Goal: Information Seeking & Learning: Check status

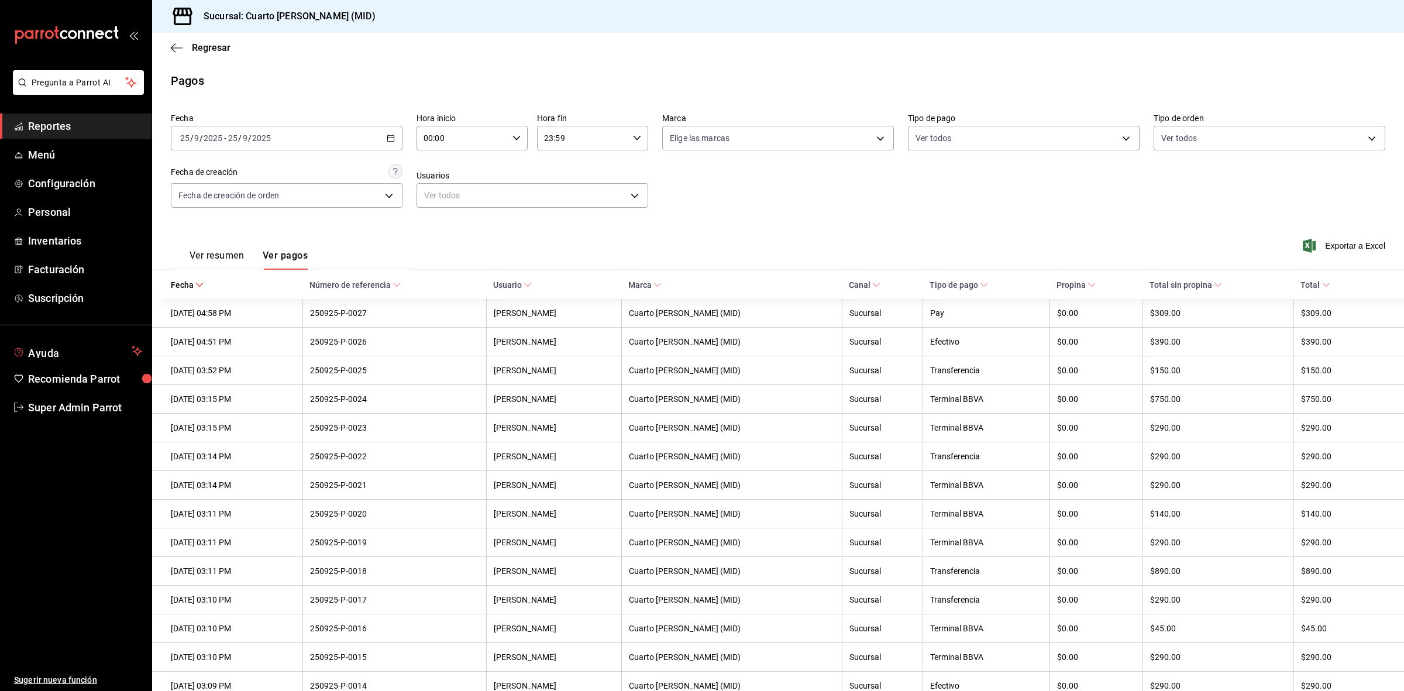
scroll to position [429, 0]
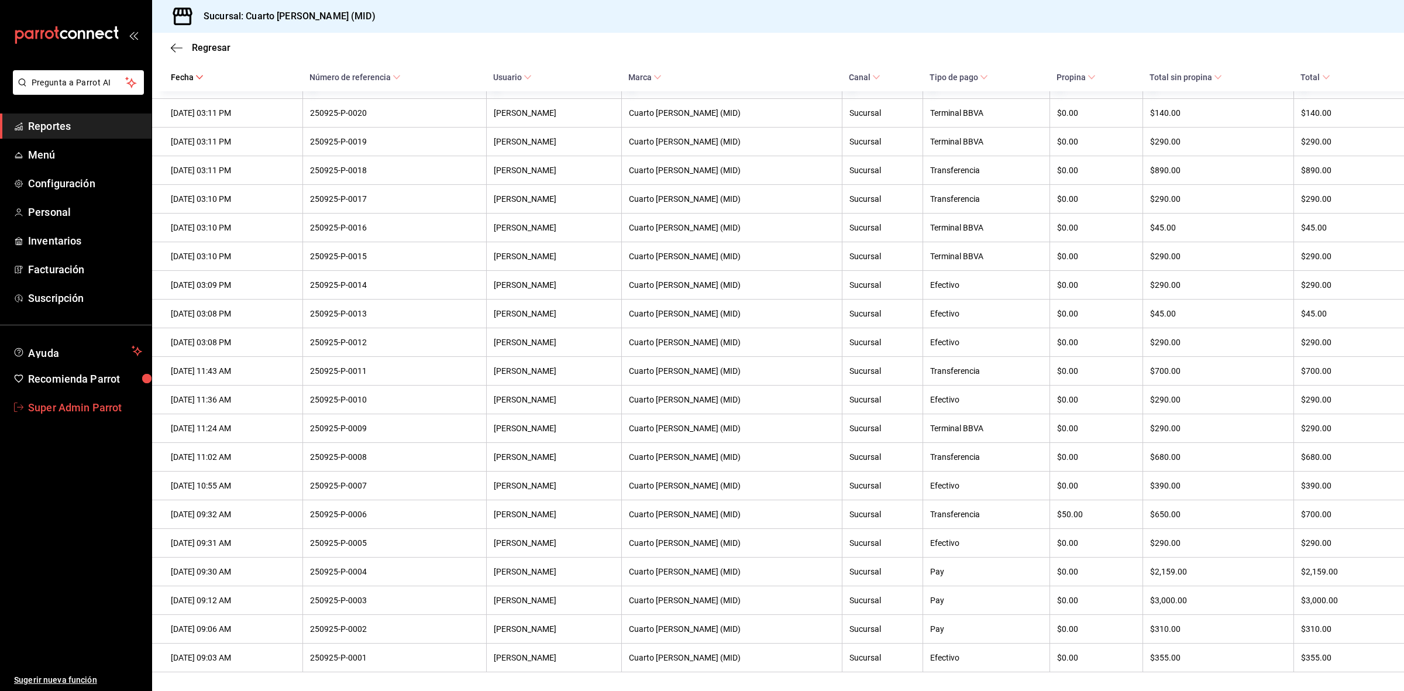
click at [49, 413] on span "Super Admin Parrot" at bounding box center [85, 408] width 114 height 16
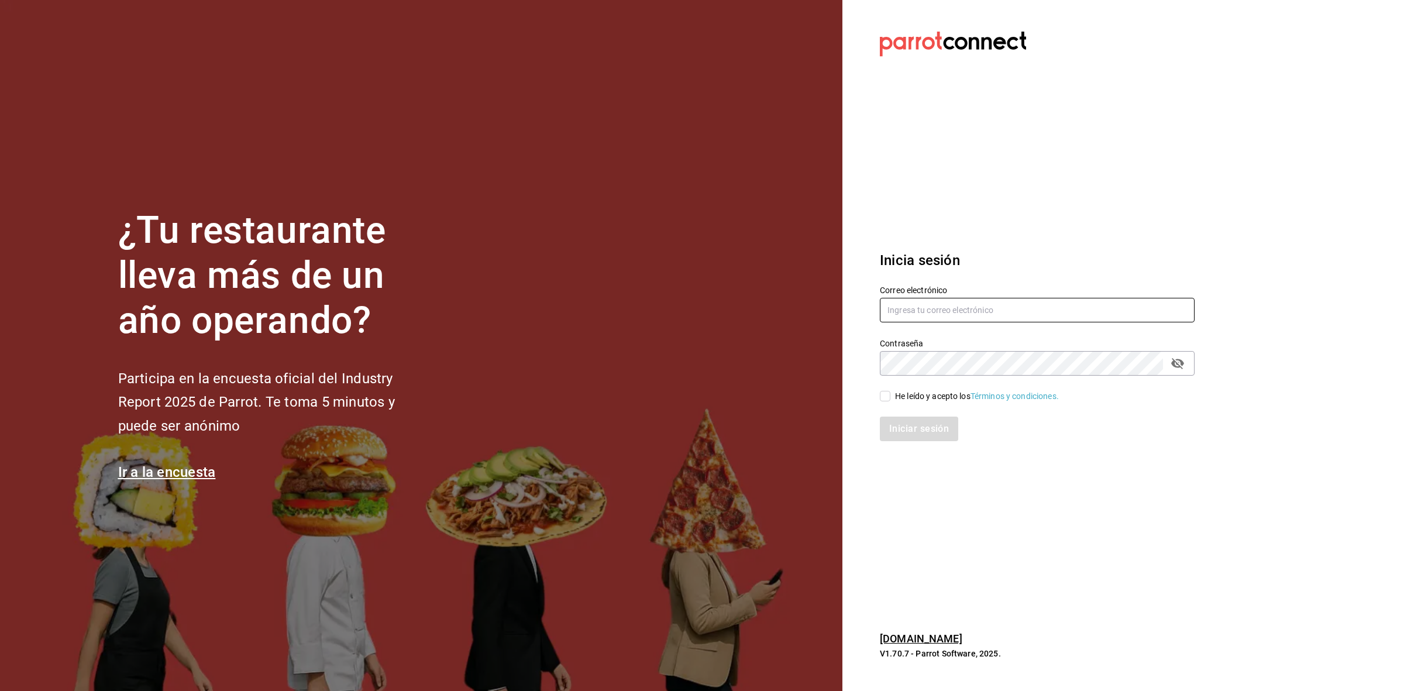
click at [891, 309] on input "text" at bounding box center [1037, 310] width 315 height 25
paste input "anoranza@terraviva.com"
type input "anoranza@terraviva.com"
click at [894, 392] on span "He leído y acepto los Términos y condiciones." at bounding box center [975, 396] width 169 height 12
click at [891, 392] on input "He leído y acepto los Términos y condiciones." at bounding box center [885, 396] width 11 height 11
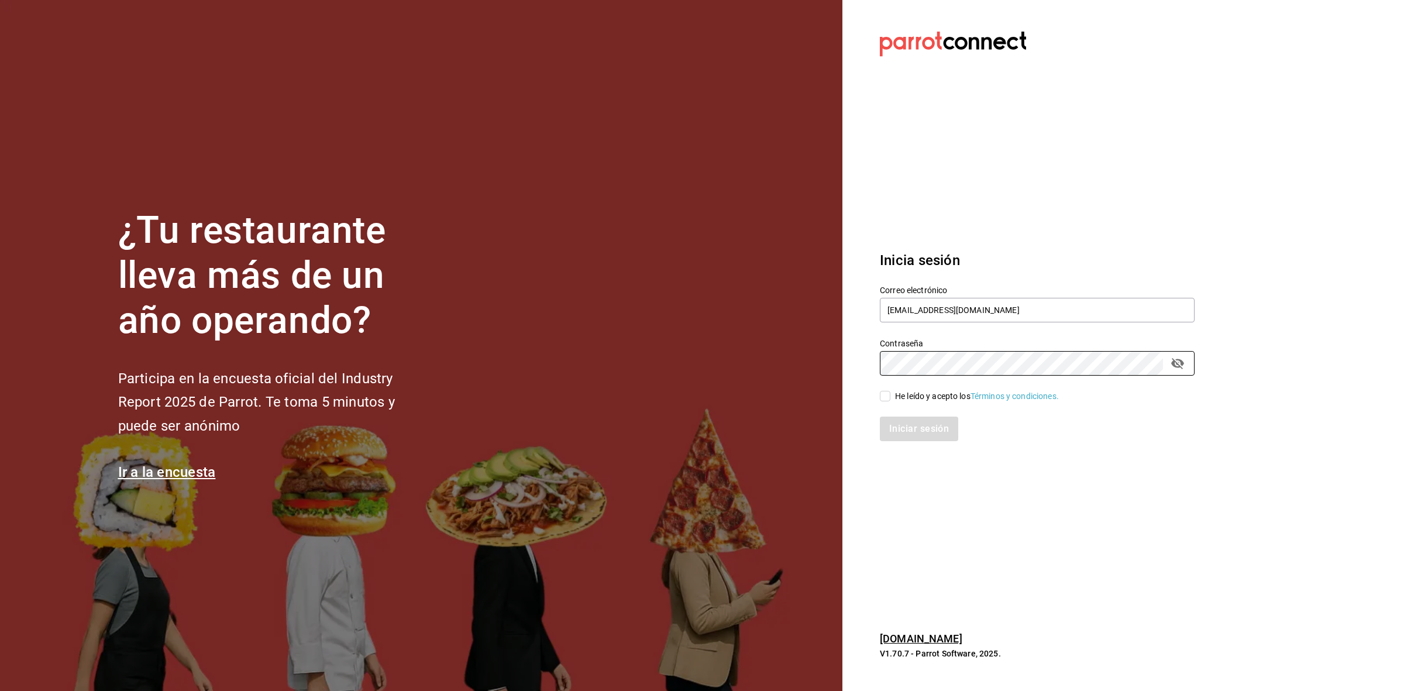
checkbox input "true"
click at [895, 423] on button "Iniciar sesión" at bounding box center [920, 429] width 80 height 25
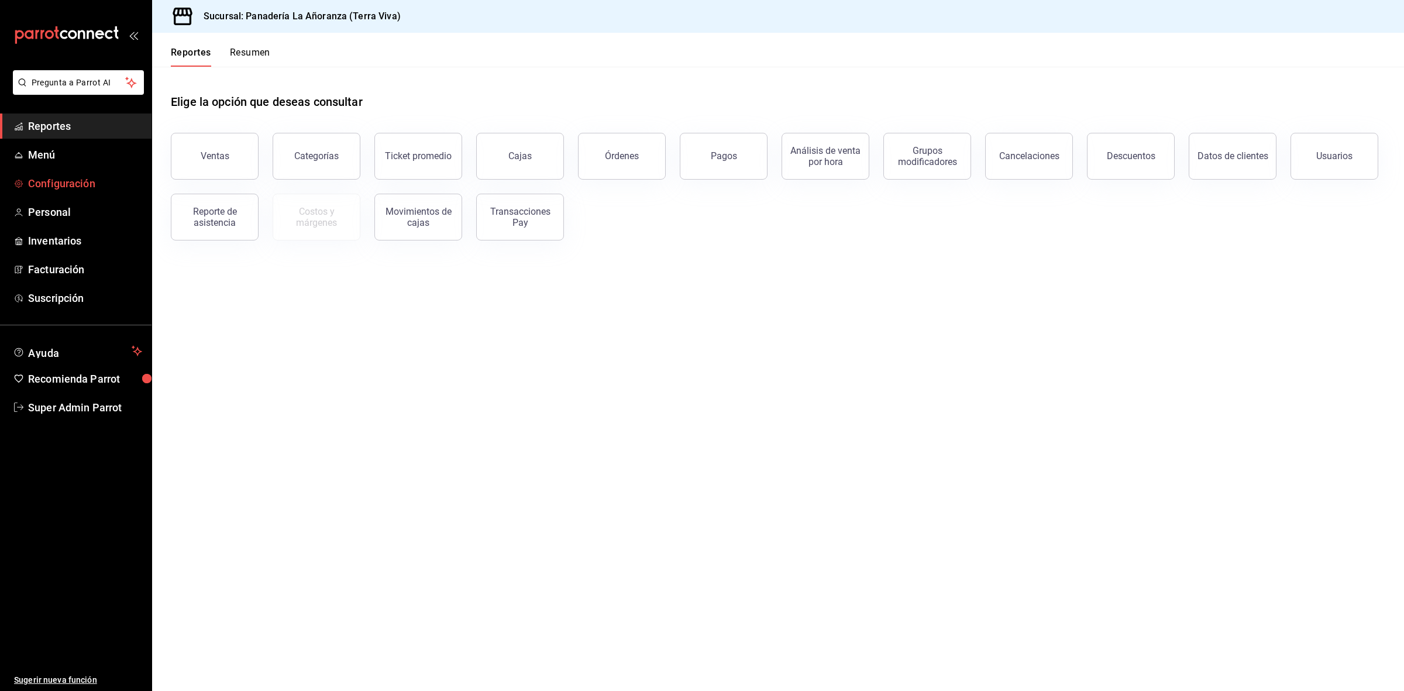
click at [39, 180] on span "Configuración" at bounding box center [85, 184] width 114 height 16
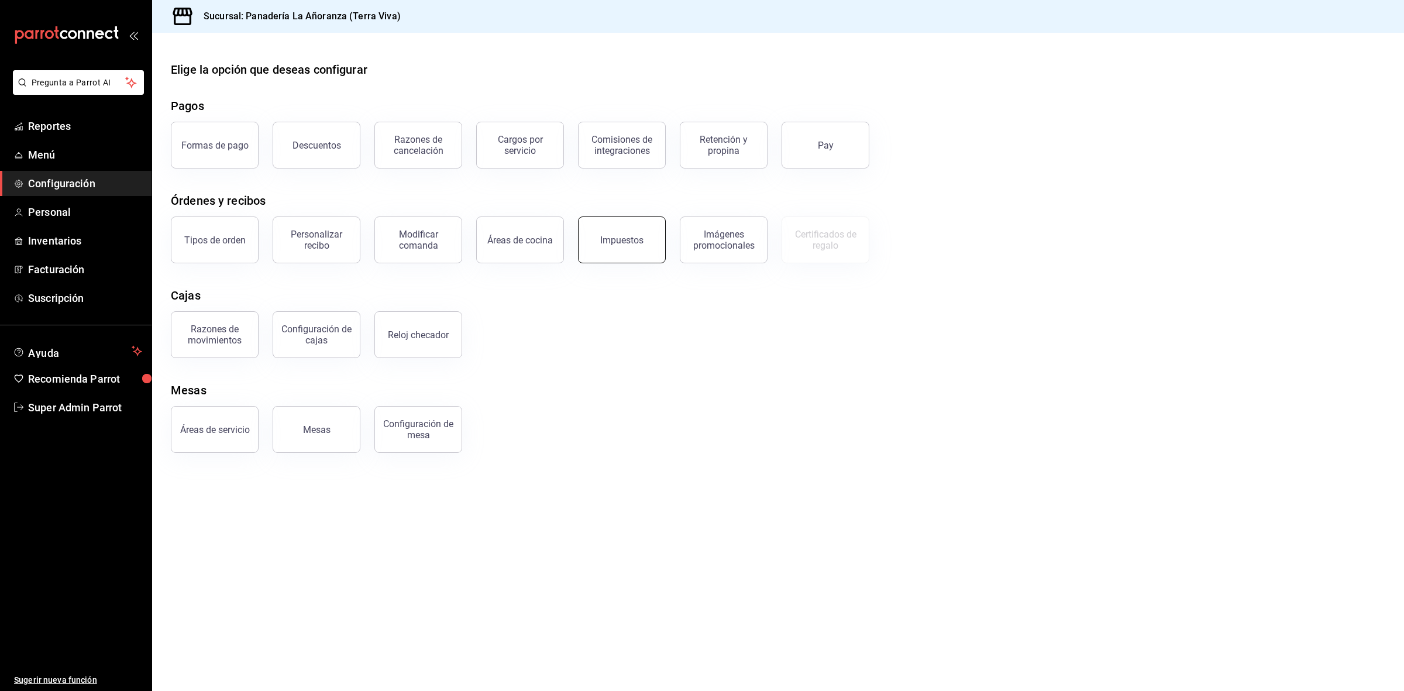
click at [631, 246] on button "Impuestos" at bounding box center [622, 240] width 88 height 47
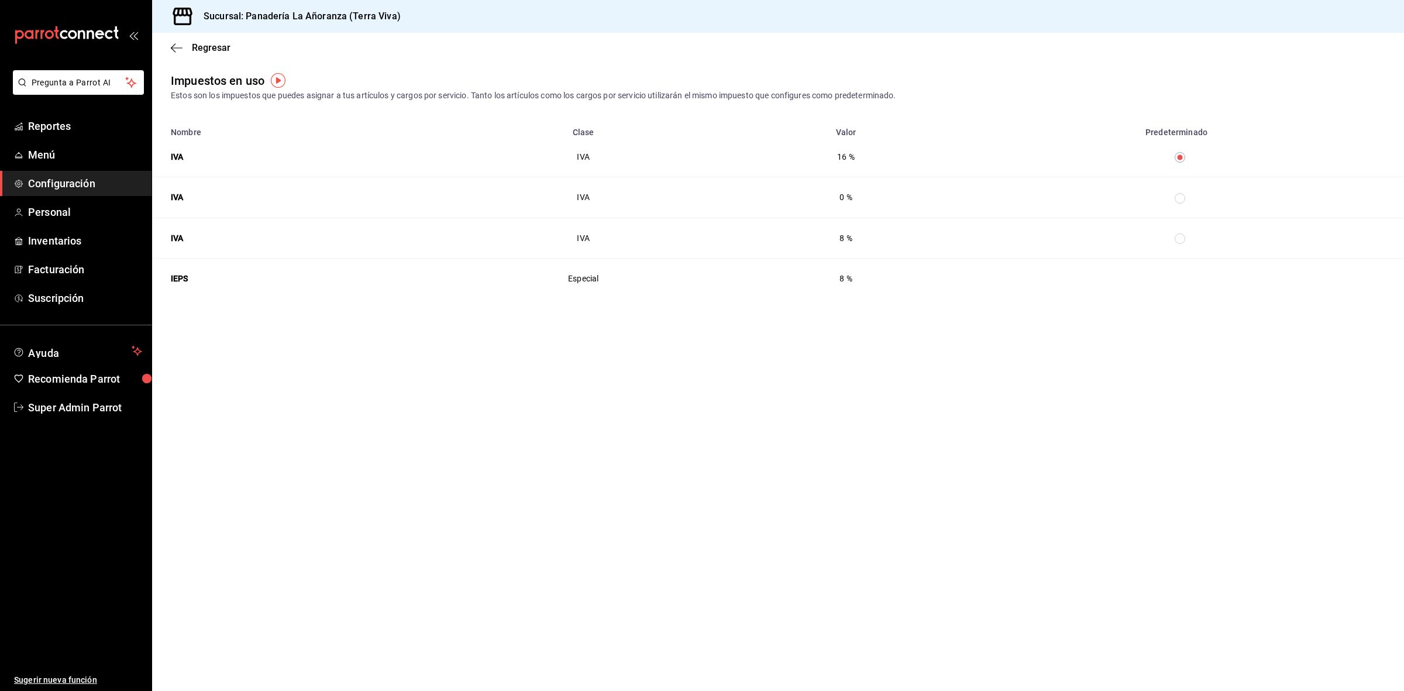
click at [164, 48] on div "Regresar" at bounding box center [778, 48] width 1252 height 30
click at [171, 49] on icon "button" at bounding box center [177, 48] width 12 height 11
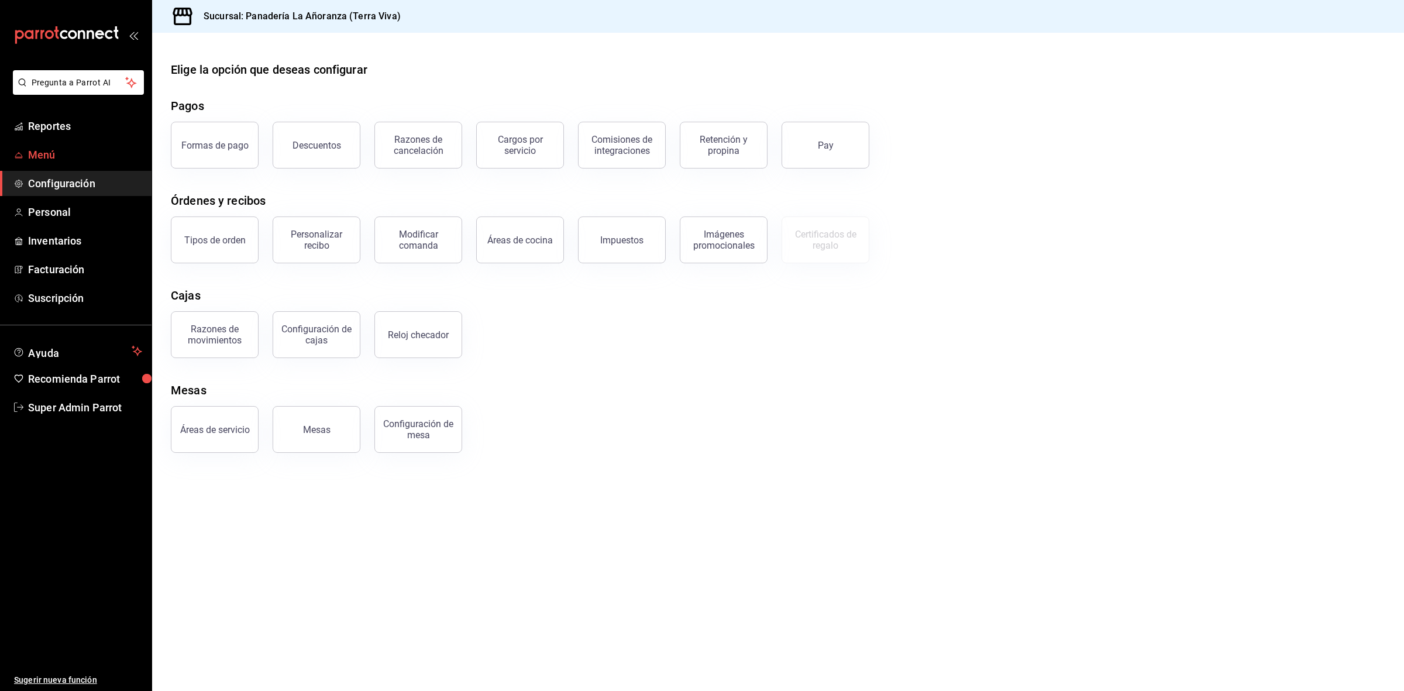
click at [73, 150] on span "Menú" at bounding box center [85, 155] width 114 height 16
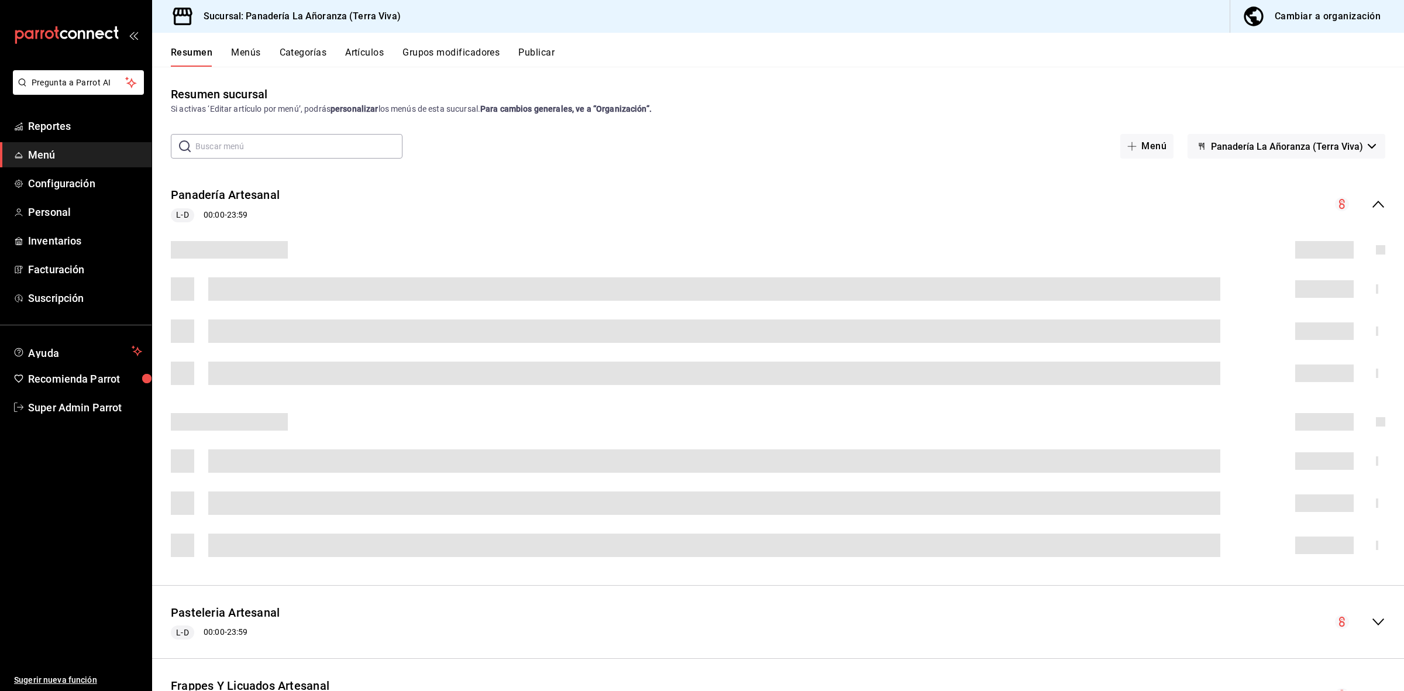
click at [369, 50] on button "Artículos" at bounding box center [364, 57] width 39 height 20
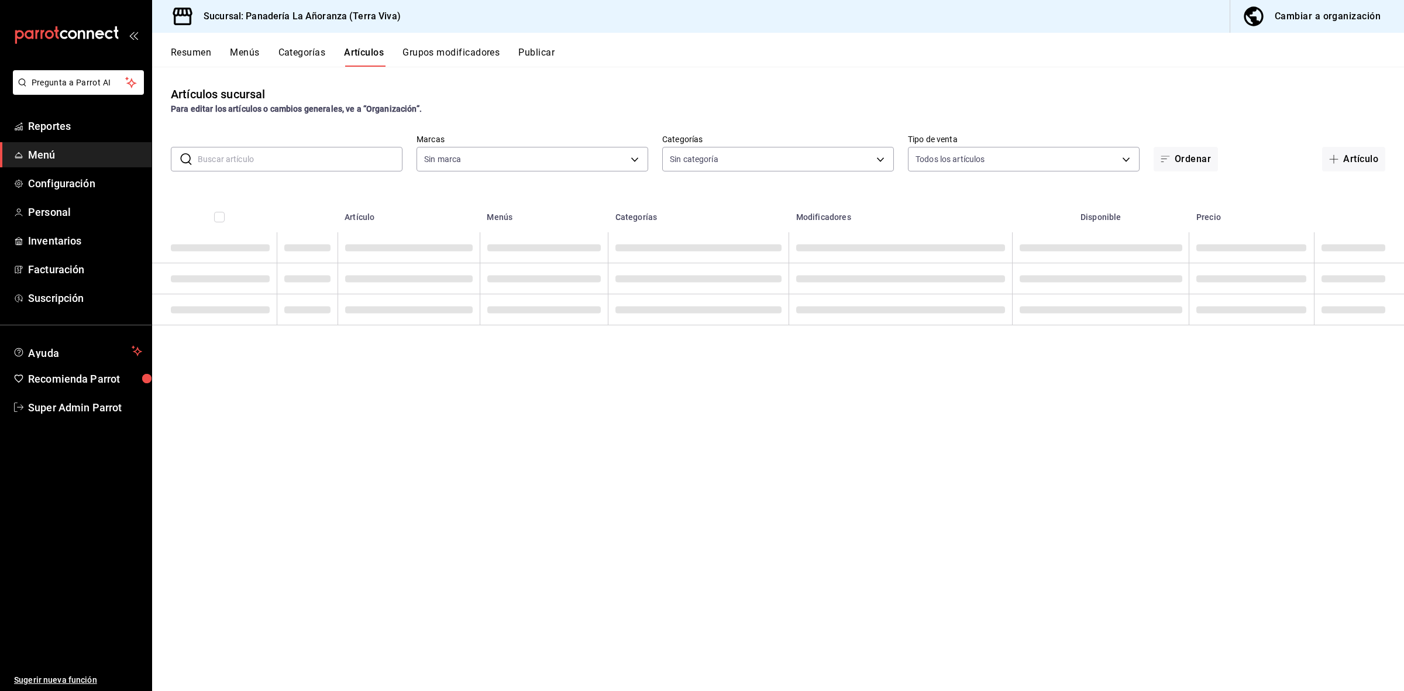
click at [320, 157] on input "text" at bounding box center [300, 158] width 205 height 23
type input "09bd01bc-a7a8-4e76-a77c-84a521ec03ca"
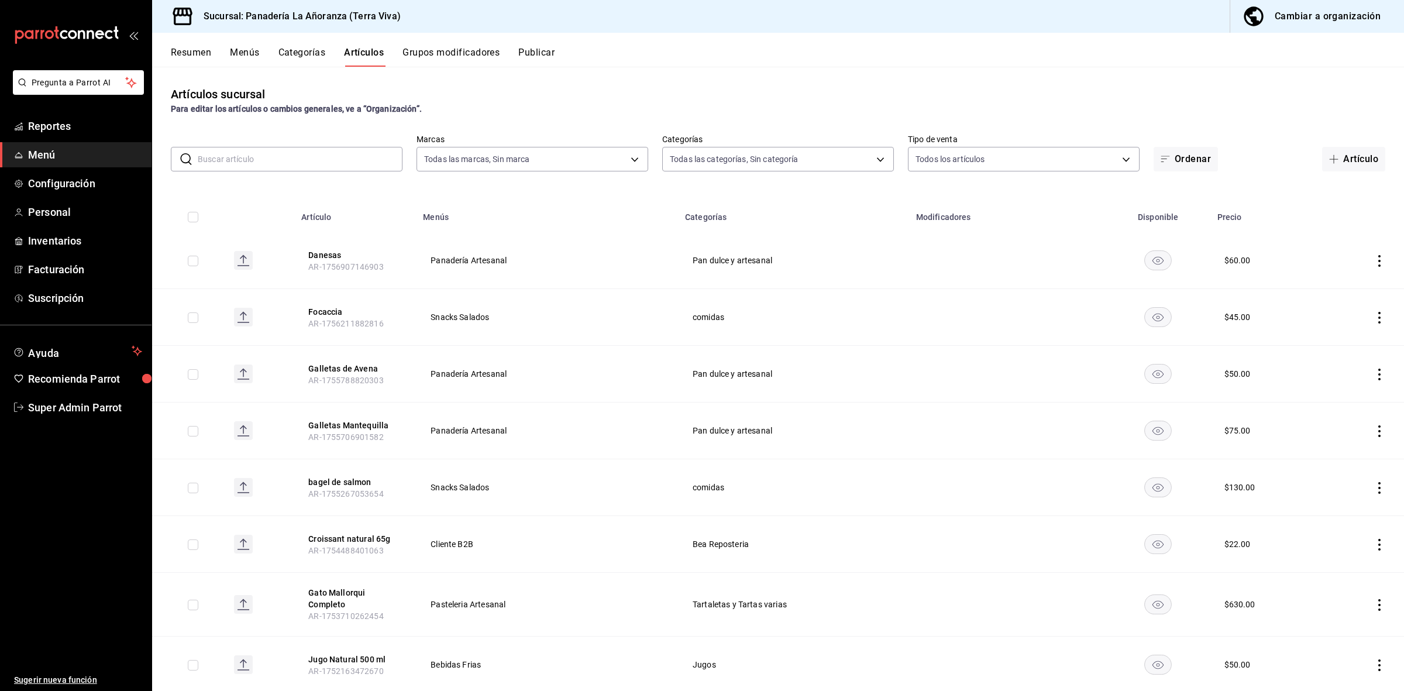
type input "48e34e33-f54a-475e-b880-452f460cfaab,0849025f-e574-4211-bf42-367c6642a5e4,ec86d…"
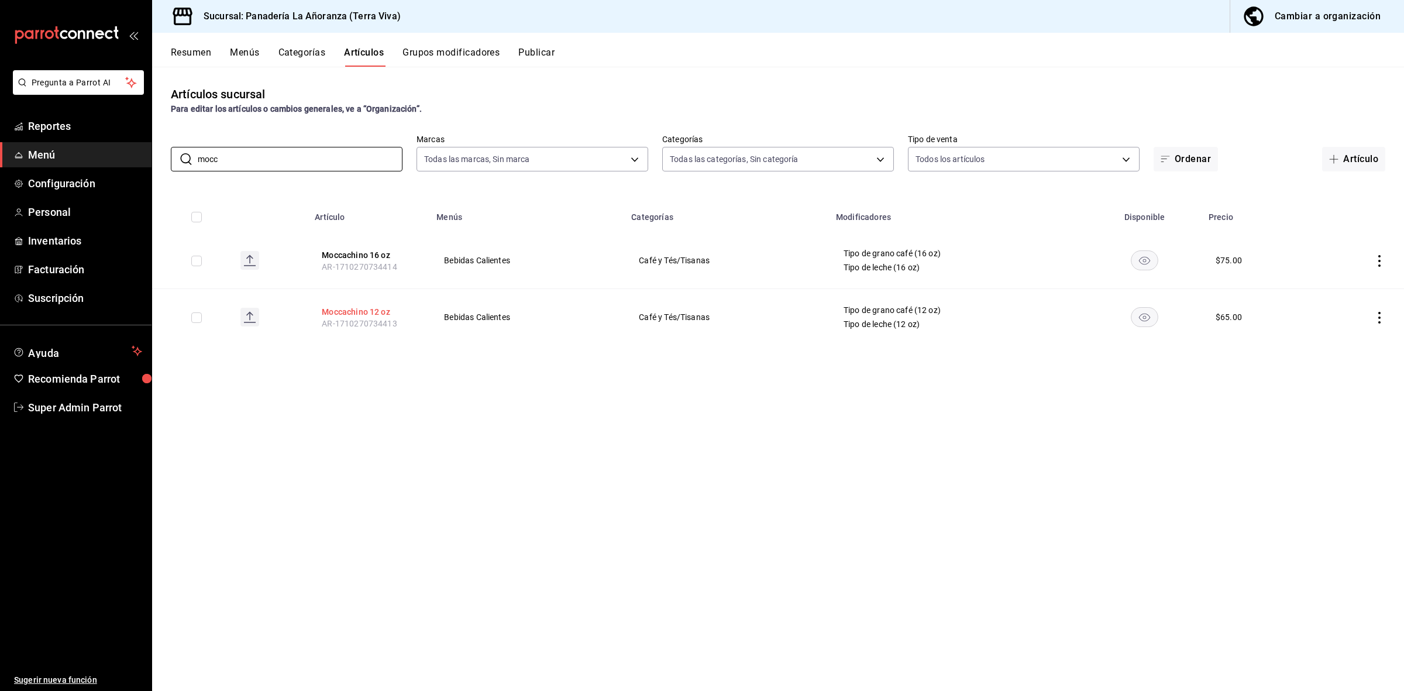
type input "mocc"
click at [363, 311] on button "Moccachino 12 oz" at bounding box center [369, 312] width 94 height 12
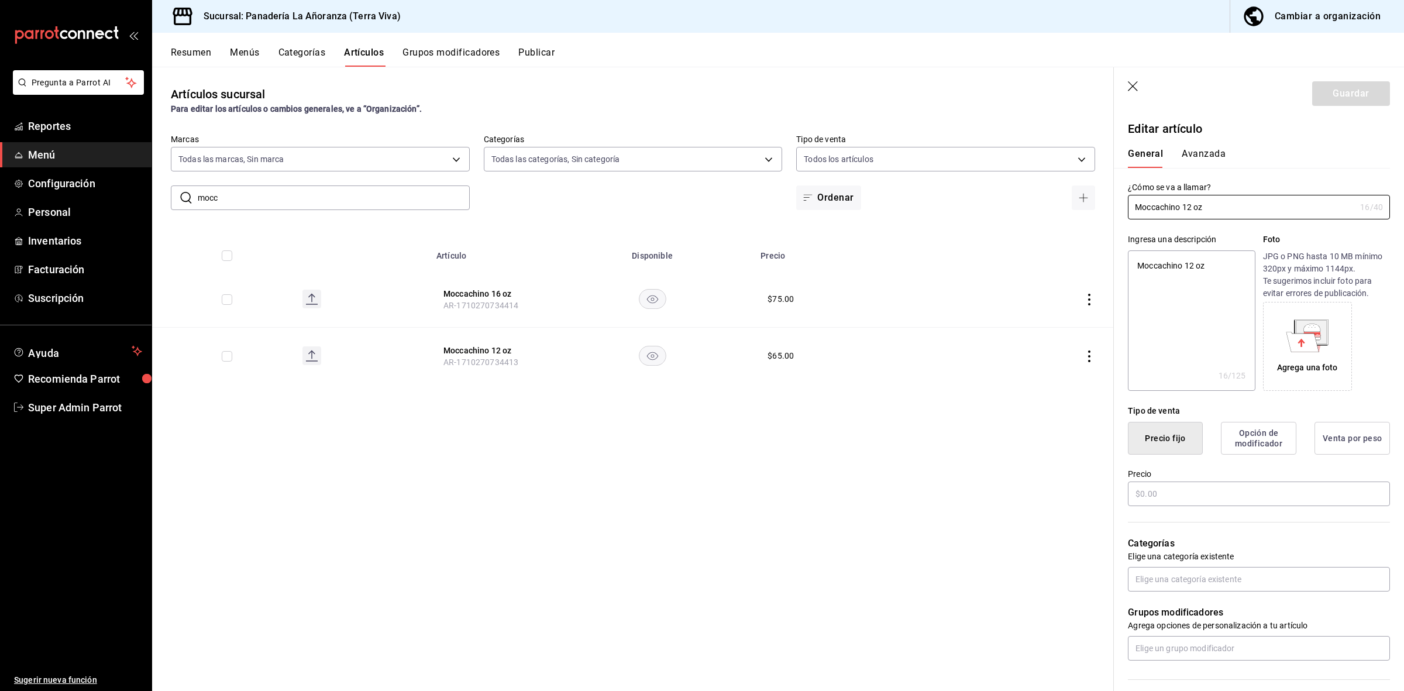
type textarea "x"
type input "$65.00"
click at [1198, 152] on button "Avanzada" at bounding box center [1204, 158] width 44 height 20
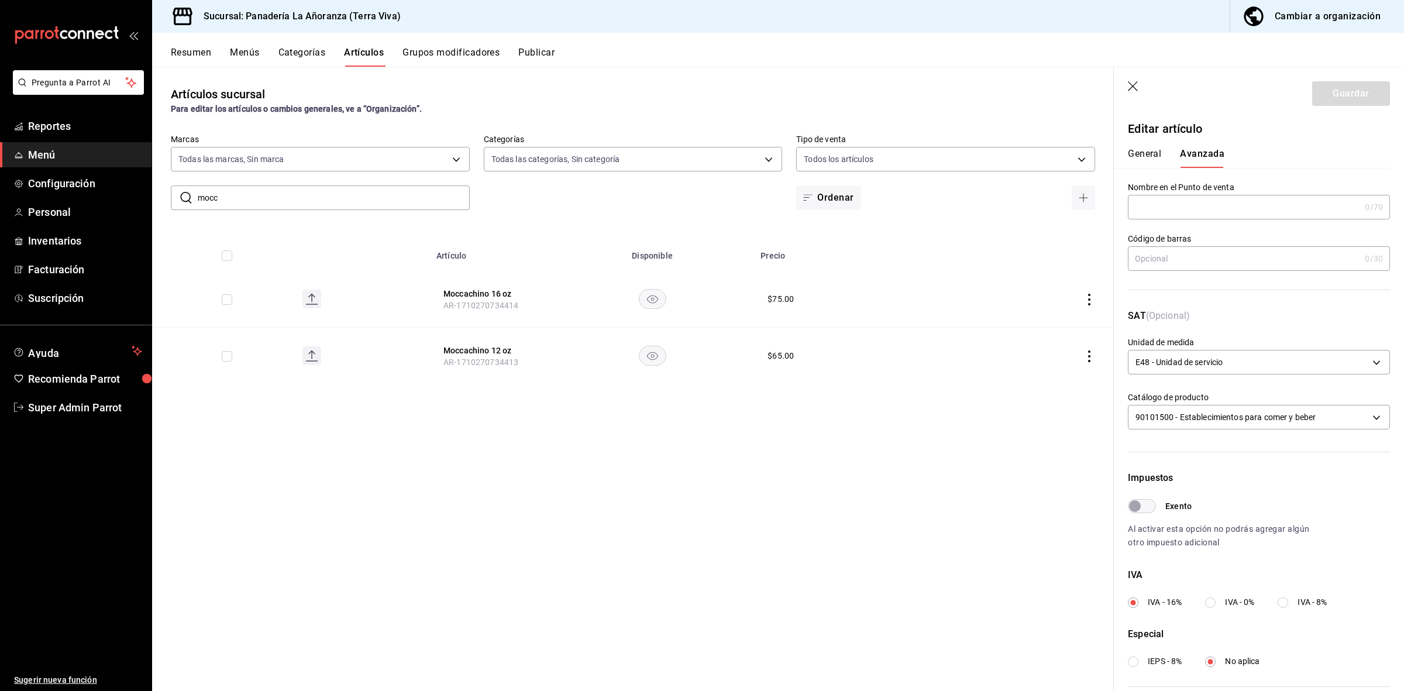
click at [308, 201] on input "mocc" at bounding box center [334, 197] width 272 height 23
click at [477, 297] on button "Cortado sencillo 4 oz" at bounding box center [491, 294] width 94 height 12
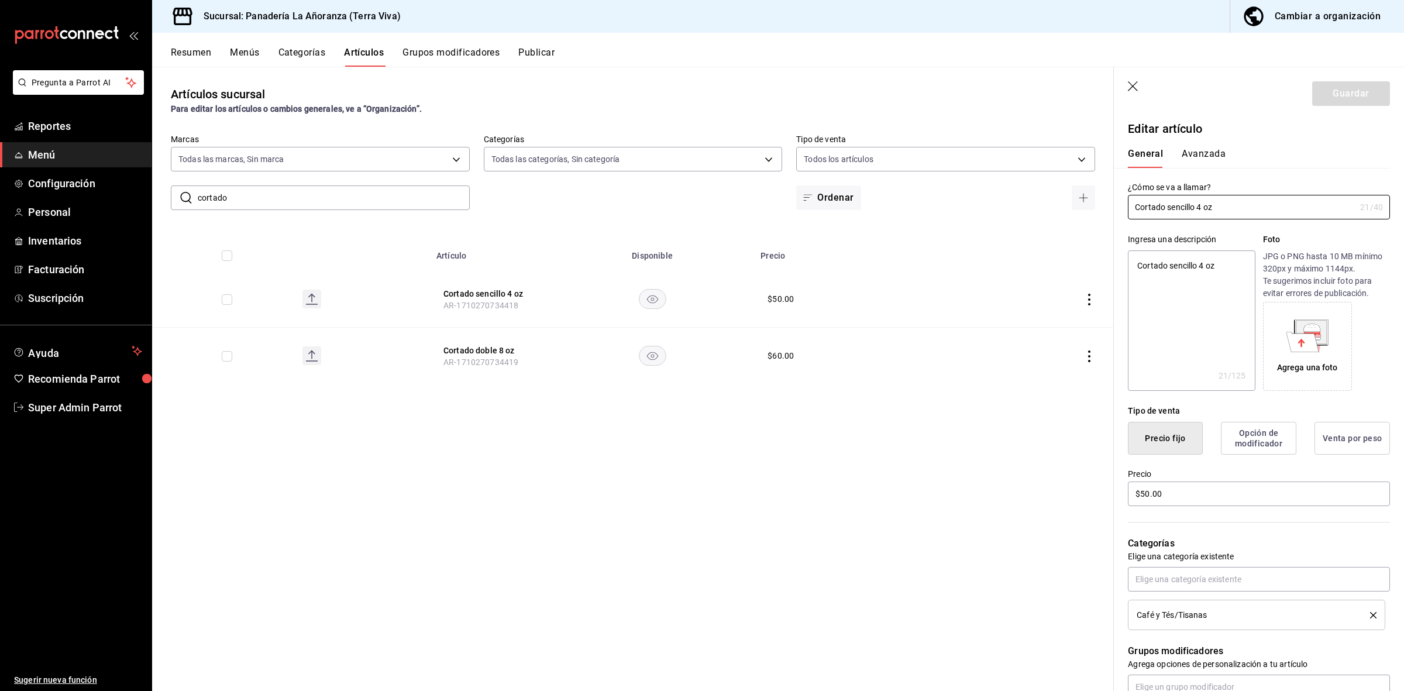
click at [1200, 152] on button "Avanzada" at bounding box center [1204, 158] width 44 height 20
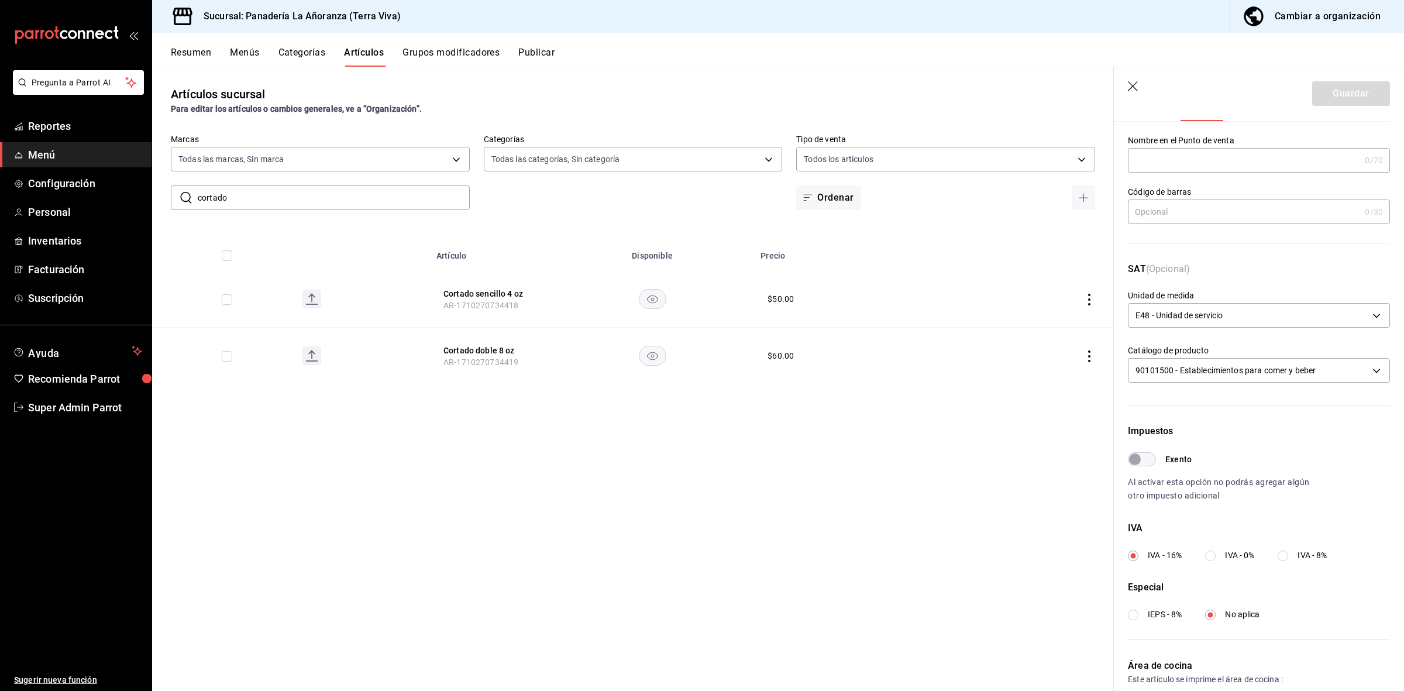
scroll to position [73, 0]
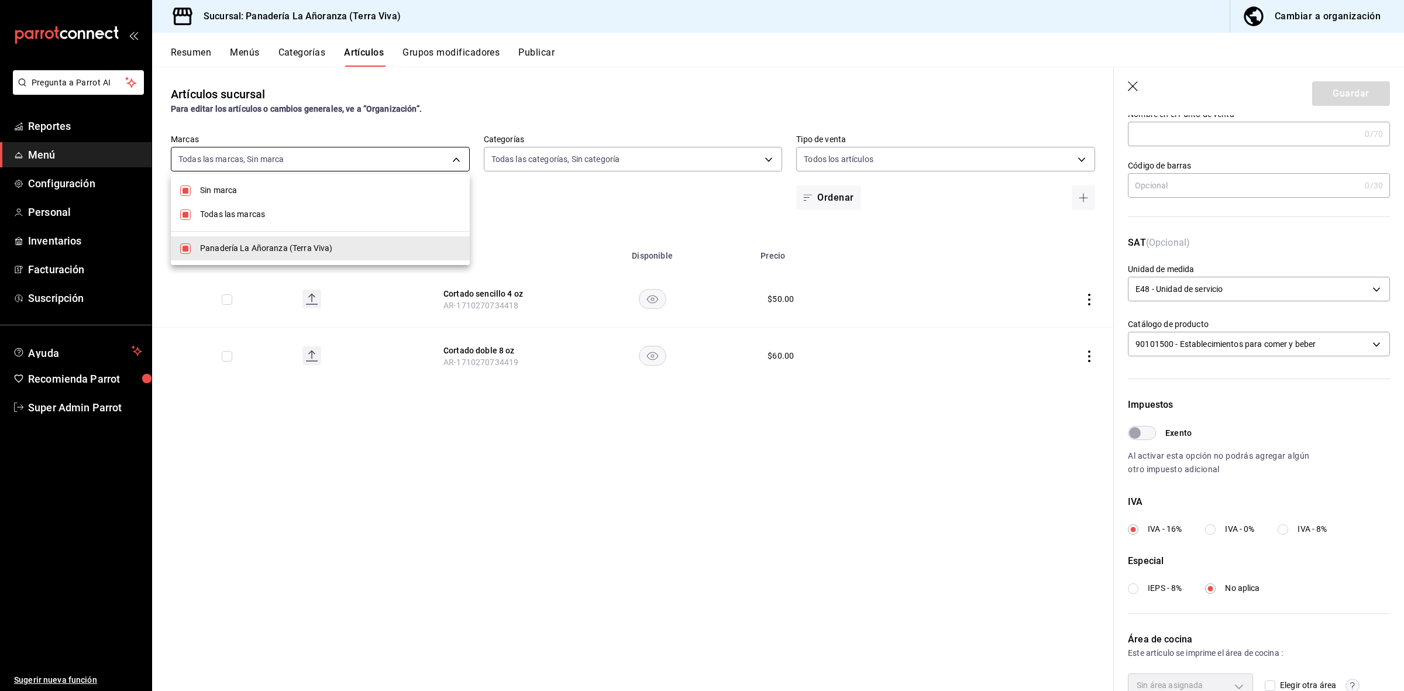
click at [321, 157] on body "Pregunta a Parrot AI Reportes Menú Configuración Personal Inventarios Facturaci…" at bounding box center [702, 345] width 1404 height 691
click at [321, 157] on div at bounding box center [702, 345] width 1404 height 691
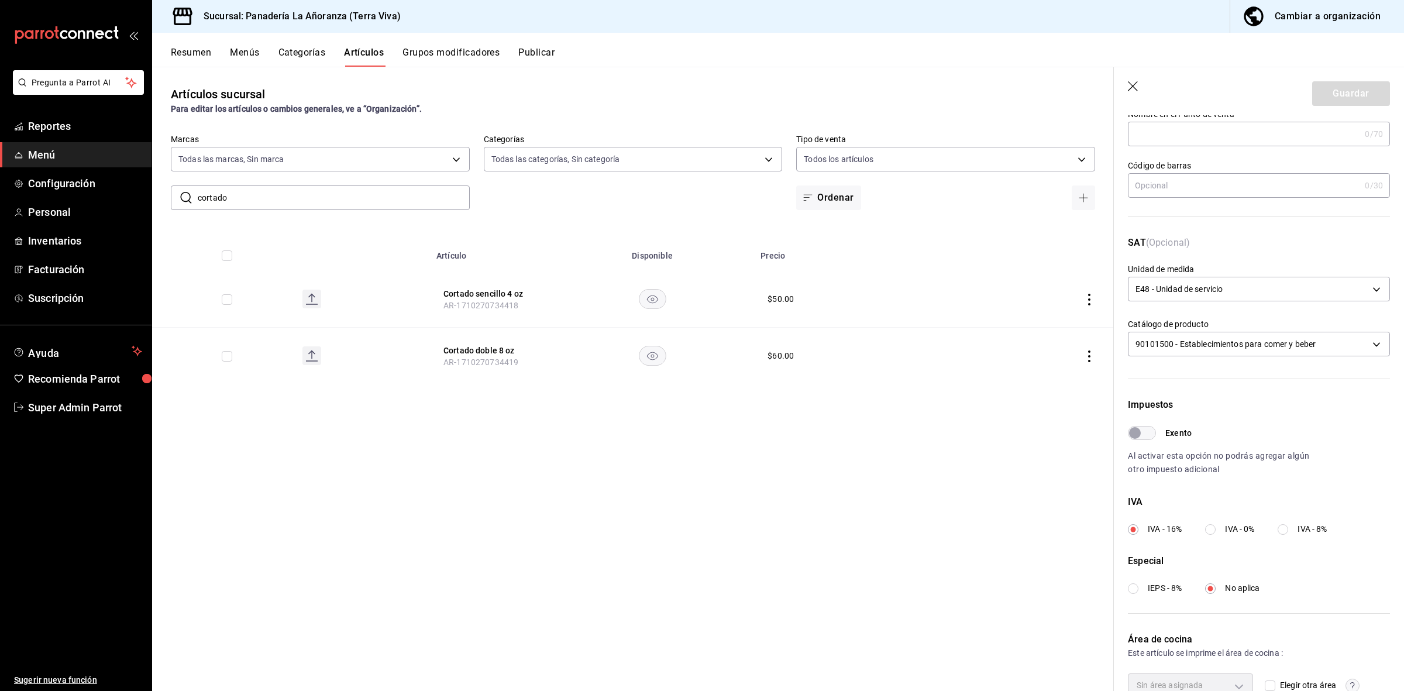
click at [284, 195] on input "cortado" at bounding box center [334, 197] width 272 height 23
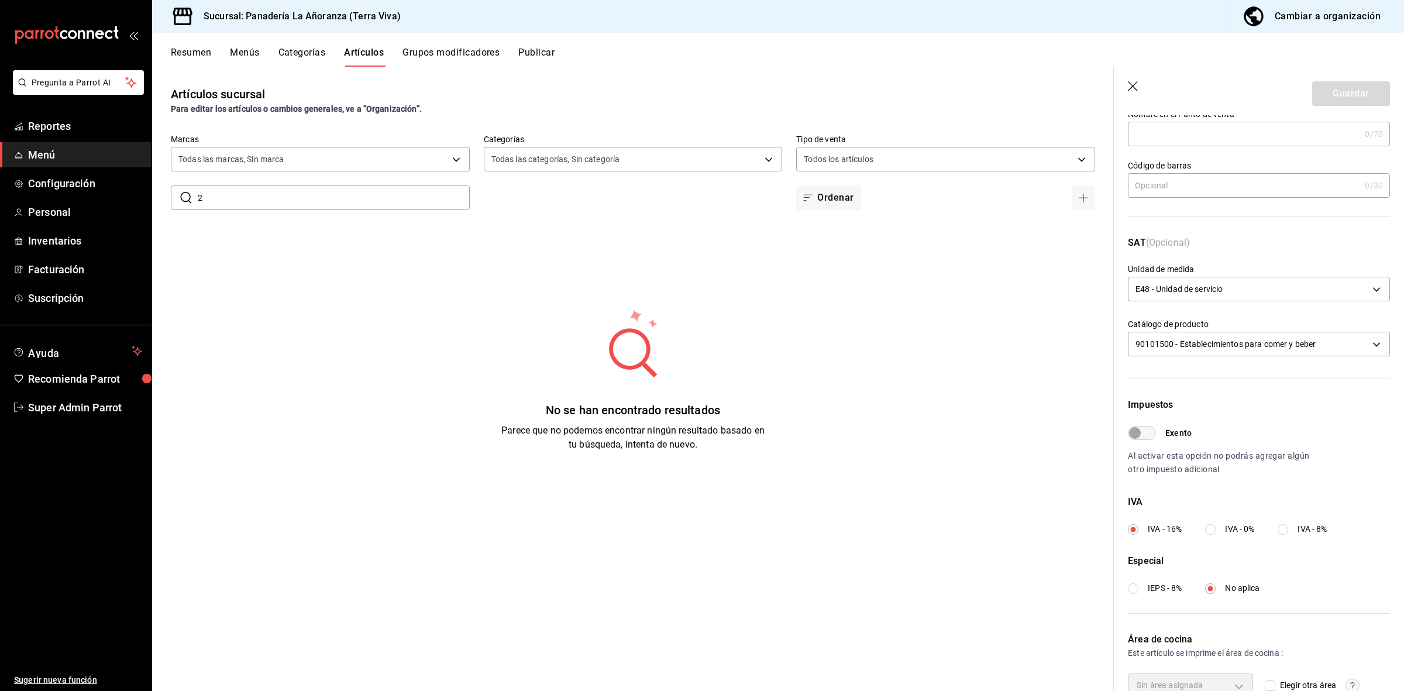
type input "2"
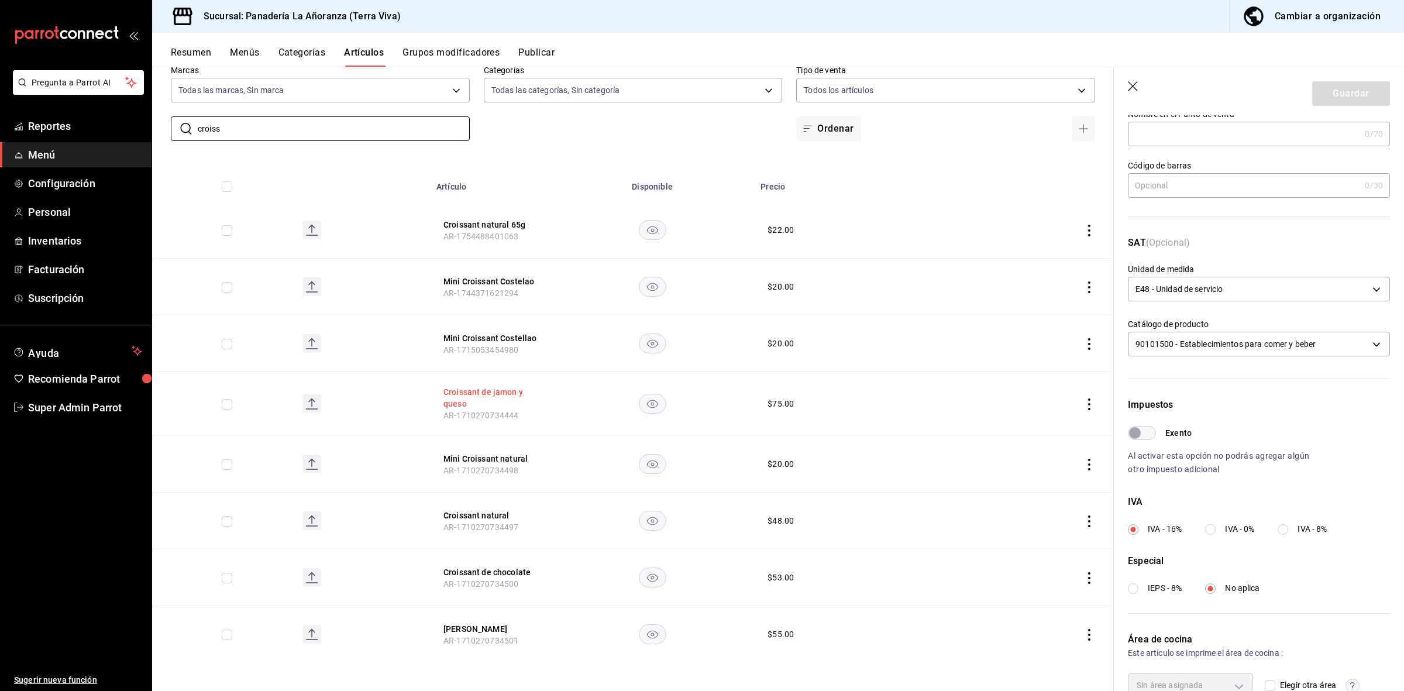
scroll to position [0, 0]
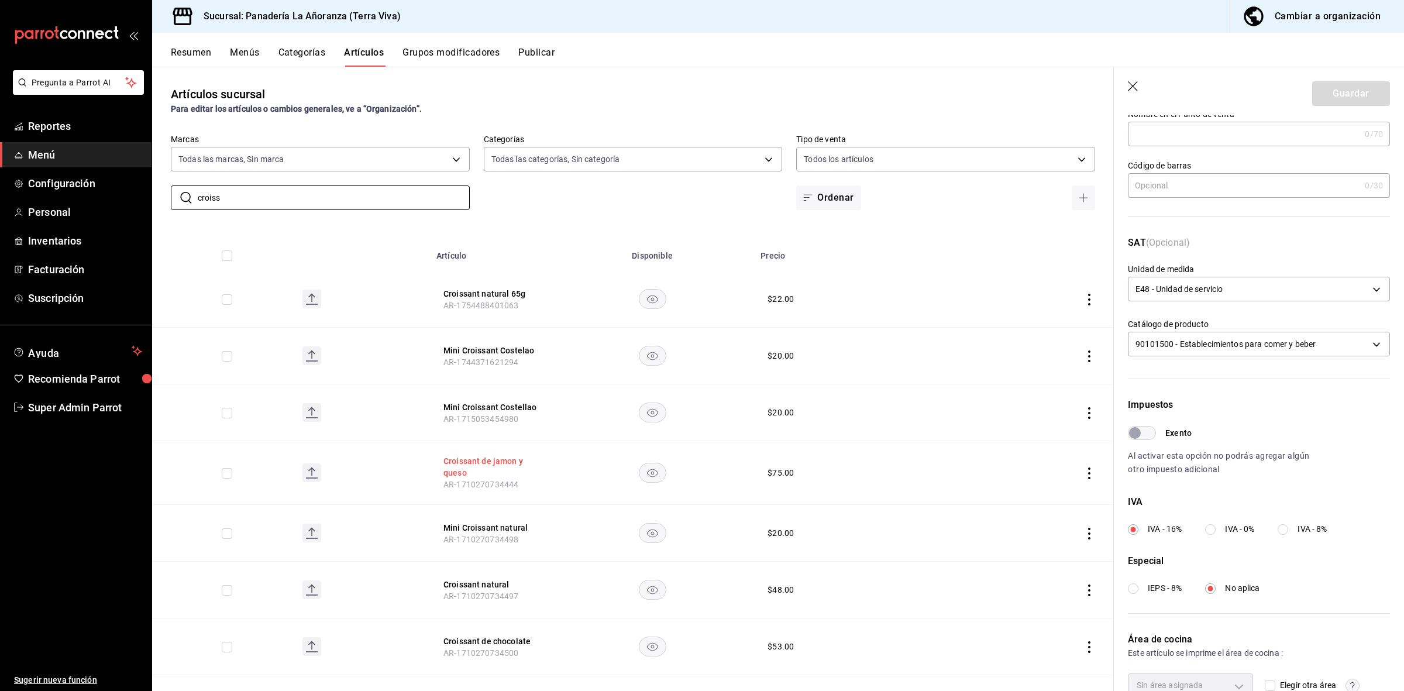
type input "croiss"
click at [476, 464] on button "Croissant de jamon y queso" at bounding box center [491, 466] width 94 height 23
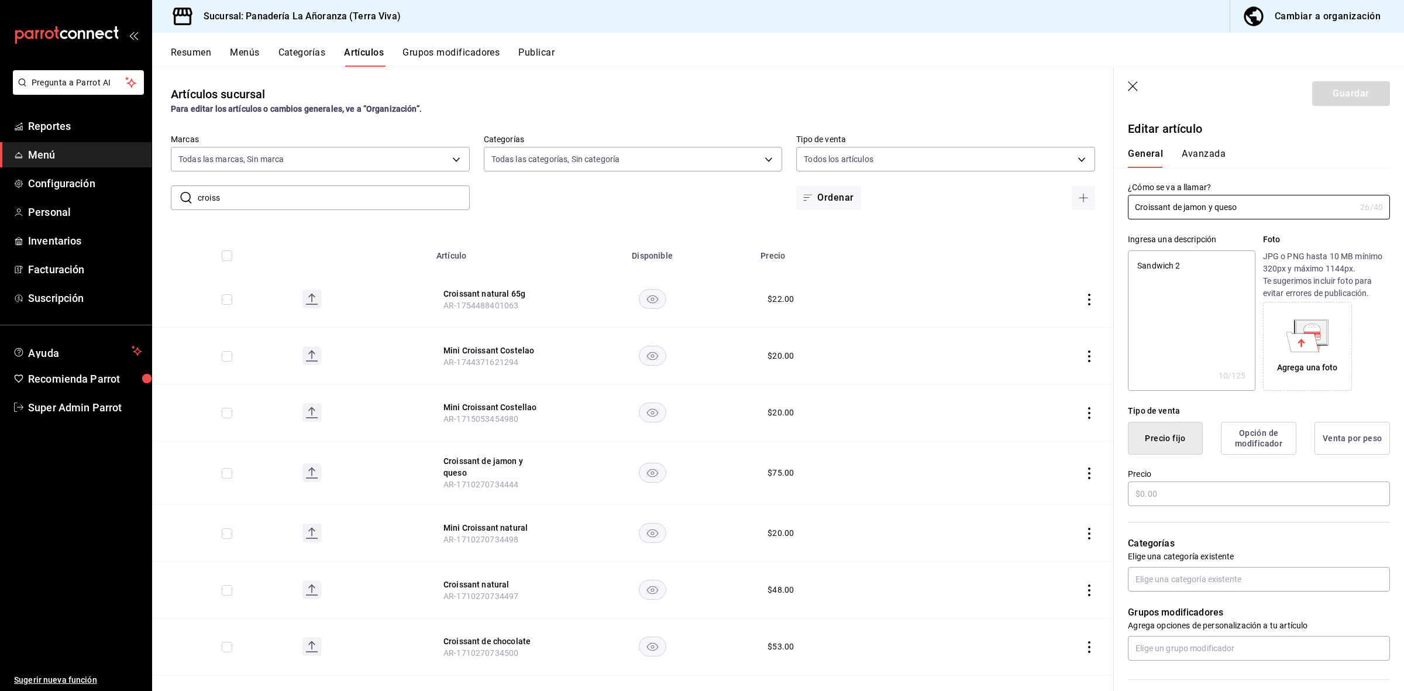
type textarea "x"
type input "$75.00"
type input "E48"
type input "90101500"
radio input "true"
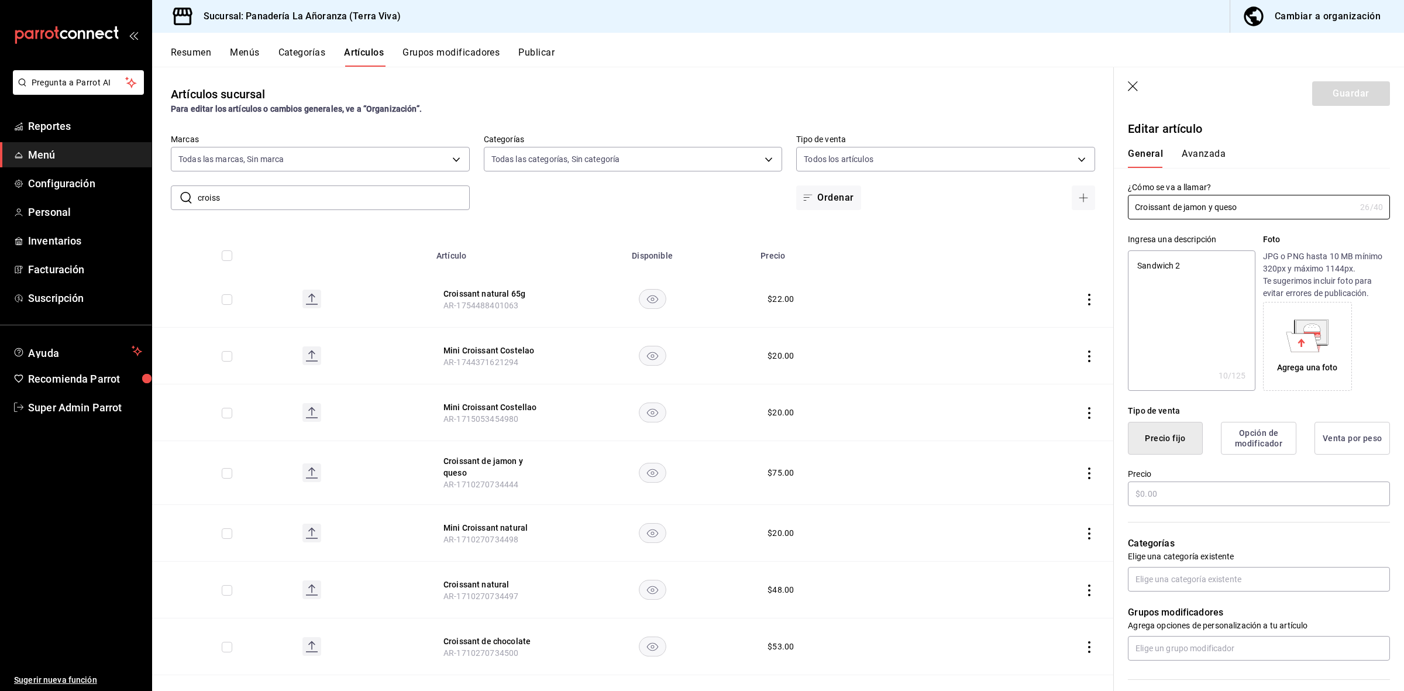
radio input "true"
click at [1215, 153] on button "Avanzada" at bounding box center [1204, 158] width 44 height 20
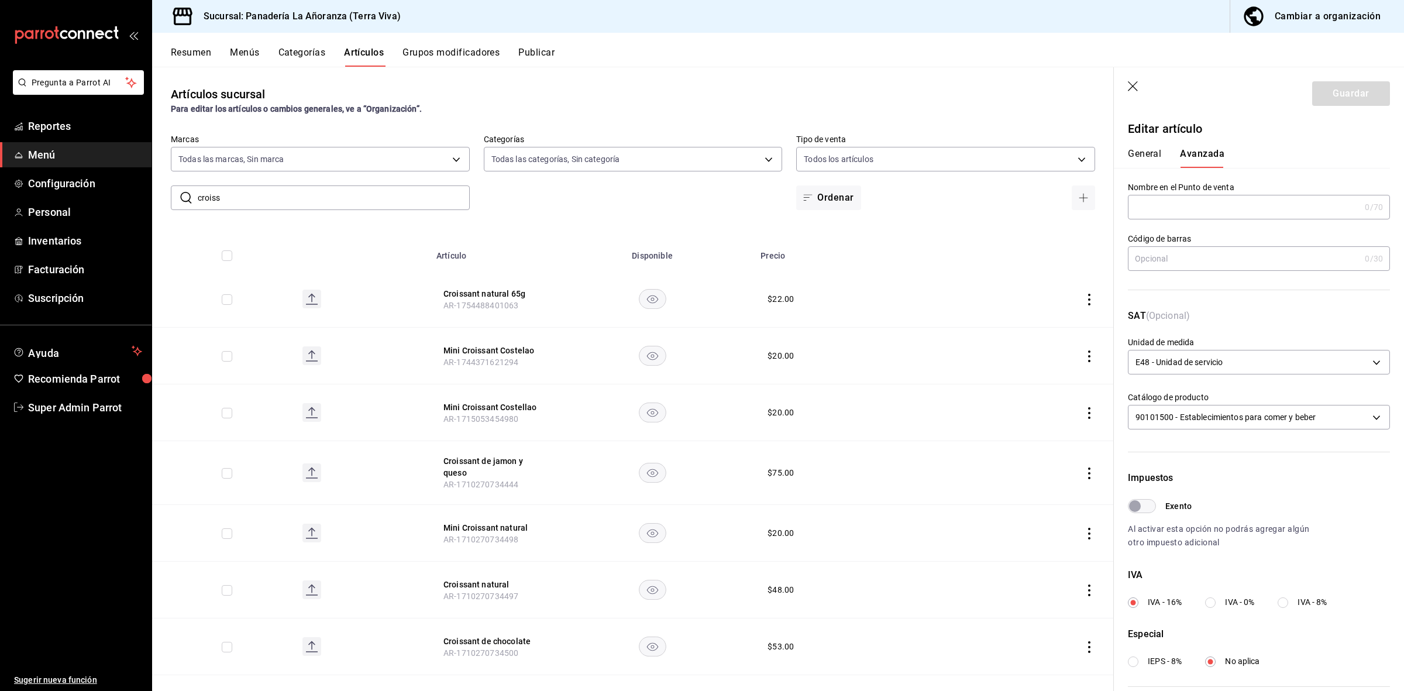
click at [293, 194] on input "croiss" at bounding box center [334, 197] width 272 height 23
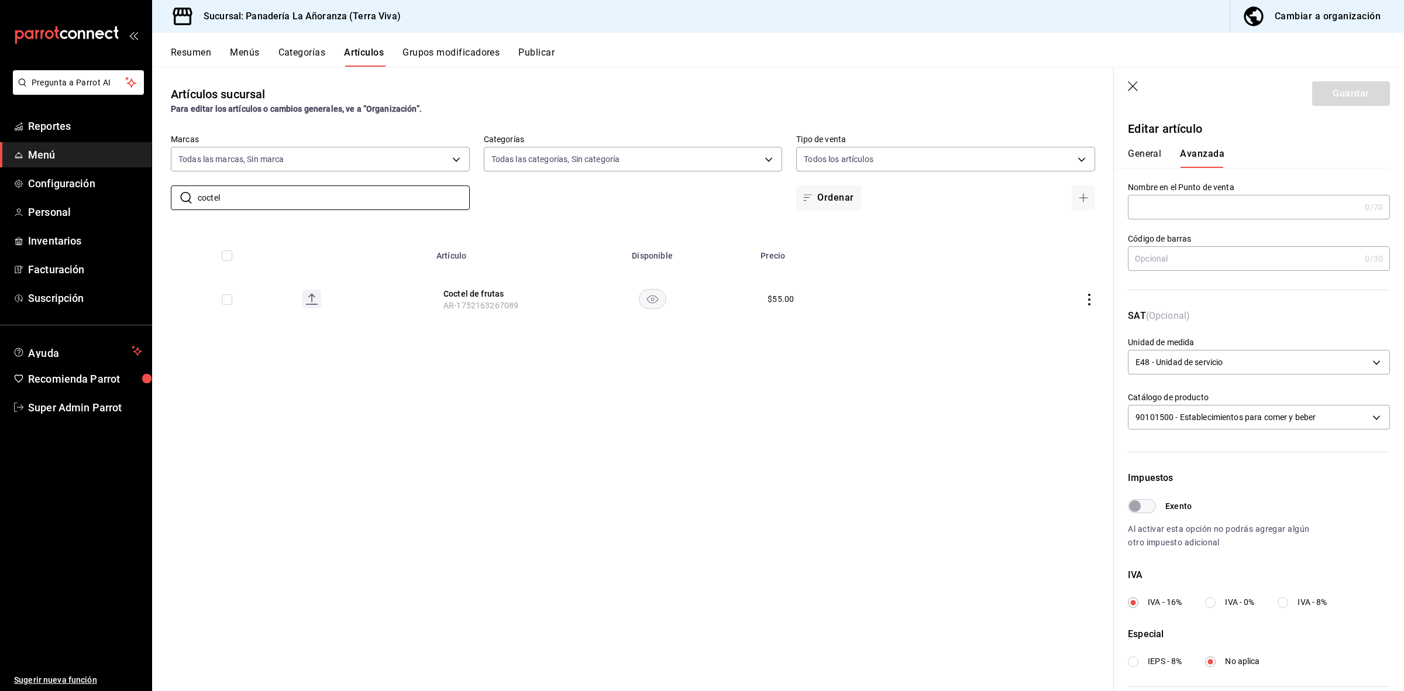
type input "coctel"
click at [446, 485] on div "Artículos sucursal Para editar los artículos o cambios generales, ve a “Organiz…" at bounding box center [633, 379] width 962 height 624
click at [468, 293] on button "Coctel de frutas" at bounding box center [491, 294] width 94 height 12
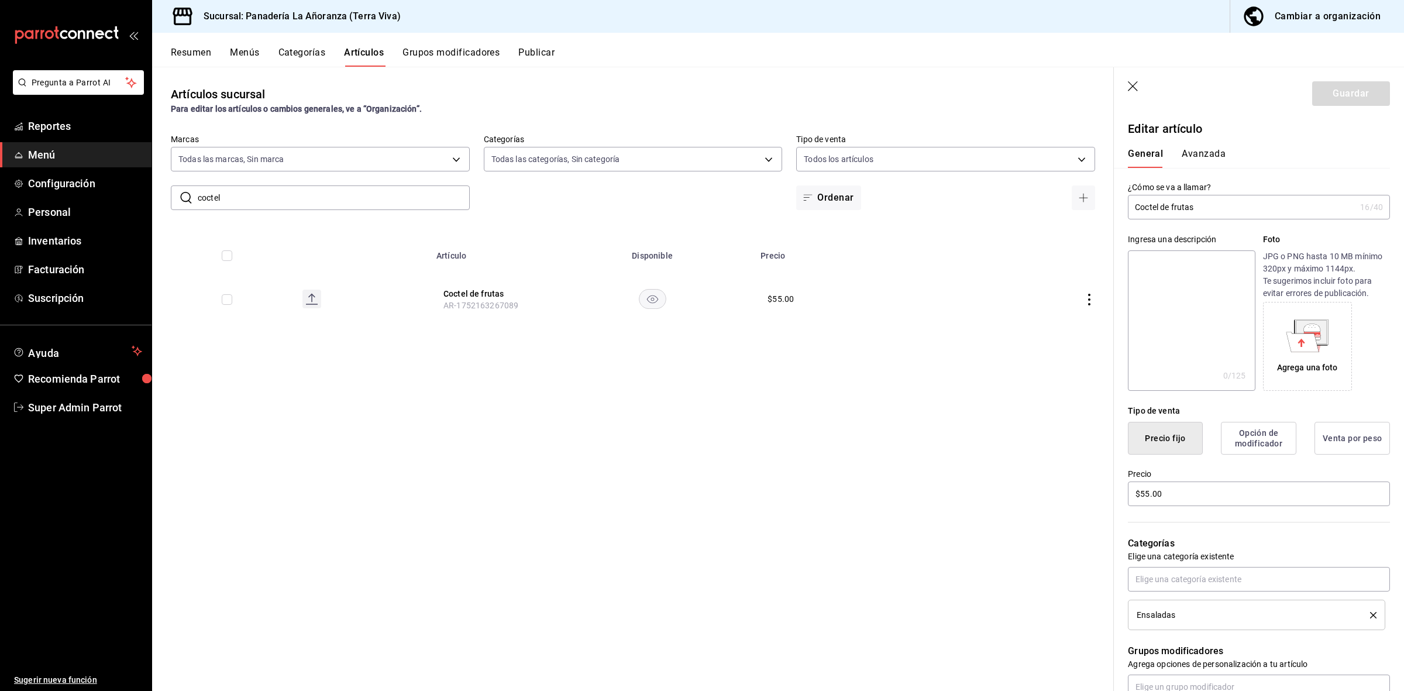
click at [1194, 157] on button "Avanzada" at bounding box center [1204, 158] width 44 height 20
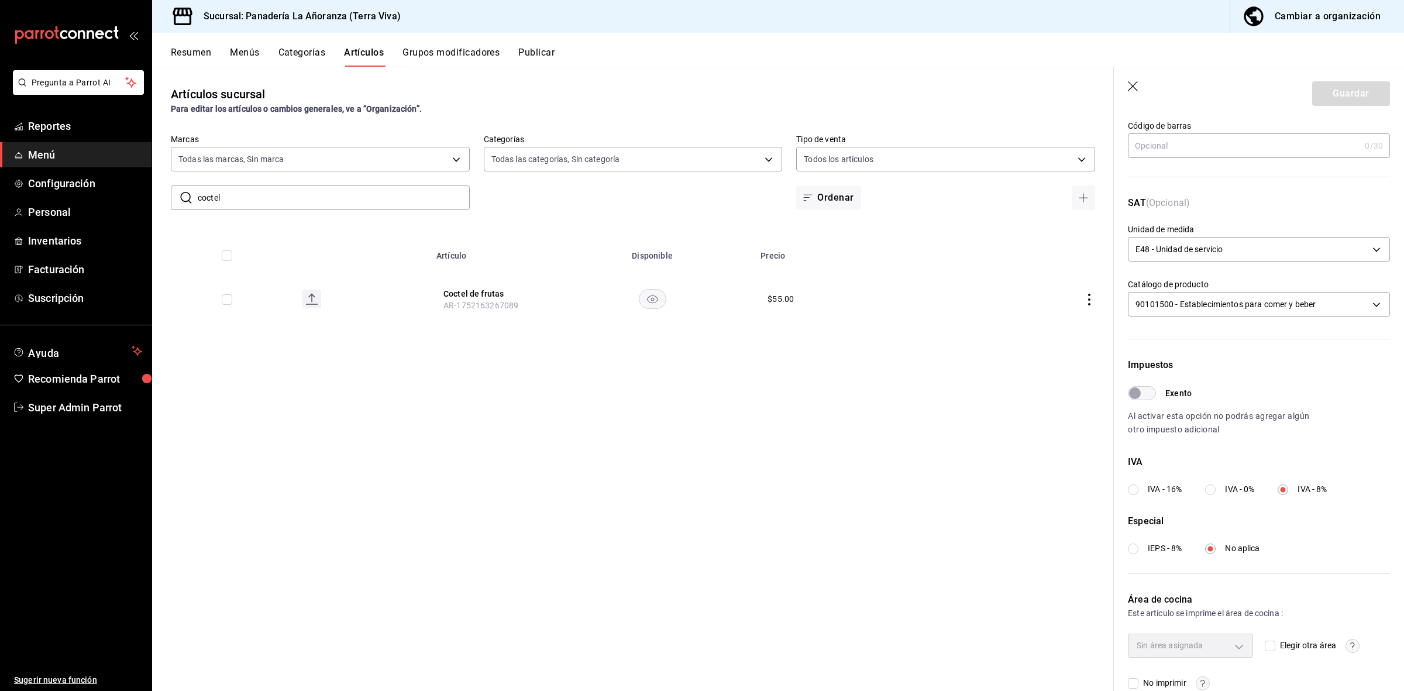
scroll to position [136, 0]
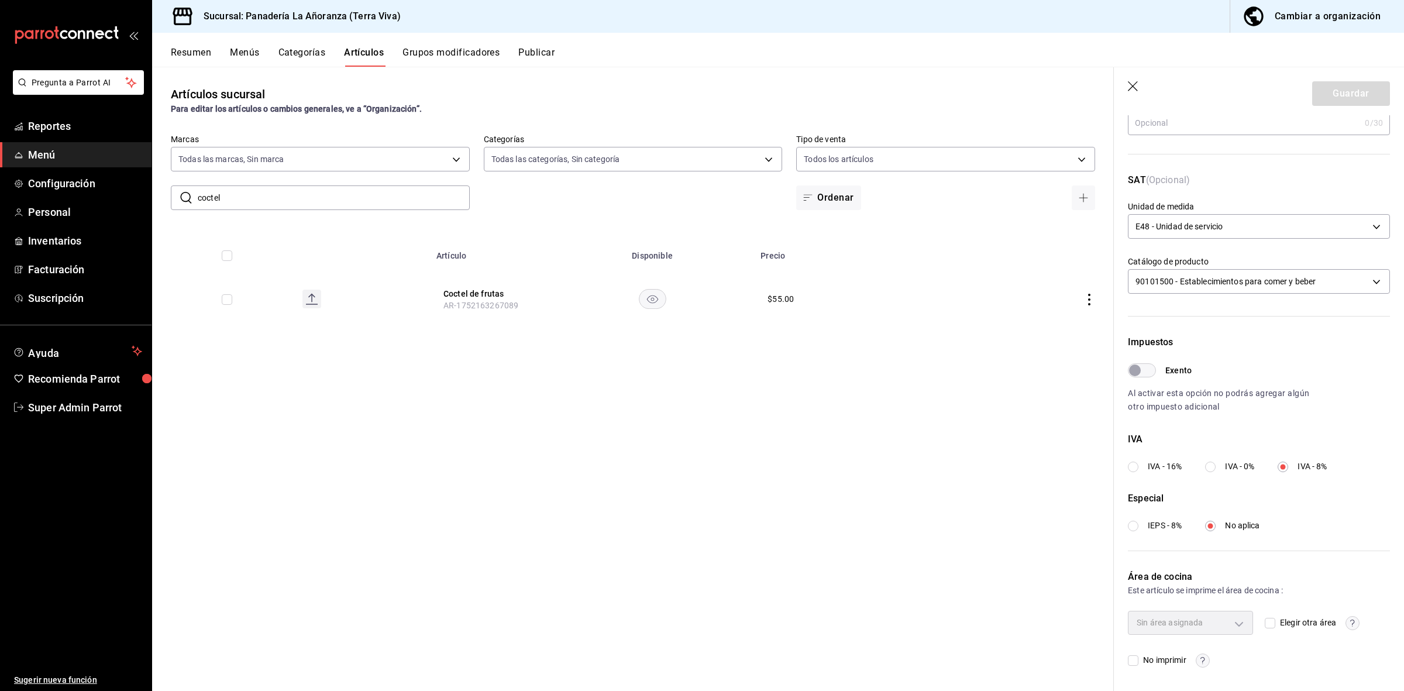
click at [875, 503] on div "Artículos sucursal Para editar los artículos o cambios generales, ve a “Organiz…" at bounding box center [633, 379] width 962 height 624
click at [983, 602] on div "Artículos sucursal Para editar los artículos o cambios generales, ve a “Organiz…" at bounding box center [633, 379] width 962 height 624
click at [1136, 468] on input "IVA - 16%" at bounding box center [1133, 467] width 11 height 11
radio input "true"
click at [1335, 97] on button "Guardar" at bounding box center [1352, 93] width 78 height 25
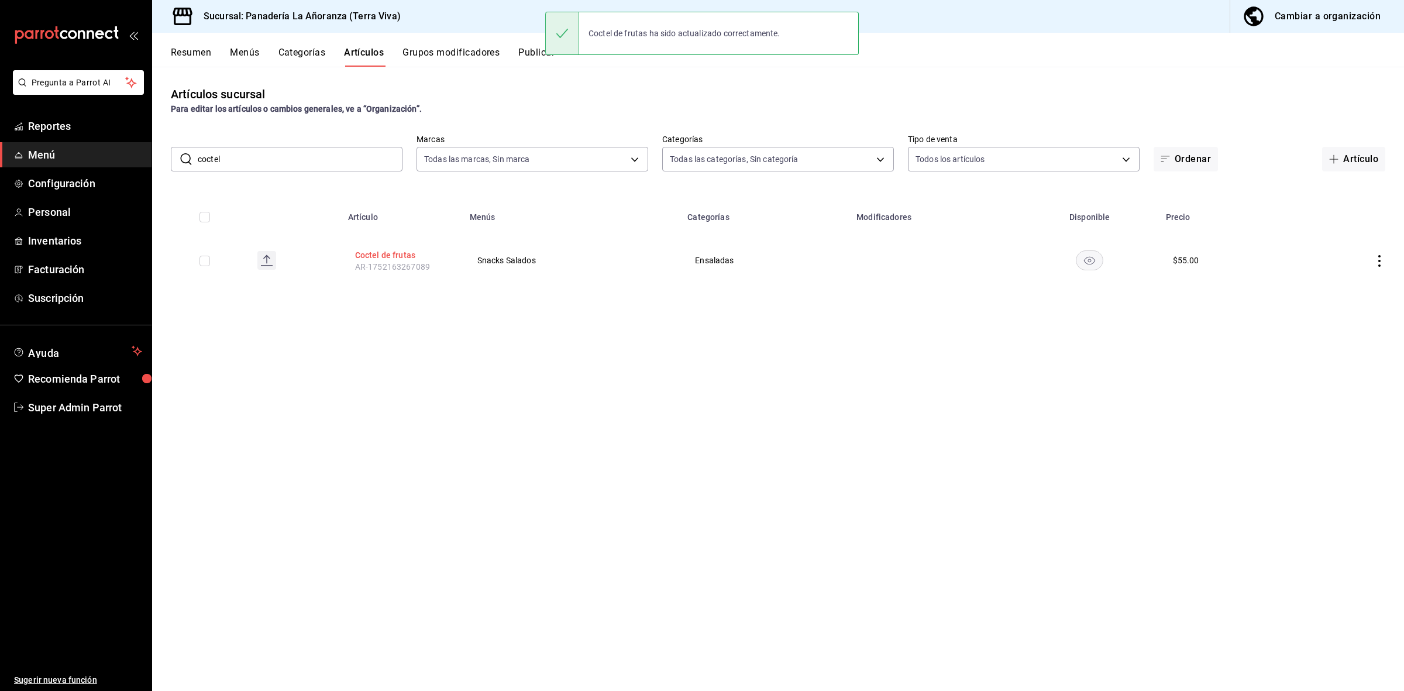
click at [394, 253] on button "Coctel de frutas" at bounding box center [402, 255] width 94 height 12
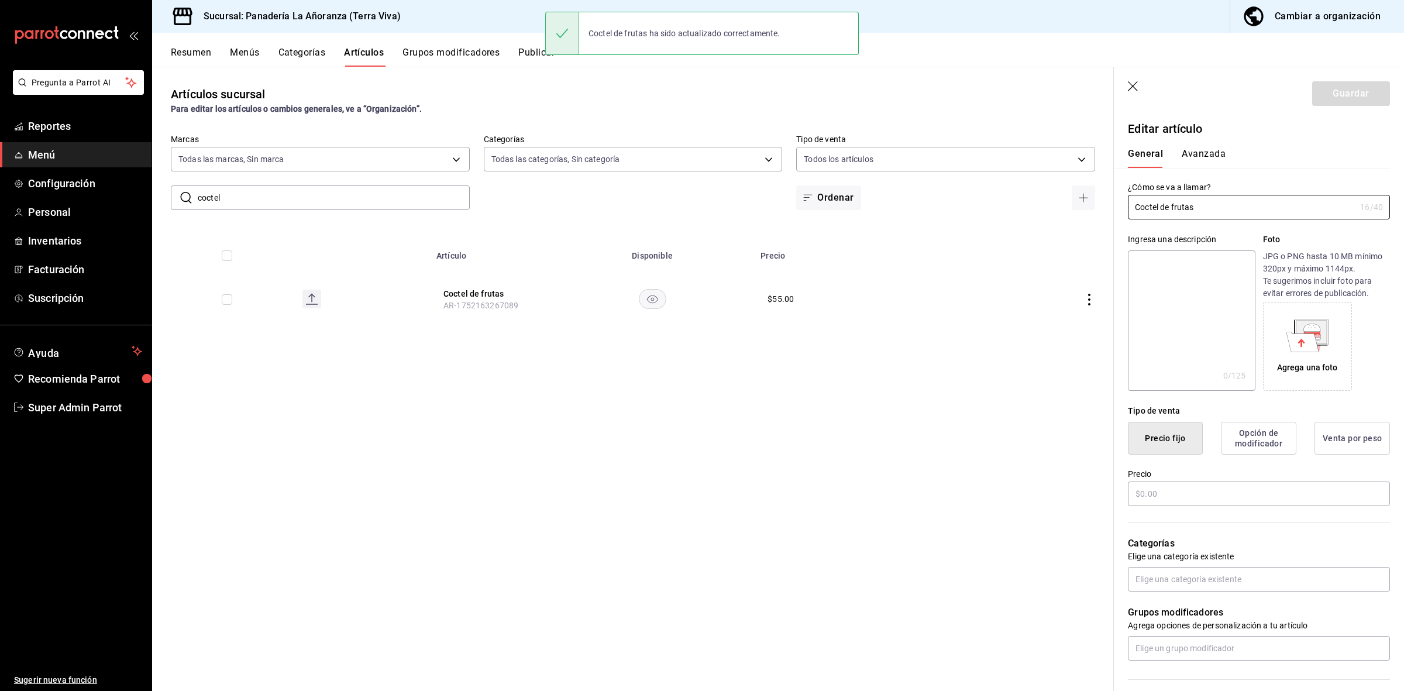
type input "$55.00"
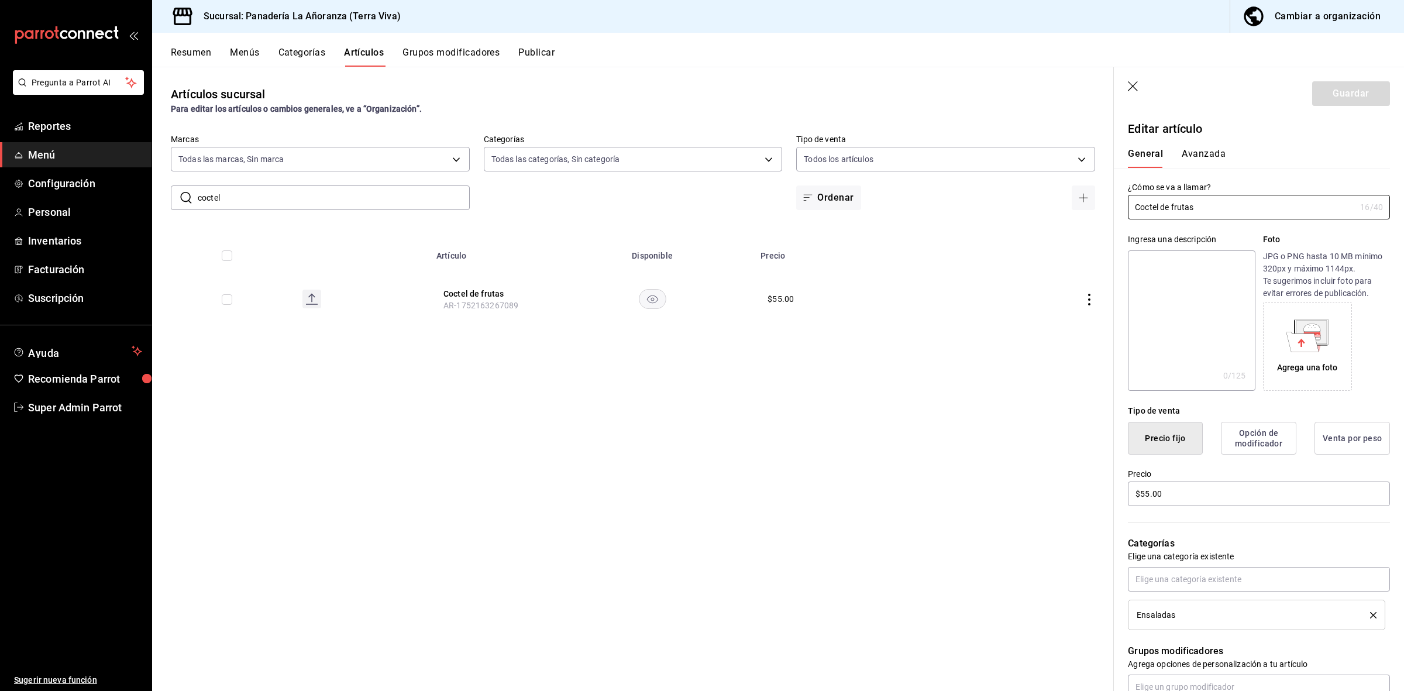
click at [1210, 160] on button "Avanzada" at bounding box center [1204, 158] width 44 height 20
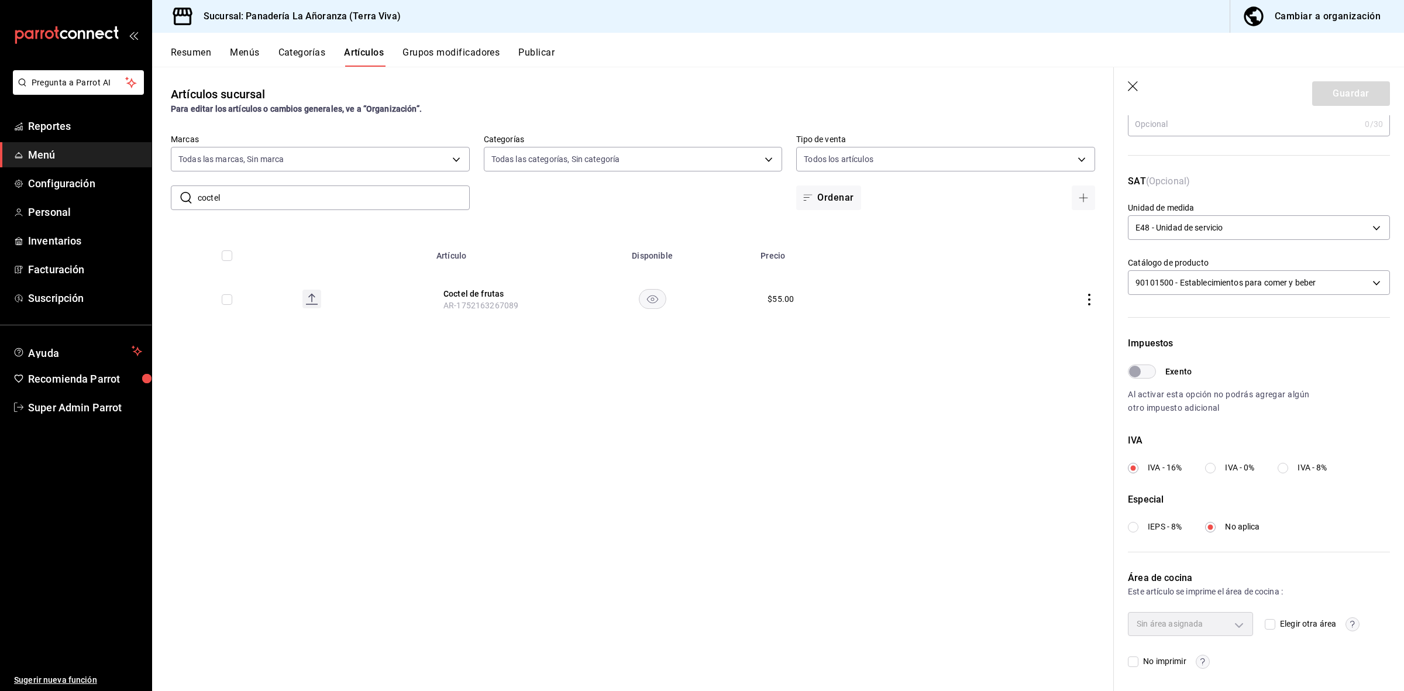
scroll to position [136, 0]
click at [77, 276] on span "Facturación" at bounding box center [85, 270] width 114 height 16
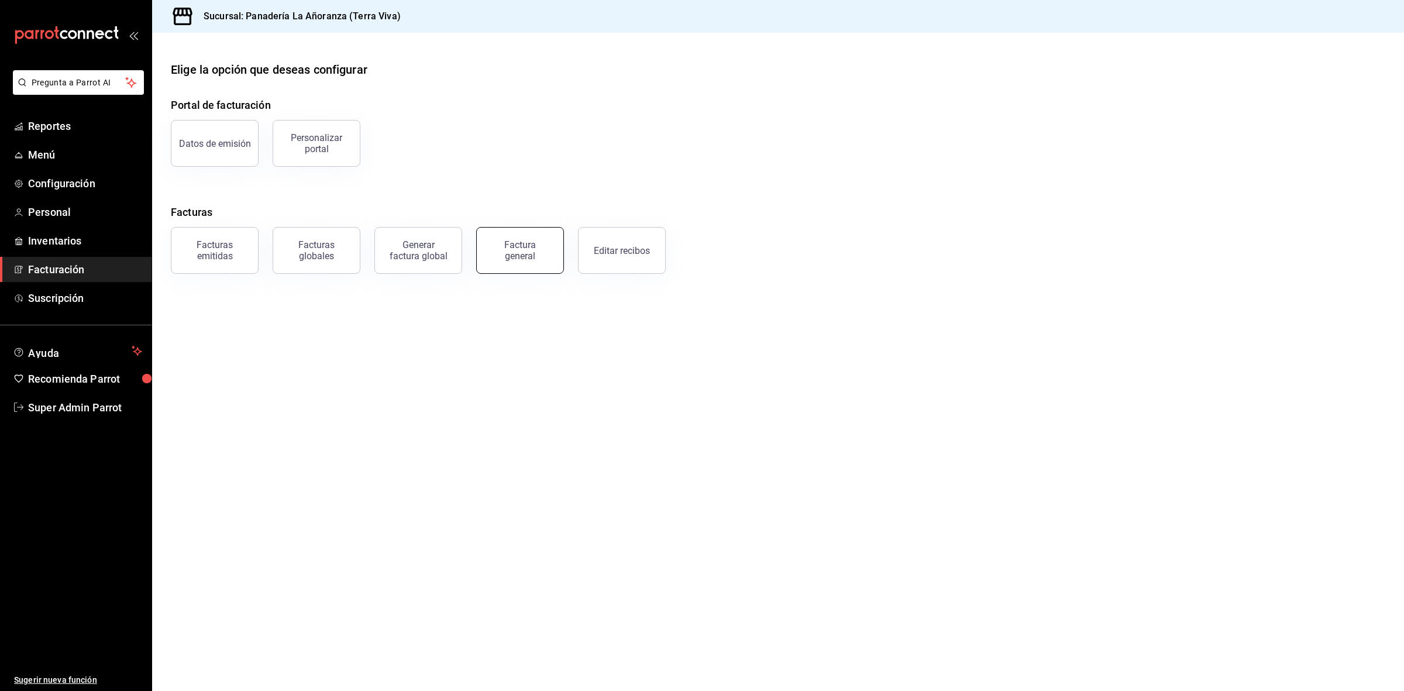
click at [487, 259] on button "Factura general" at bounding box center [520, 250] width 88 height 47
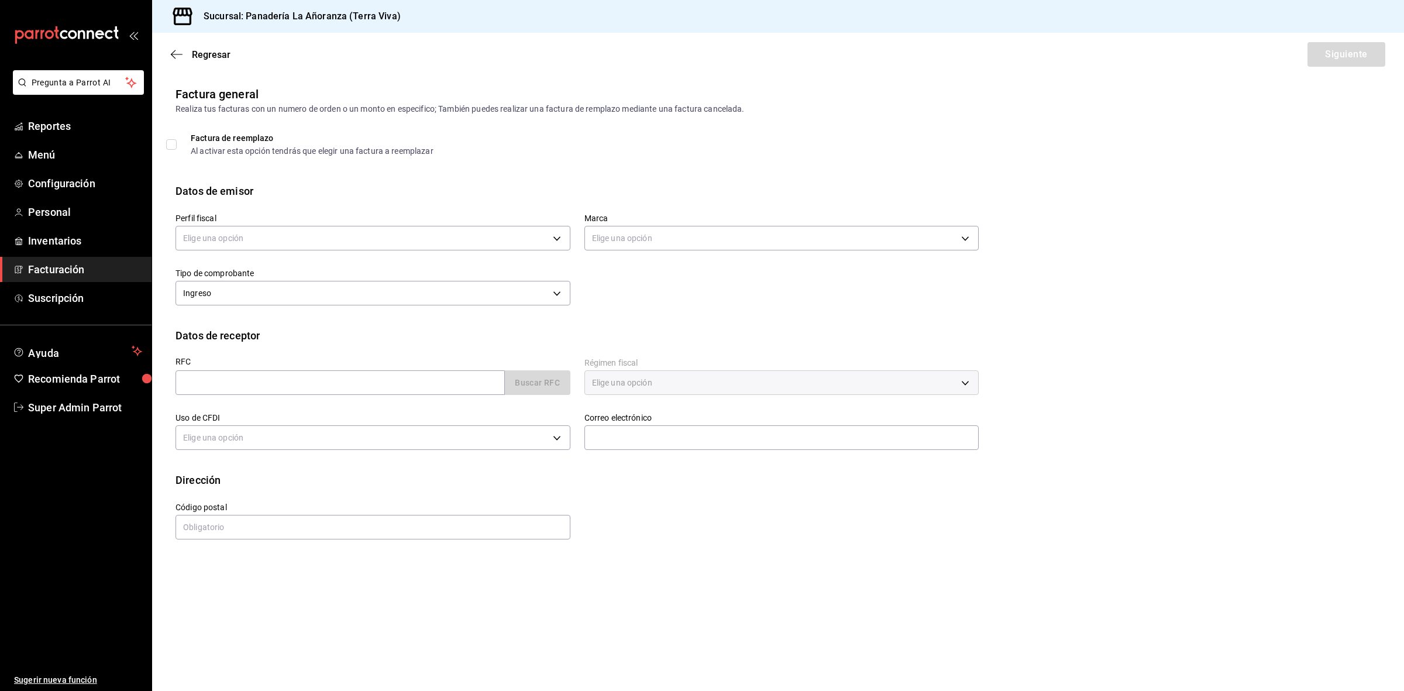
click at [648, 606] on main "Regresar Siguiente Factura general Realiza tus facturas con un numero de orden …" at bounding box center [778, 362] width 1252 height 658
click at [427, 247] on body "Pregunta a Parrot AI Reportes Menú Configuración Personal Inventarios Facturaci…" at bounding box center [702, 345] width 1404 height 691
click at [351, 296] on li "ALIMENTOS SELVA NEGRA" at bounding box center [373, 298] width 394 height 22
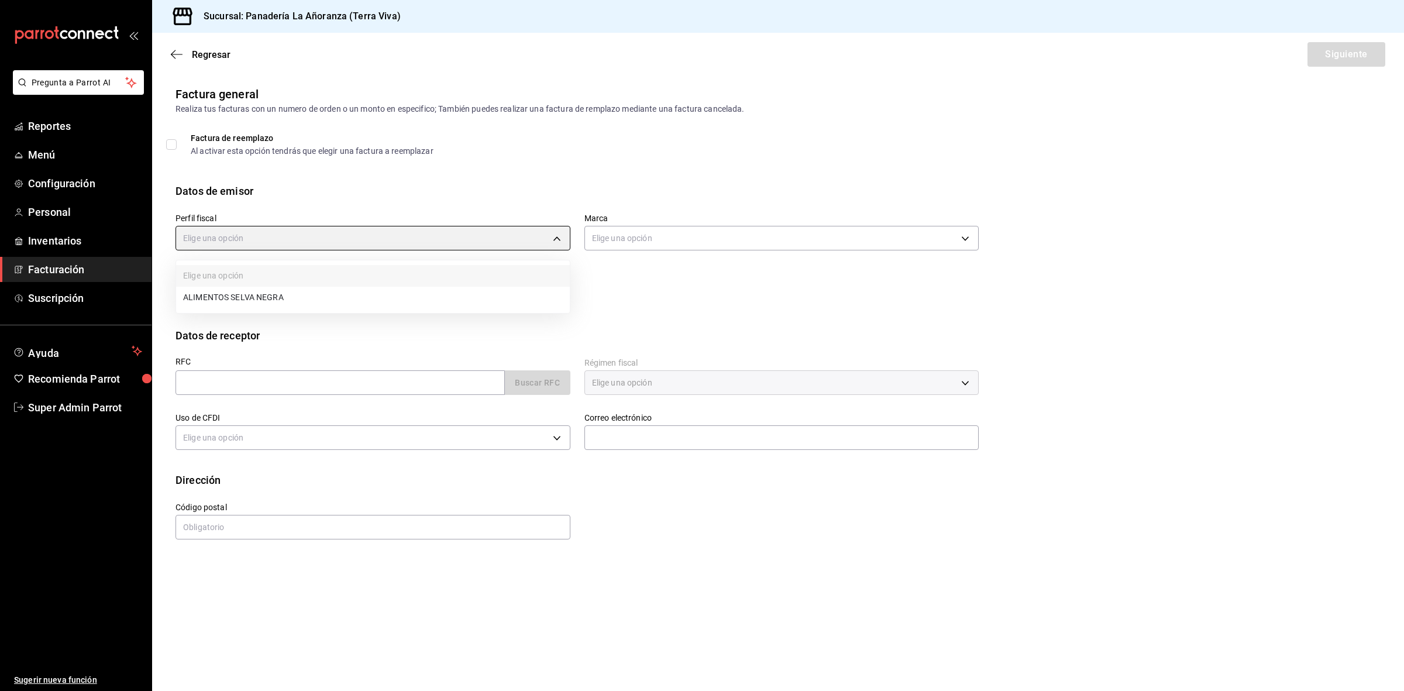
type input "0c81b408-a427-4f2c-96b4-e4a0d3fcb2cc"
type input "09bd01bc-a7a8-4e76-a77c-84a521ec03ca"
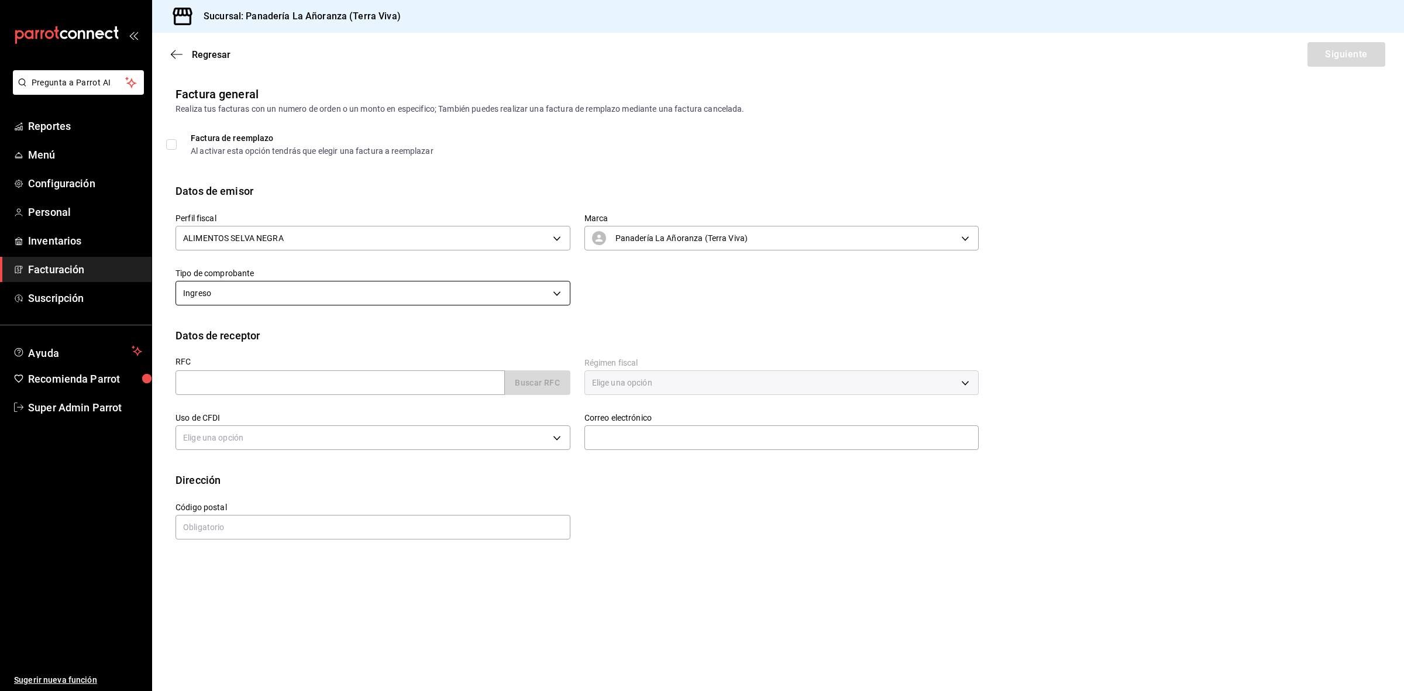
click at [503, 296] on body "Pregunta a Parrot AI Reportes Menú Configuración Personal Inventarios Facturaci…" at bounding box center [702, 345] width 1404 height 691
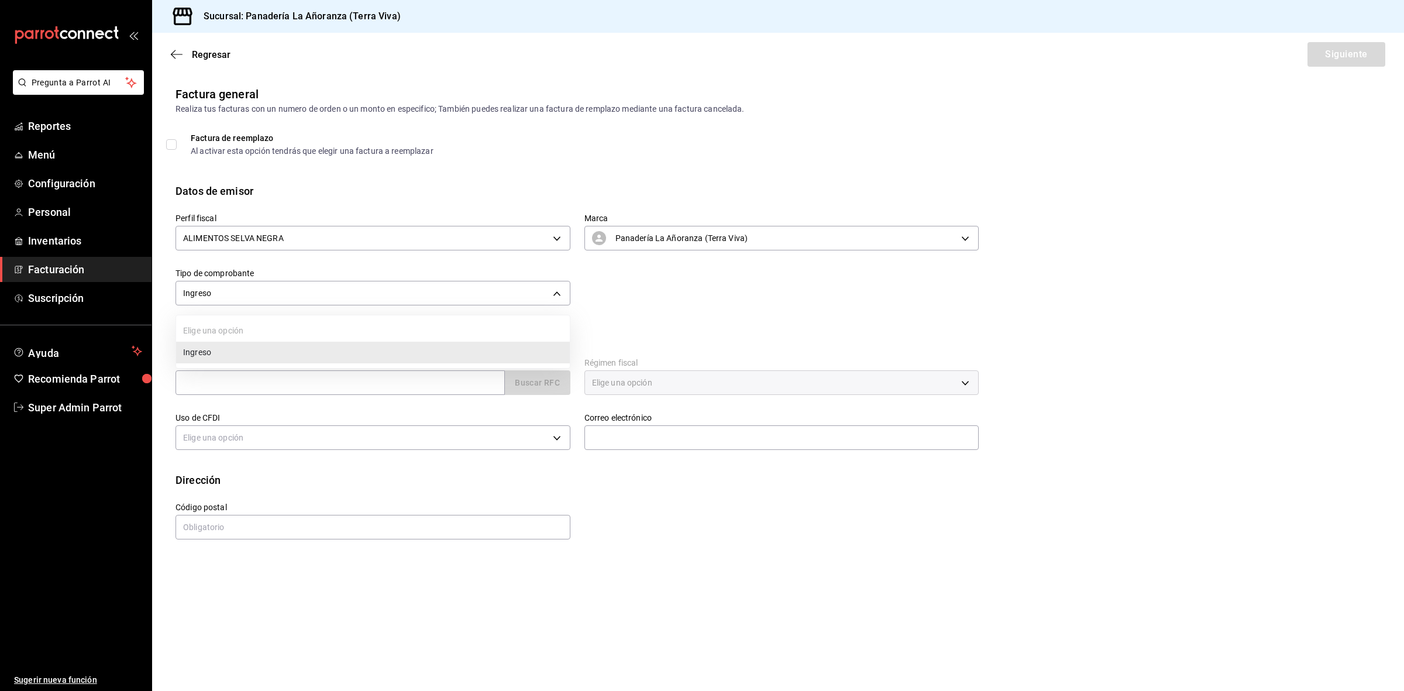
click at [337, 350] on li "Ingreso" at bounding box center [373, 353] width 394 height 22
click at [334, 387] on input "text" at bounding box center [340, 382] width 329 height 25
type input "FGE170919457"
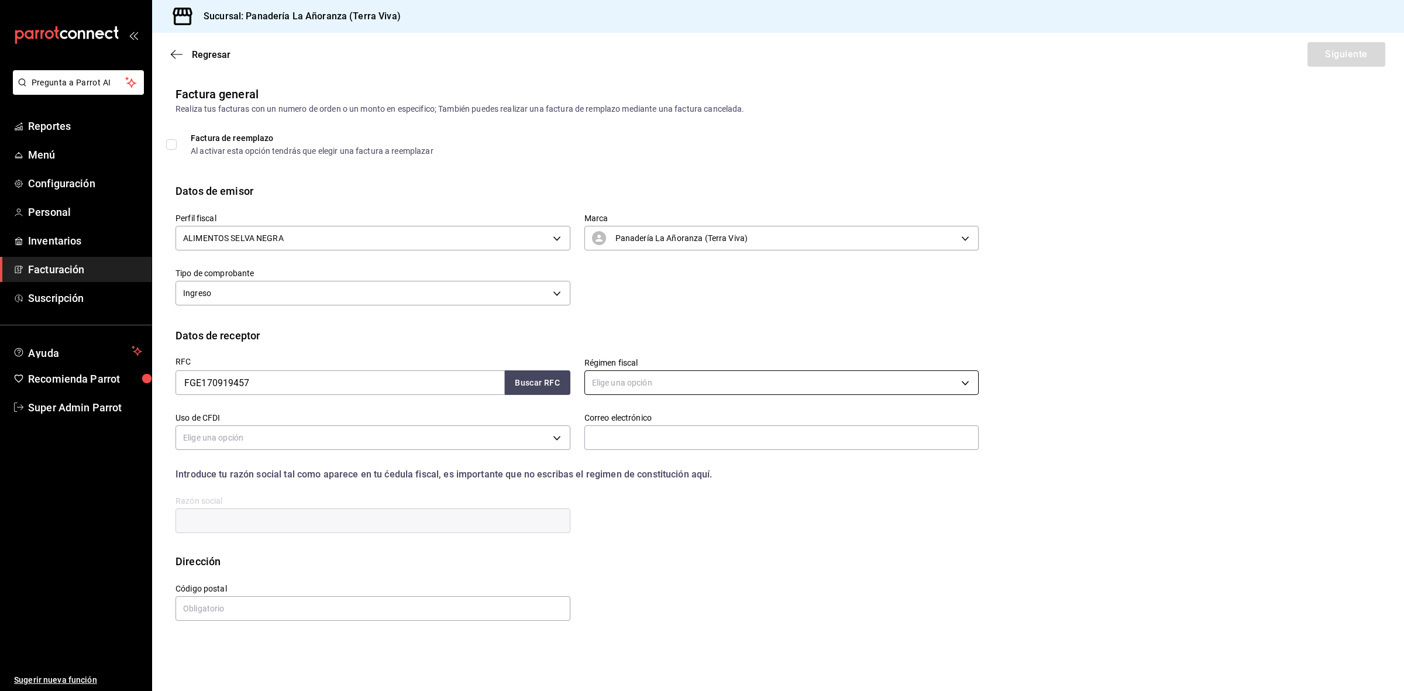
click at [626, 390] on body "Pregunta a Parrot AI Reportes Menú Configuración Personal Inventarios Facturaci…" at bounding box center [702, 345] width 1404 height 691
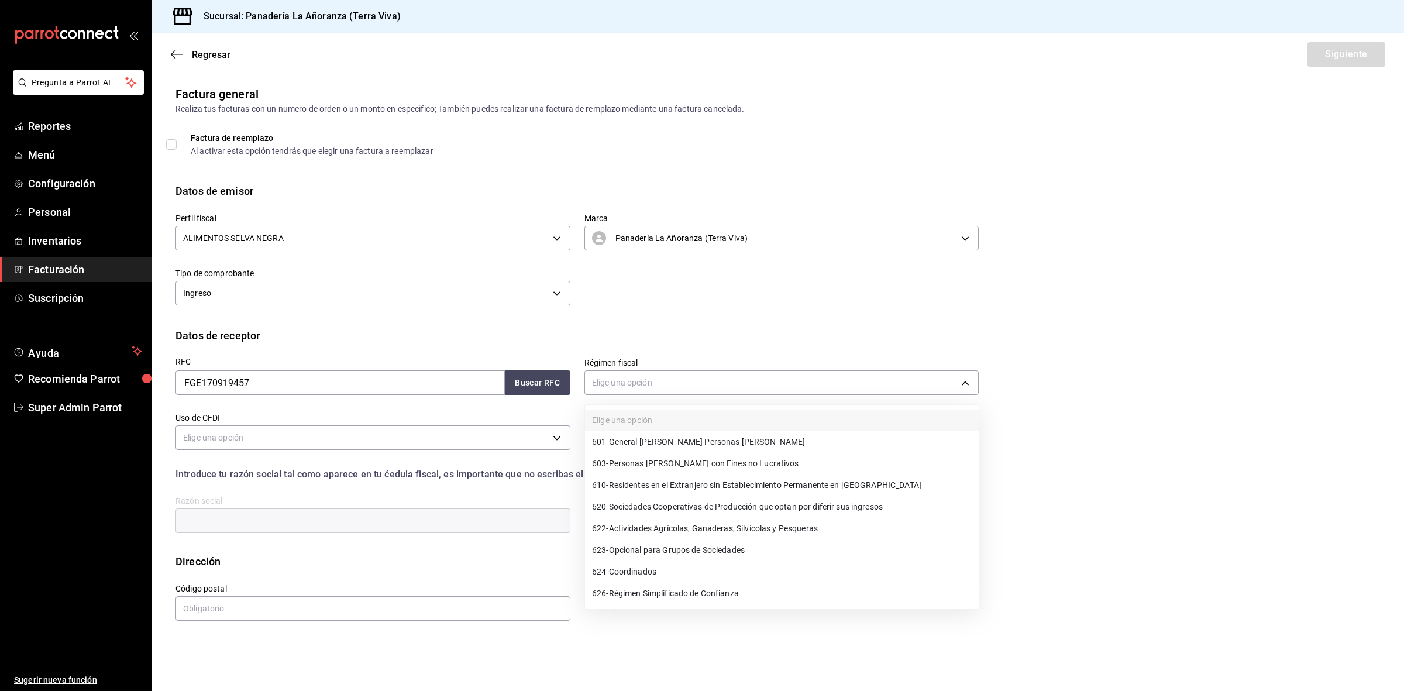
click at [624, 445] on span "601 - General de Ley Personas Morales" at bounding box center [698, 442] width 213 height 12
type input "601"
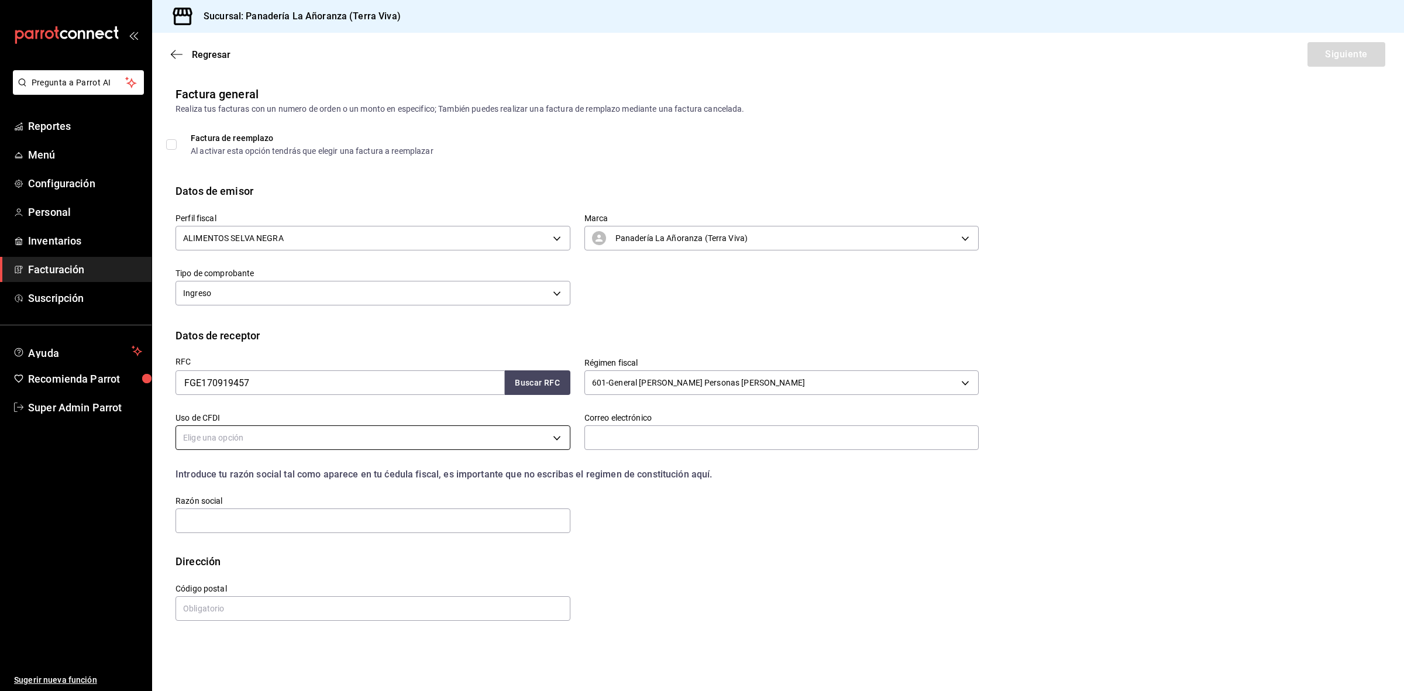
click at [384, 448] on body "Pregunta a Parrot AI Reportes Menú Configuración Personal Inventarios Facturaci…" at bounding box center [702, 345] width 1404 height 691
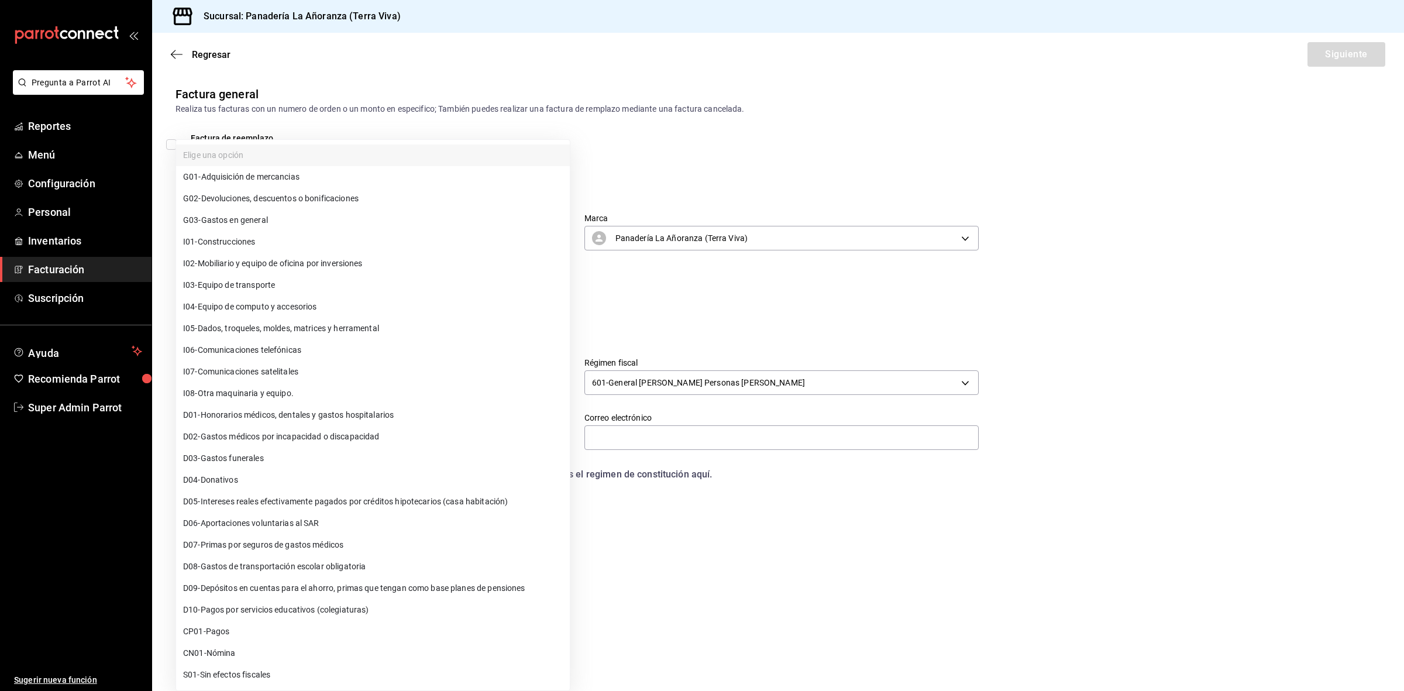
click at [276, 211] on li "G03 - Gastos en general" at bounding box center [373, 220] width 394 height 22
type input "G03"
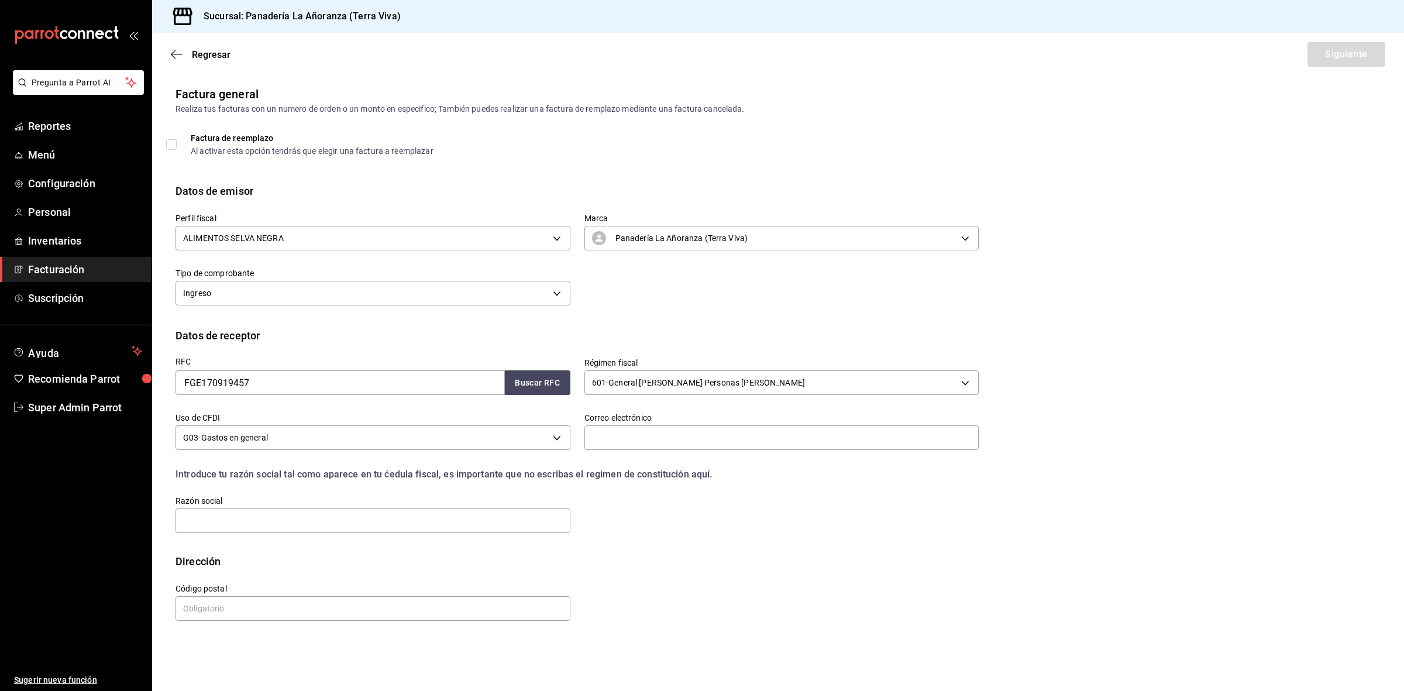
click at [603, 424] on div "Correo electrónico" at bounding box center [782, 432] width 395 height 39
click at [609, 438] on input "text" at bounding box center [782, 437] width 395 height 25
type input "dv@parrotsoftware.io"
click at [351, 510] on input "text" at bounding box center [373, 521] width 395 height 25
type input "FINSA GLOBAL EQUITY VII"
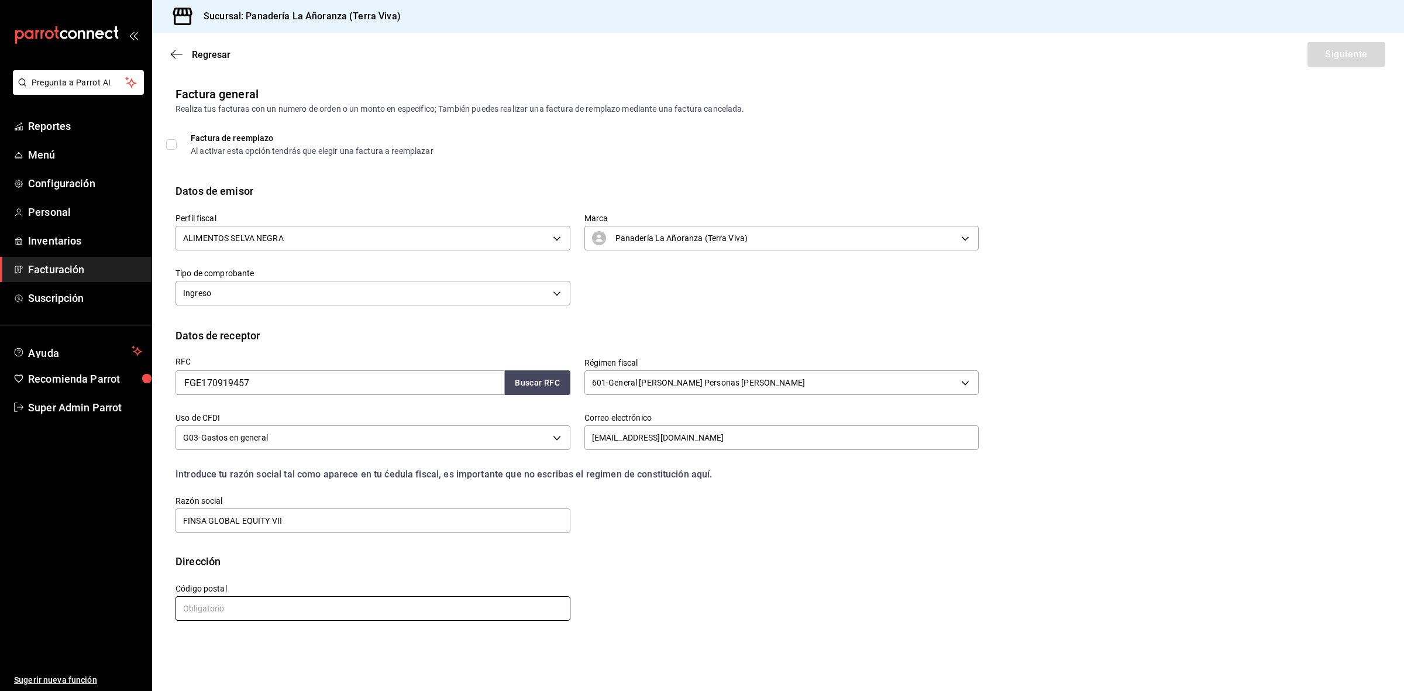
click at [297, 612] on input "text" at bounding box center [373, 608] width 395 height 25
type input "06470"
click at [1324, 49] on button "Siguiente" at bounding box center [1347, 54] width 78 height 25
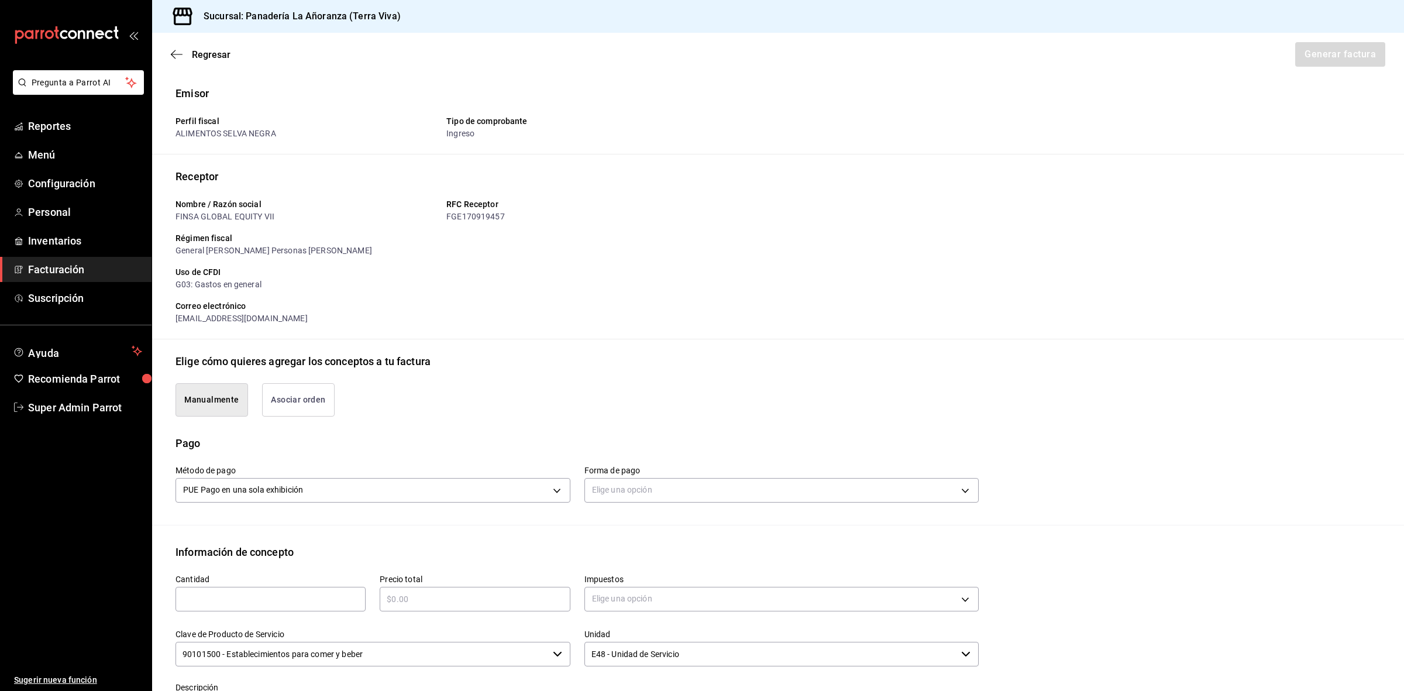
scroll to position [226, 0]
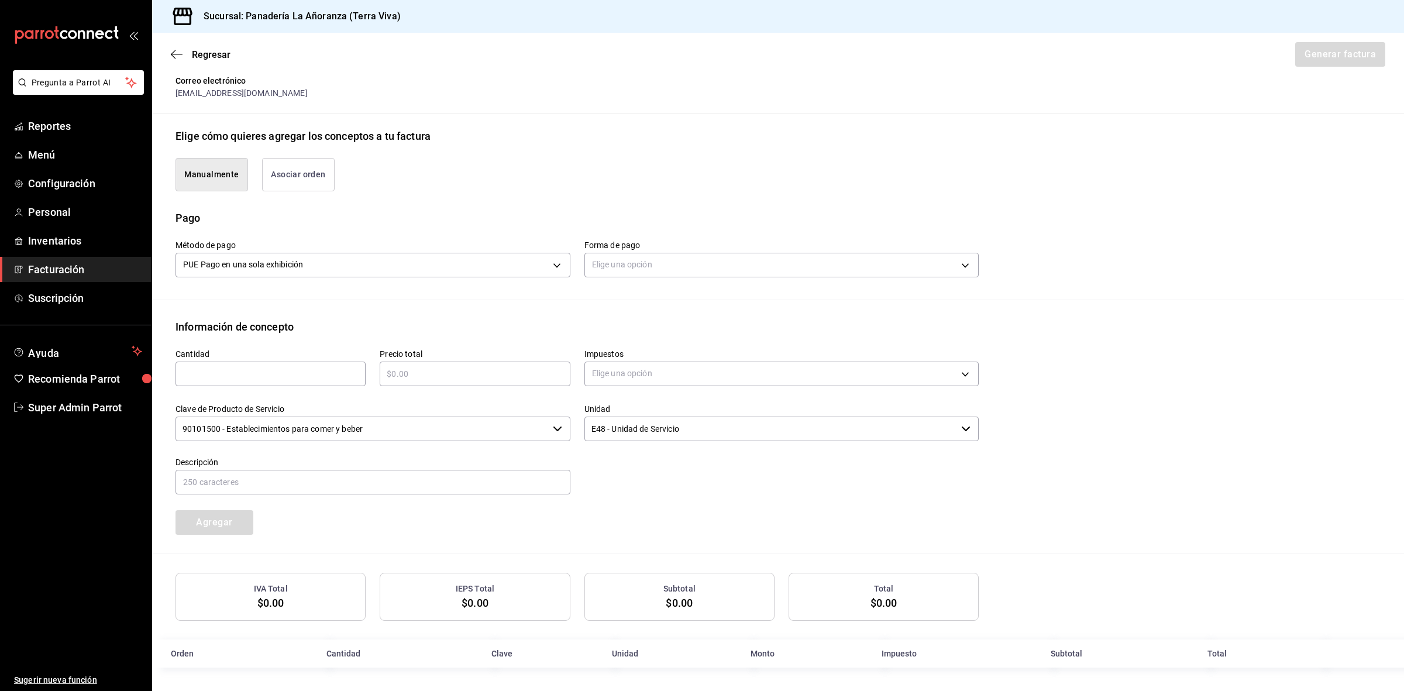
click at [733, 42] on div "Regresar Generar factura" at bounding box center [778, 54] width 1252 height 43
drag, startPoint x: 83, startPoint y: 411, endPoint x: 83, endPoint y: 394, distance: 17.6
click at [83, 411] on span "Super Admin Parrot" at bounding box center [85, 408] width 114 height 16
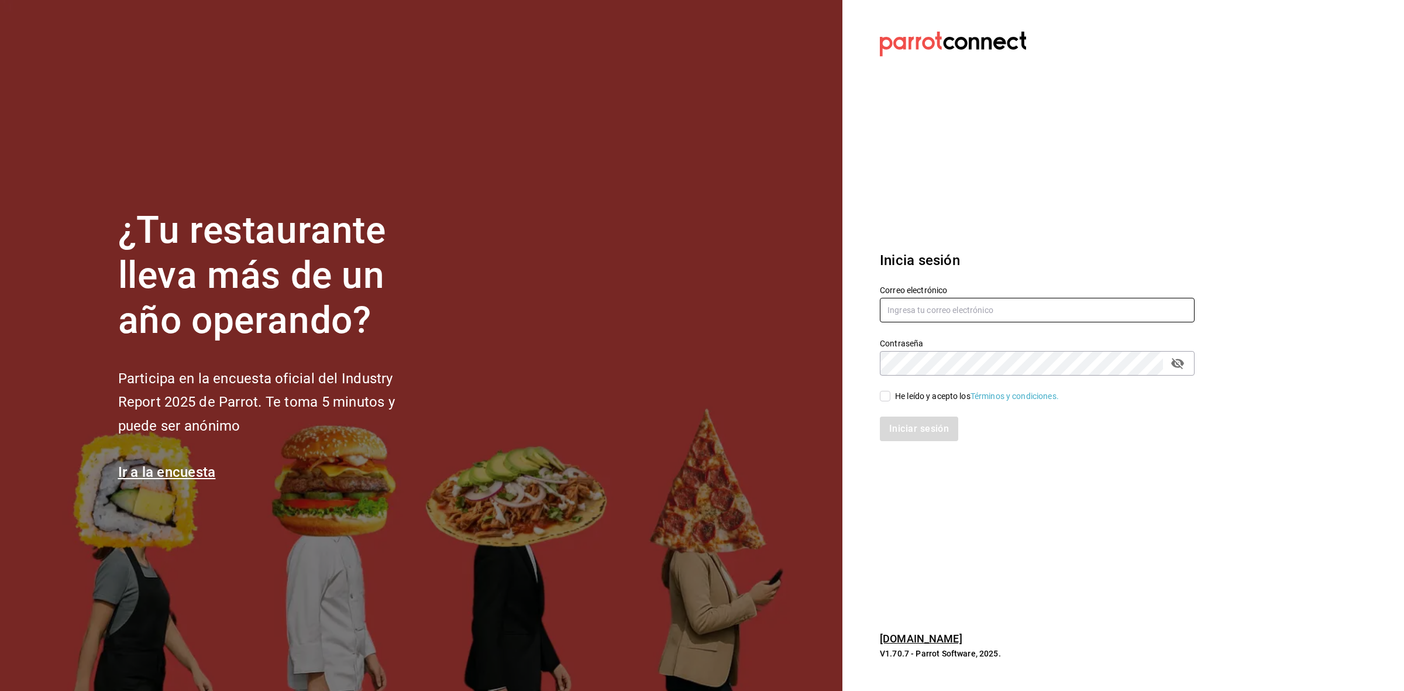
click at [983, 312] on input "text" at bounding box center [1037, 310] width 315 height 25
click at [932, 291] on label "Correo electrónico" at bounding box center [1037, 290] width 315 height 8
click at [928, 317] on input "text" at bounding box center [1037, 310] width 315 height 25
type input "b"
click at [1036, 311] on input "text" at bounding box center [1037, 310] width 315 height 25
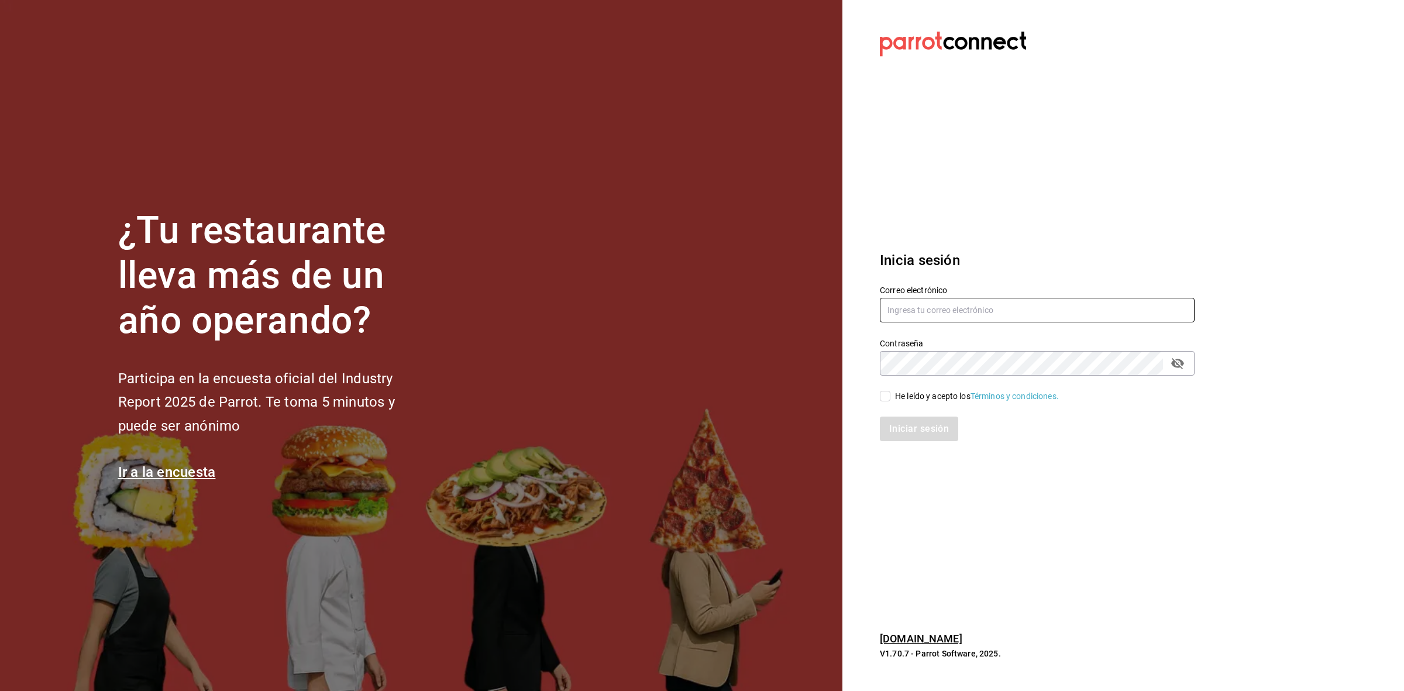
paste input "babero@romanorte.com"
type input "babero@romanorte.com"
click at [1185, 365] on icon "passwordField" at bounding box center [1178, 363] width 14 height 14
drag, startPoint x: 885, startPoint y: 399, endPoint x: 891, endPoint y: 416, distance: 18.0
click at [885, 399] on input "He leído y acepto los Términos y condiciones." at bounding box center [885, 396] width 11 height 11
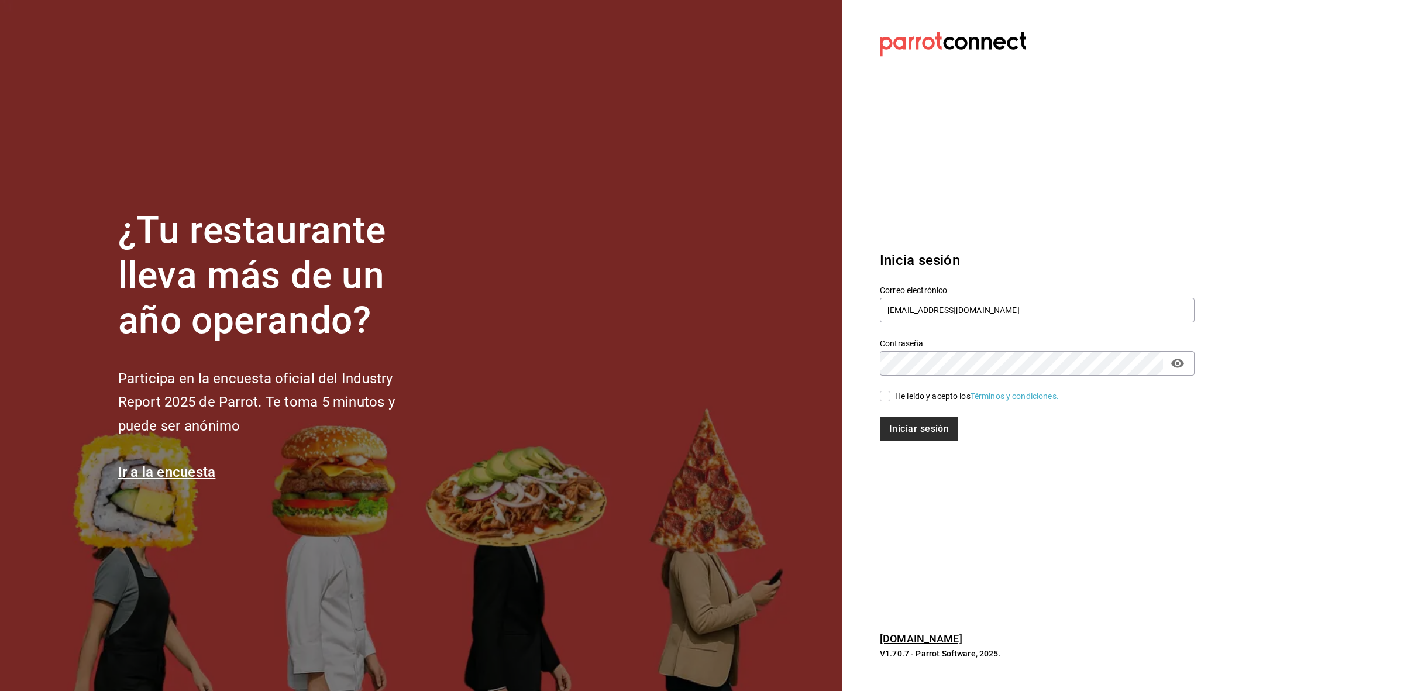
checkbox input "true"
click at [894, 425] on button "Iniciar sesión" at bounding box center [920, 429] width 80 height 25
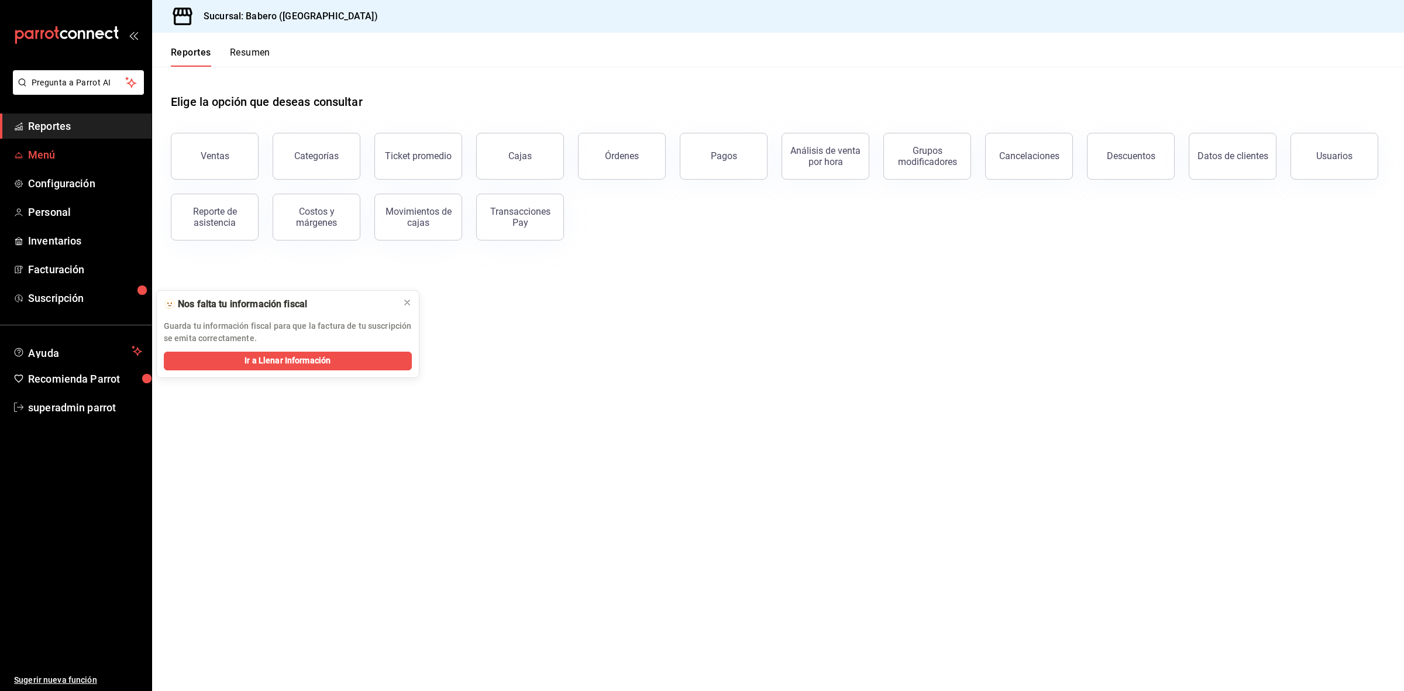
click at [56, 164] on link "Menú" at bounding box center [76, 154] width 152 height 25
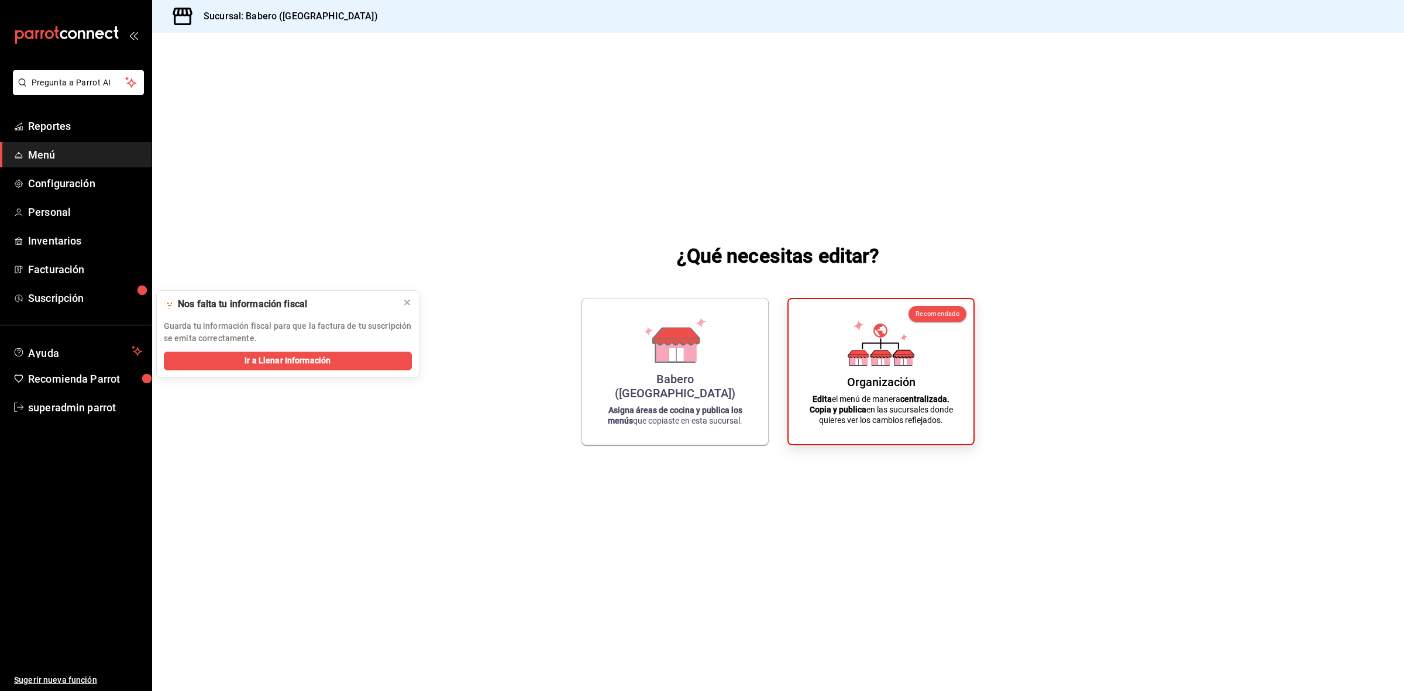
click at [65, 197] on ul "Reportes Menú Configuración Personal Inventarios Facturación Suscripción" at bounding box center [76, 212] width 152 height 197
click at [65, 190] on span "Configuración" at bounding box center [85, 184] width 114 height 16
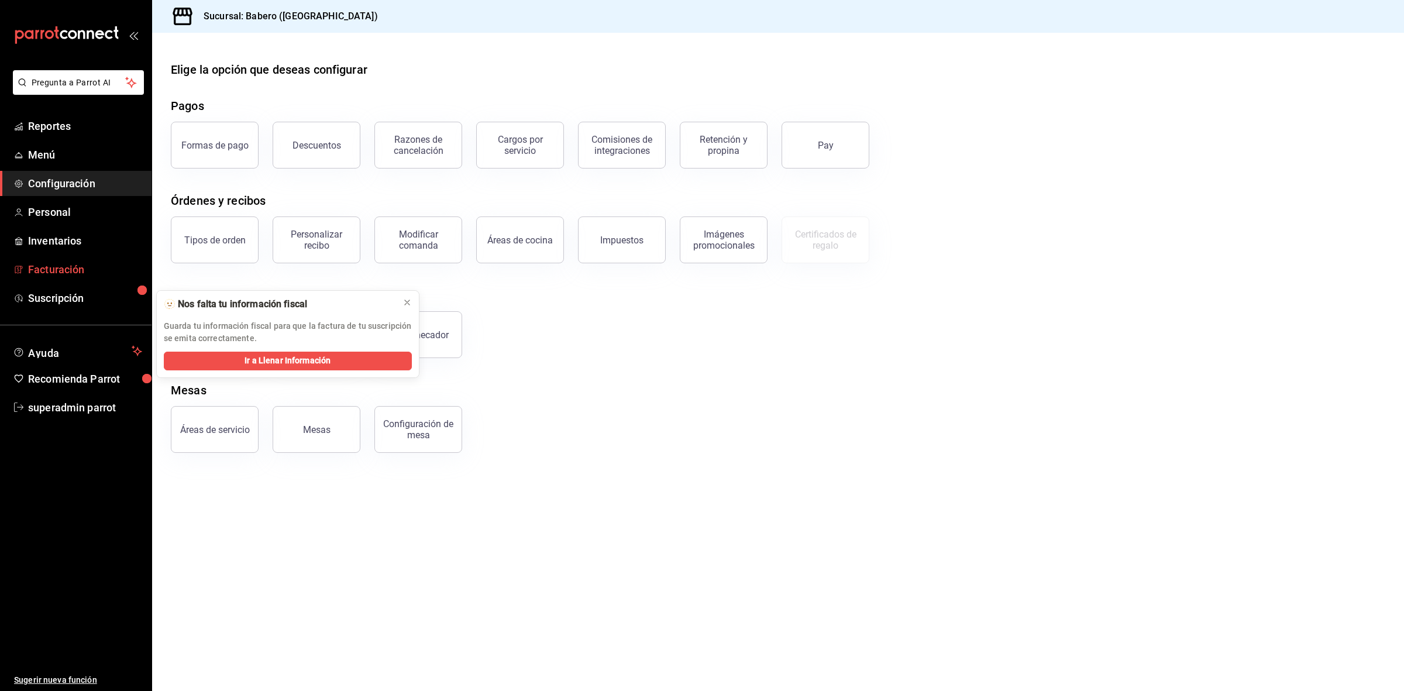
click at [48, 265] on span "Facturación" at bounding box center [85, 270] width 114 height 16
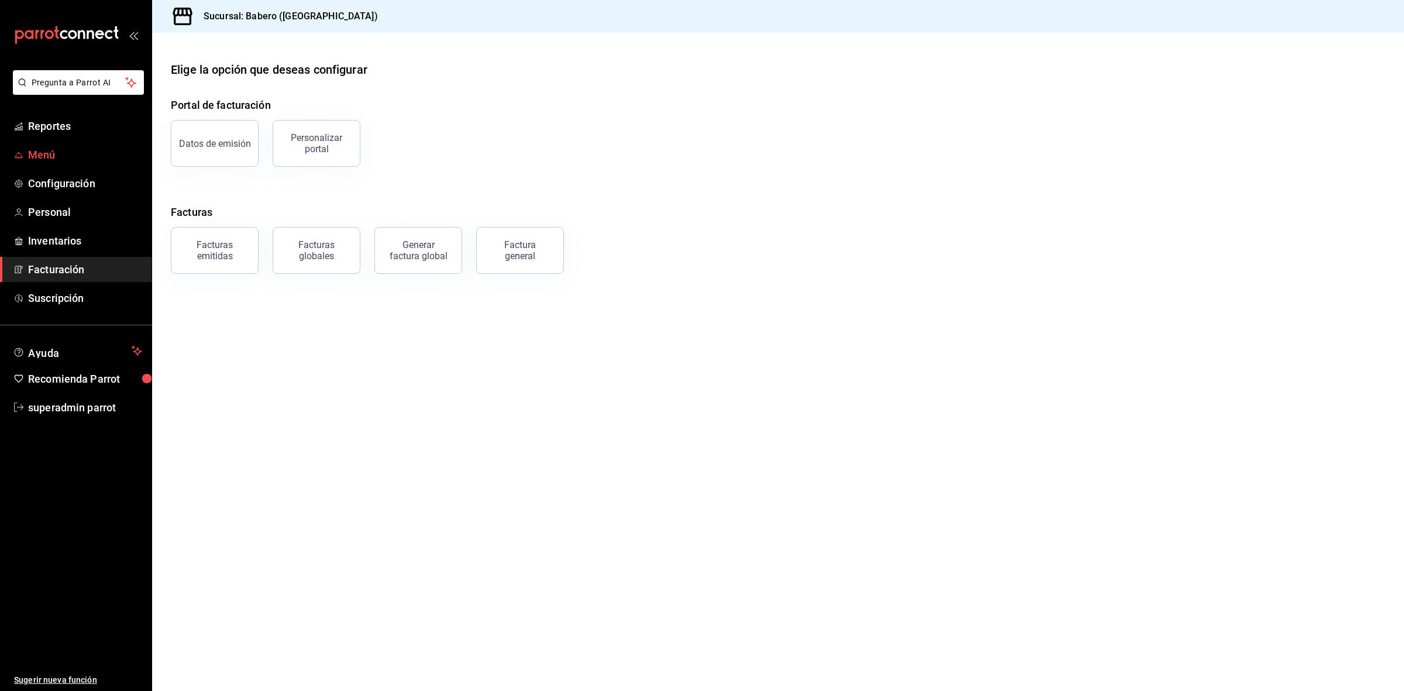
click at [50, 147] on span "Menú" at bounding box center [85, 155] width 114 height 16
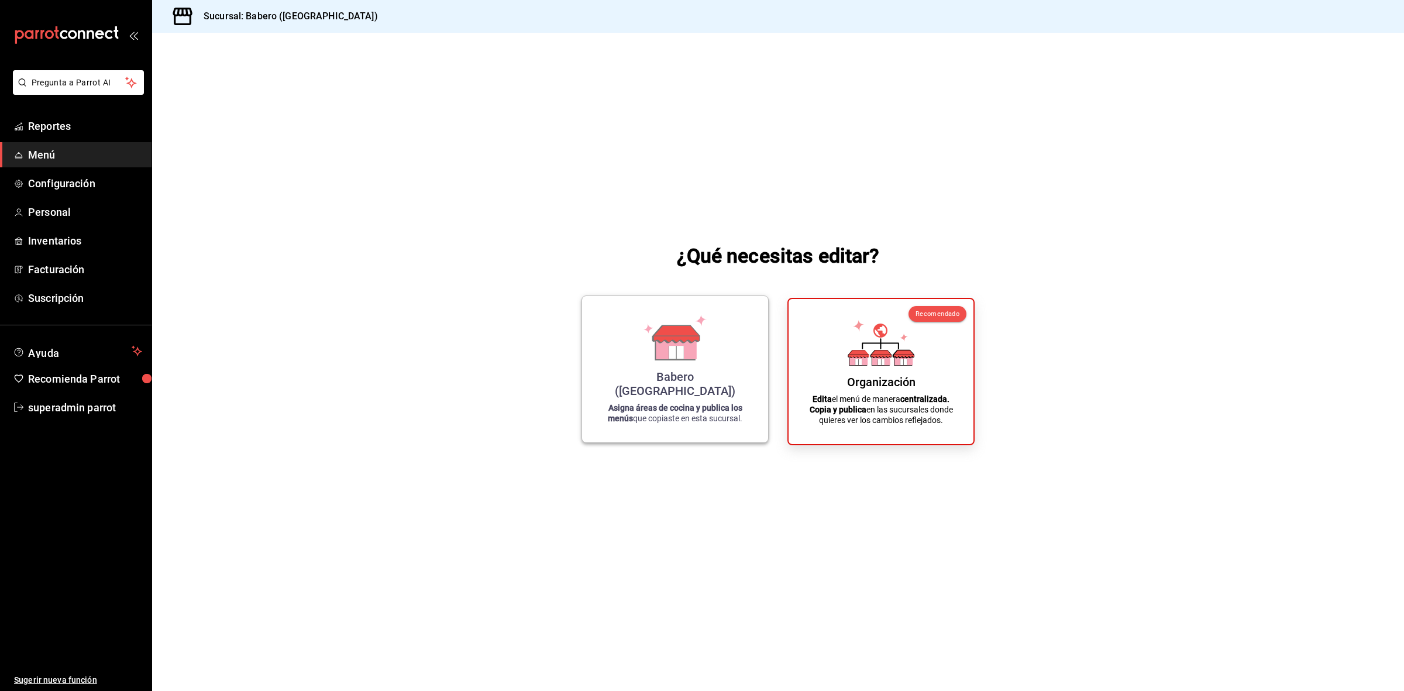
click at [678, 378] on div "Babero (Roma Norte) Asigna áreas de cocina y publica los menús que copiaste en …" at bounding box center [675, 369] width 158 height 128
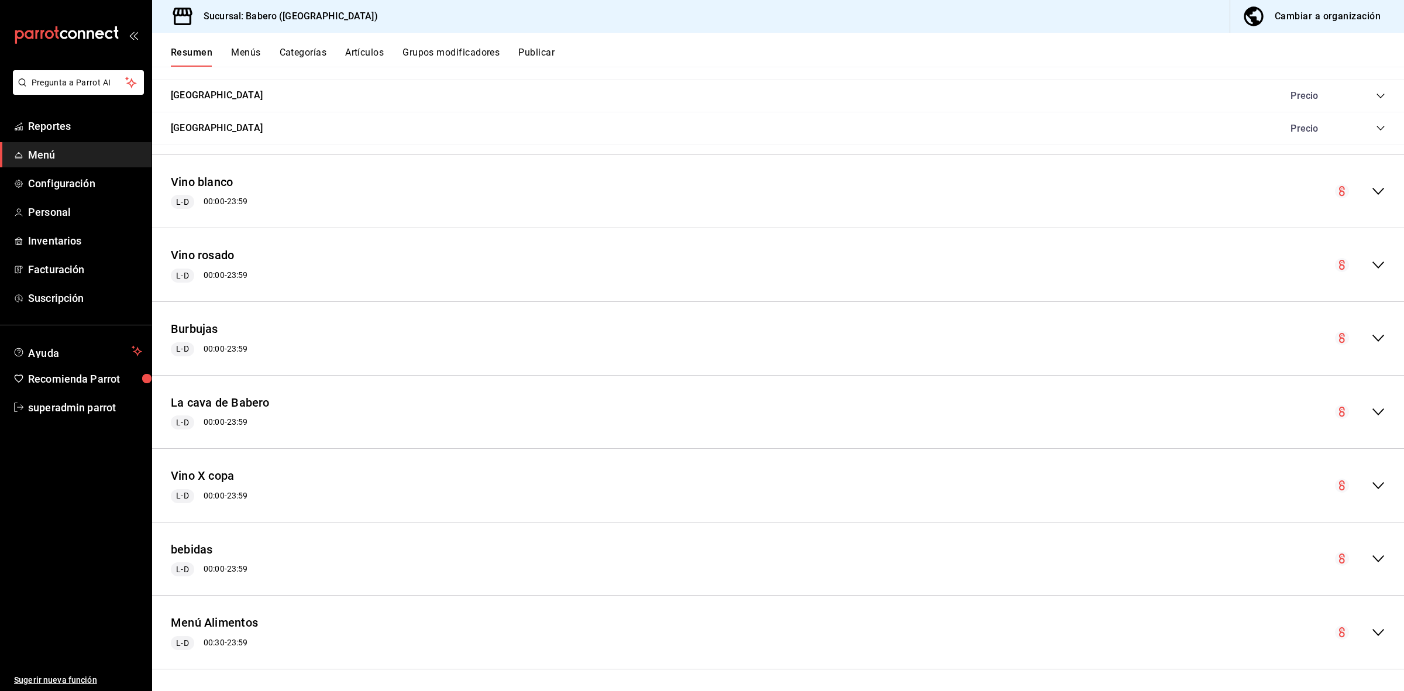
scroll to position [810, 0]
click at [1379, 624] on div "Menú Alimentos L-D 00:30 - 23:59" at bounding box center [778, 630] width 1252 height 54
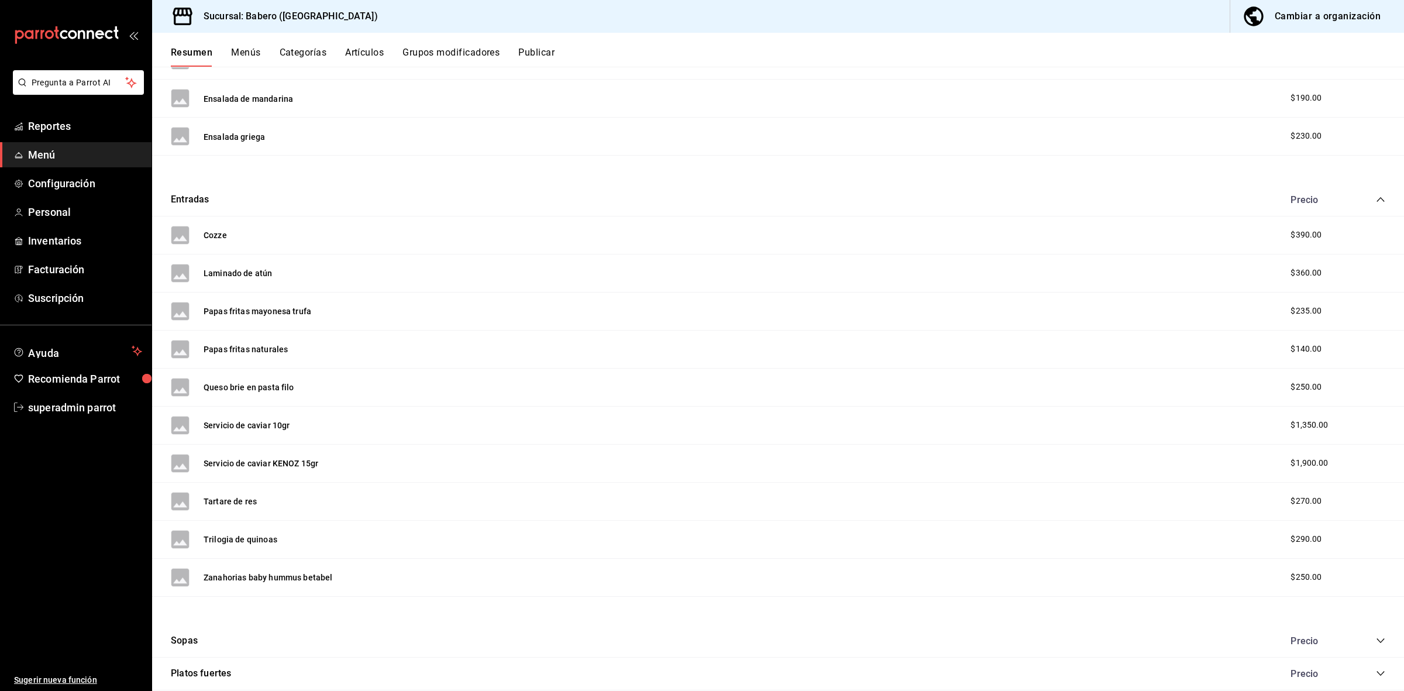
scroll to position [1602, 0]
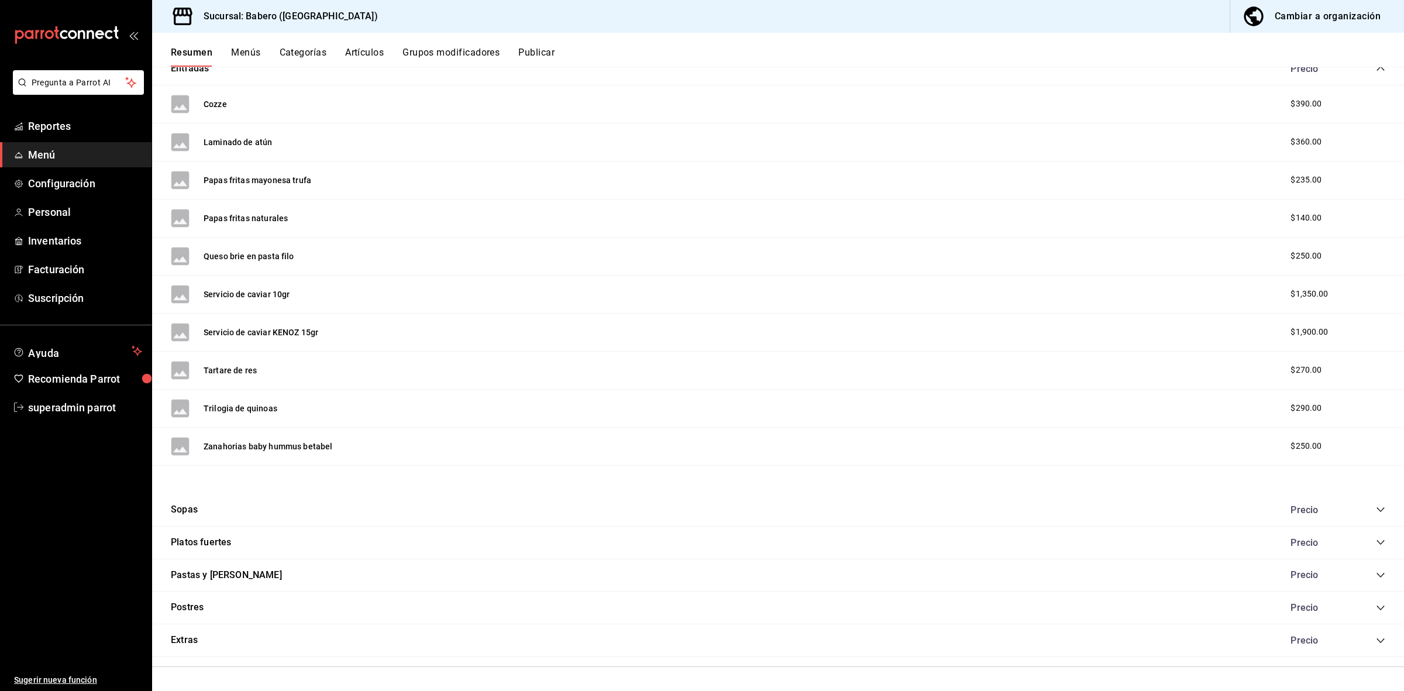
click at [1376, 610] on icon "collapse-category-row" at bounding box center [1380, 607] width 9 height 9
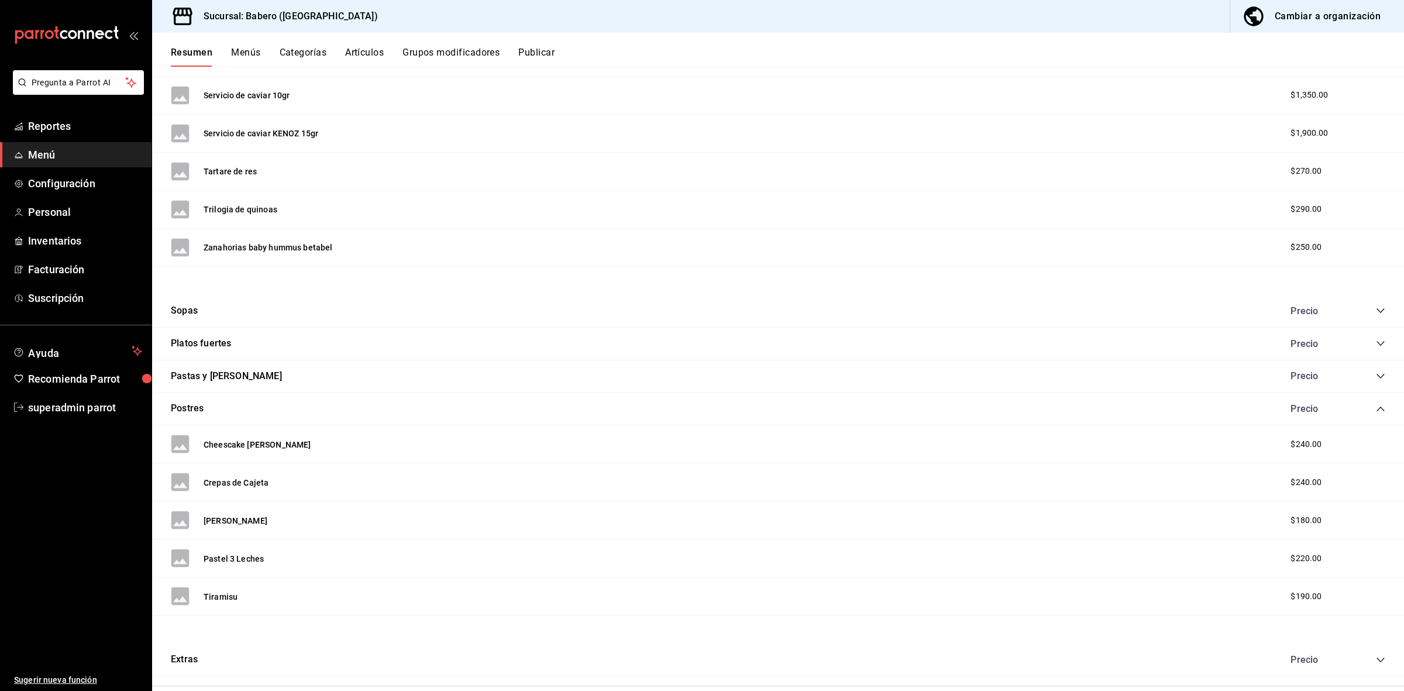
scroll to position [1821, 0]
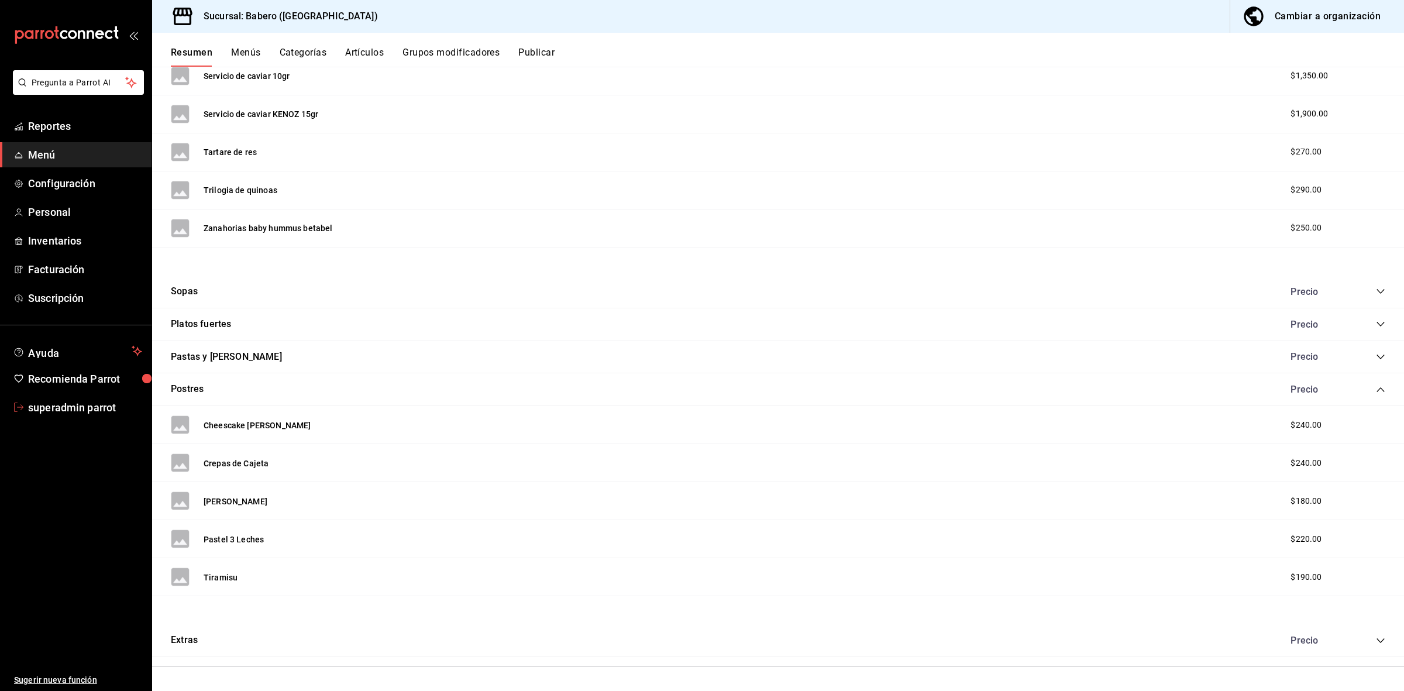
drag, startPoint x: 70, startPoint y: 404, endPoint x: 80, endPoint y: 400, distance: 10.8
click at [70, 404] on span "superadmin parrot" at bounding box center [85, 408] width 114 height 16
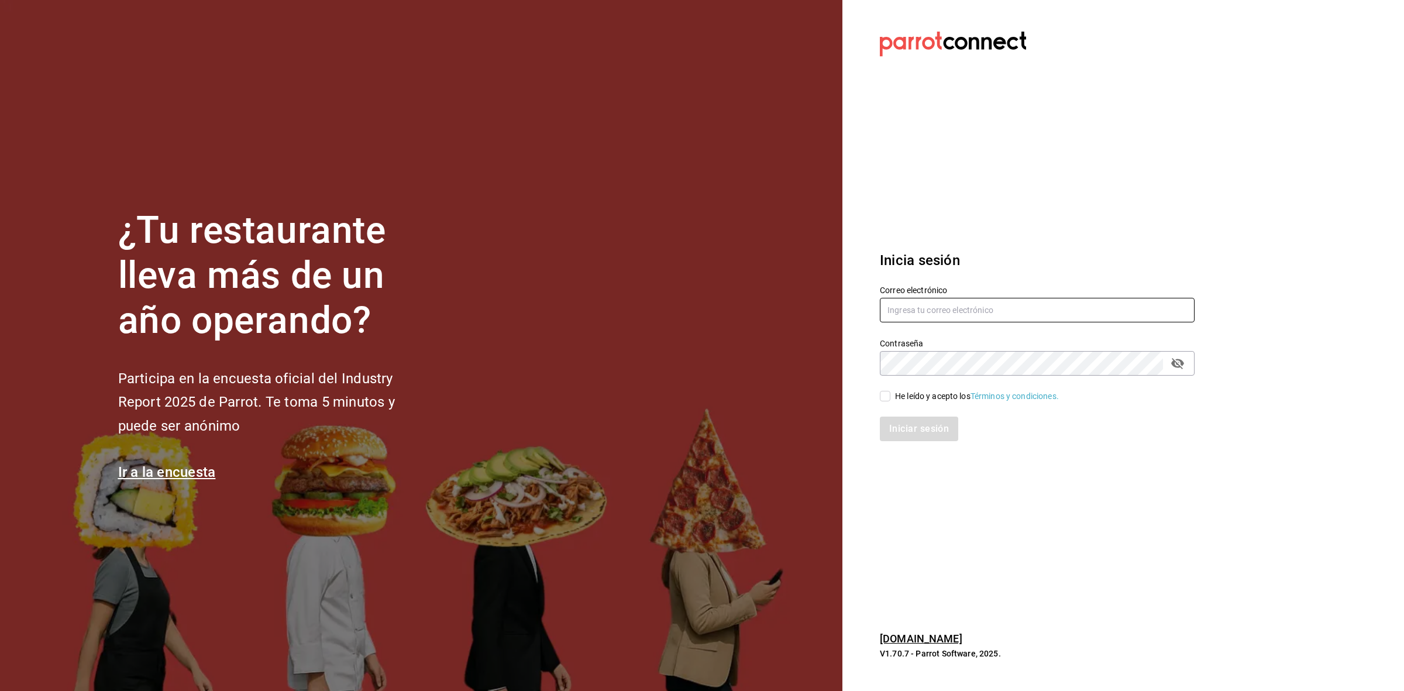
click at [900, 317] on input "text" at bounding box center [1037, 310] width 315 height 25
paste input "[EMAIL_ADDRESS][DOMAIN_NAME]"
type input "[EMAIL_ADDRESS][DOMAIN_NAME]"
click at [877, 396] on div "He leído y acepto los Términos y condiciones." at bounding box center [1030, 389] width 329 height 27
click at [882, 395] on input "He leído y acepto los Términos y condiciones." at bounding box center [885, 396] width 11 height 11
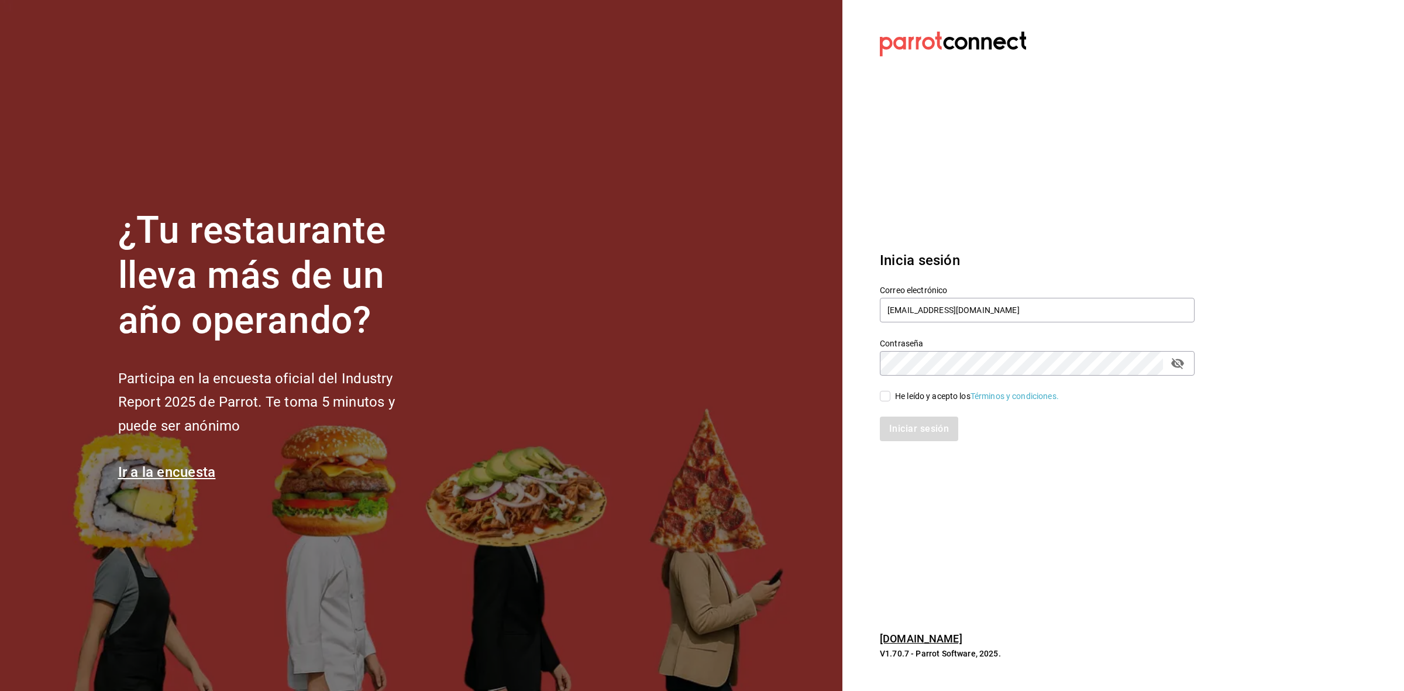
checkbox input "true"
click at [891, 417] on button "Iniciar sesión" at bounding box center [920, 429] width 80 height 25
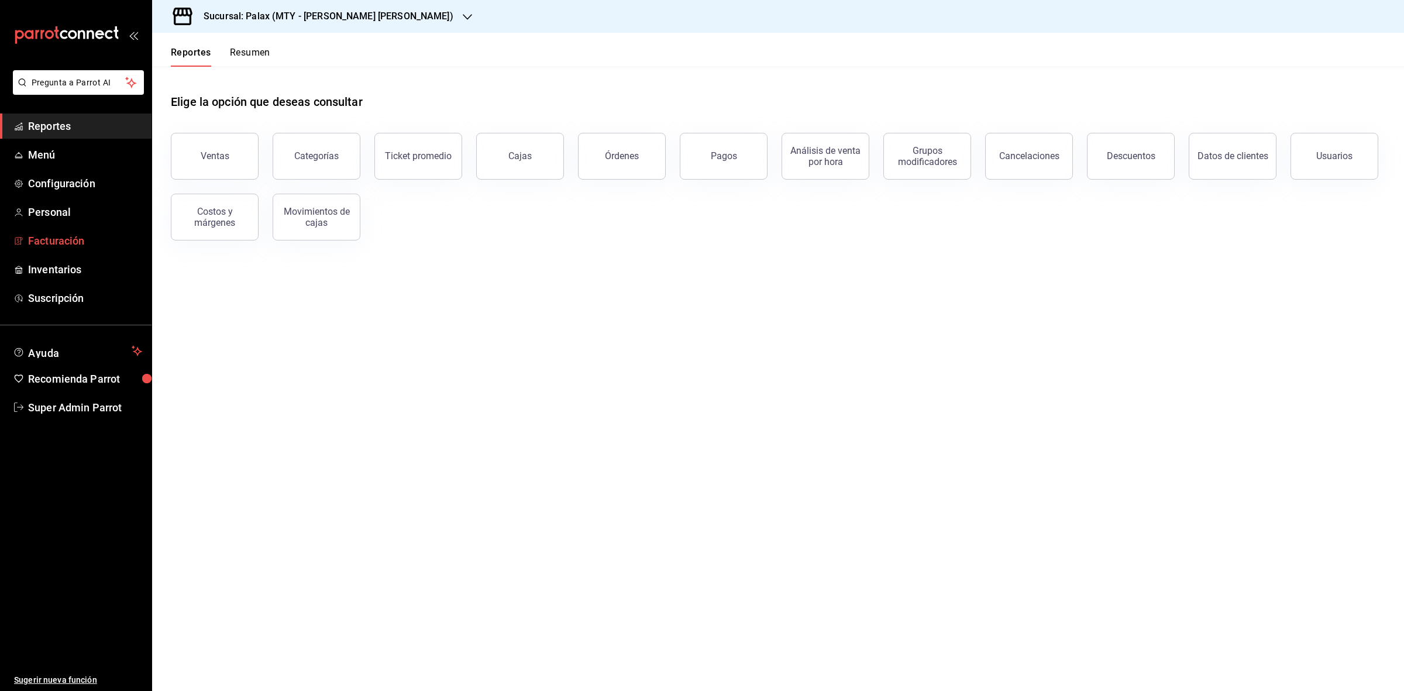
click at [68, 233] on span "Facturación" at bounding box center [85, 241] width 114 height 16
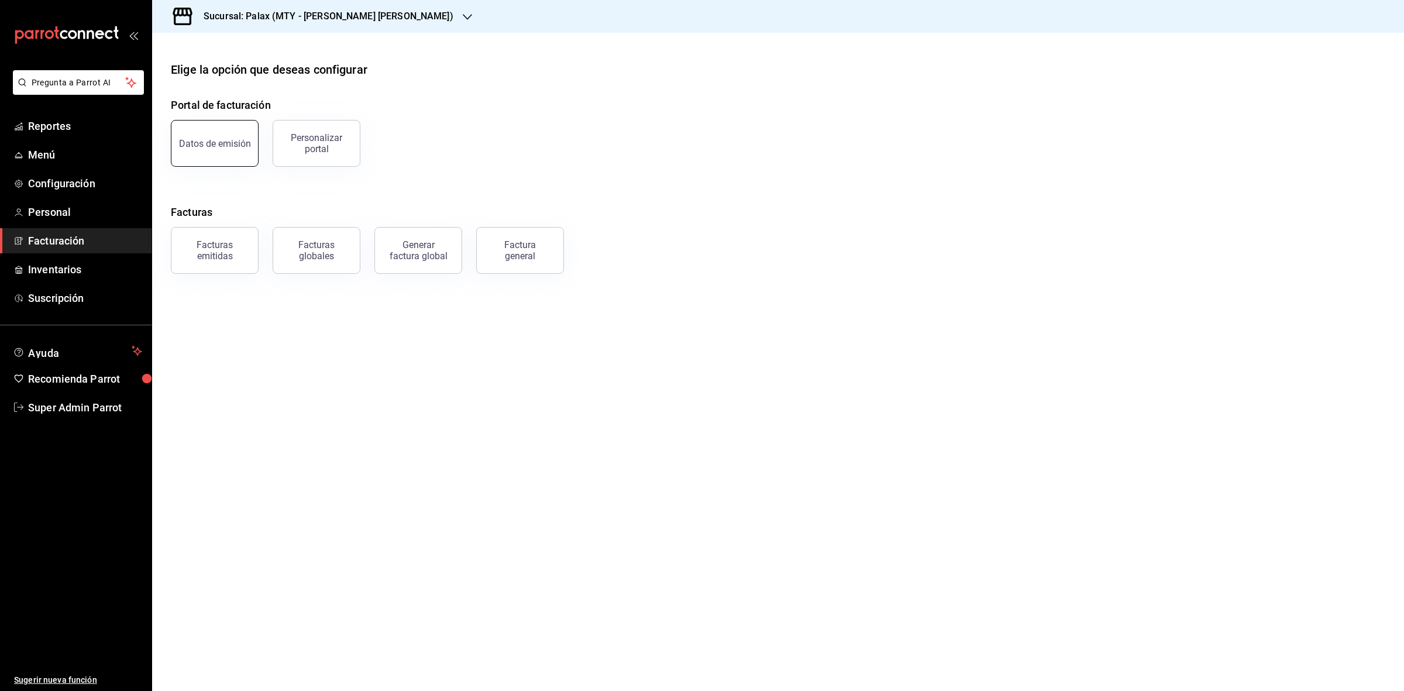
click at [232, 147] on div "Datos de emisión" at bounding box center [215, 143] width 72 height 11
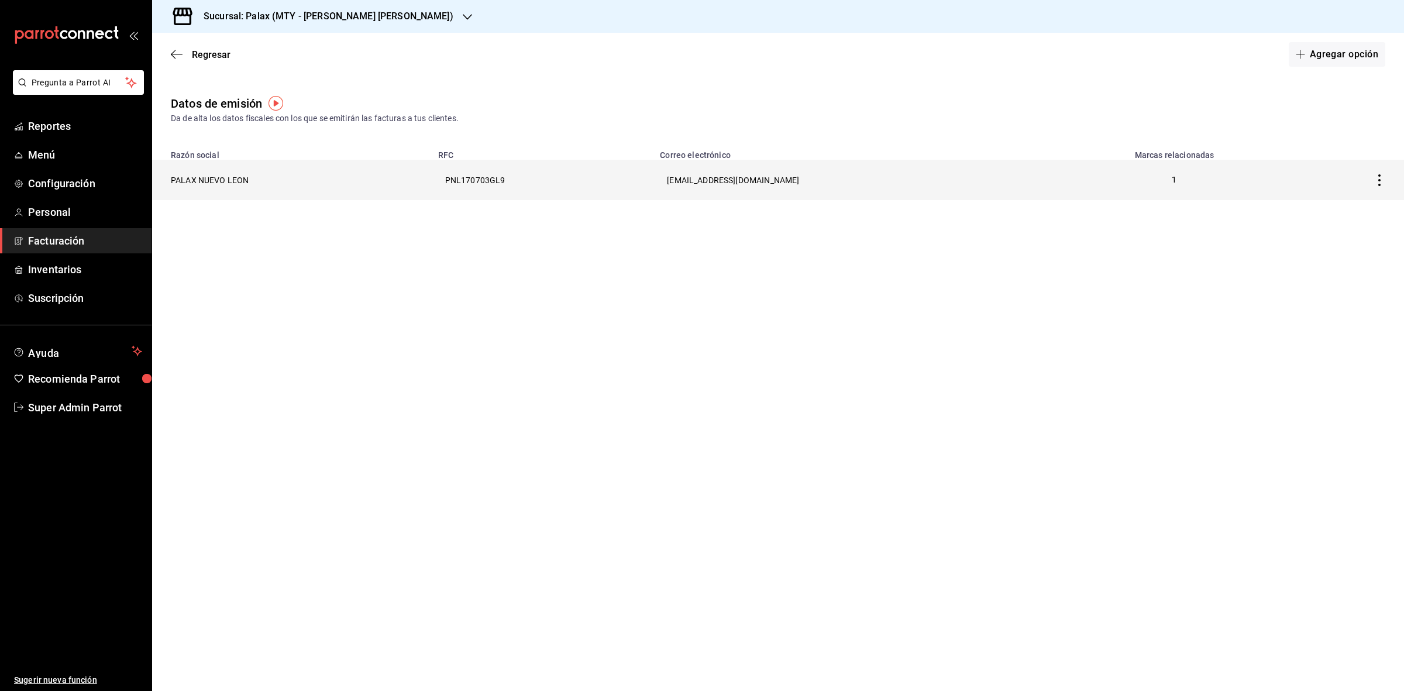
click at [492, 183] on th "PNL170703GL9" at bounding box center [542, 180] width 222 height 40
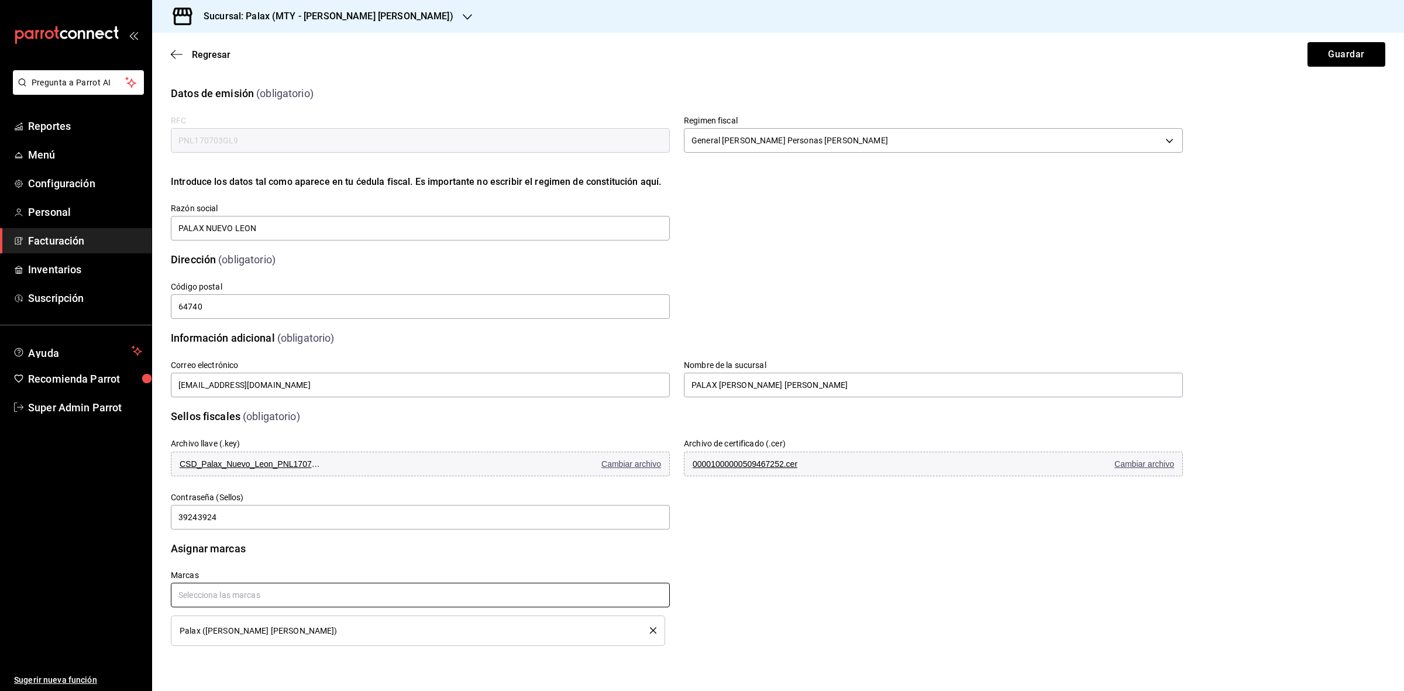
click at [609, 596] on input "text" at bounding box center [420, 595] width 499 height 25
click at [180, 56] on icon "button" at bounding box center [177, 54] width 12 height 11
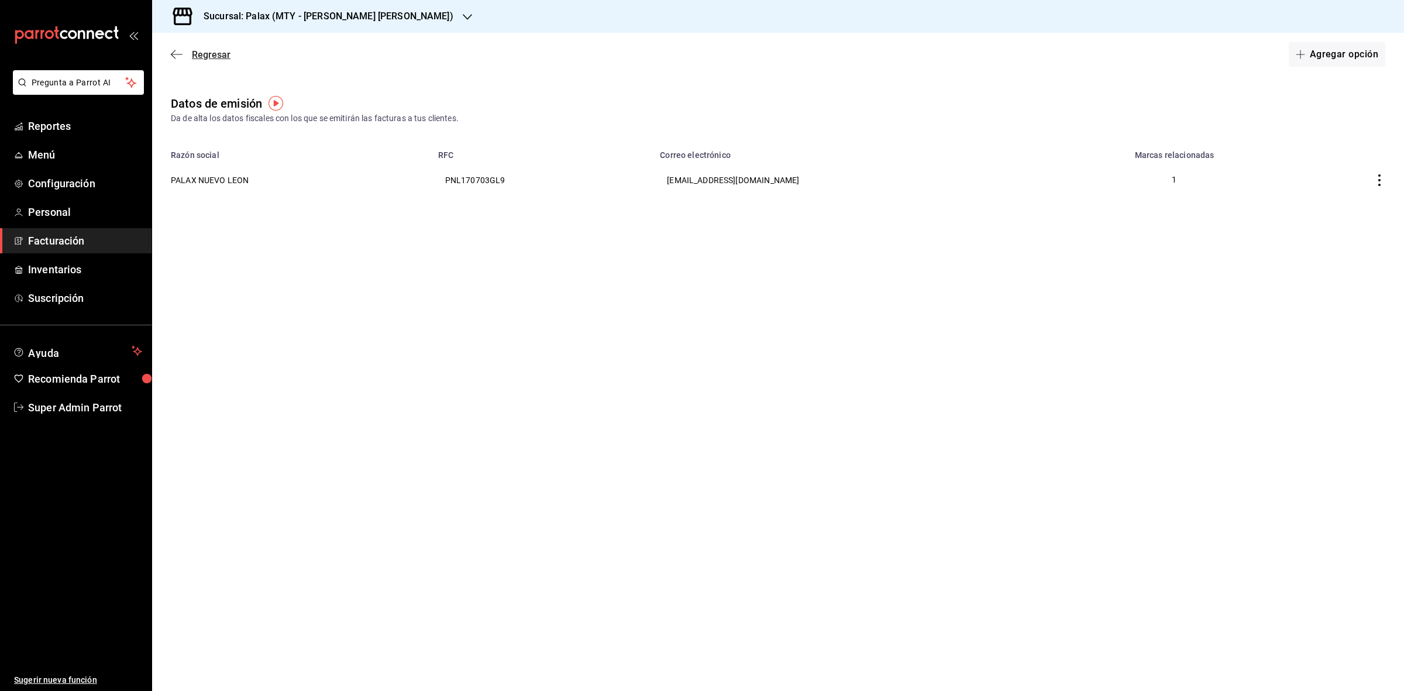
click at [179, 56] on icon "button" at bounding box center [177, 54] width 12 height 11
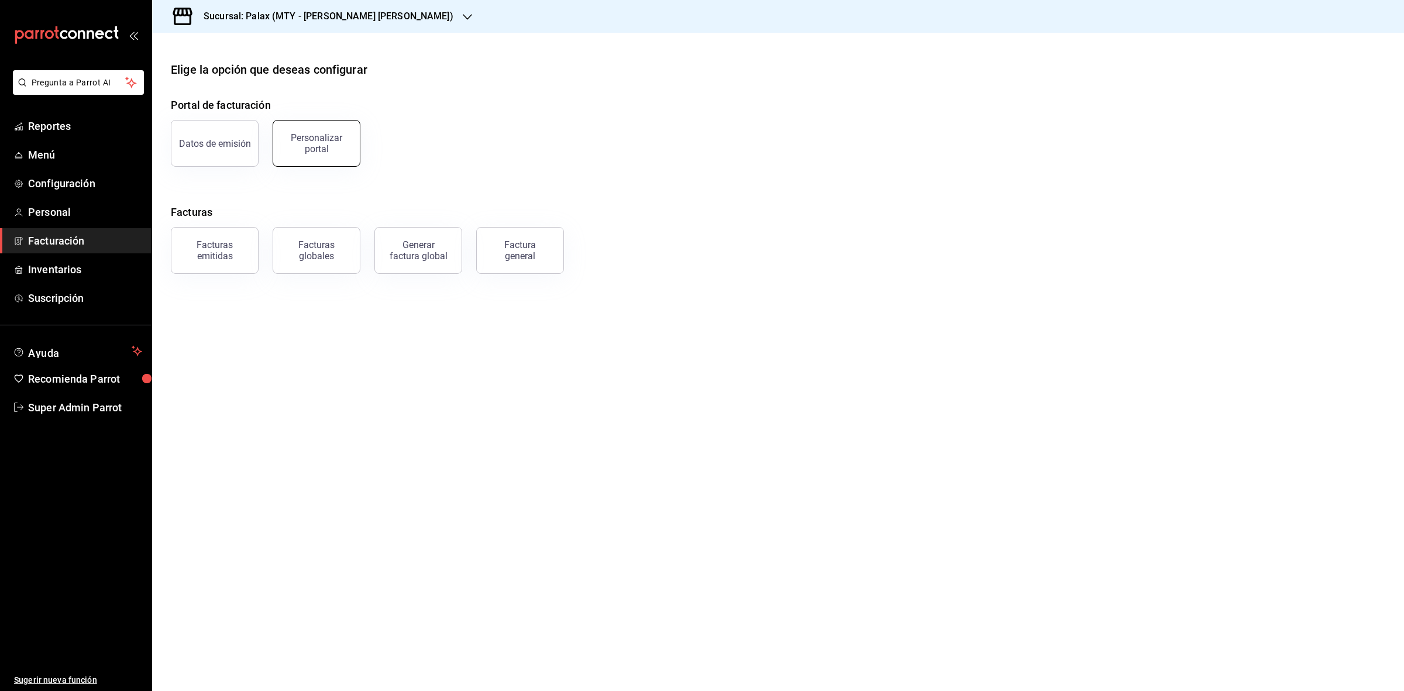
click at [291, 140] on div "Personalizar portal" at bounding box center [316, 143] width 73 height 22
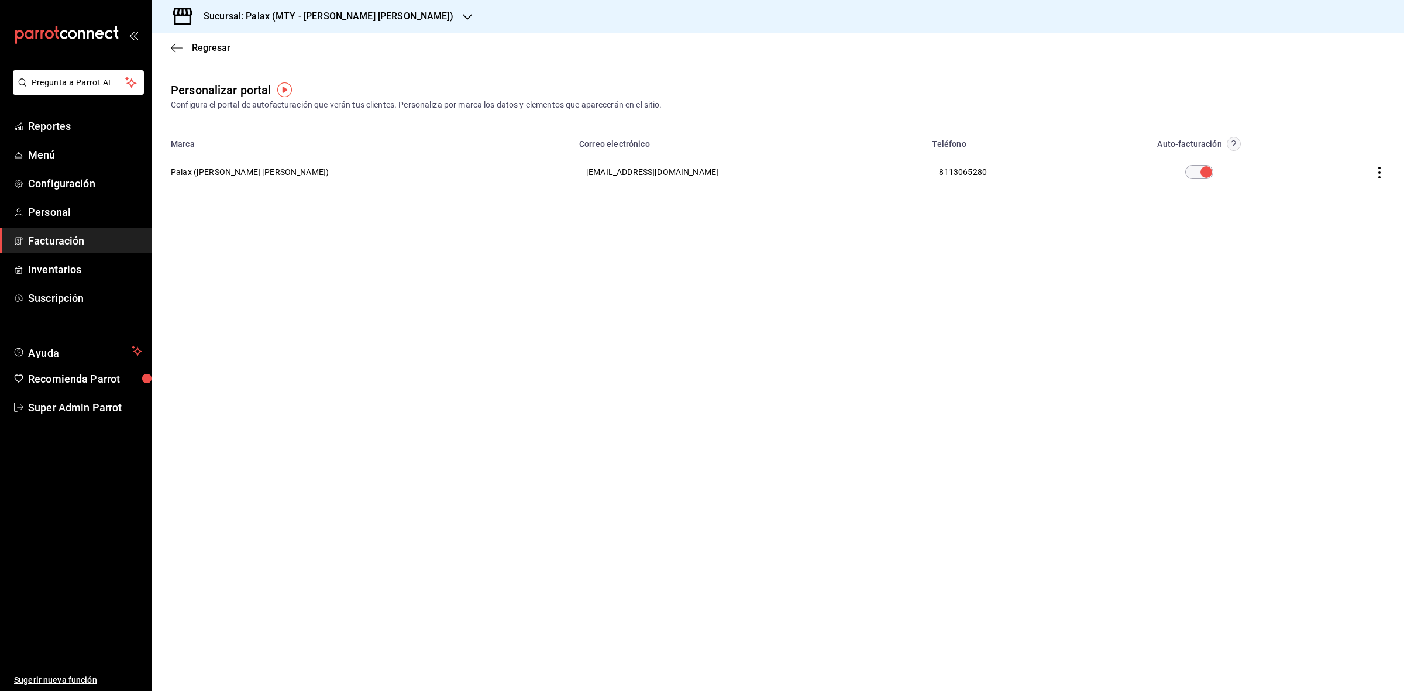
click at [221, 179] on th "Palax (Garza Sada)" at bounding box center [362, 172] width 420 height 42
click at [221, 169] on th "Palax (Garza Sada)" at bounding box center [362, 172] width 420 height 42
click at [1382, 179] on th at bounding box center [1356, 172] width 98 height 42
click at [1382, 171] on icon "button" at bounding box center [1380, 173] width 12 height 12
click at [1348, 167] on li "Editar" at bounding box center [1327, 158] width 117 height 30
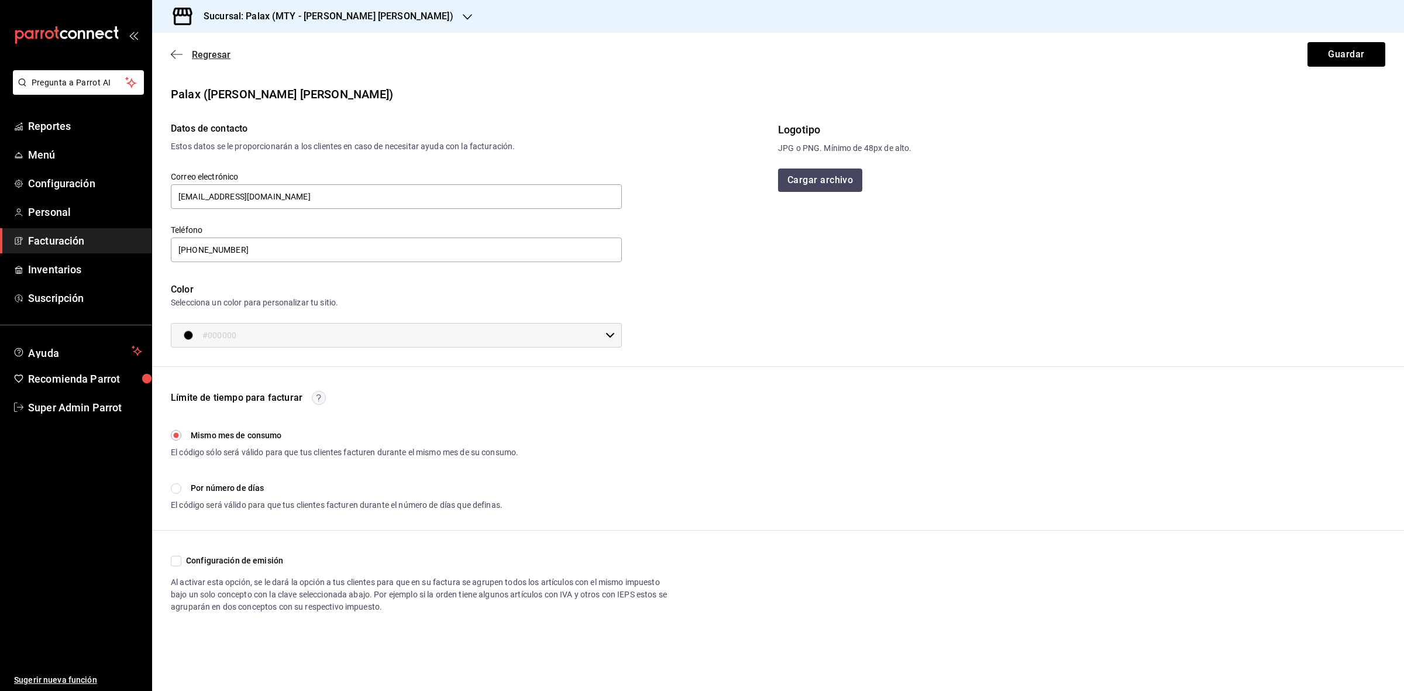
click at [187, 59] on span "Regresar" at bounding box center [201, 54] width 60 height 11
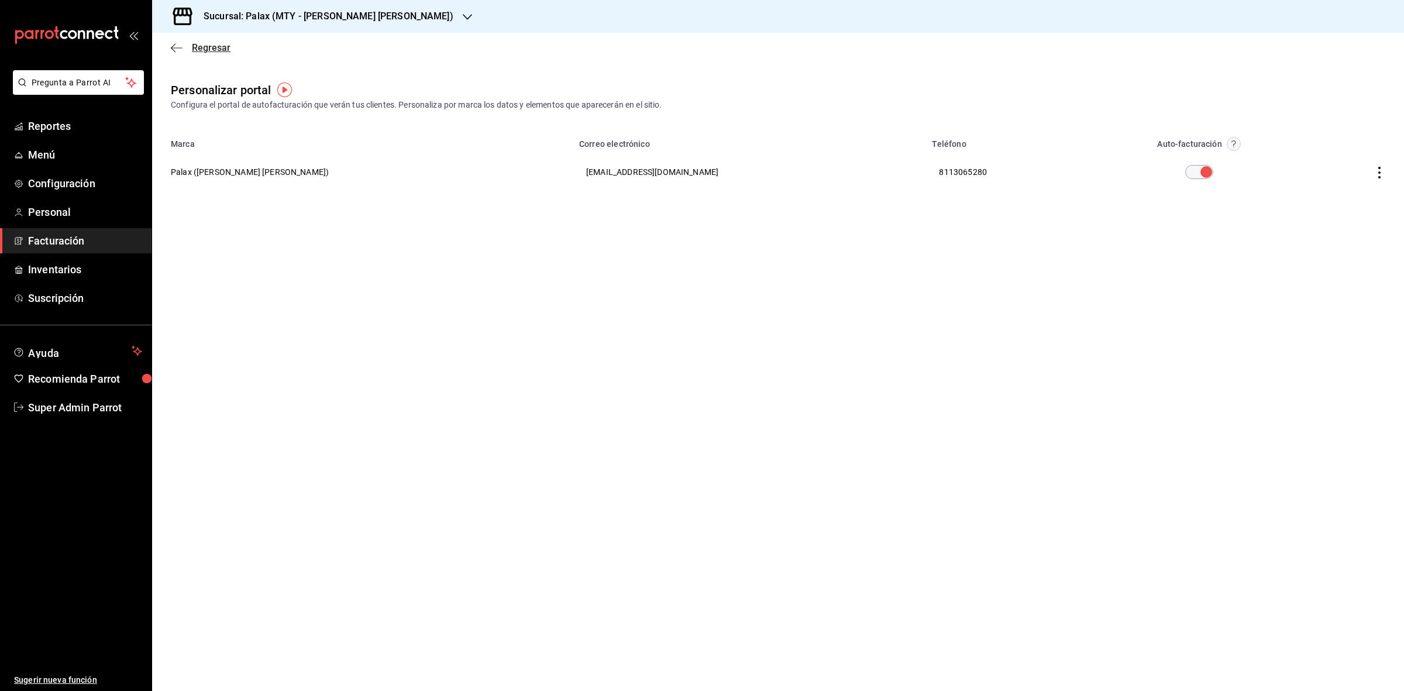
click at [192, 48] on span "Regresar" at bounding box center [211, 47] width 39 height 11
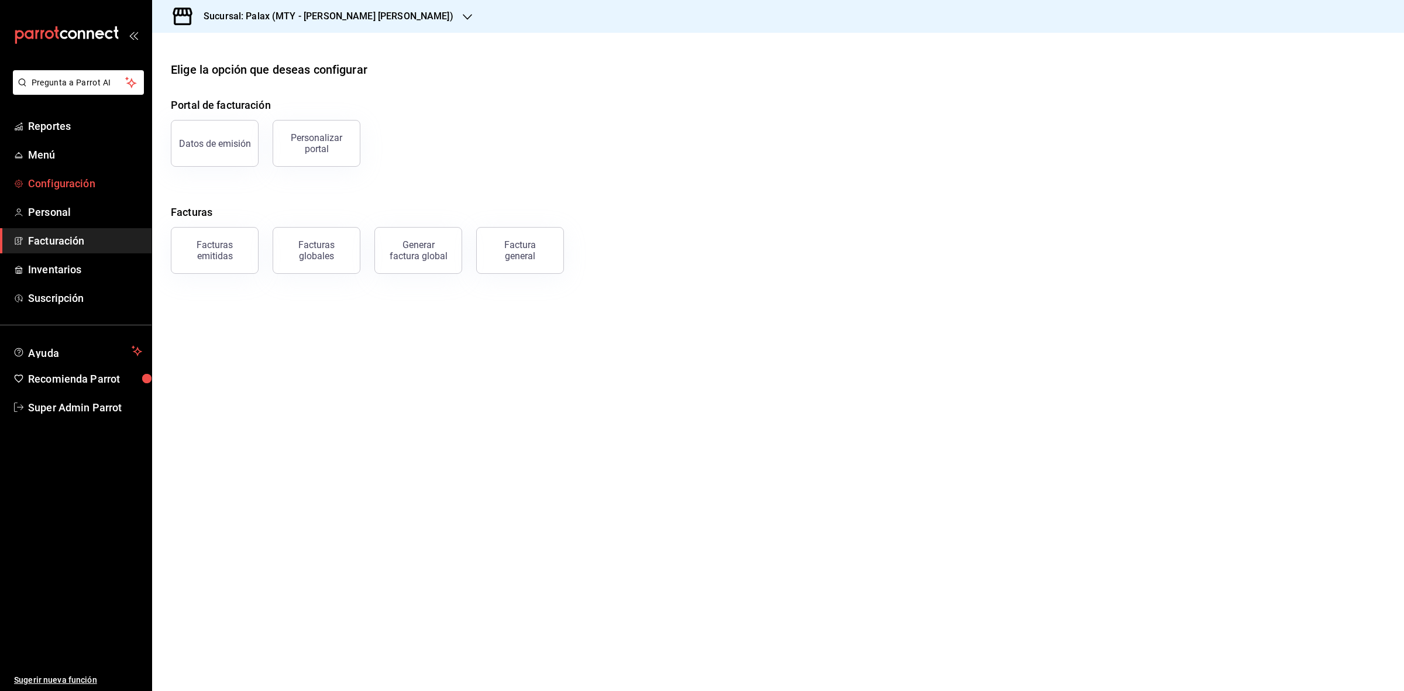
click at [81, 187] on span "Configuración" at bounding box center [85, 184] width 114 height 16
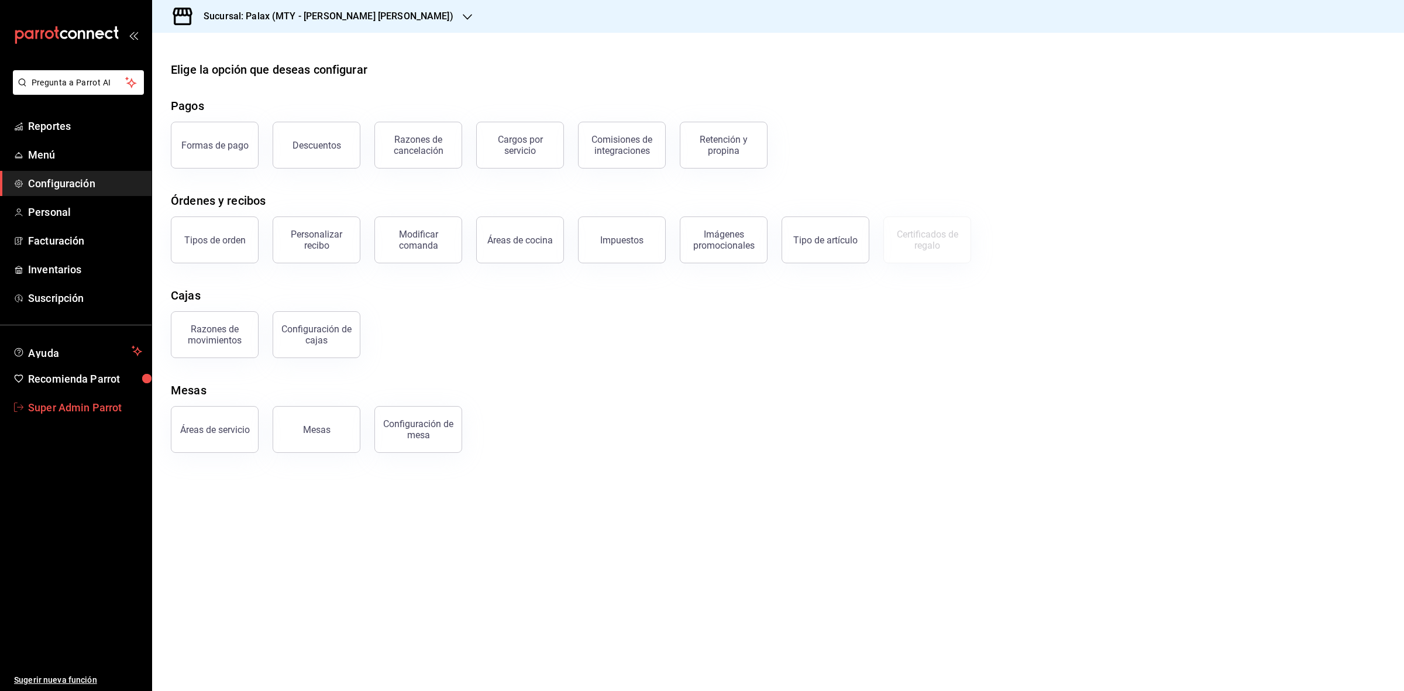
click at [104, 400] on span "Super Admin Parrot" at bounding box center [85, 408] width 114 height 16
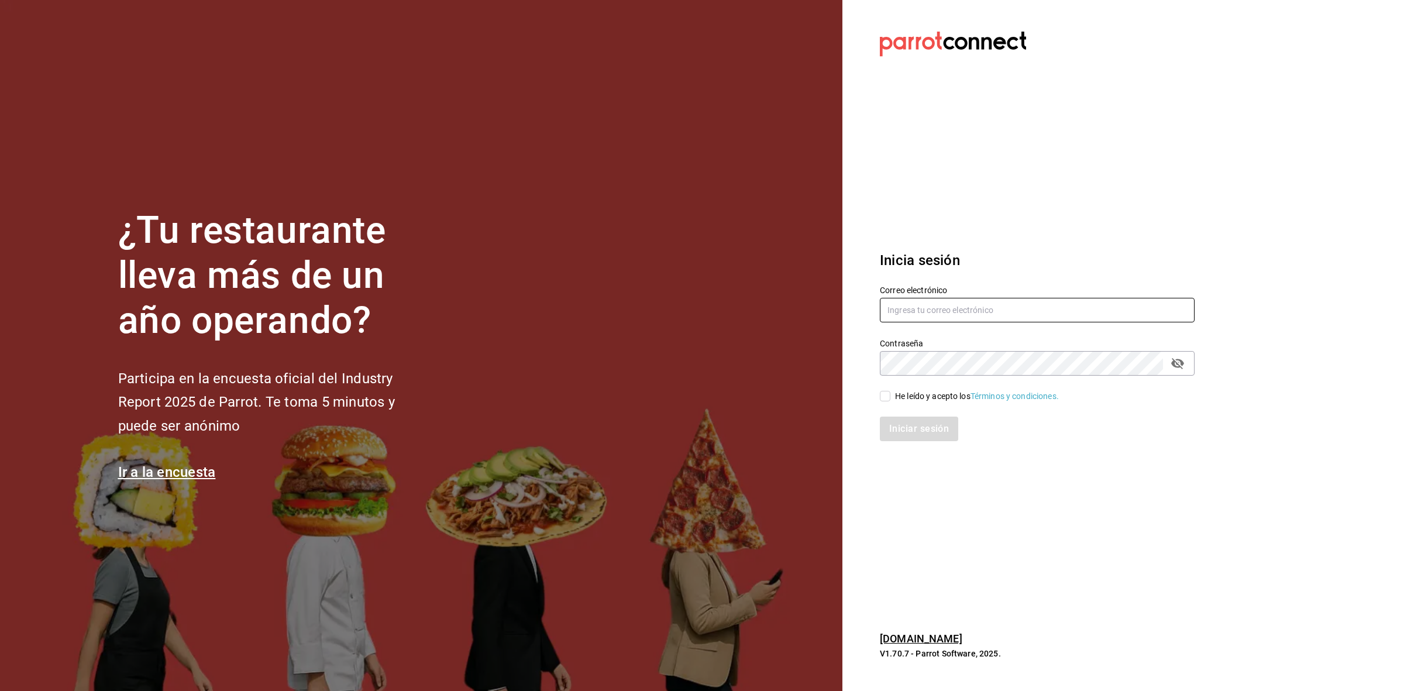
click at [914, 320] on input "text" at bounding box center [1037, 310] width 315 height 25
type input "amaria@casadelpanycafe.com"
click at [878, 397] on div "He leído y acepto los Términos y condiciones." at bounding box center [1030, 389] width 329 height 27
click at [888, 394] on input "He leído y acepto los Términos y condiciones." at bounding box center [885, 396] width 11 height 11
checkbox input "true"
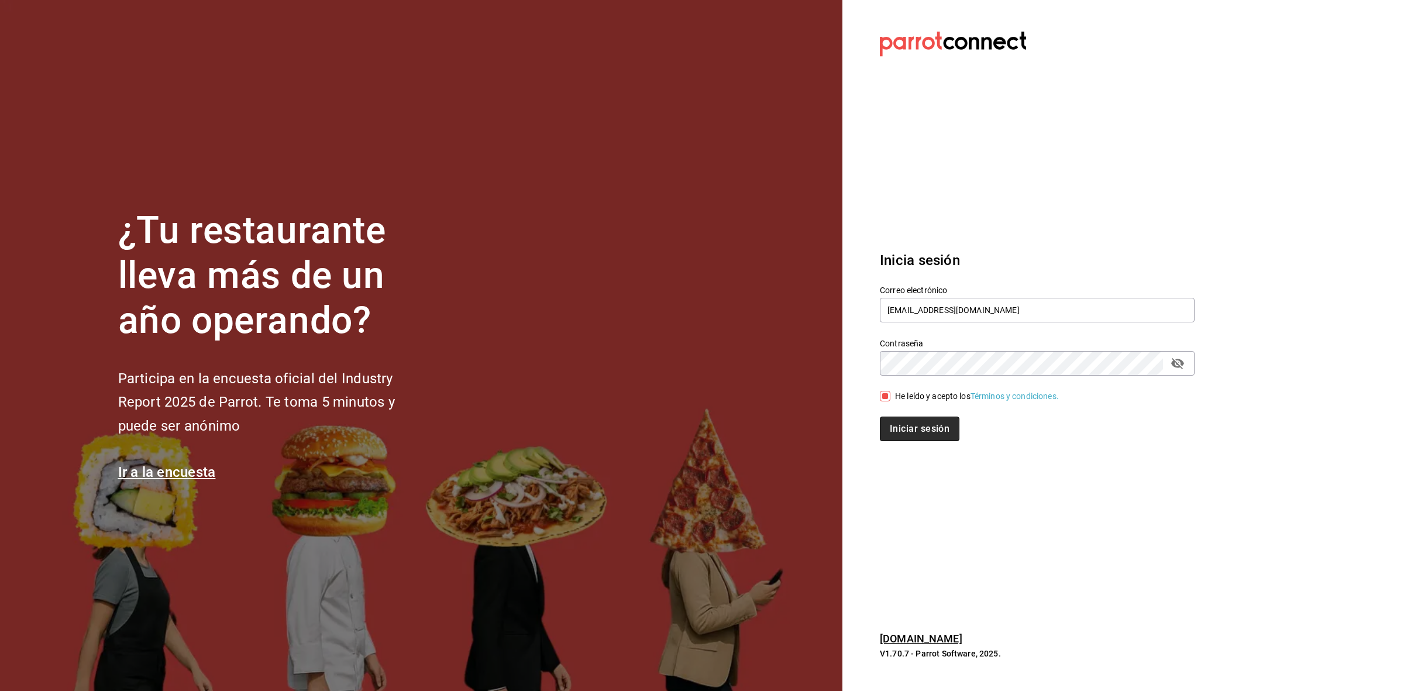
click at [901, 426] on button "Iniciar sesión" at bounding box center [920, 429] width 80 height 25
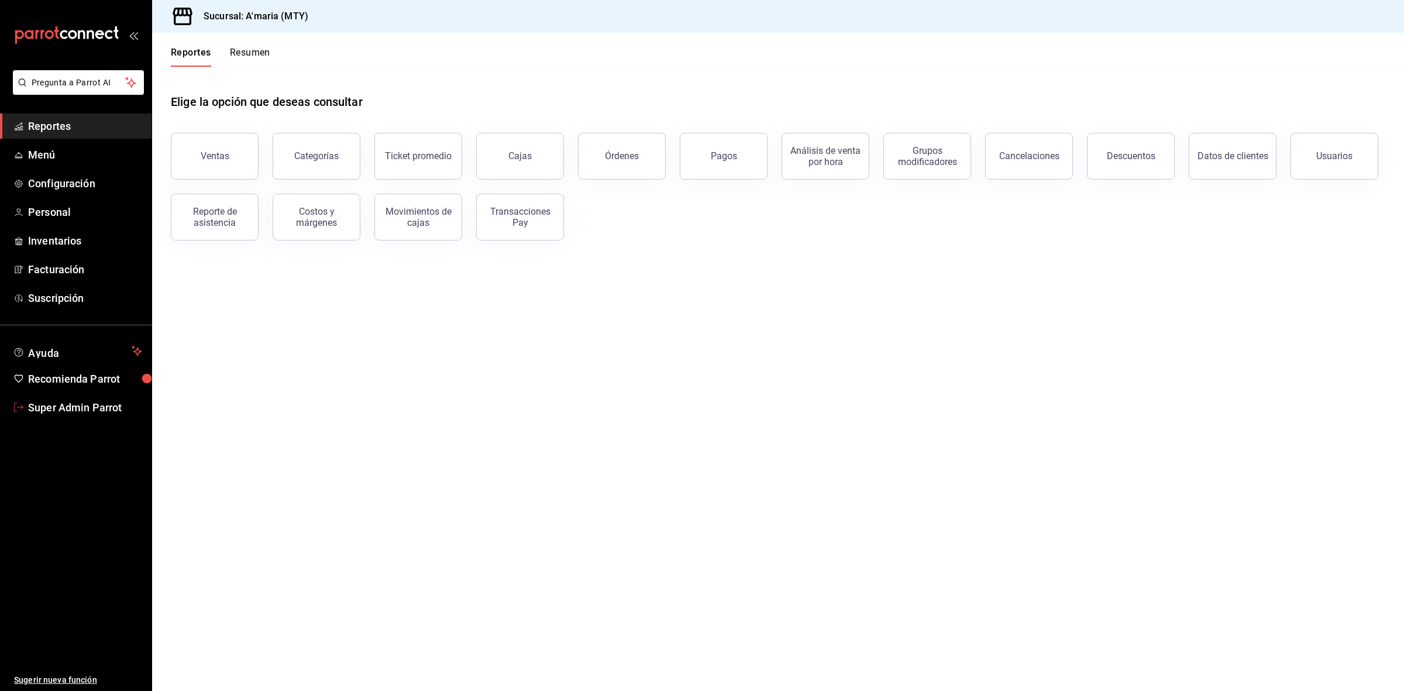
drag, startPoint x: 44, startPoint y: 404, endPoint x: 51, endPoint y: 404, distance: 7.0
click at [44, 404] on span "Super Admin Parrot" at bounding box center [85, 408] width 114 height 16
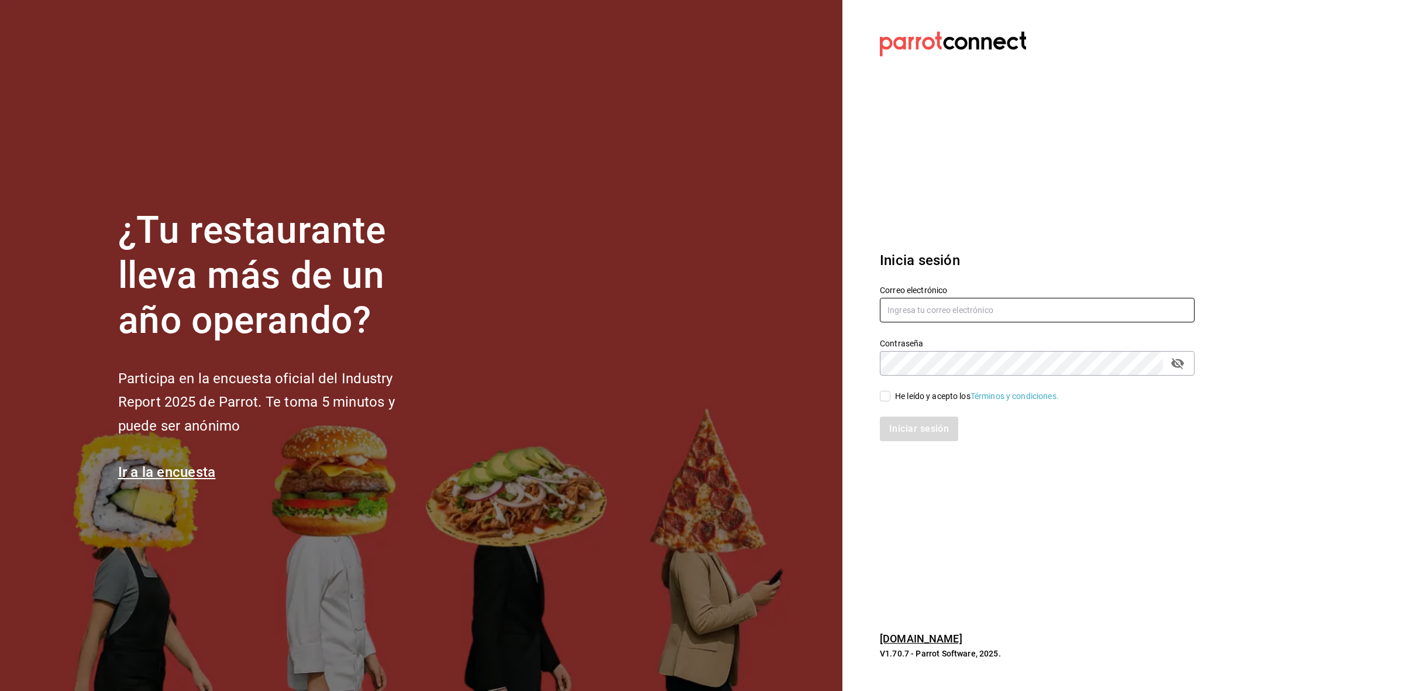
click at [976, 311] on input "text" at bounding box center [1037, 310] width 315 height 25
type input "[EMAIL_ADDRESS][DOMAIN_NAME]"
click at [882, 403] on div "Iniciar sesión" at bounding box center [1030, 422] width 329 height 39
click at [884, 401] on input "He leído y acepto los Términos y condiciones." at bounding box center [885, 396] width 11 height 11
checkbox input "true"
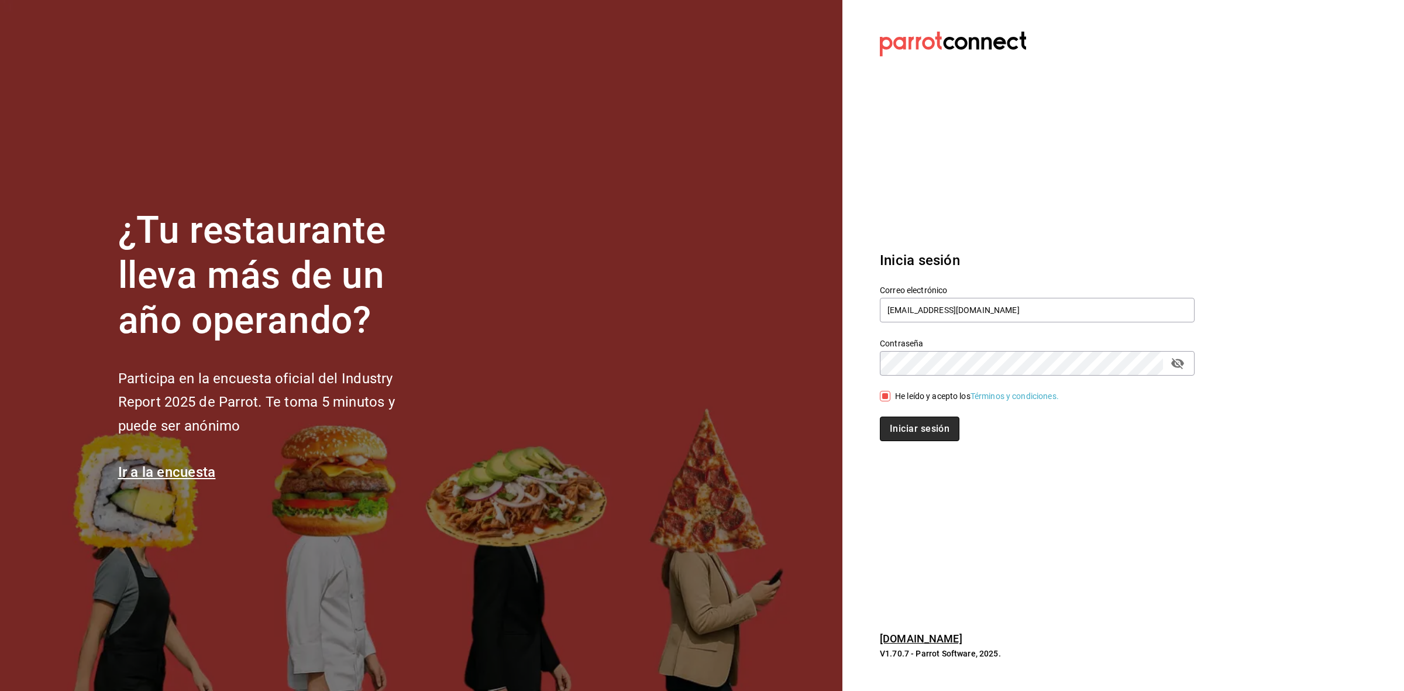
click at [920, 428] on button "Iniciar sesión" at bounding box center [920, 429] width 80 height 25
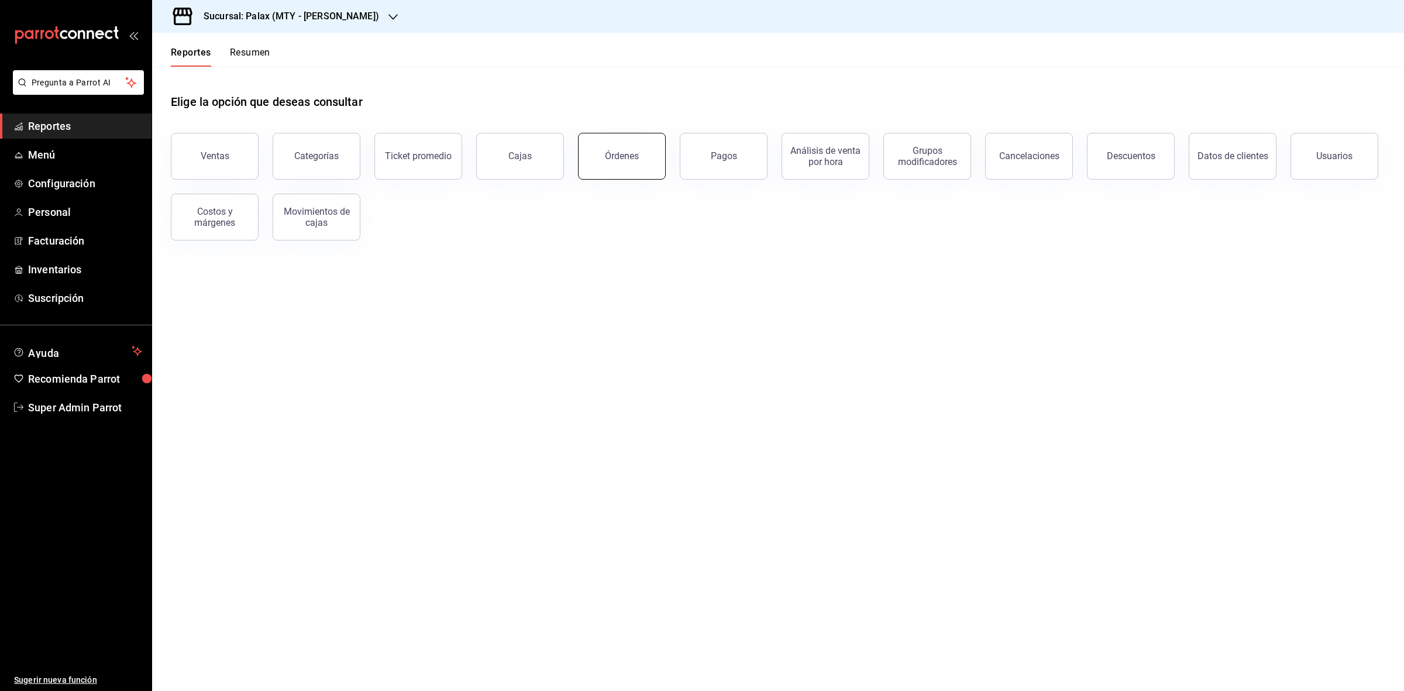
click at [634, 169] on button "Órdenes" at bounding box center [622, 156] width 88 height 47
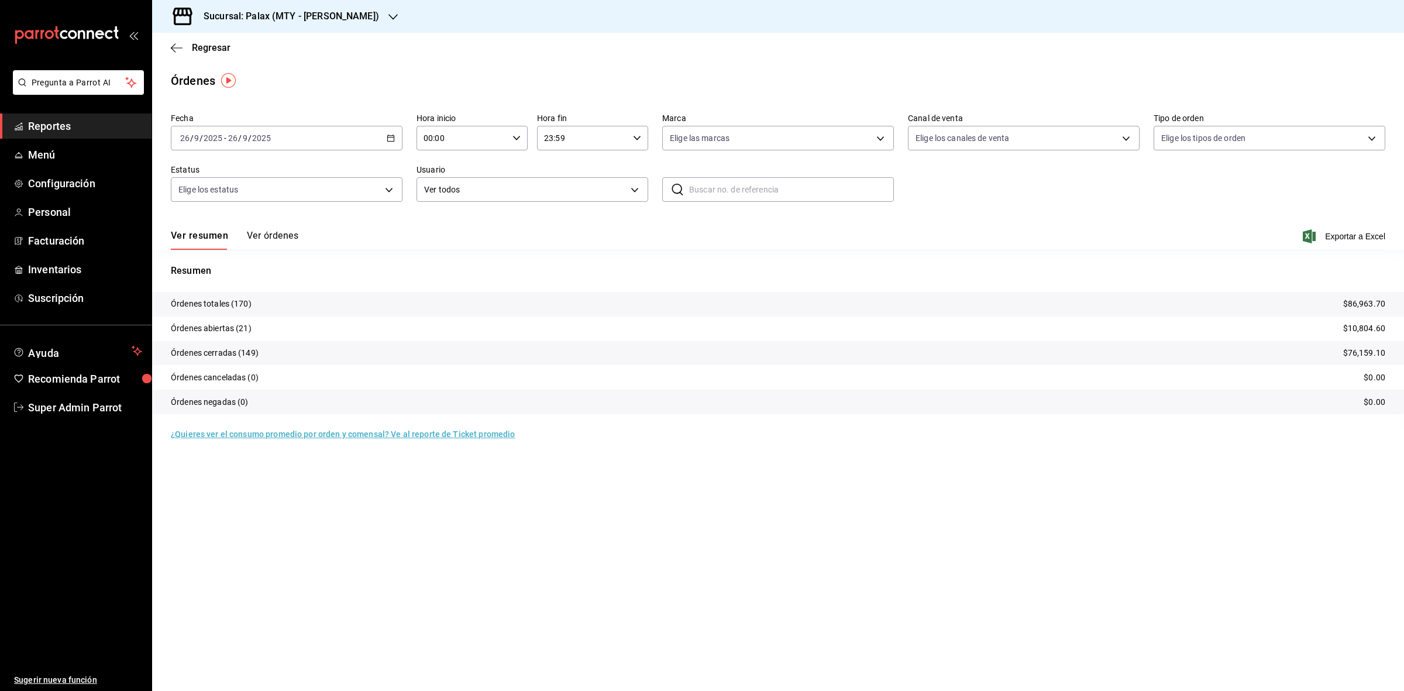
click at [283, 243] on button "Ver órdenes" at bounding box center [272, 240] width 51 height 20
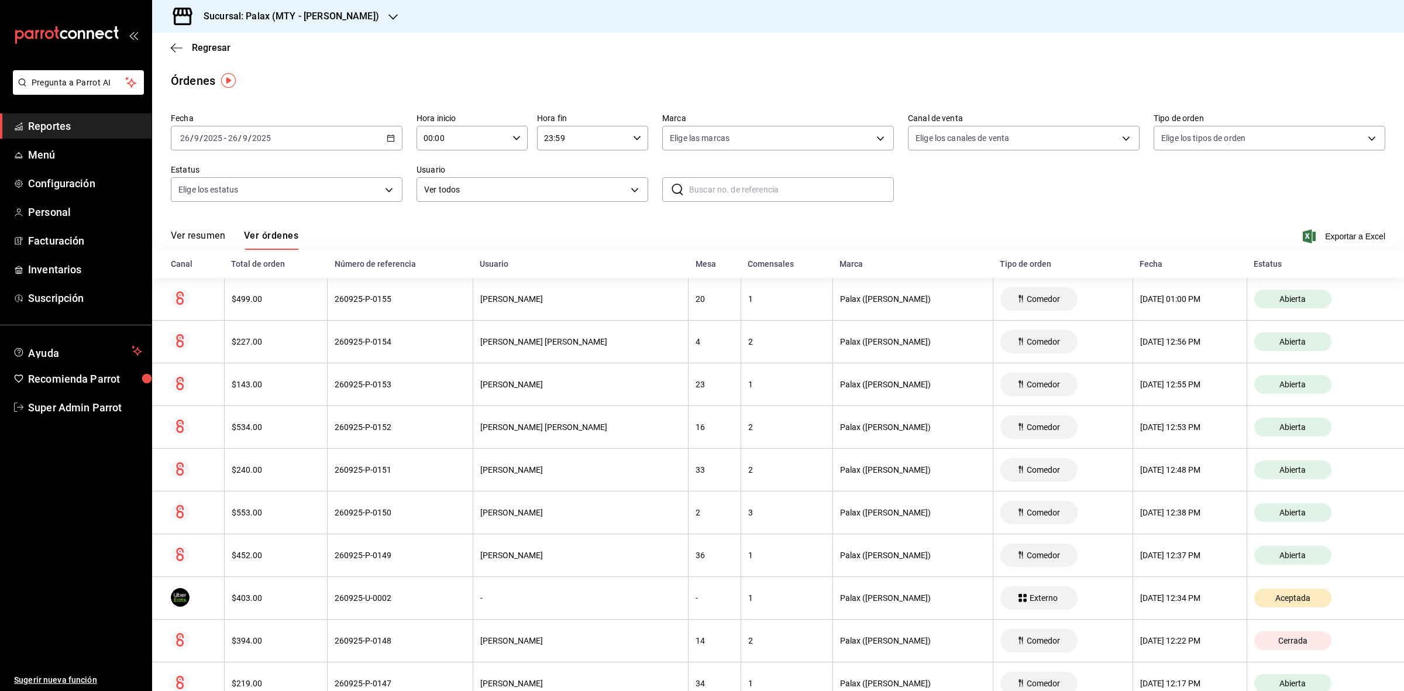
click at [342, 146] on div "2025-09-26 26 / 9 / 2025 - 2025-09-26 26 / 9 / 2025" at bounding box center [287, 138] width 232 height 25
click at [225, 305] on span "Rango de fechas" at bounding box center [226, 305] width 91 height 12
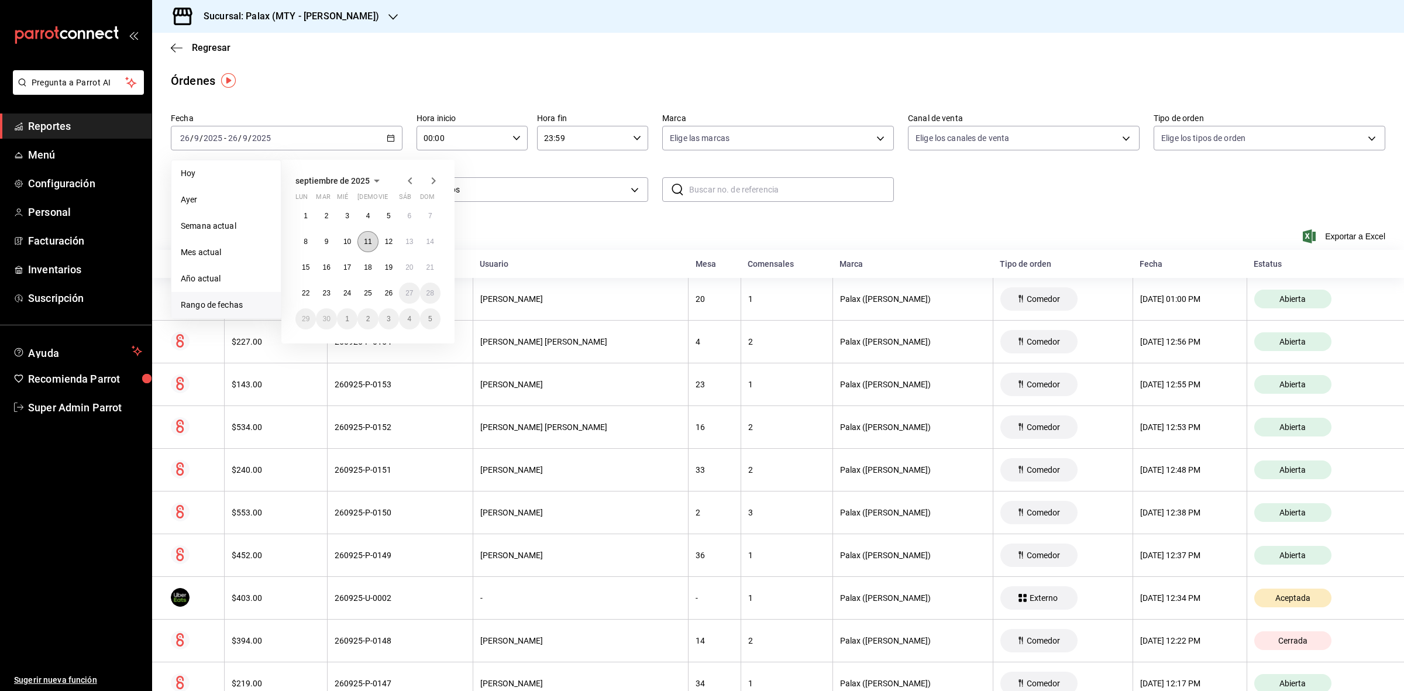
click at [369, 239] on abbr "11" at bounding box center [368, 242] width 8 height 8
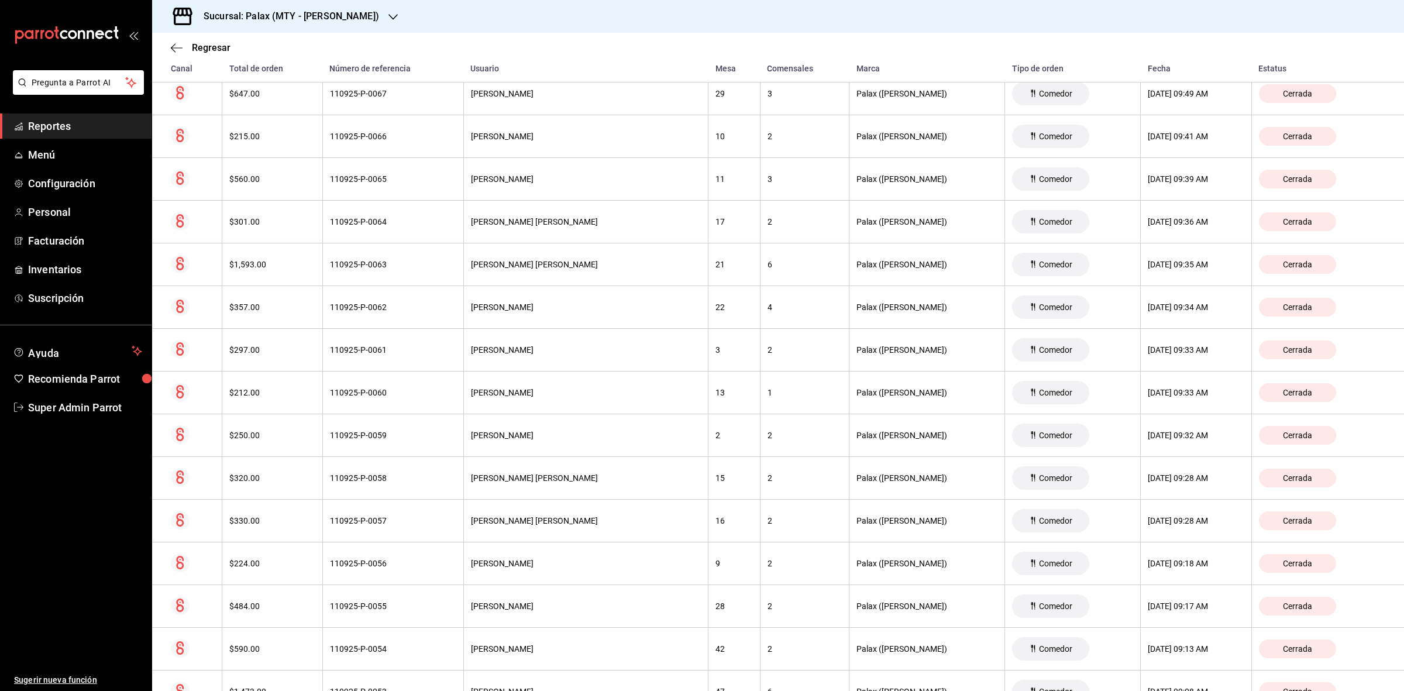
scroll to position [11517, 0]
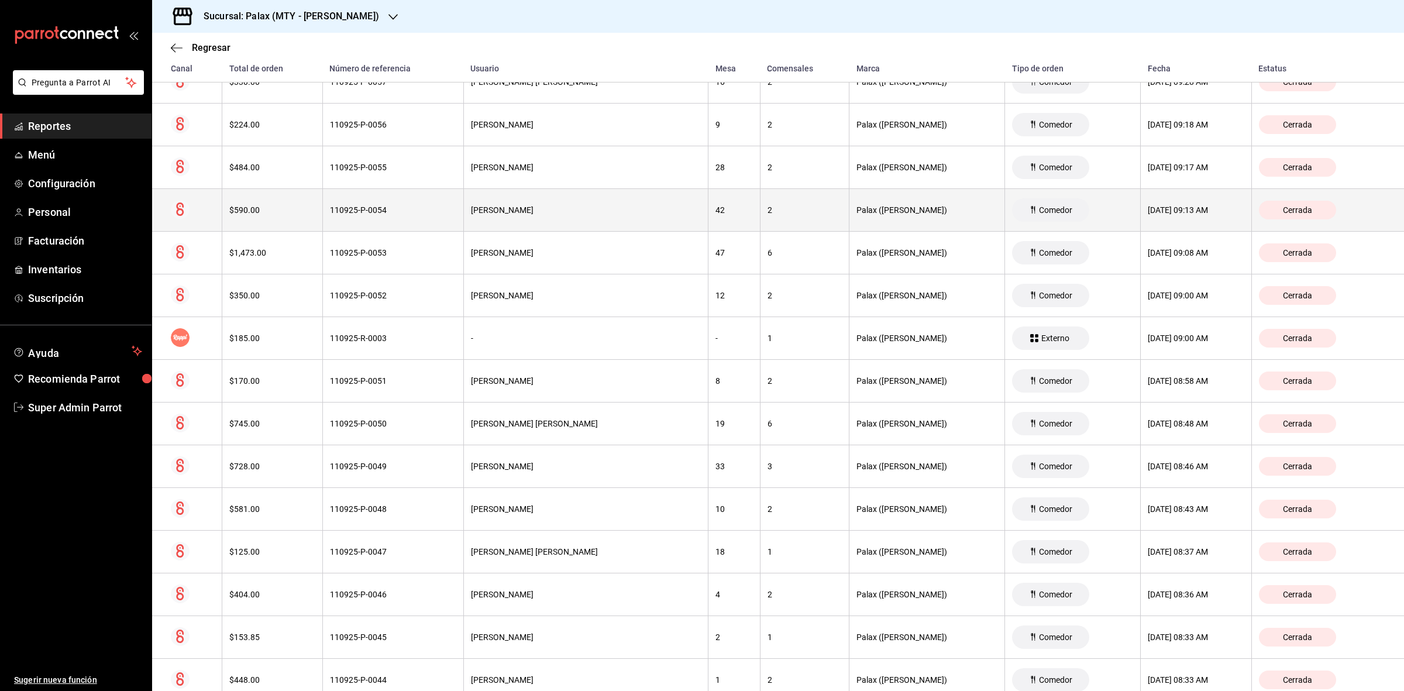
click at [428, 232] on th "110925-P-0054" at bounding box center [392, 210] width 141 height 43
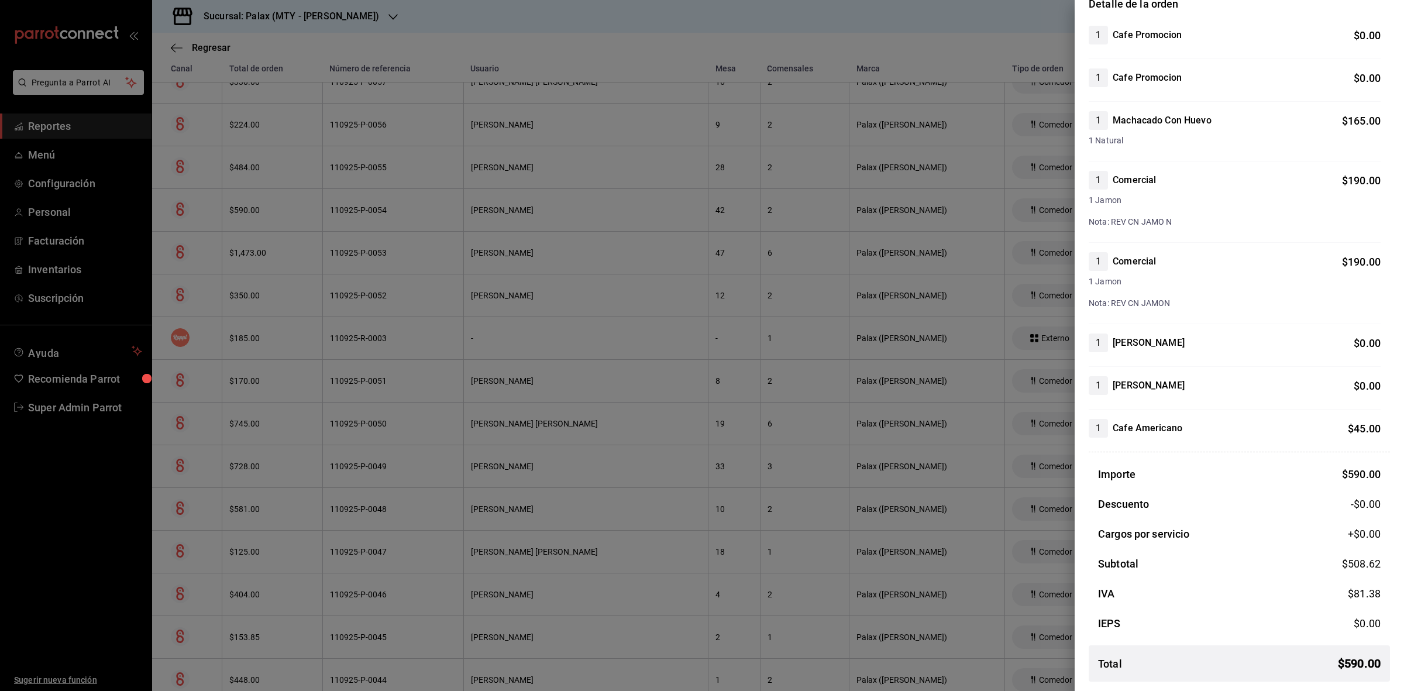
scroll to position [0, 0]
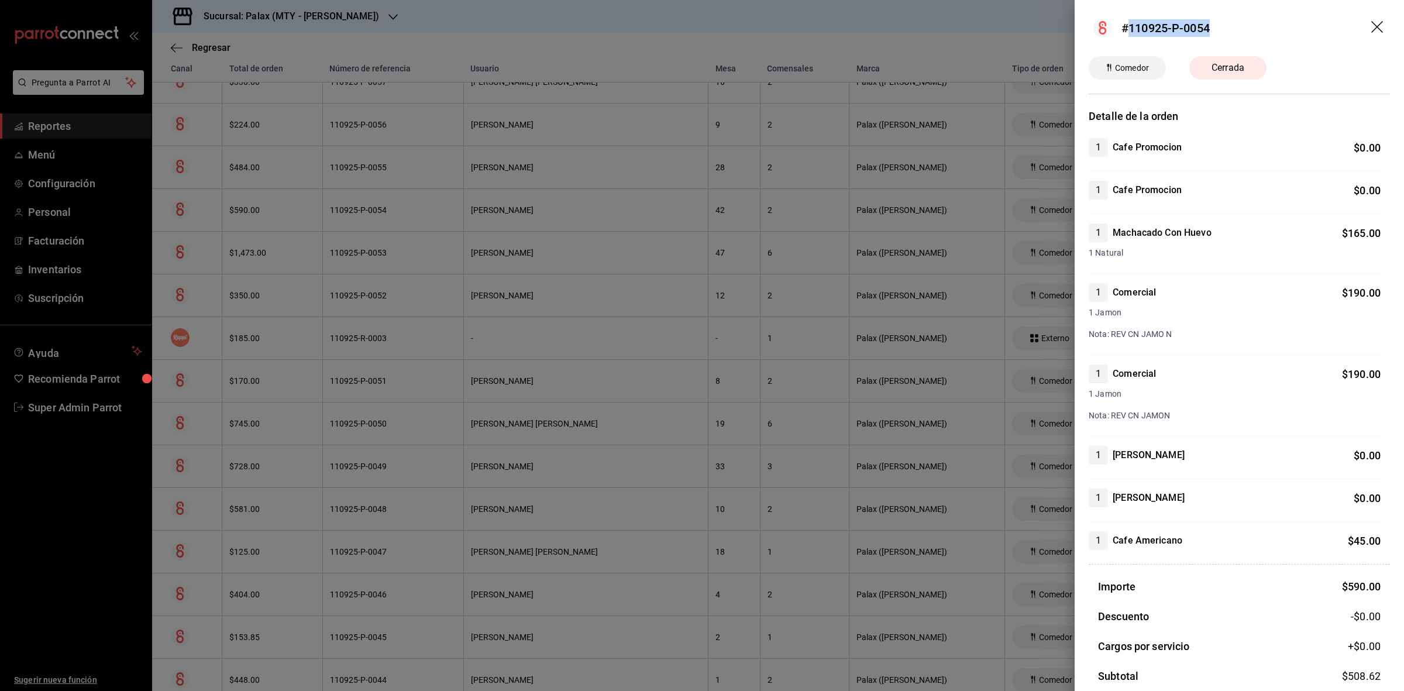
drag, startPoint x: 1213, startPoint y: 30, endPoint x: 1126, endPoint y: 34, distance: 86.7
click at [1126, 34] on header "#110925-P-0054" at bounding box center [1239, 28] width 329 height 56
copy div "110925-P-0054"
click at [84, 485] on div at bounding box center [702, 345] width 1404 height 691
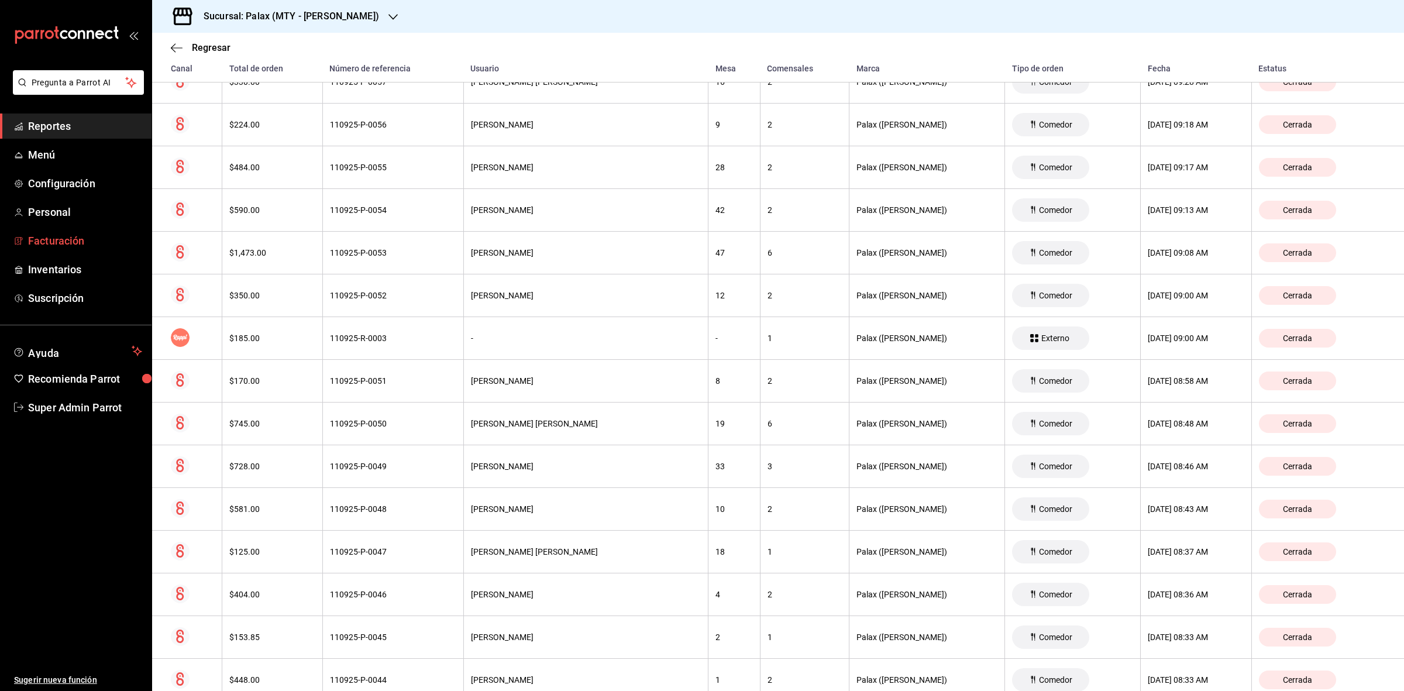
click at [63, 233] on span "Facturación" at bounding box center [85, 241] width 114 height 16
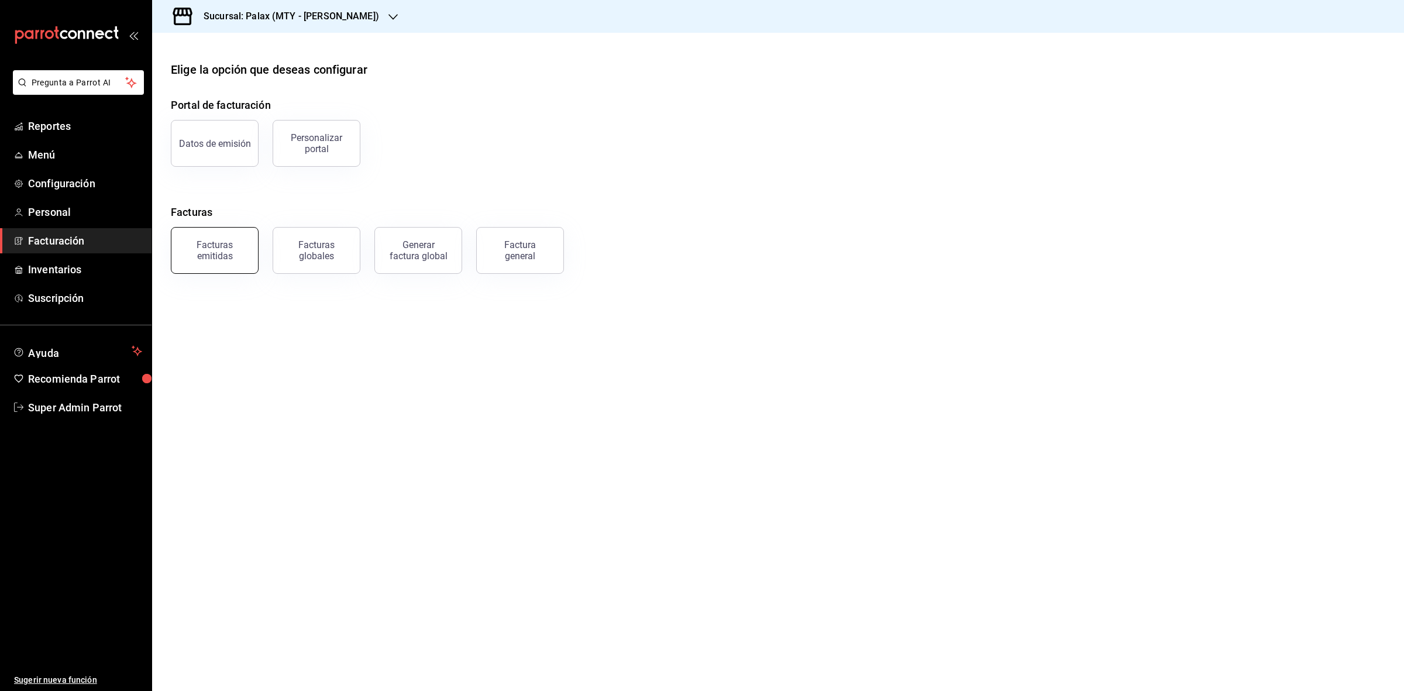
click at [242, 259] on div "Facturas emitidas" at bounding box center [214, 250] width 73 height 22
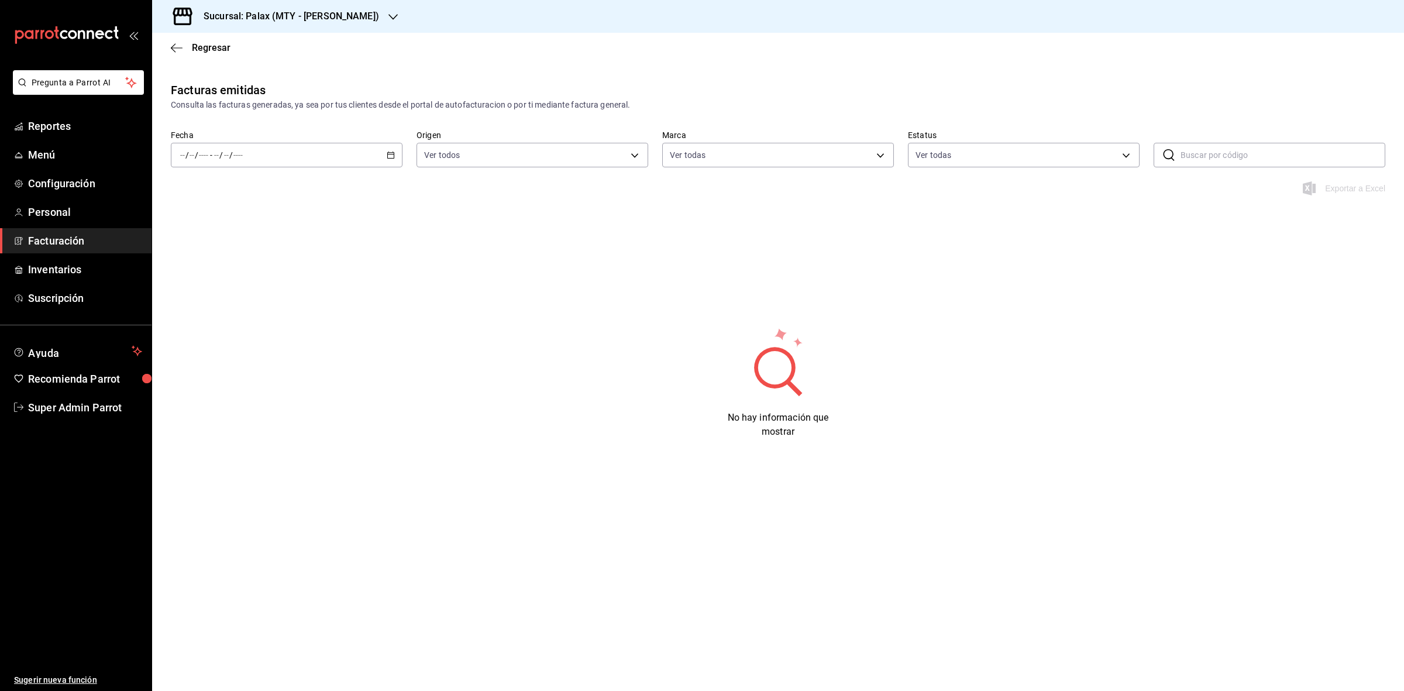
type input "7795581a-13ec-4648-b830-0343ae492405"
click at [387, 159] on icon "button" at bounding box center [391, 155] width 8 height 8
click at [226, 270] on span "Mes actual" at bounding box center [226, 269] width 91 height 12
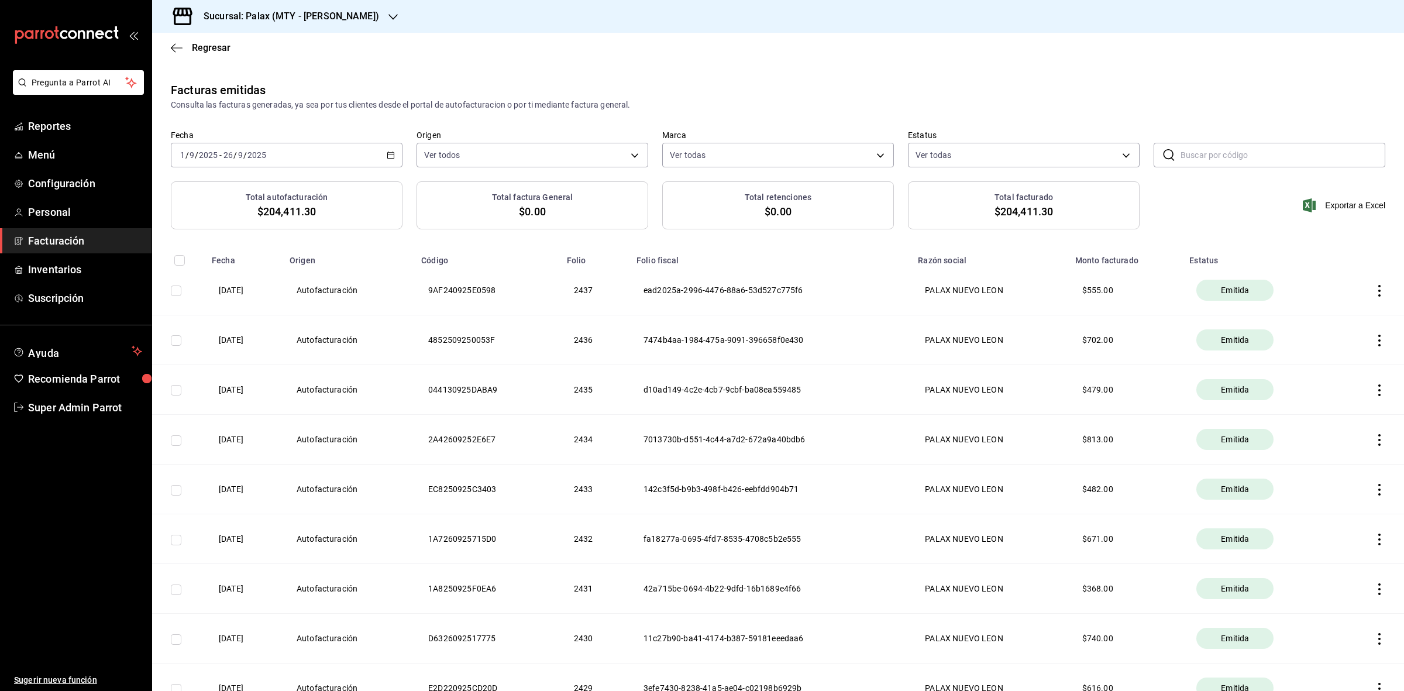
click at [1200, 159] on input "text" at bounding box center [1283, 154] width 205 height 23
paste input "3B3110925F7149"
type input "3B3110925F7149"
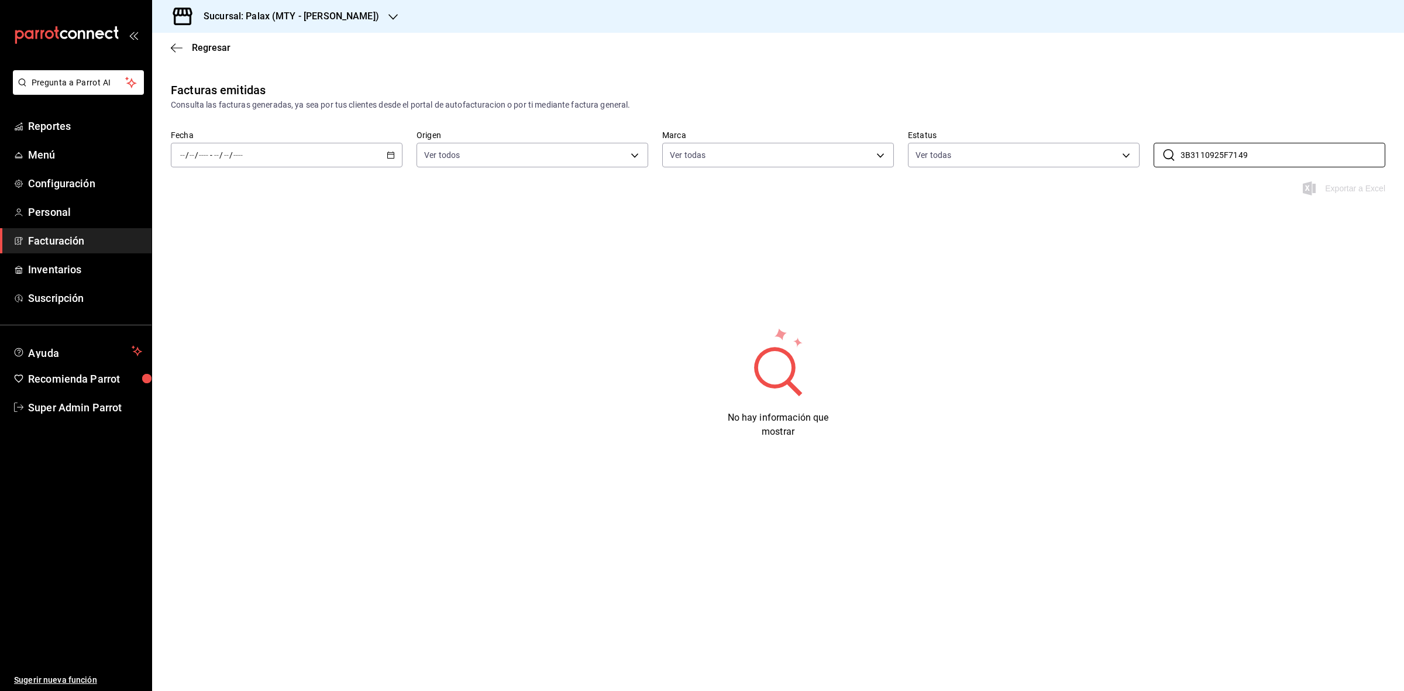
drag, startPoint x: 1246, startPoint y: 157, endPoint x: 1117, endPoint y: 171, distance: 130.7
click at [1117, 171] on div "Fecha / / - / / Origen Ver todos ORDER_INVOICE,GENERAL_INVOICE Marca Ver todas …" at bounding box center [778, 155] width 1252 height 51
click at [1024, 215] on div "Facturas emitidas Consulta las facturas generadas, ya sea por tus clientes desd…" at bounding box center [778, 283] width 1252 height 404
click at [389, 153] on icon "button" at bounding box center [391, 155] width 8 height 8
click at [208, 276] on li "Mes actual" at bounding box center [225, 269] width 109 height 26
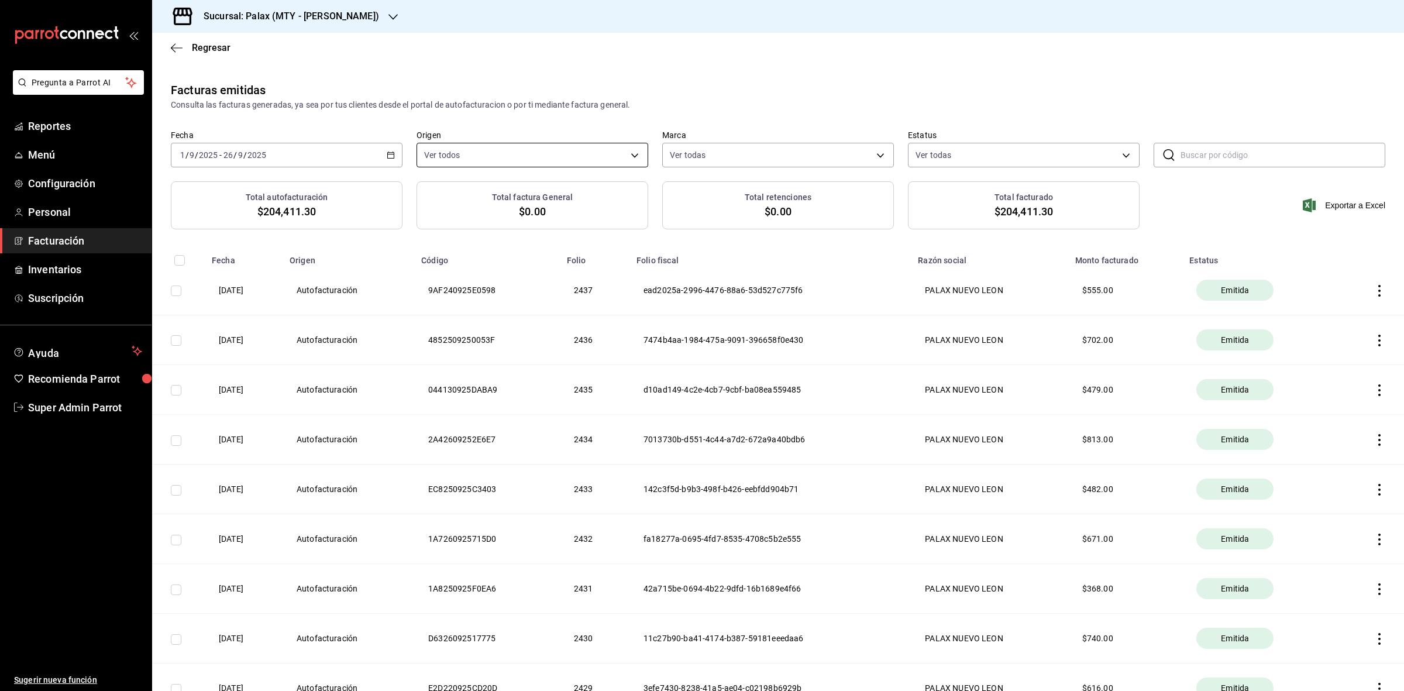
click at [557, 153] on body "Pregunta a Parrot AI Reportes Menú Configuración Personal Facturación Inventari…" at bounding box center [702, 345] width 1404 height 691
click at [430, 200] on input "checkbox" at bounding box center [427, 200] width 11 height 11
checkbox input "false"
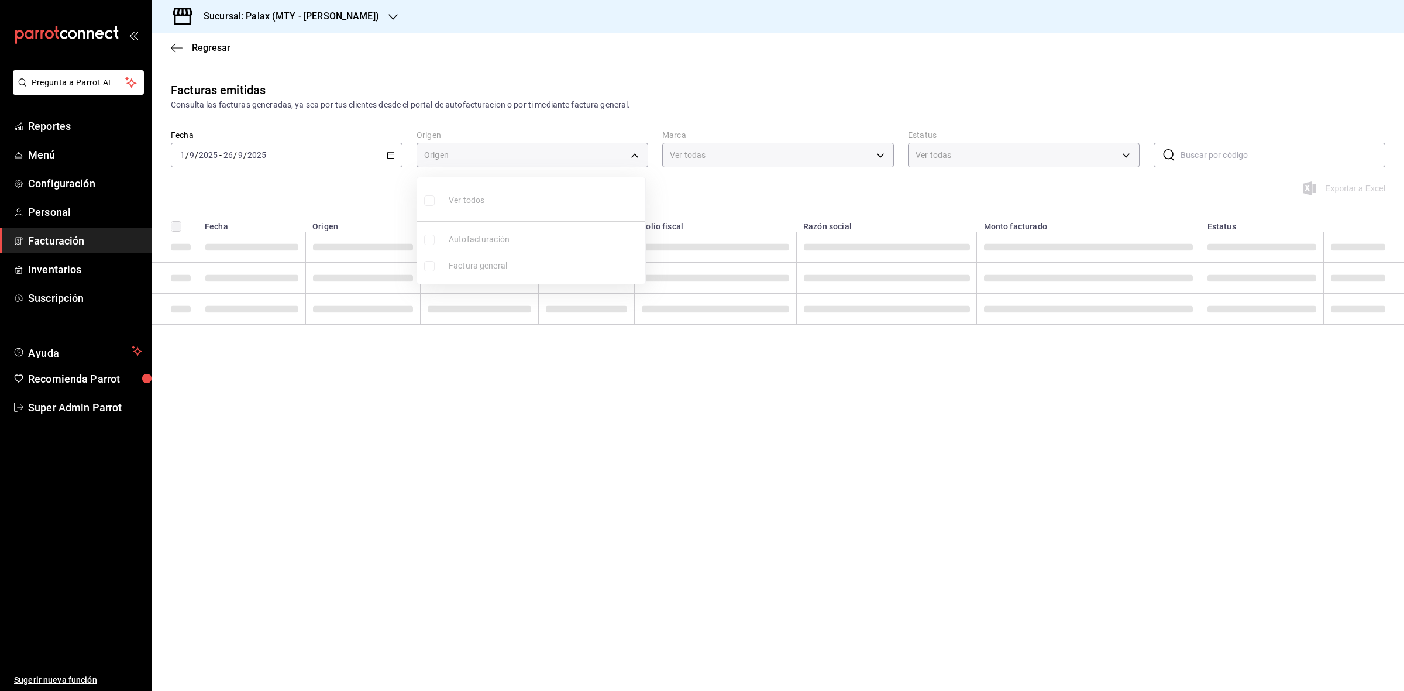
checkbox input "false"
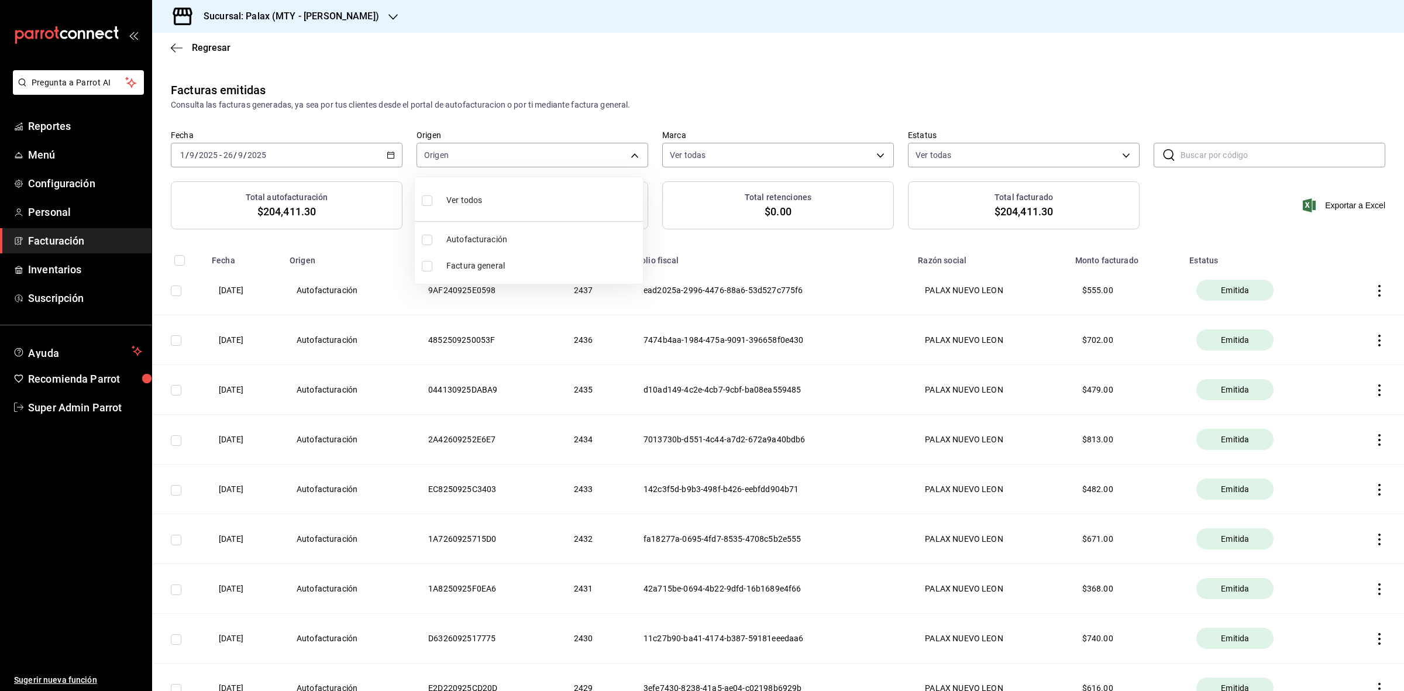
click at [433, 273] on li "Factura general" at bounding box center [529, 266] width 228 height 26
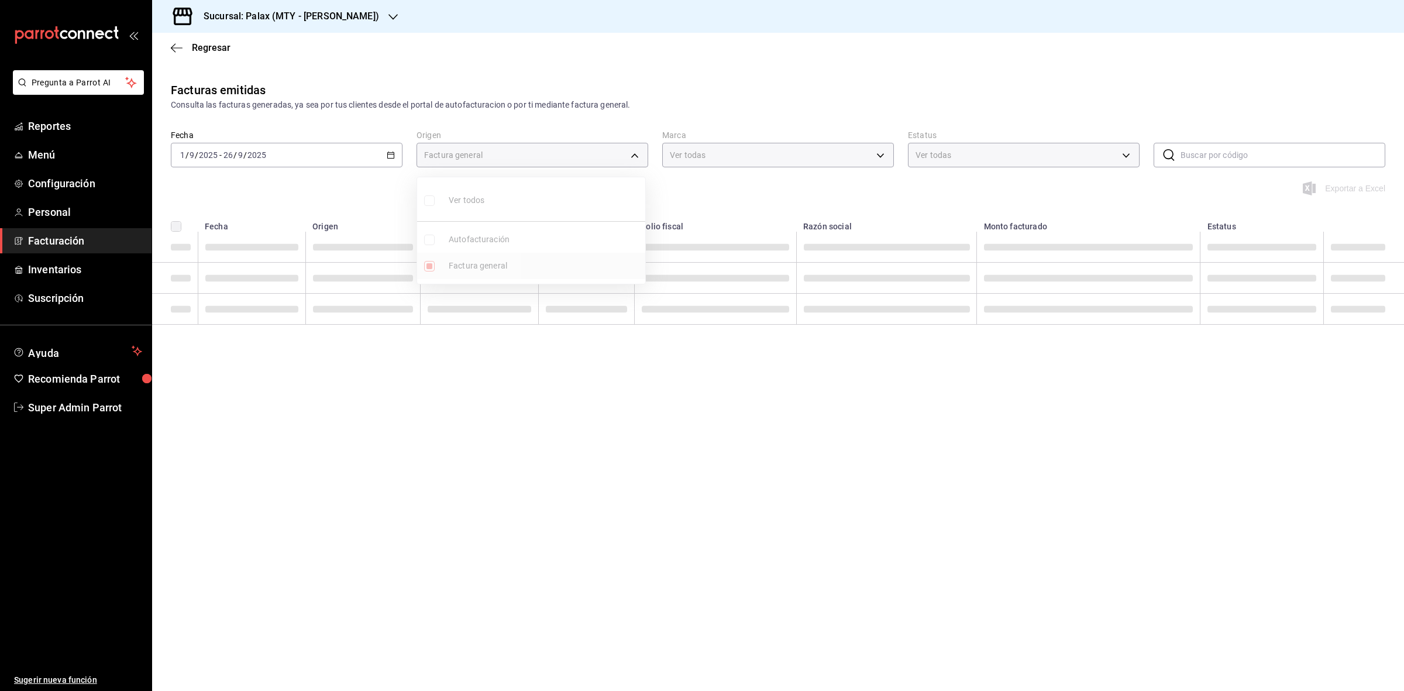
type input "GENERAL_INVOICE"
checkbox input "true"
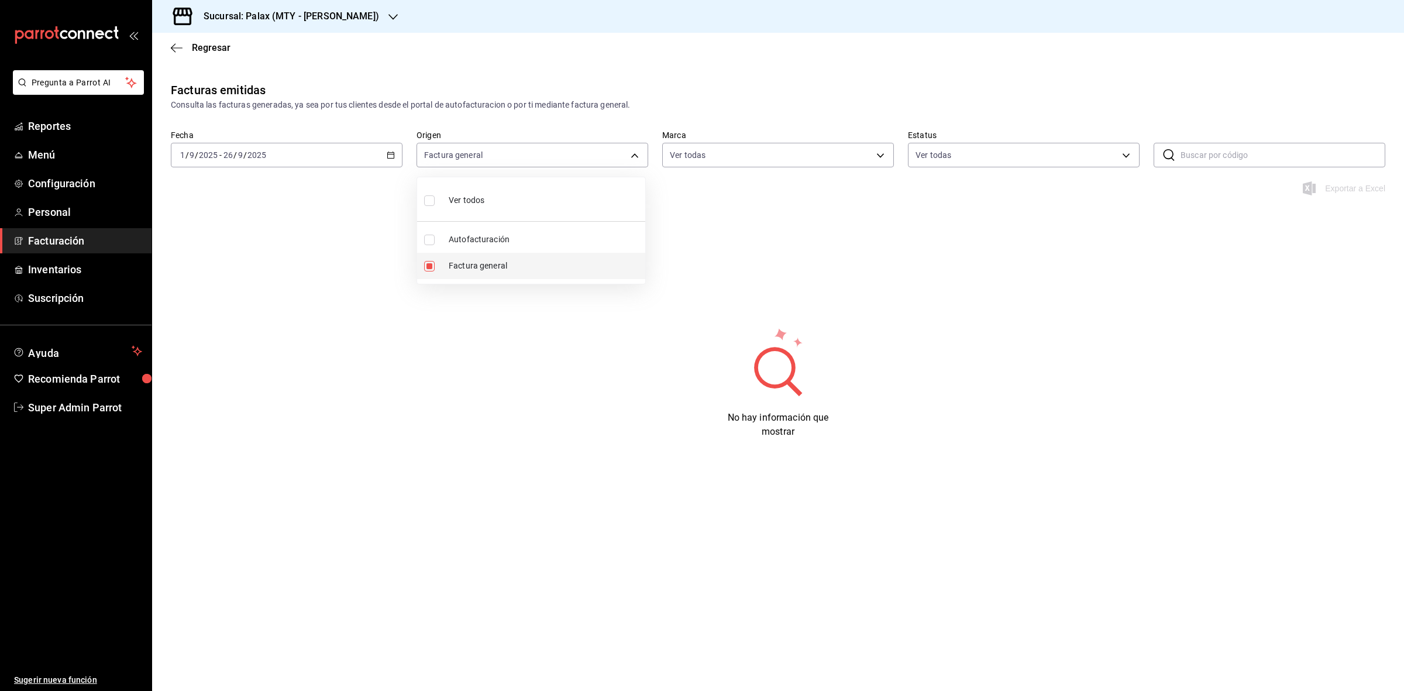
click at [499, 270] on span "Factura general" at bounding box center [545, 266] width 192 height 12
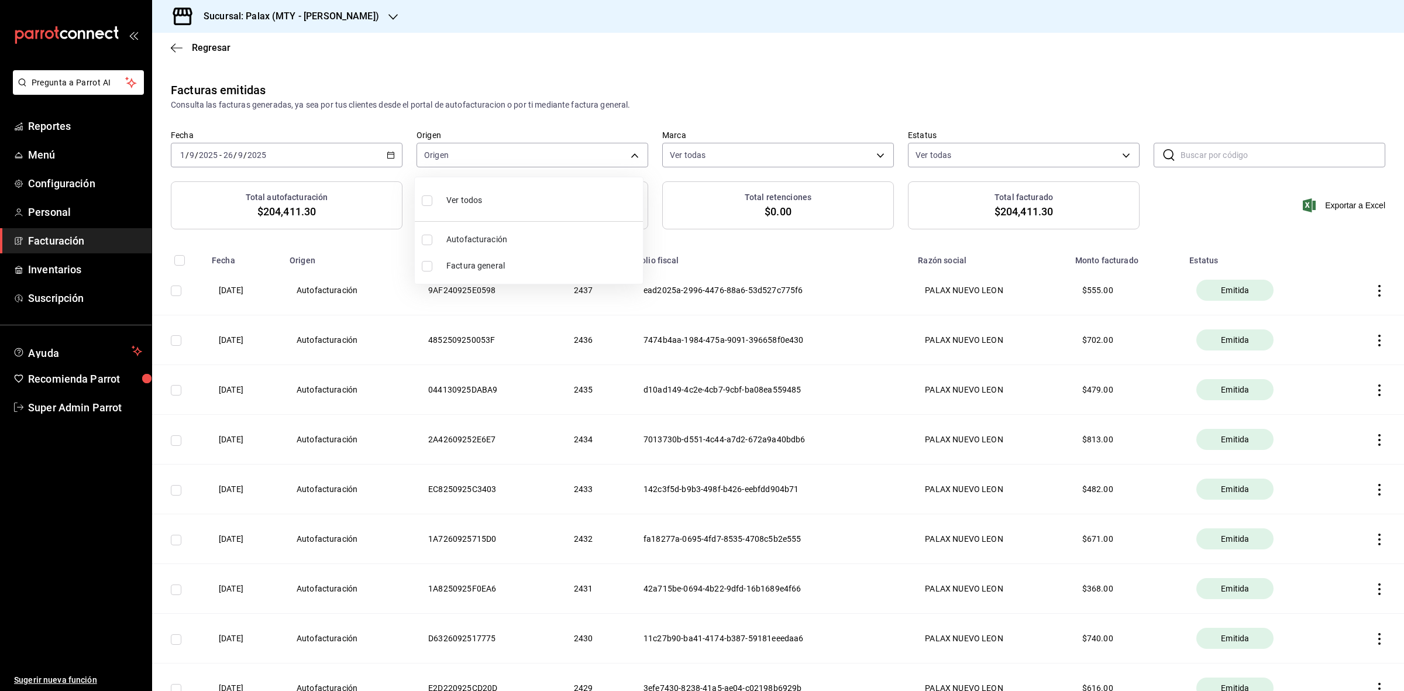
click at [422, 265] on input "checkbox" at bounding box center [427, 266] width 11 height 11
checkbox input "true"
type input "GENERAL_INVOICE"
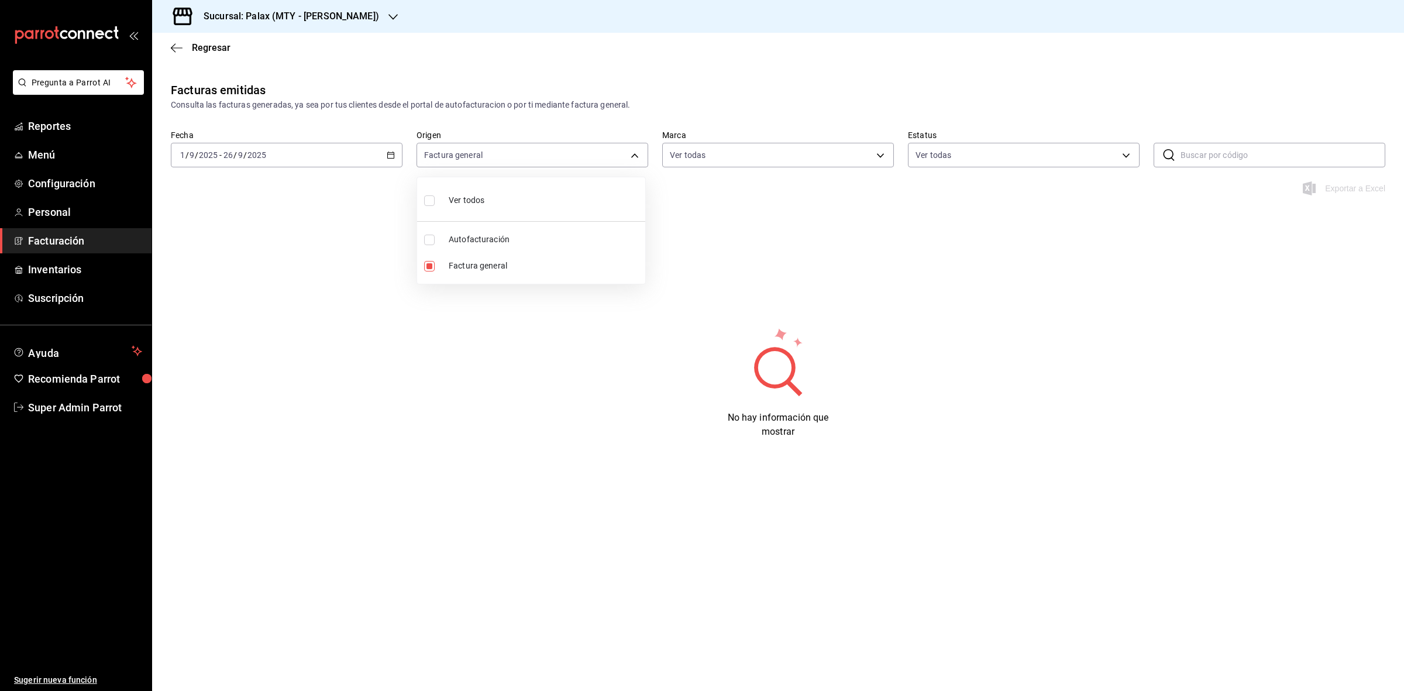
click at [492, 328] on div at bounding box center [702, 345] width 1404 height 691
click at [600, 162] on body "Pregunta a Parrot AI Reportes Menú Configuración Personal Facturación Inventari…" at bounding box center [702, 345] width 1404 height 691
click at [431, 238] on input "checkbox" at bounding box center [429, 240] width 11 height 11
checkbox input "true"
type input "GENERAL_INVOICE,ORDER_INVOICE"
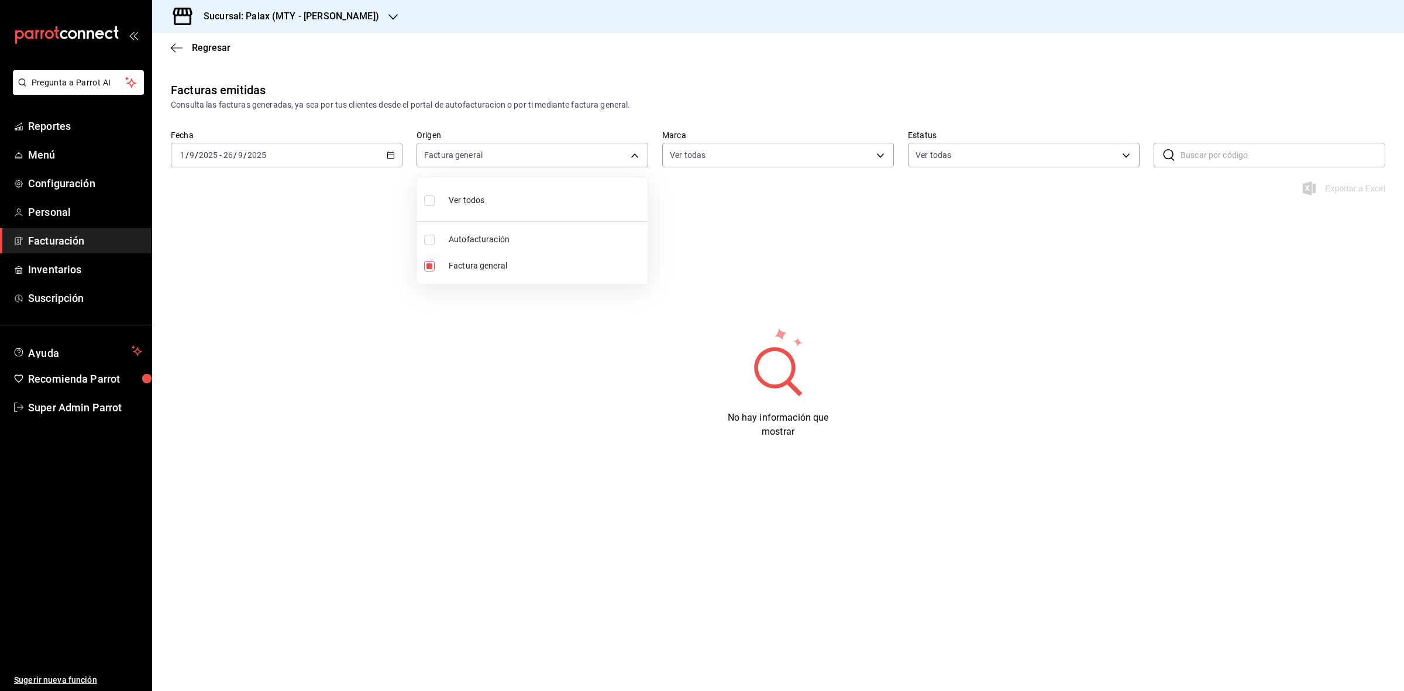
checkbox input "true"
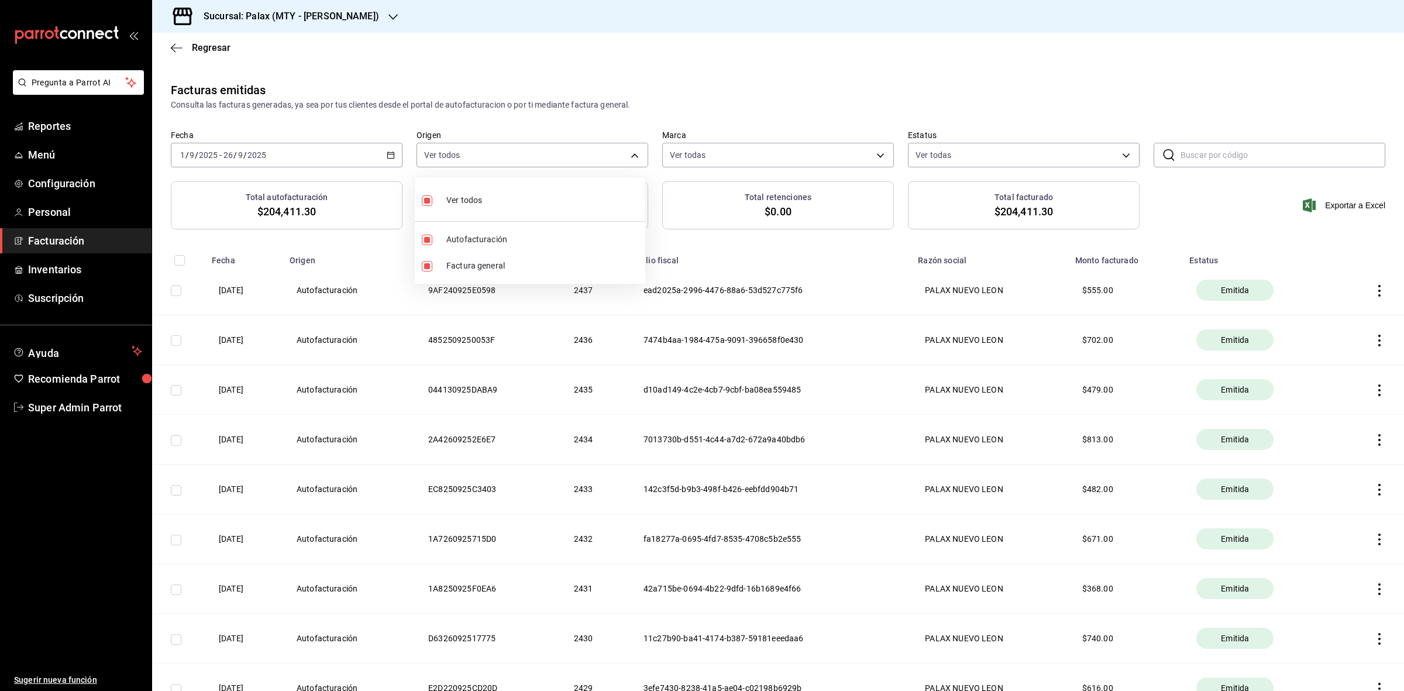
click at [818, 252] on div at bounding box center [702, 345] width 1404 height 691
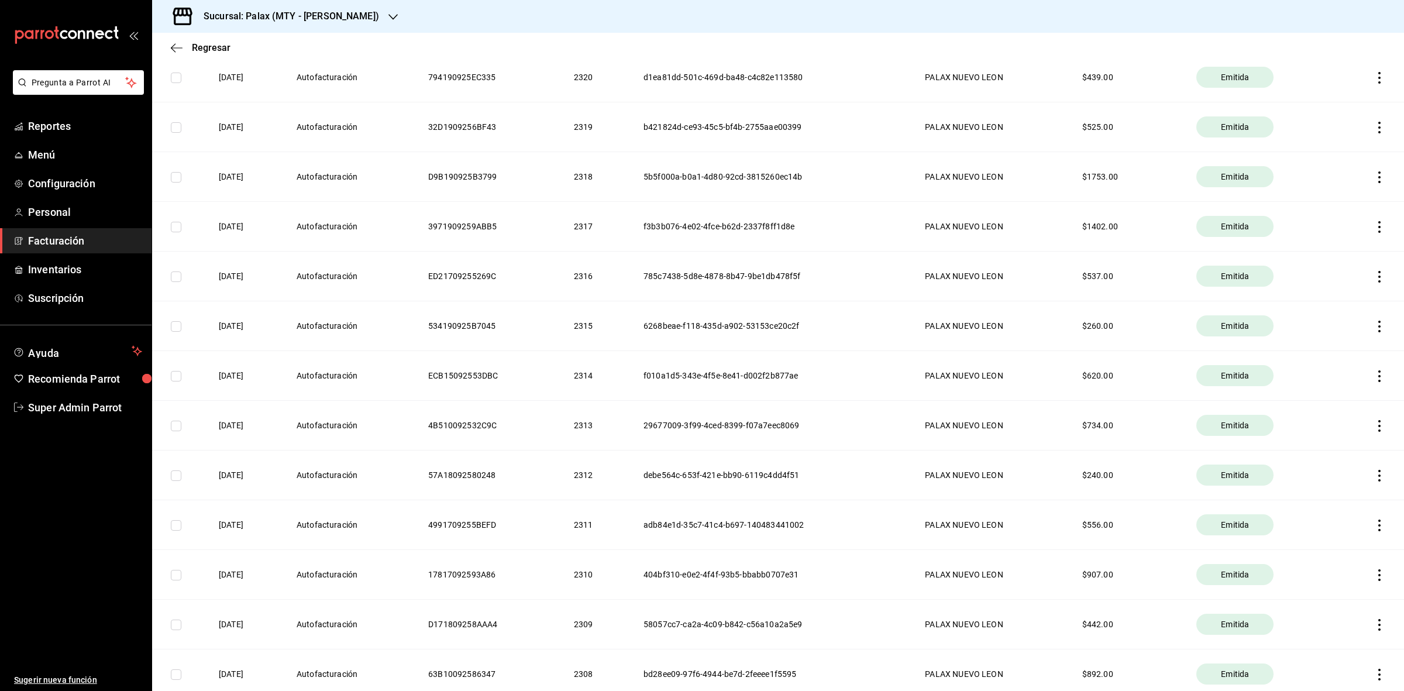
scroll to position [6037, 0]
drag, startPoint x: 528, startPoint y: 489, endPoint x: 439, endPoint y: 496, distance: 89.2
click at [439, 496] on th "57A18092580248" at bounding box center [487, 473] width 146 height 50
copy th "57A18092580248"
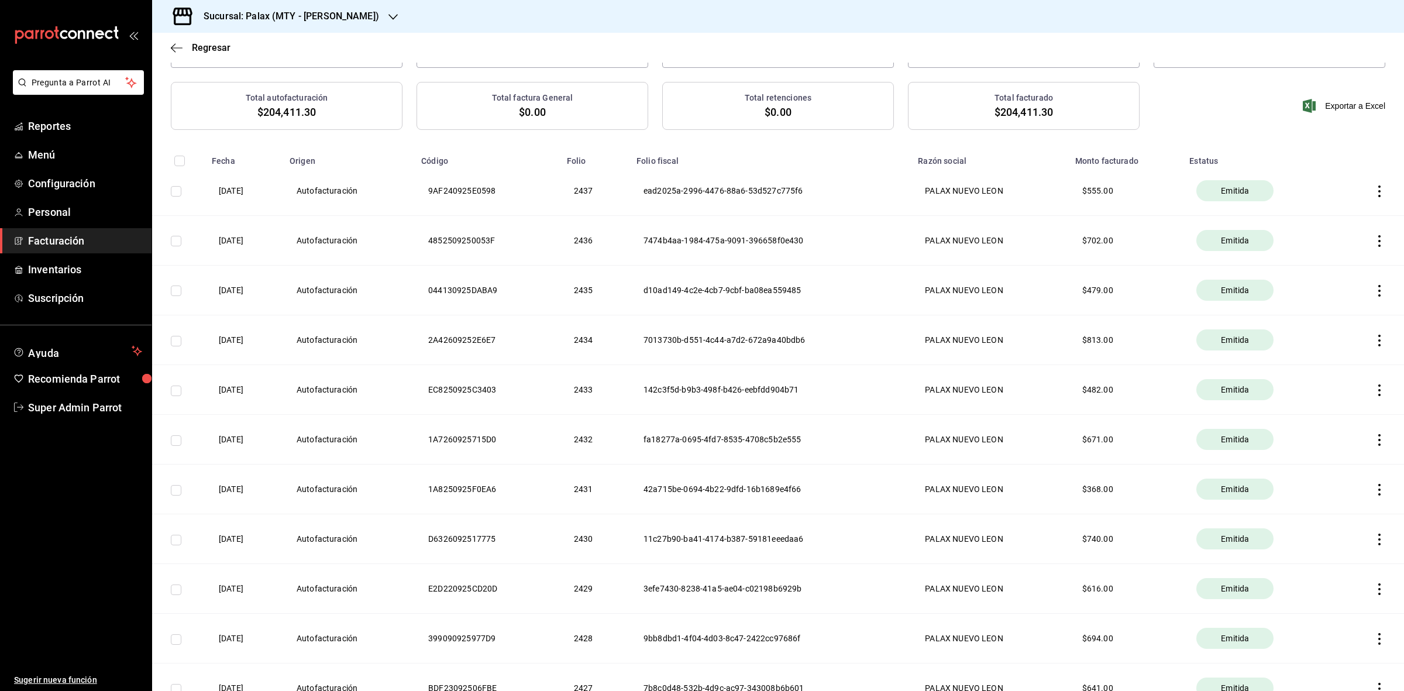
scroll to position [0, 0]
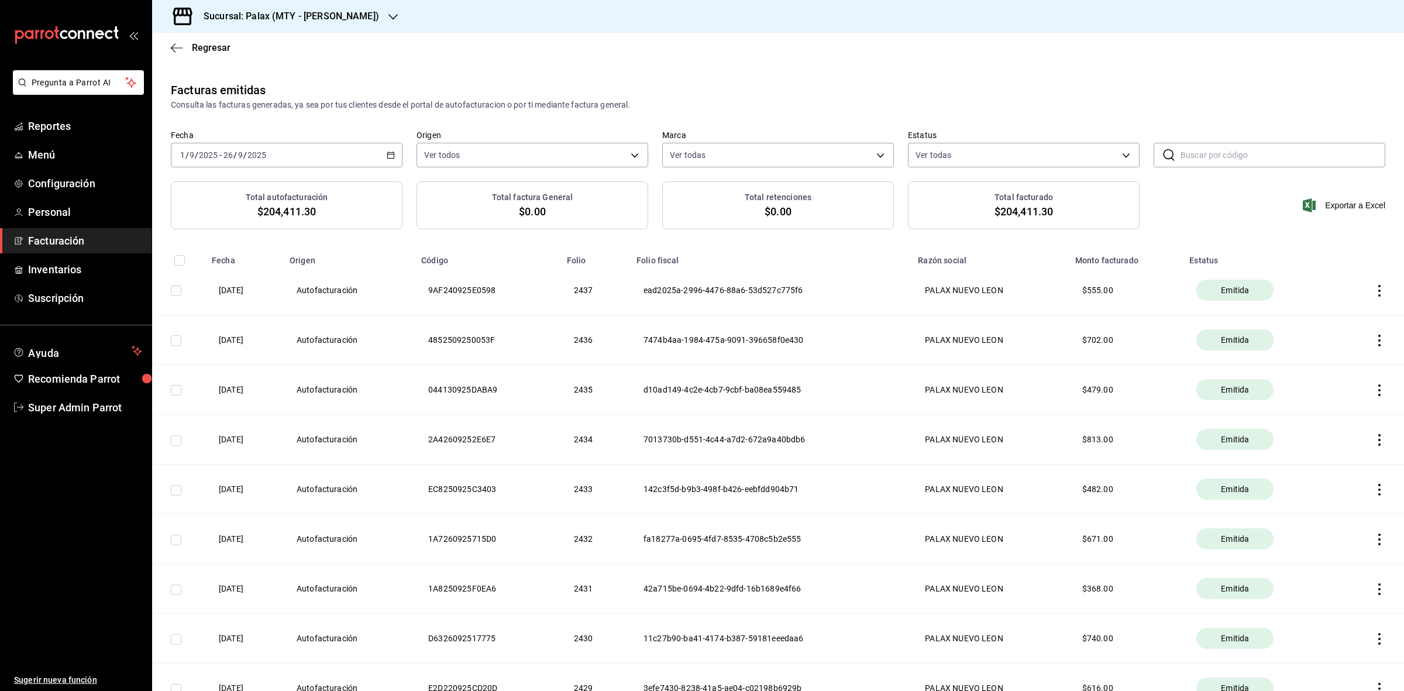
click at [1251, 152] on input "text" at bounding box center [1283, 154] width 205 height 23
paste input "57A18092580248"
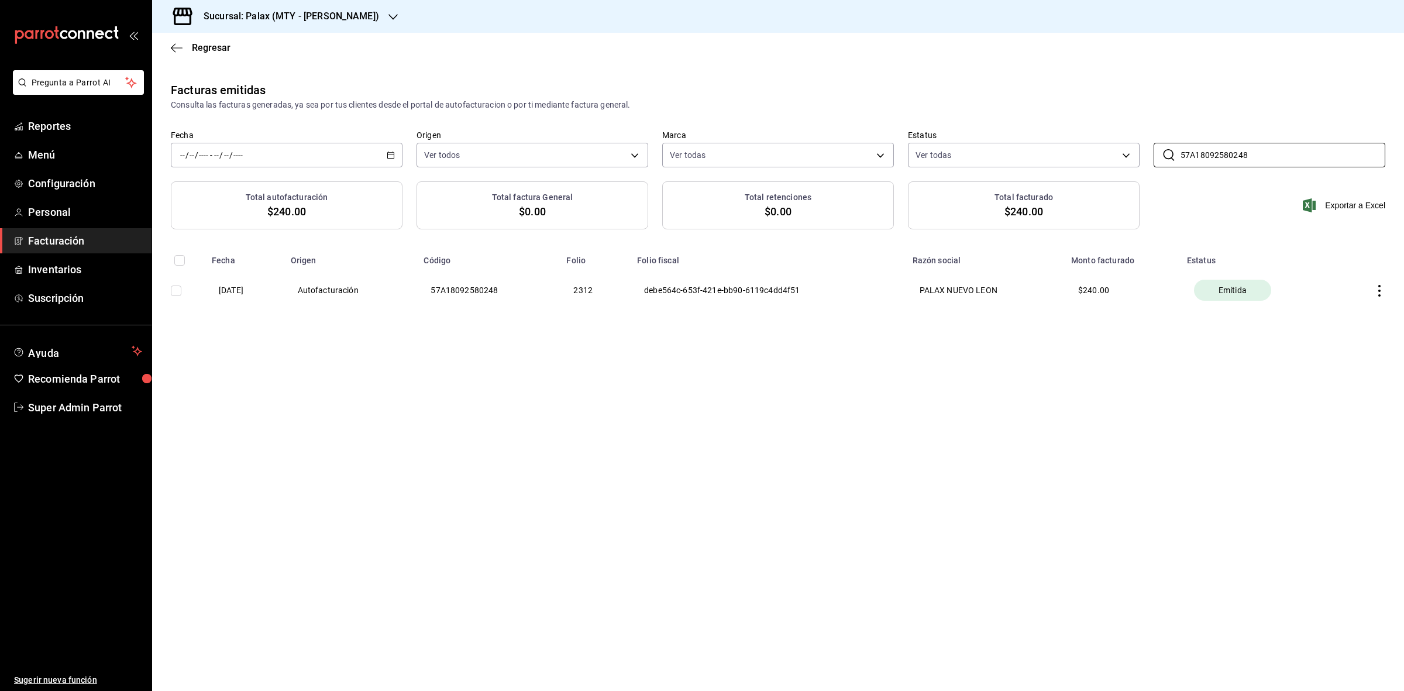
drag, startPoint x: 1252, startPoint y: 151, endPoint x: 1147, endPoint y: 163, distance: 106.0
click at [1147, 163] on div "Fecha / / - / / Origen Ver todos GENERAL_INVOICE,ORDER_INVOICE Marca Ver todas …" at bounding box center [778, 155] width 1252 height 51
click at [1259, 149] on input "57A18092580248" at bounding box center [1283, 154] width 205 height 23
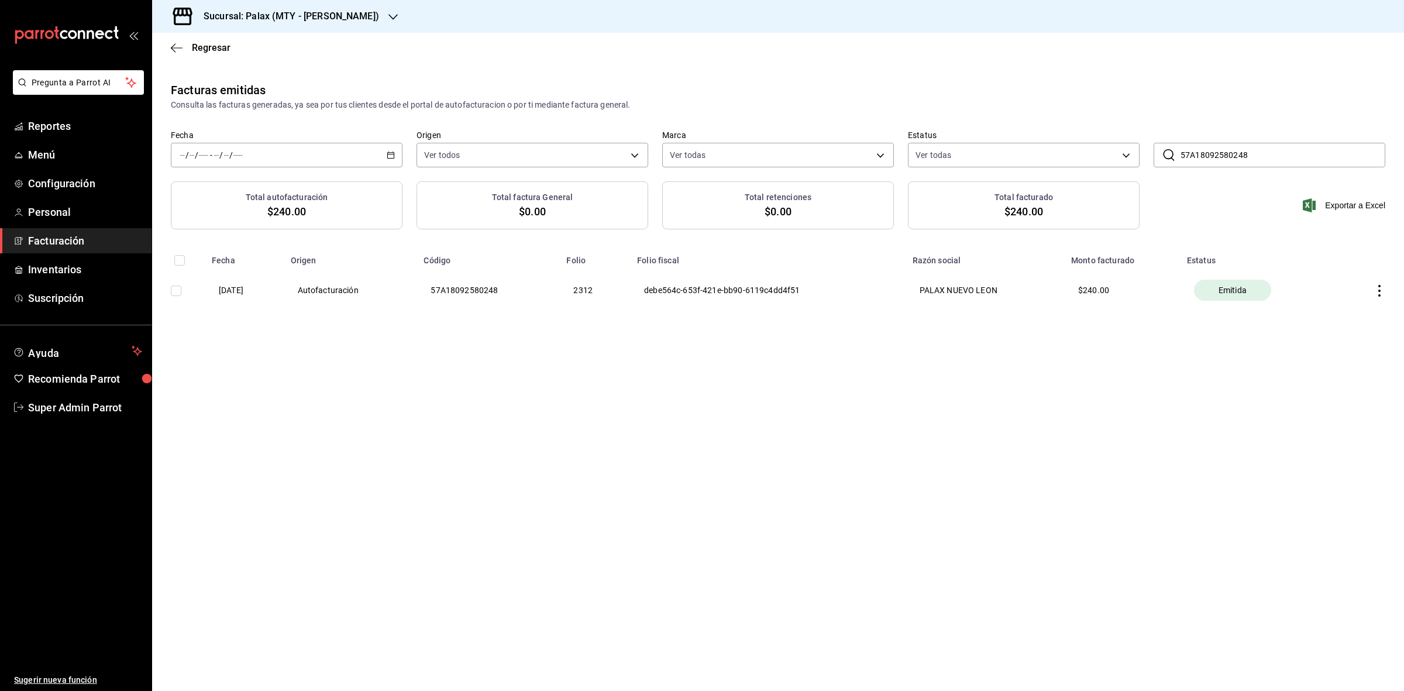
paste input "3B3110925F7149"
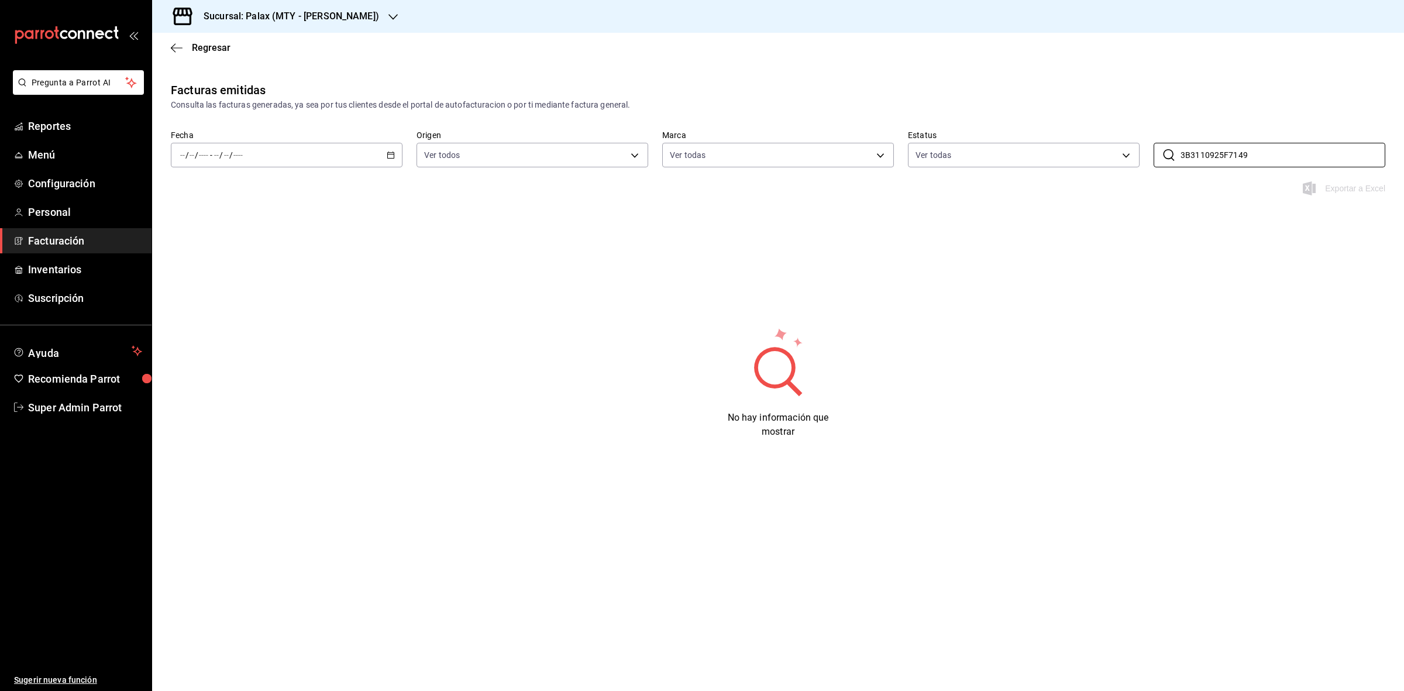
type input "3B3110925F7149"
click at [77, 229] on link "Facturación" at bounding box center [76, 240] width 152 height 25
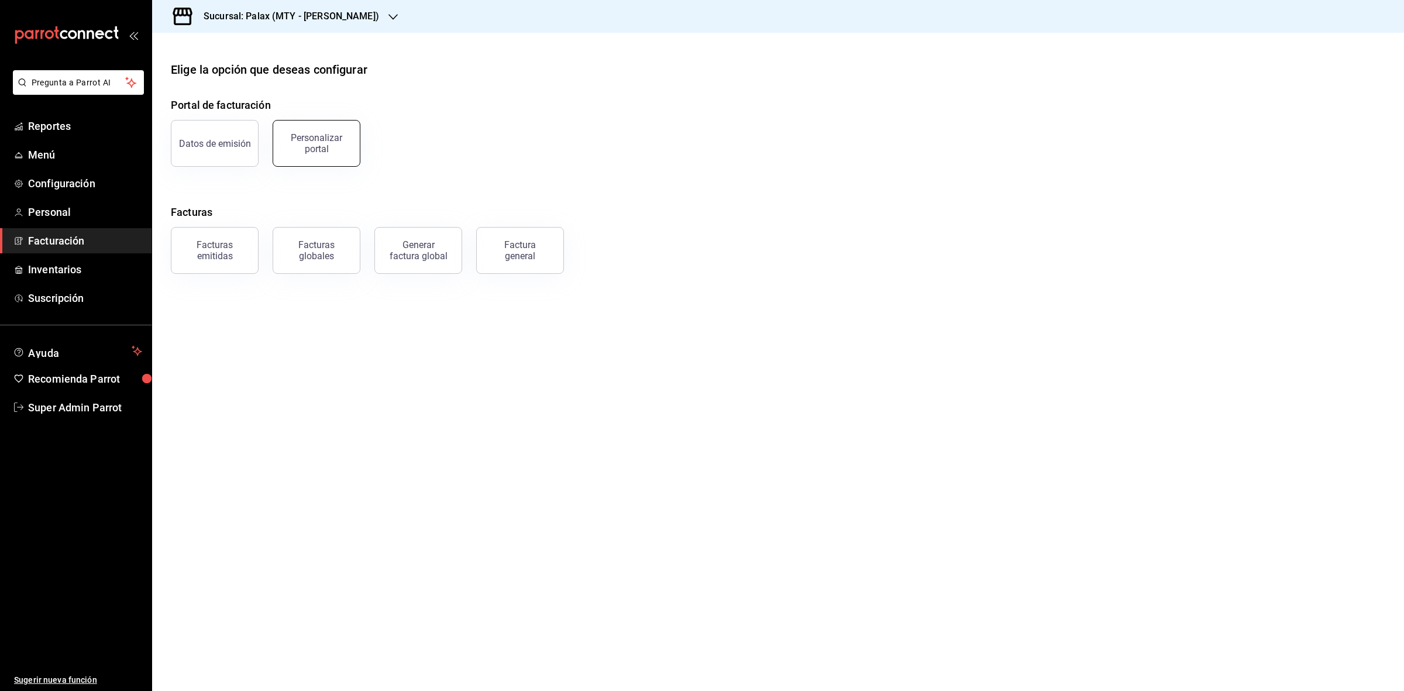
click at [332, 144] on div "Personalizar portal" at bounding box center [316, 143] width 73 height 22
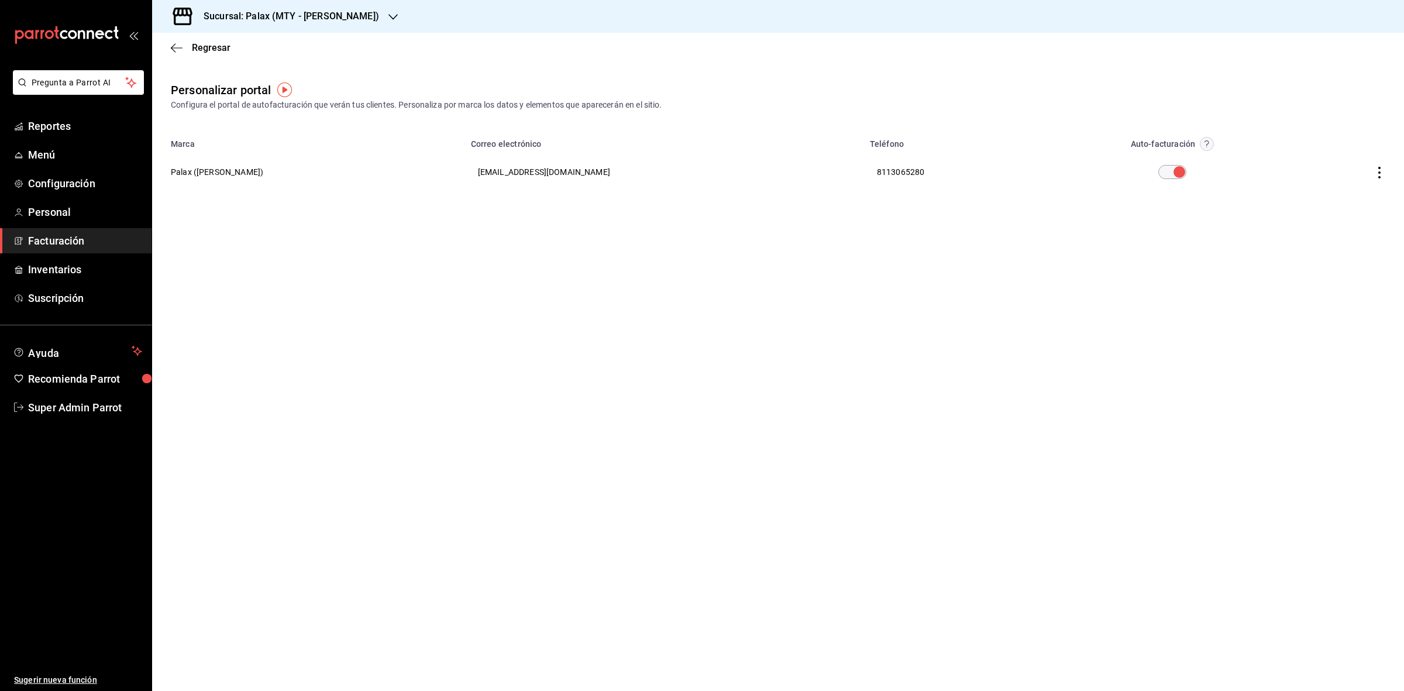
click at [237, 171] on th "Palax (Garza Sada)" at bounding box center [308, 172] width 312 height 42
click at [1382, 164] on th at bounding box center [1349, 172] width 111 height 42
click at [1382, 167] on icon "button" at bounding box center [1380, 173] width 12 height 12
click at [1344, 167] on li "Editar" at bounding box center [1327, 158] width 117 height 30
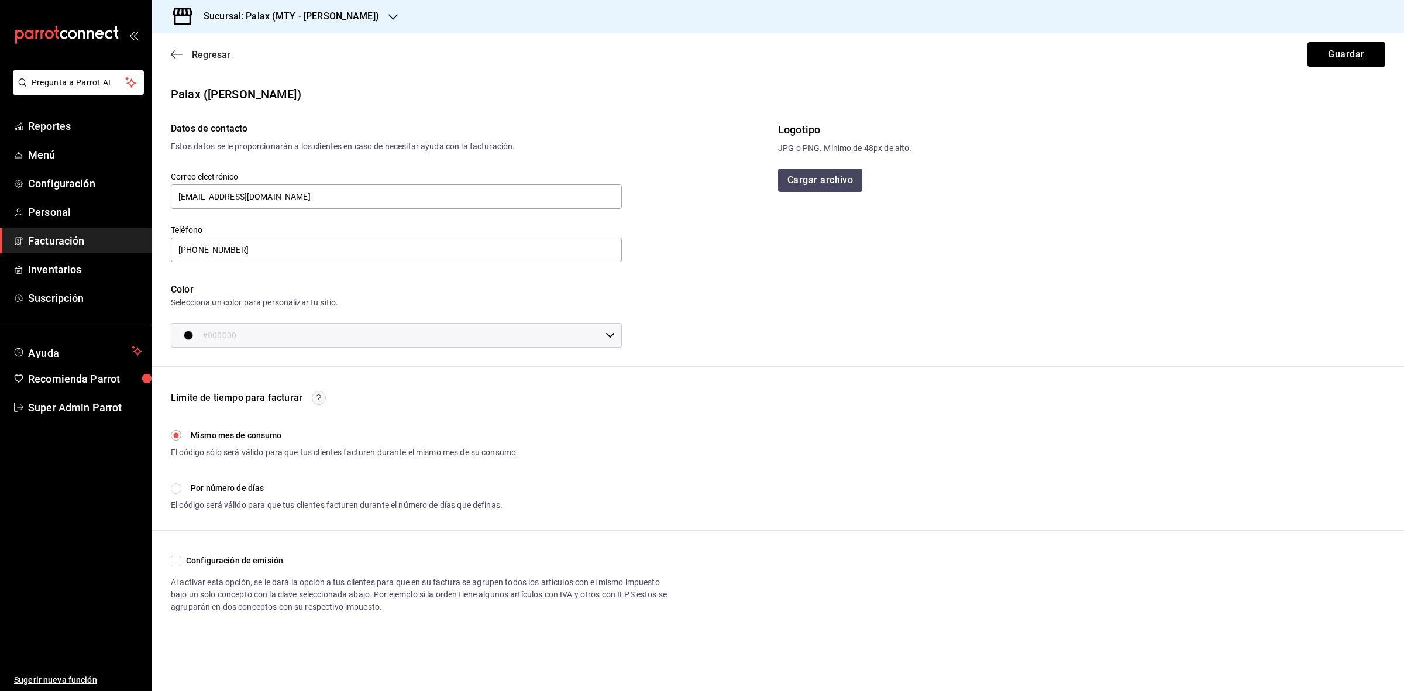
click at [182, 50] on icon "button" at bounding box center [177, 54] width 12 height 11
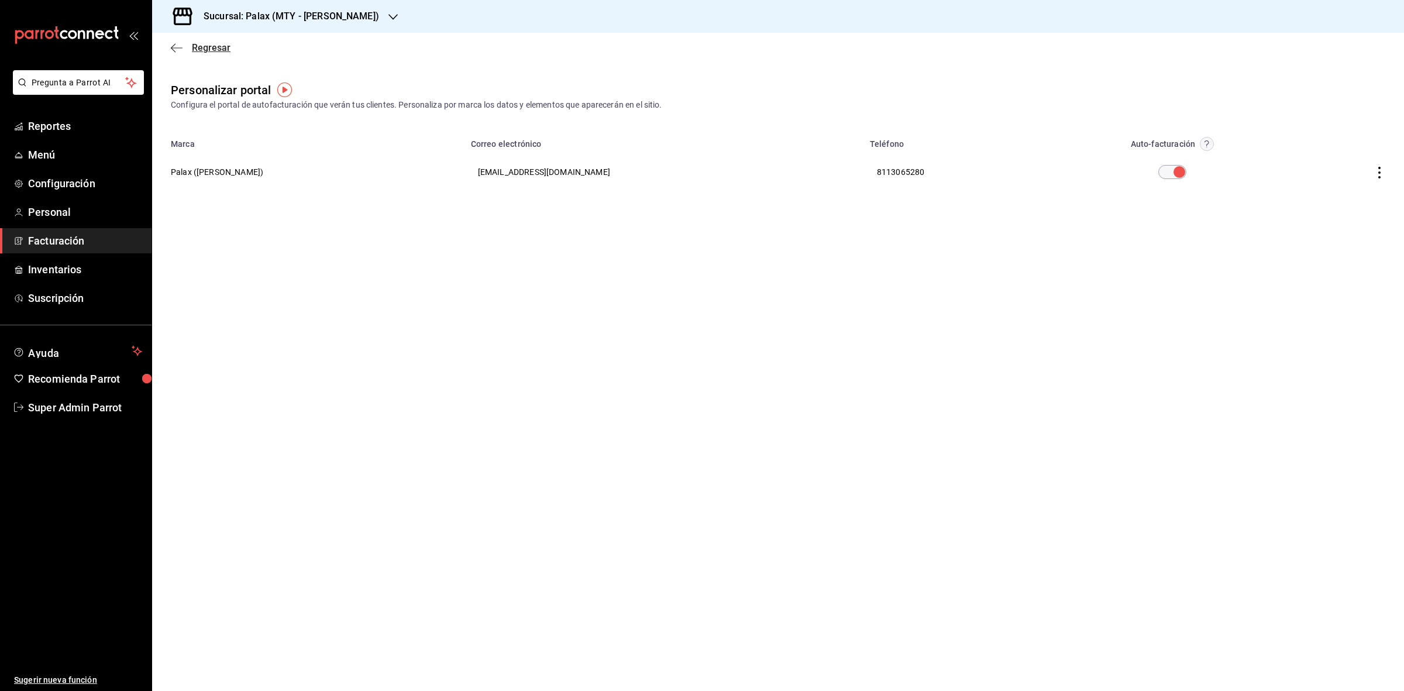
click at [171, 43] on icon "button" at bounding box center [177, 48] width 12 height 11
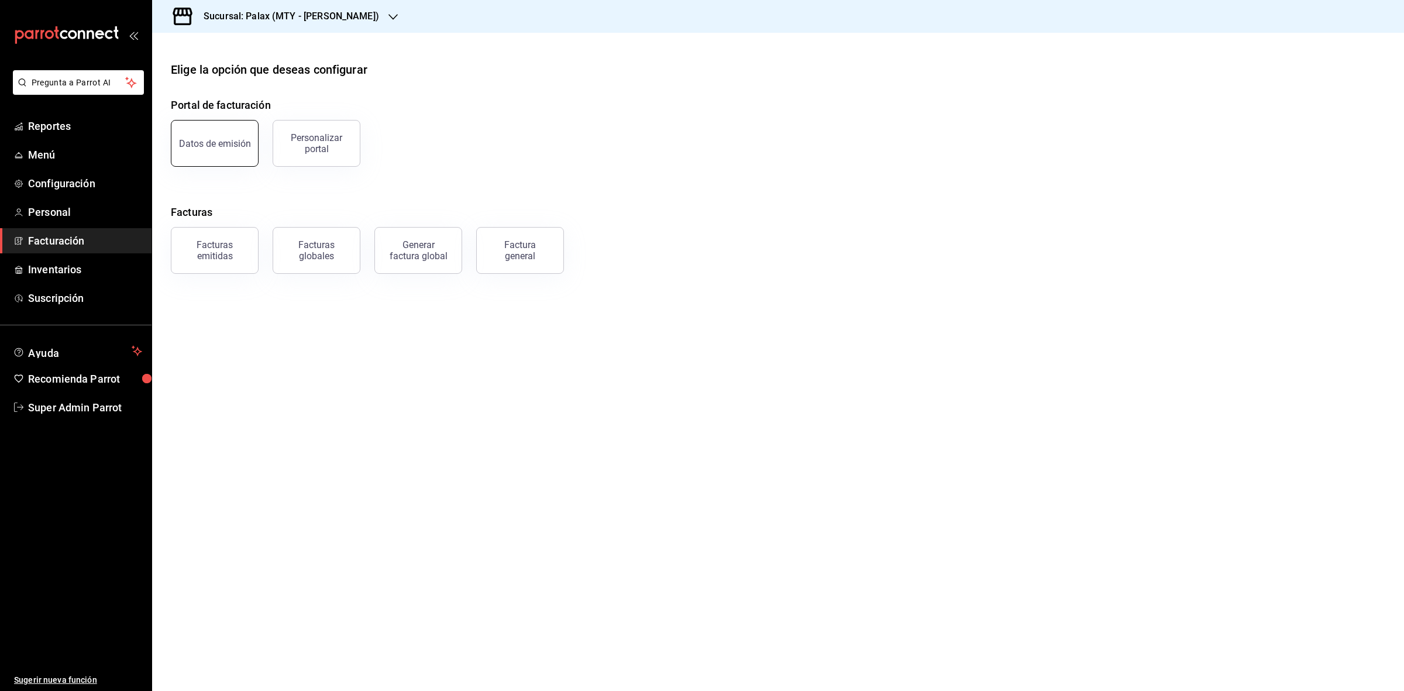
click at [212, 139] on div "Datos de emisión" at bounding box center [215, 143] width 72 height 11
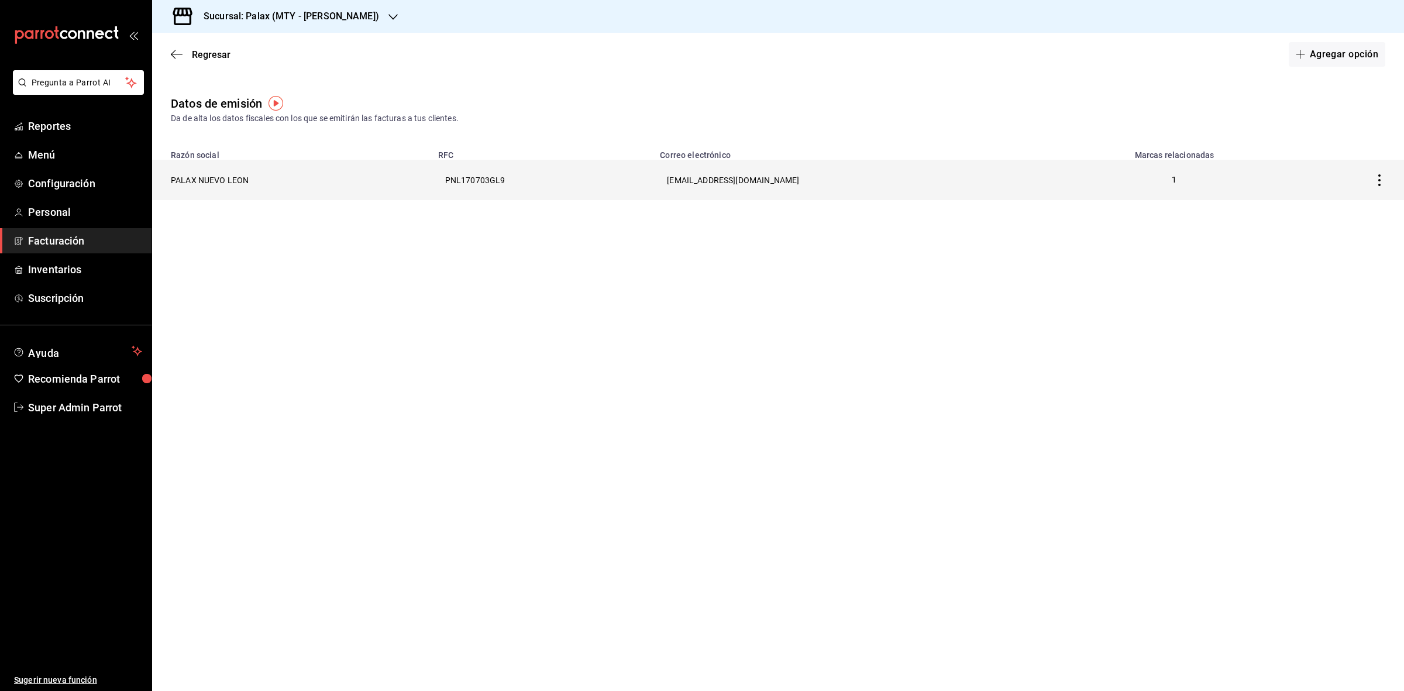
click at [232, 176] on th "PALAX NUEVO LEON" at bounding box center [291, 180] width 279 height 40
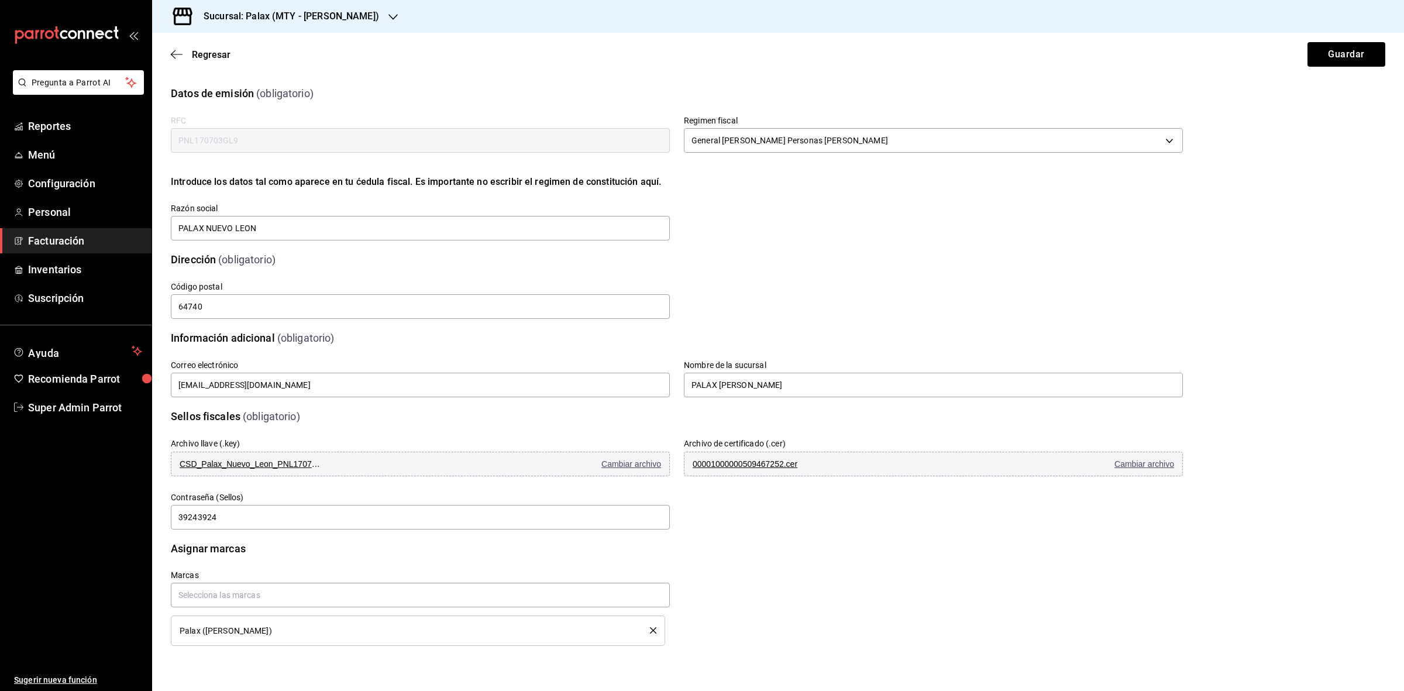
click at [1248, 358] on div "Información adicional (obligatorio) Correo electrónico palaxgsada@gmail.com Nom…" at bounding box center [778, 357] width 1215 height 83
click at [104, 401] on span "Super Admin Parrot" at bounding box center [85, 408] width 114 height 16
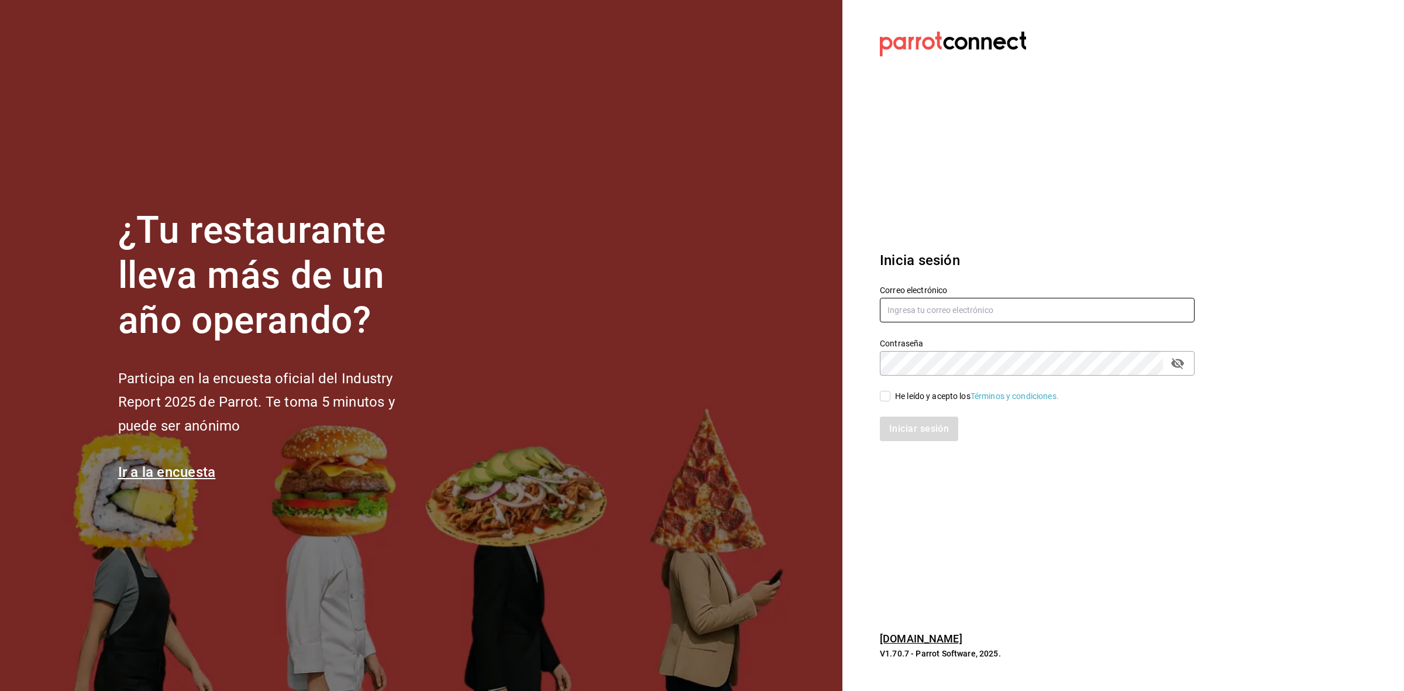
click at [1049, 309] on input "text" at bounding box center [1037, 310] width 315 height 25
paste input "cococrazy@tijuana.com"
type input "cococrazy@tijuana.com"
click at [882, 392] on input "He leído y acepto los Términos y condiciones." at bounding box center [885, 396] width 11 height 11
checkbox input "true"
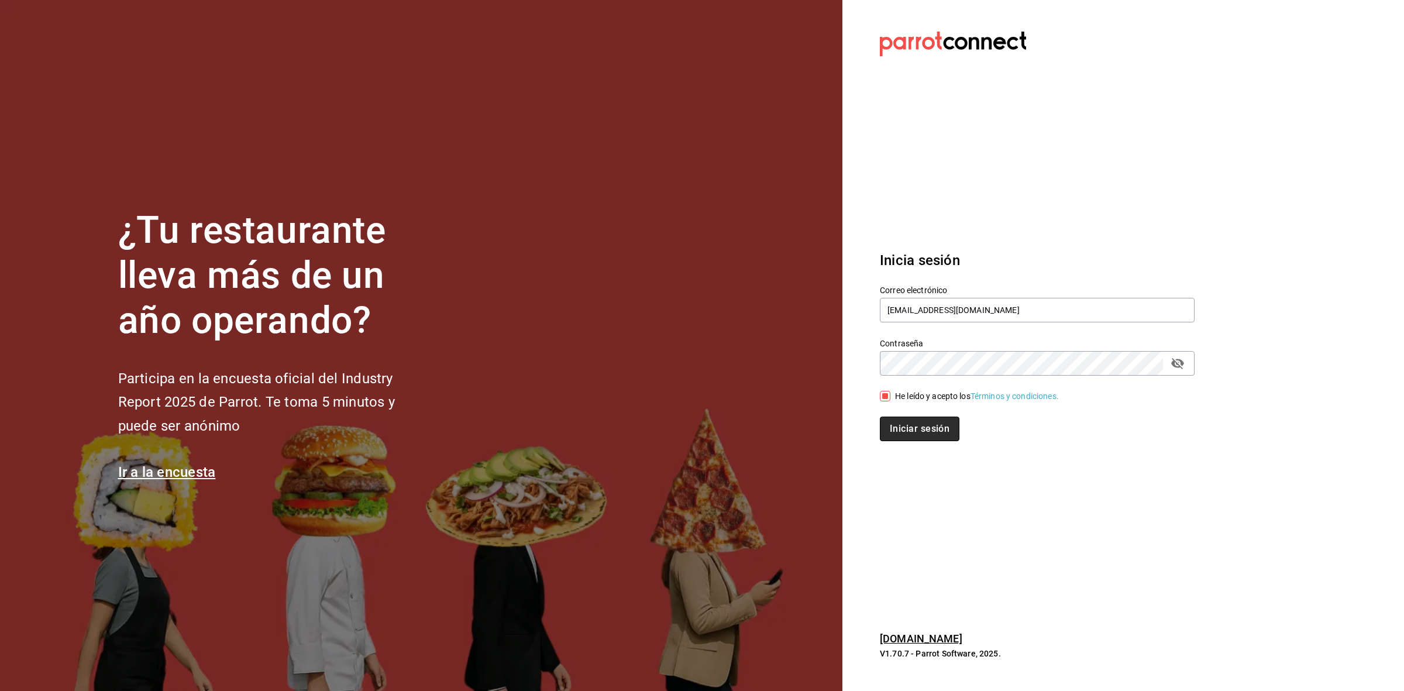
click at [912, 431] on button "Iniciar sesión" at bounding box center [920, 429] width 80 height 25
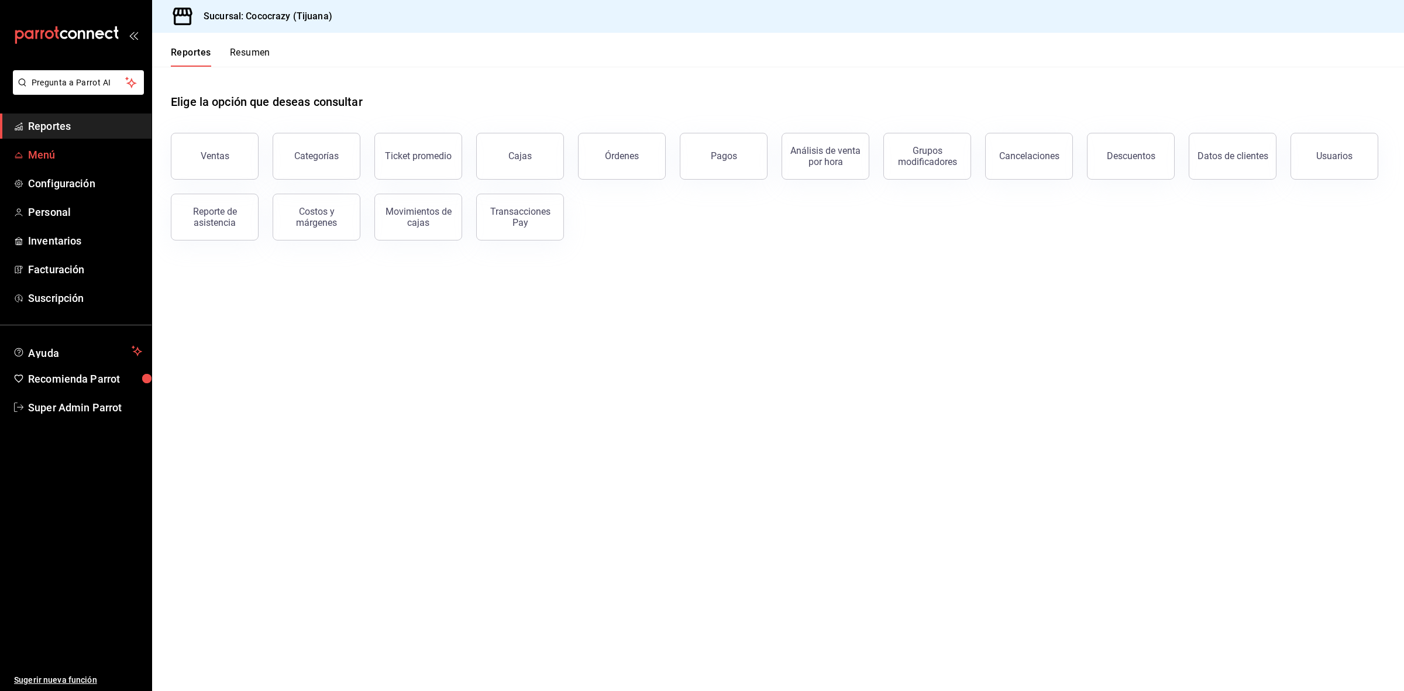
click at [51, 147] on span "Menú" at bounding box center [85, 155] width 114 height 16
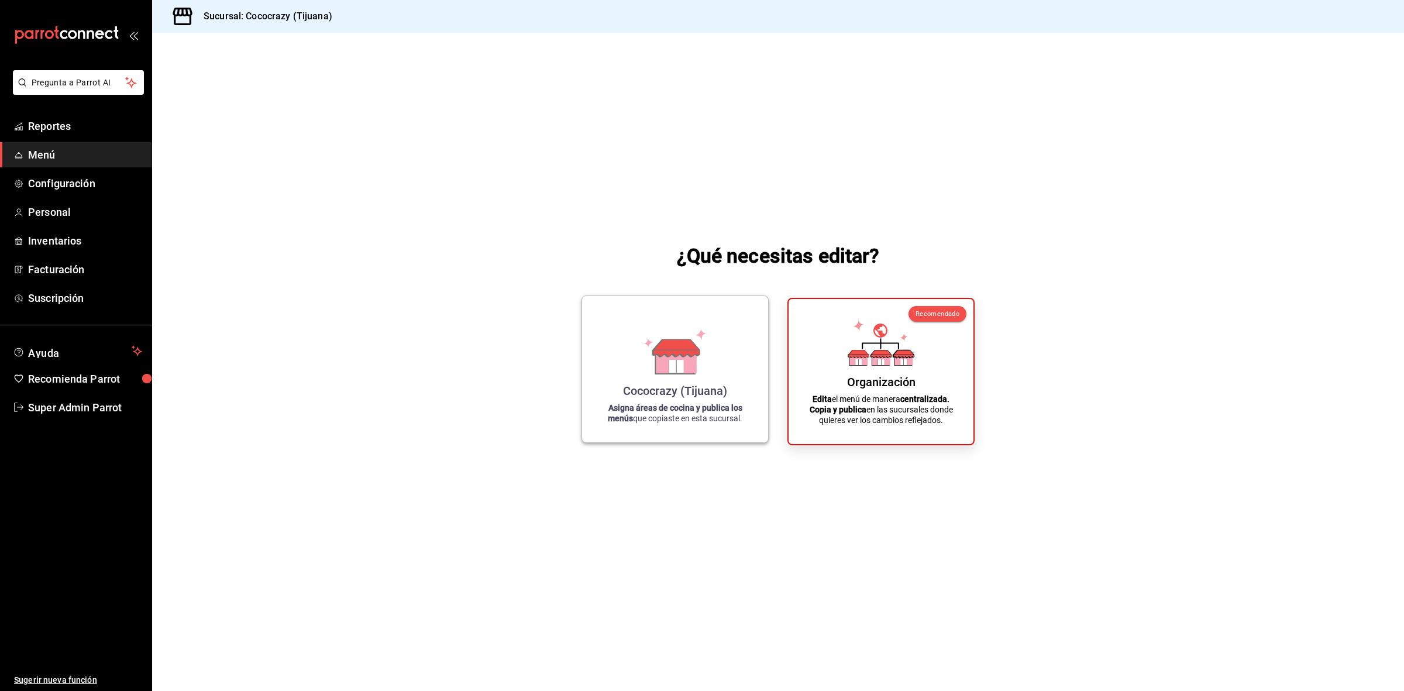
click at [703, 391] on div "Cococrazy (Tijuana)" at bounding box center [675, 391] width 104 height 14
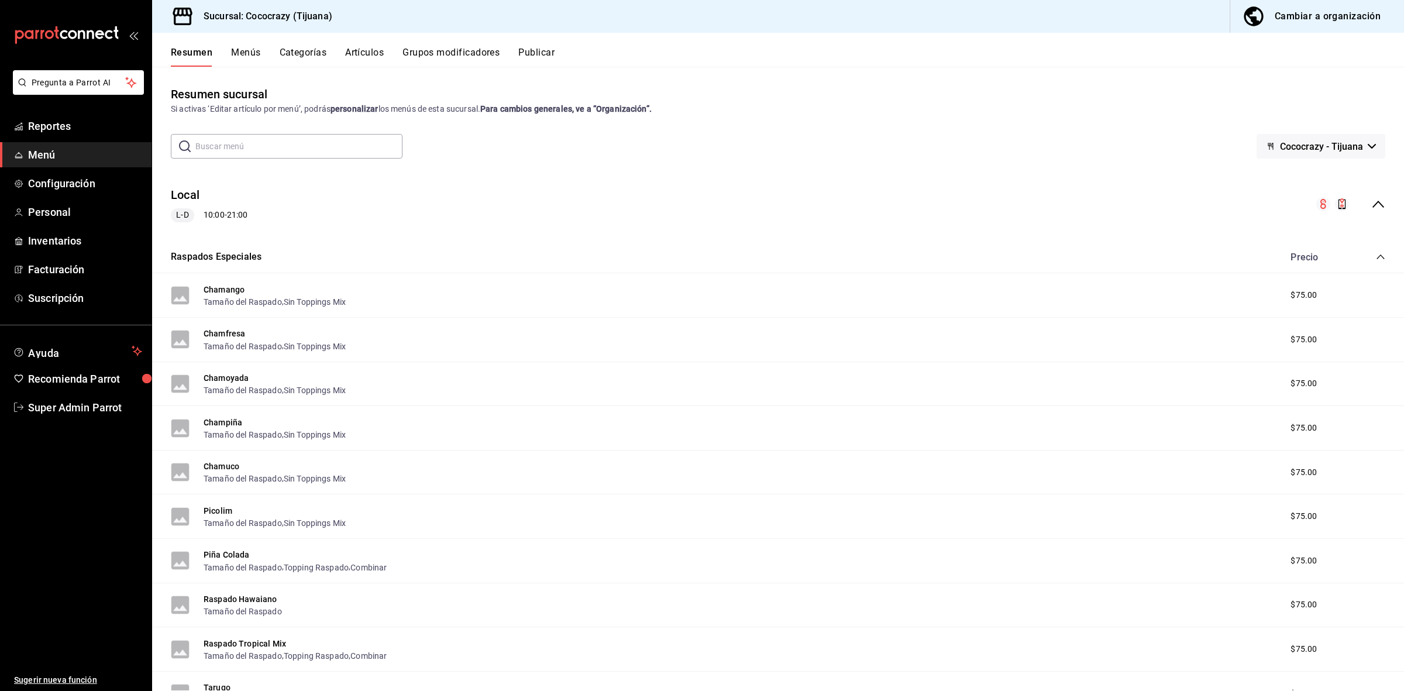
click at [317, 53] on button "Categorías" at bounding box center [303, 57] width 47 height 20
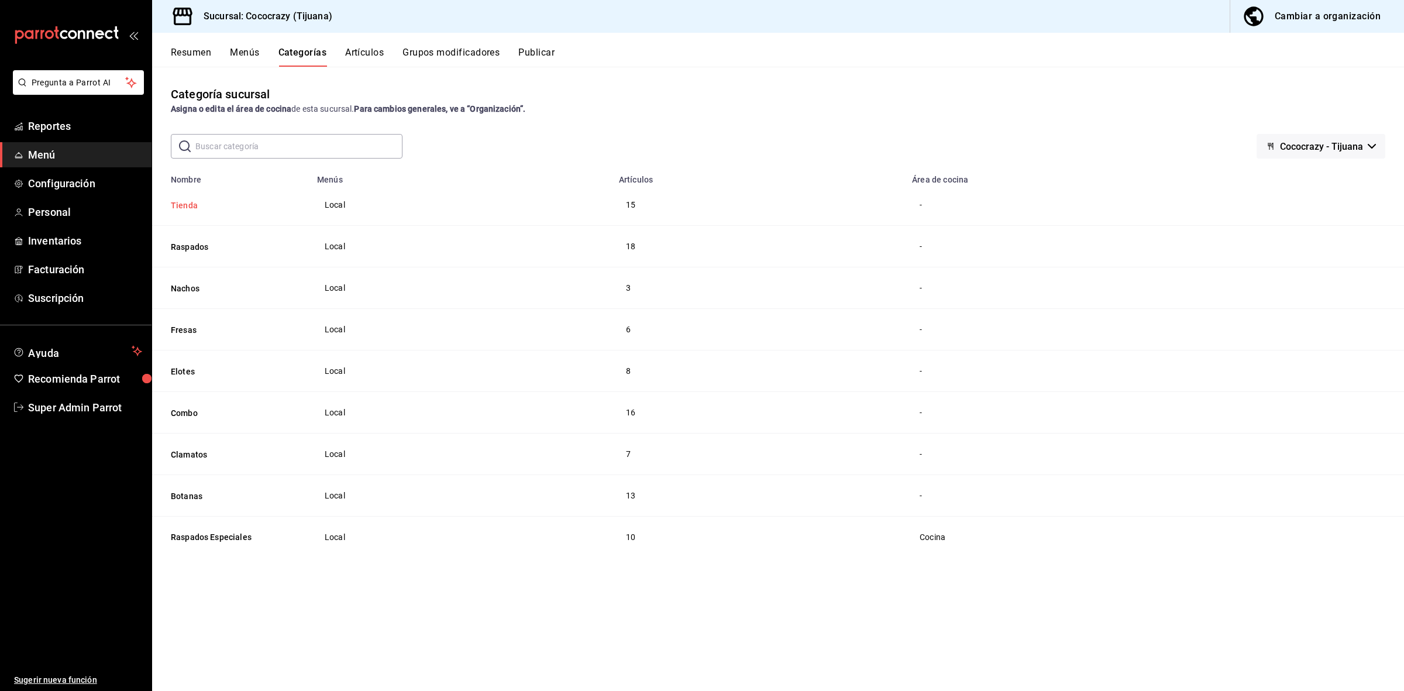
click at [179, 205] on button "Tienda" at bounding box center [229, 206] width 117 height 12
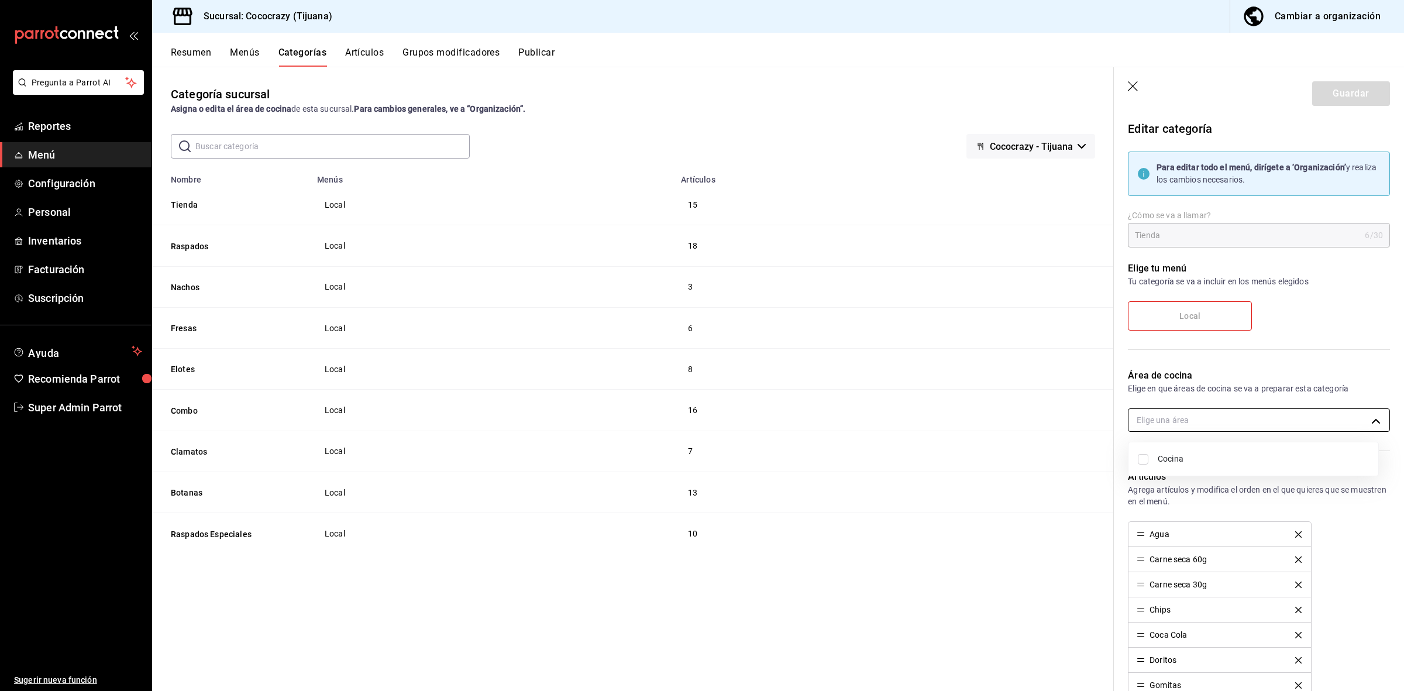
click at [1288, 414] on body "Pregunta a Parrot AI Reportes Menú Configuración Personal Inventarios Facturaci…" at bounding box center [702, 345] width 1404 height 691
click at [1169, 465] on span "Cocina" at bounding box center [1263, 459] width 211 height 12
type input "a0c23564-876c-4ffe-a602-83e707c39e0e"
checkbox input "true"
click at [1324, 102] on div at bounding box center [702, 345] width 1404 height 691
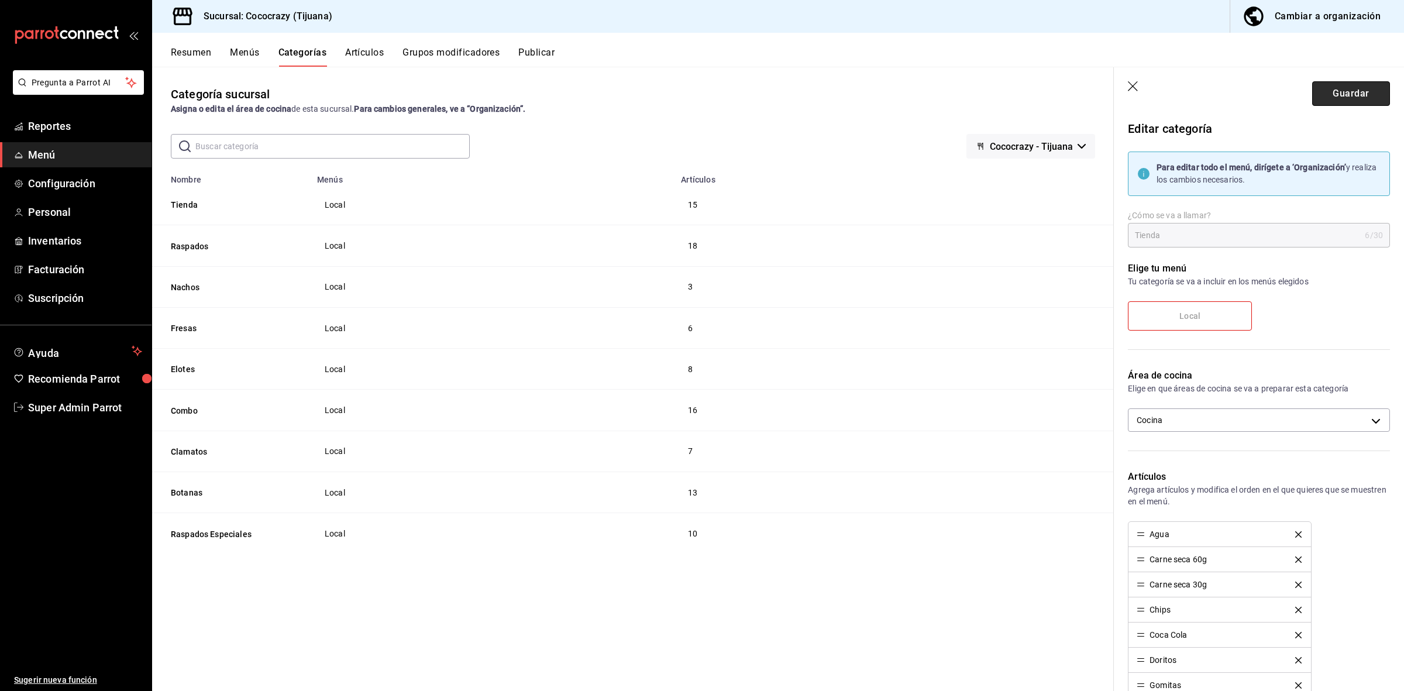
click at [1324, 101] on button "Guardar" at bounding box center [1352, 93] width 78 height 25
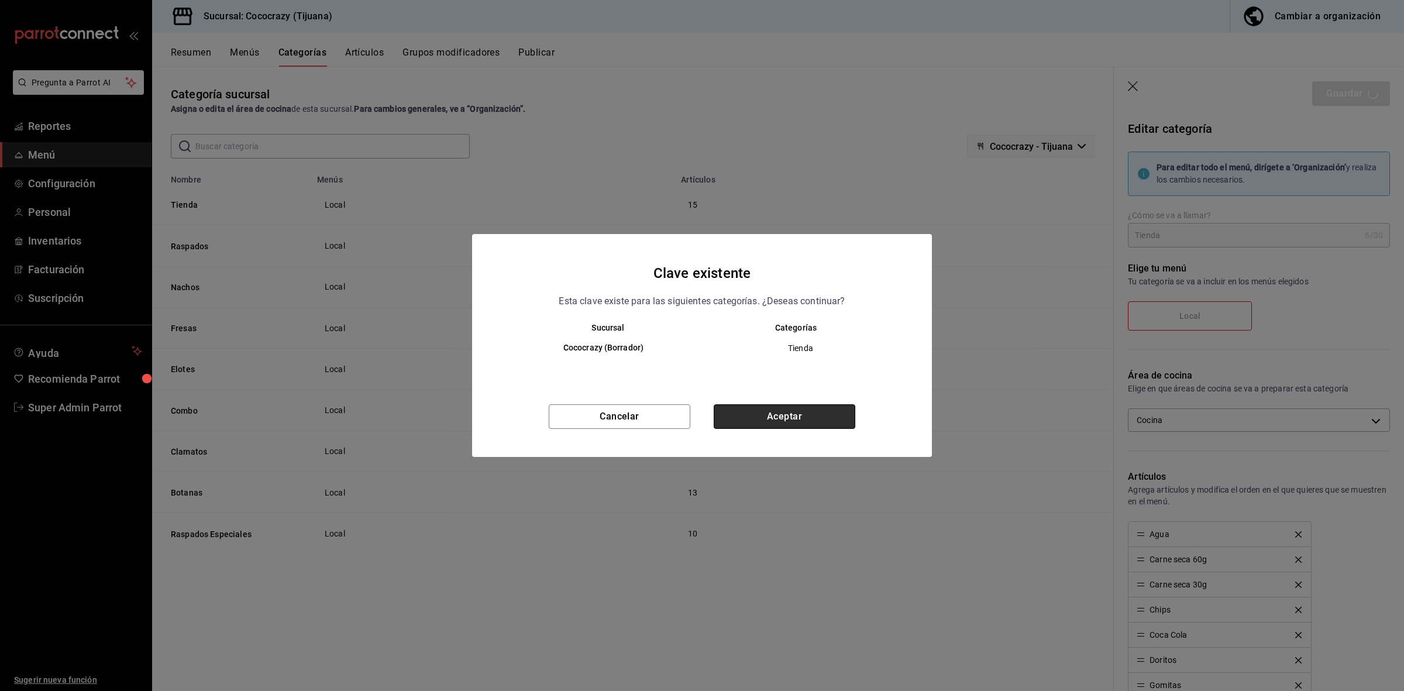
click at [832, 415] on button "Aceptar" at bounding box center [785, 416] width 142 height 25
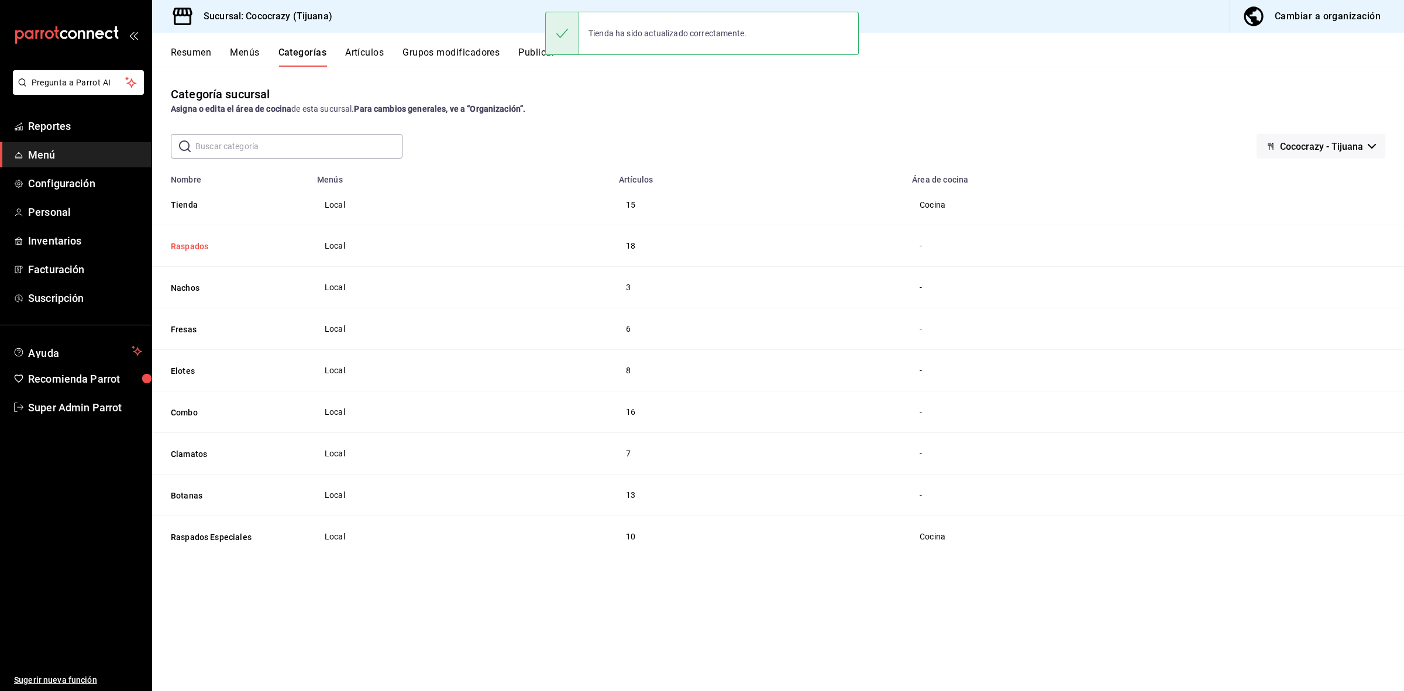
click at [189, 244] on button "Raspados" at bounding box center [229, 247] width 117 height 12
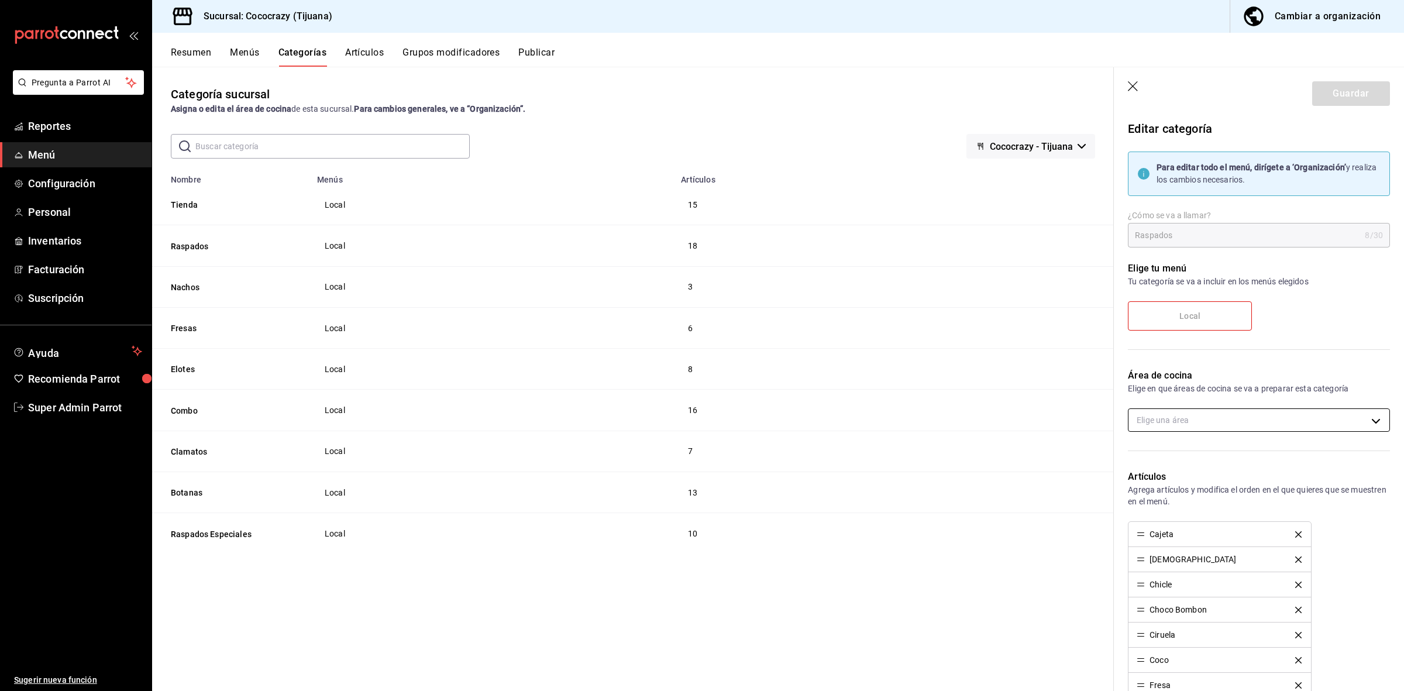
click at [1237, 426] on body "Pregunta a Parrot AI Reportes Menú Configuración Personal Inventarios Facturaci…" at bounding box center [702, 345] width 1404 height 691
click at [1174, 458] on span "Cocina" at bounding box center [1263, 459] width 211 height 12
type input "a0c23564-876c-4ffe-a602-83e707c39e0e"
checkbox input "true"
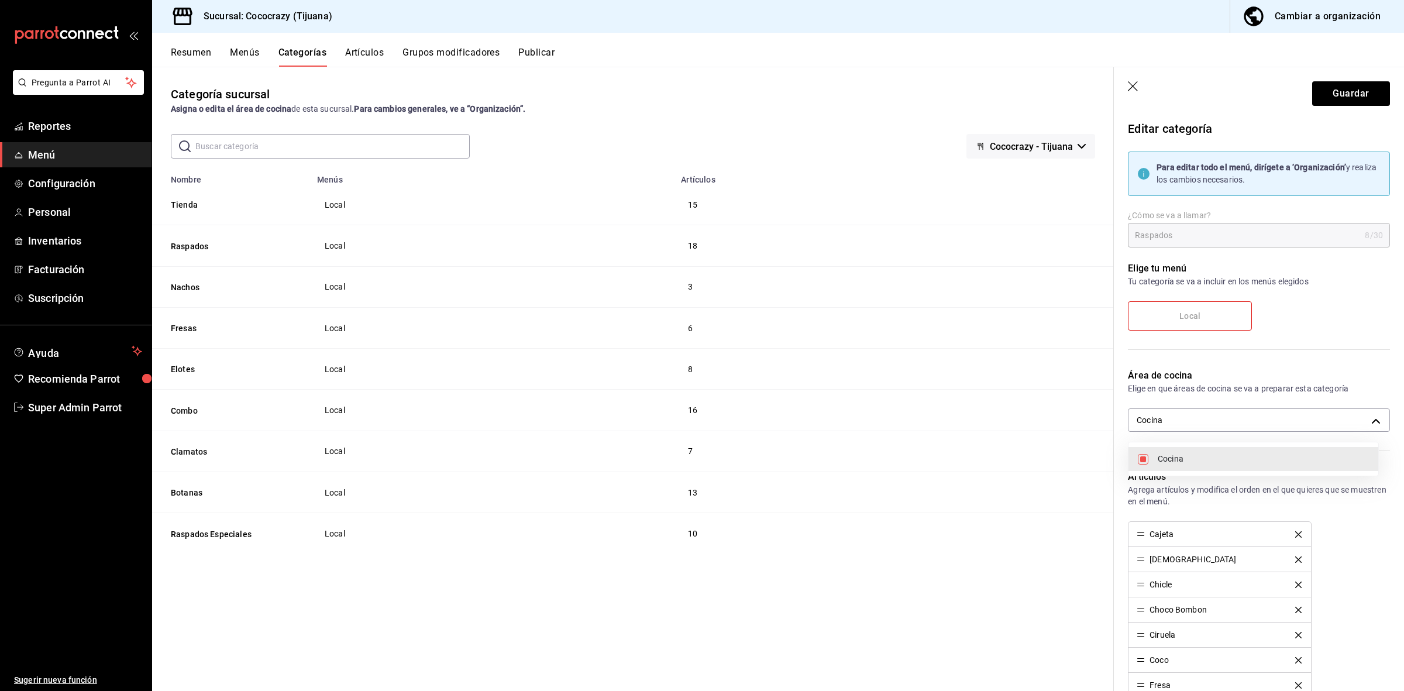
click at [1312, 92] on div at bounding box center [702, 345] width 1404 height 691
click at [1313, 92] on button "Guardar" at bounding box center [1352, 93] width 78 height 25
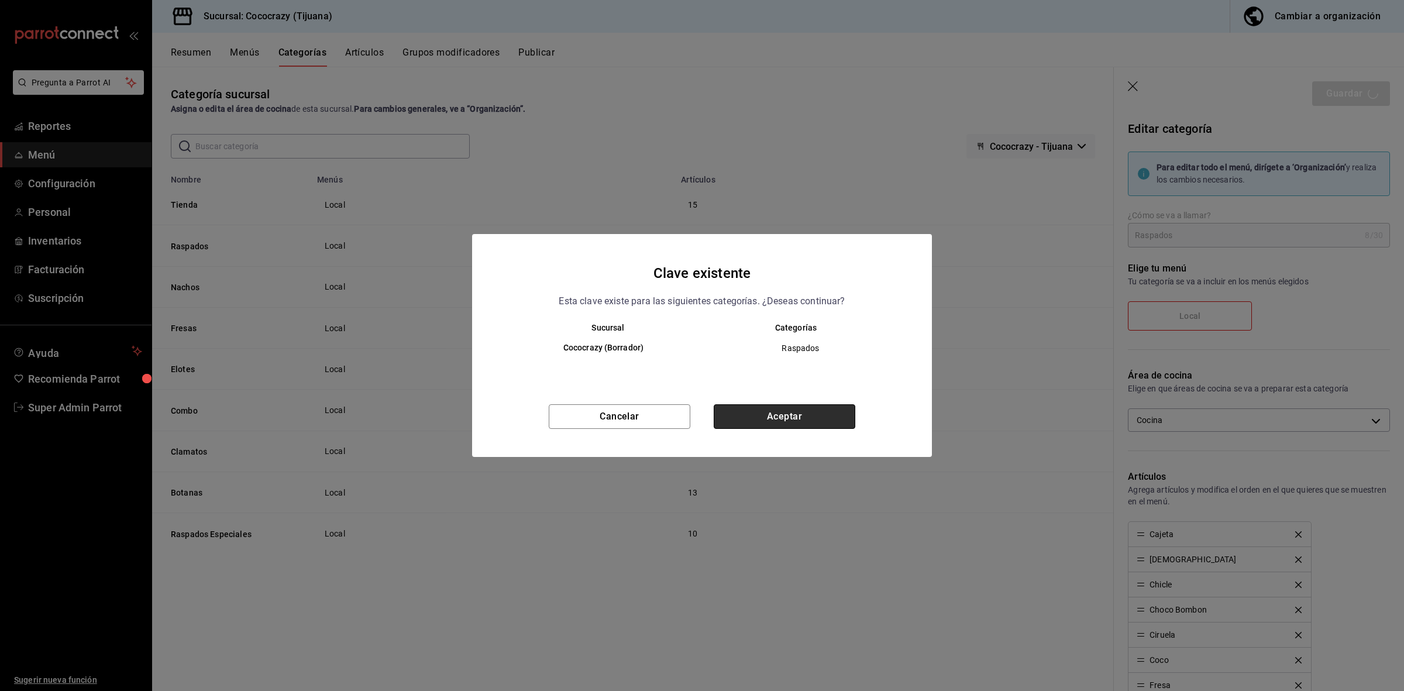
click at [761, 417] on button "Aceptar" at bounding box center [785, 416] width 142 height 25
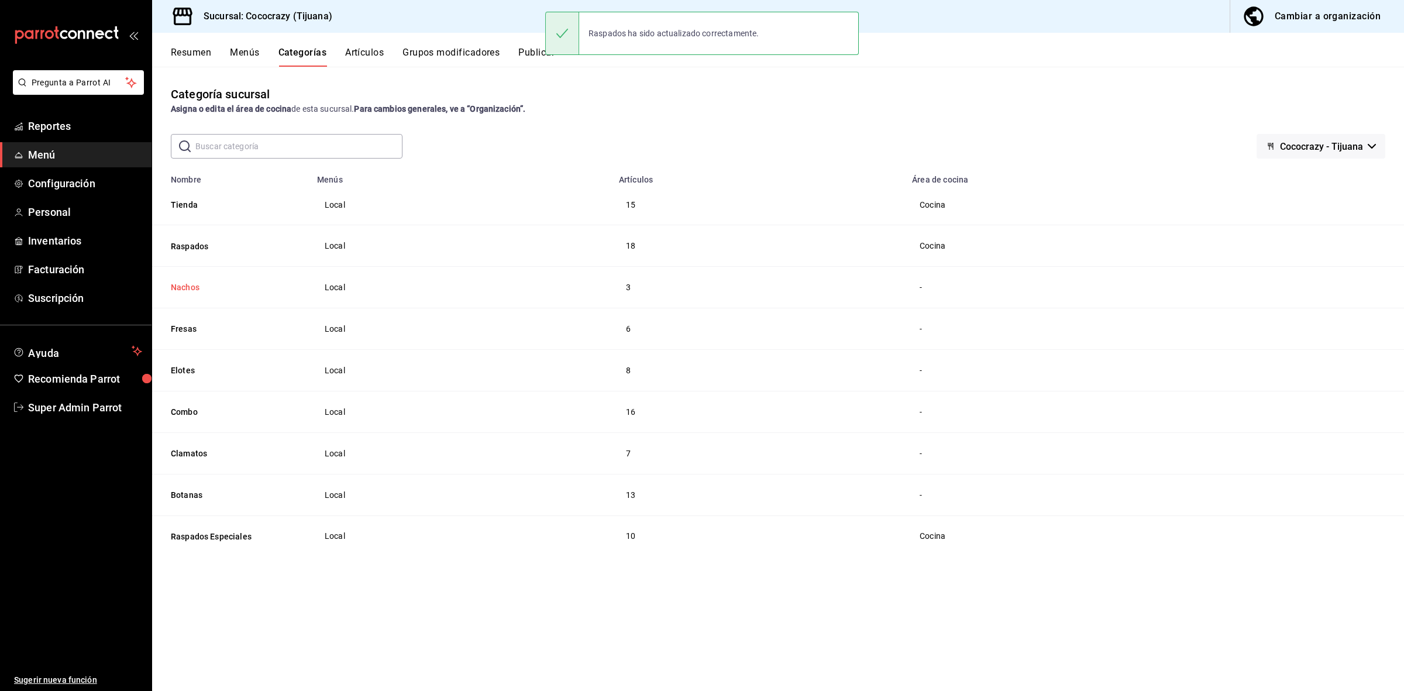
click at [171, 287] on button "Nachos" at bounding box center [229, 287] width 117 height 12
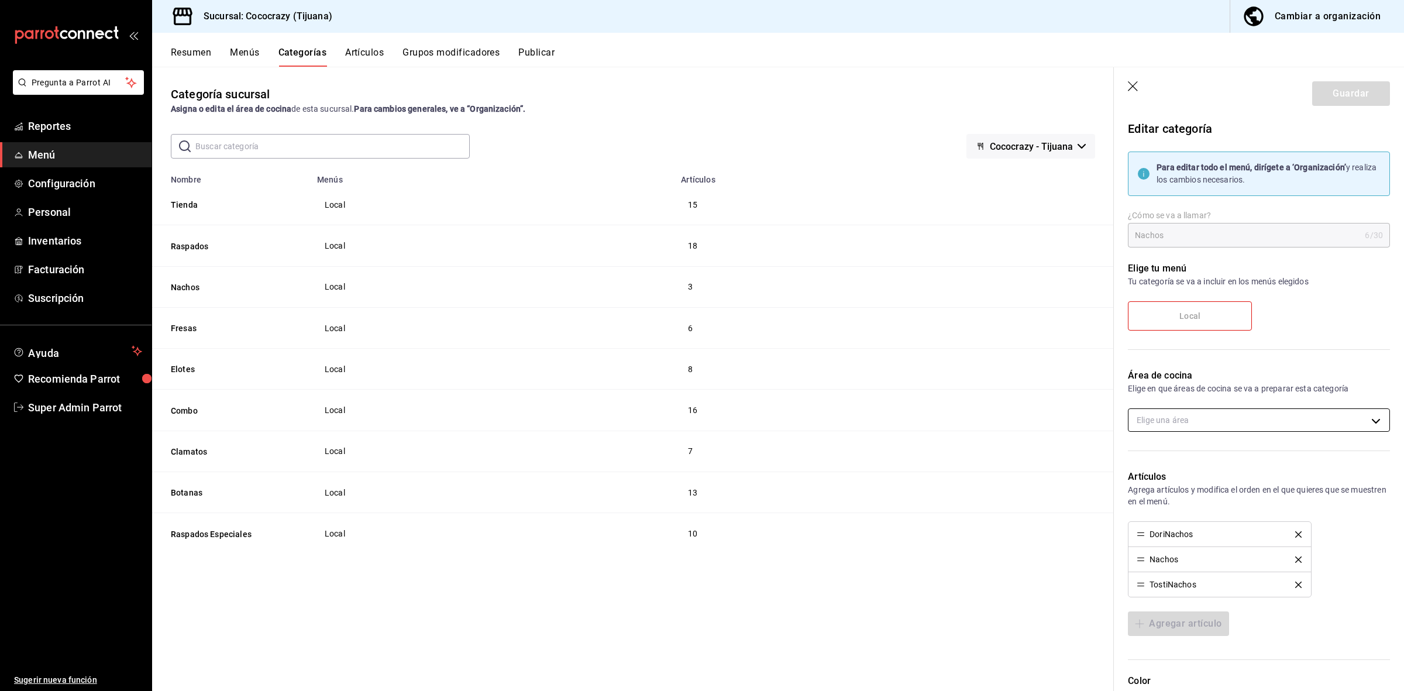
click at [1206, 429] on body "Pregunta a Parrot AI Reportes Menú Configuración Personal Inventarios Facturaci…" at bounding box center [702, 345] width 1404 height 691
click at [1140, 461] on input "checkbox" at bounding box center [1143, 459] width 11 height 11
checkbox input "true"
type input "a0c23564-876c-4ffe-a602-83e707c39e0e"
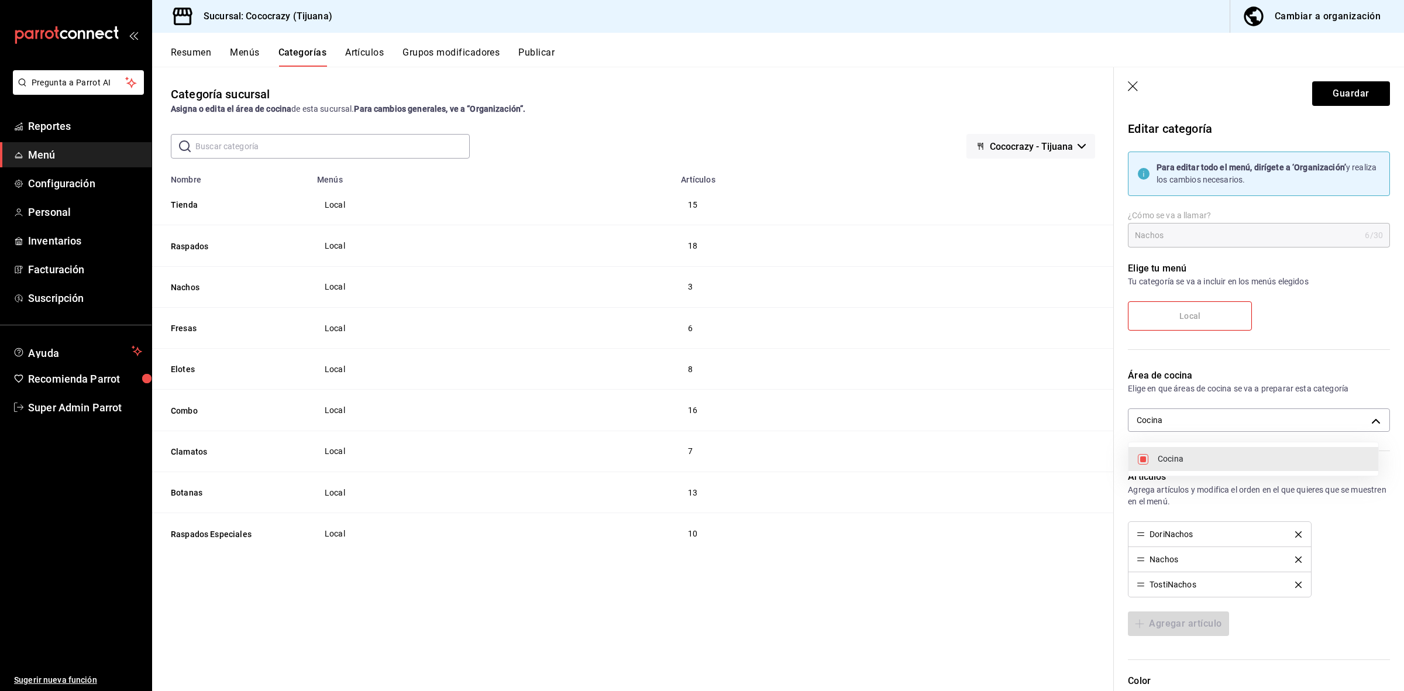
click at [1330, 89] on div at bounding box center [702, 345] width 1404 height 691
click at [1330, 89] on button "Guardar" at bounding box center [1352, 93] width 78 height 25
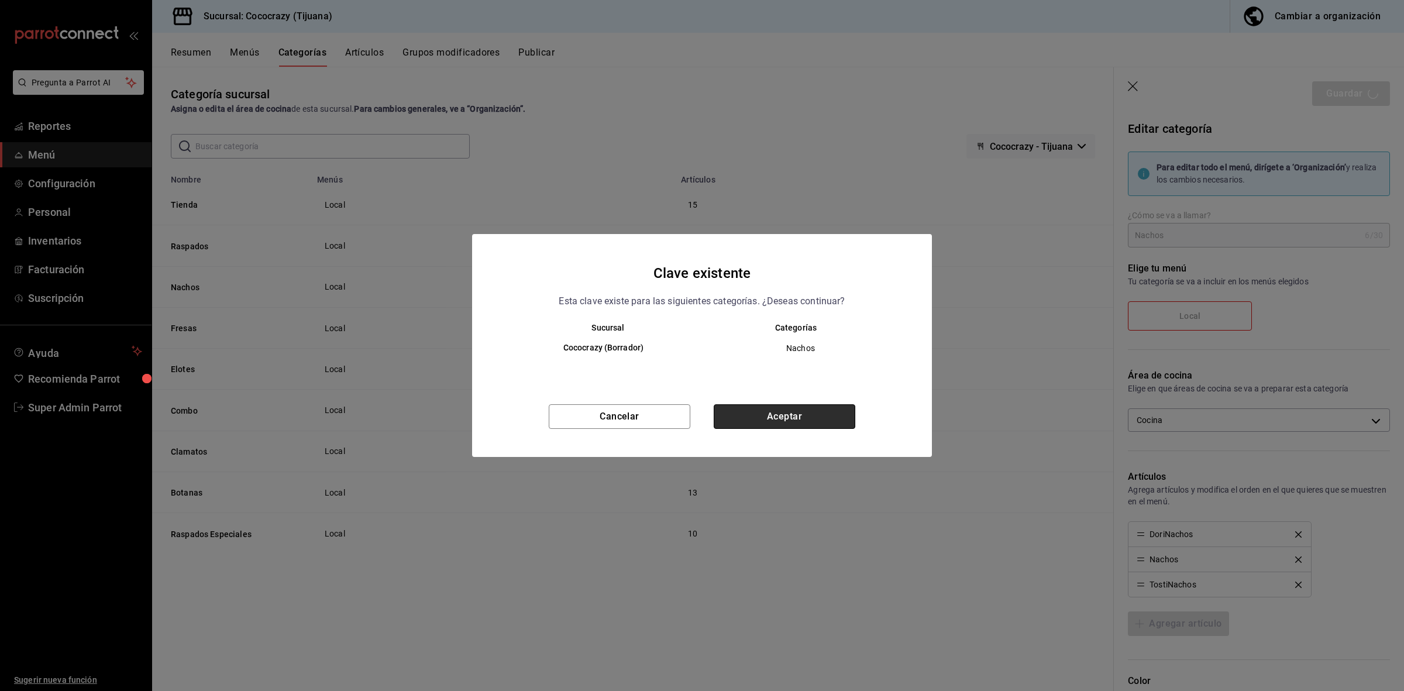
click at [788, 407] on button "Aceptar" at bounding box center [785, 416] width 142 height 25
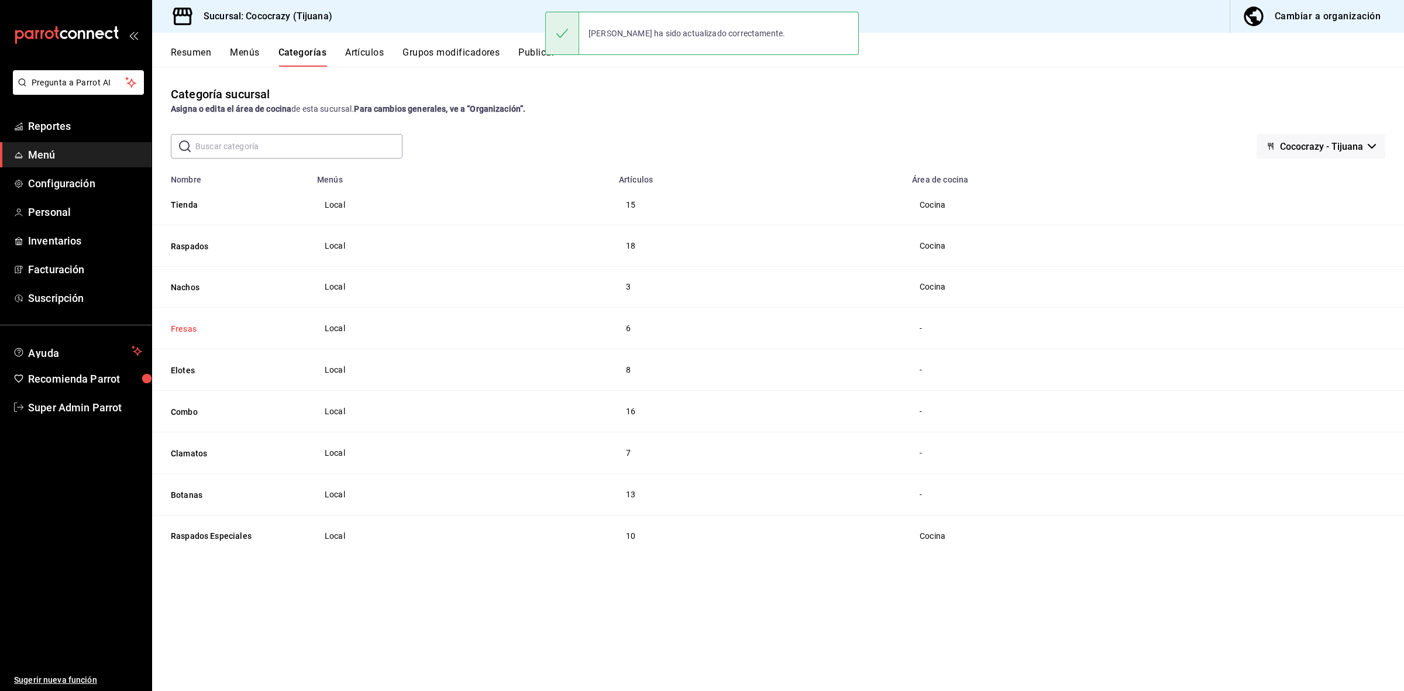
click at [187, 334] on button "Fresas" at bounding box center [229, 329] width 117 height 12
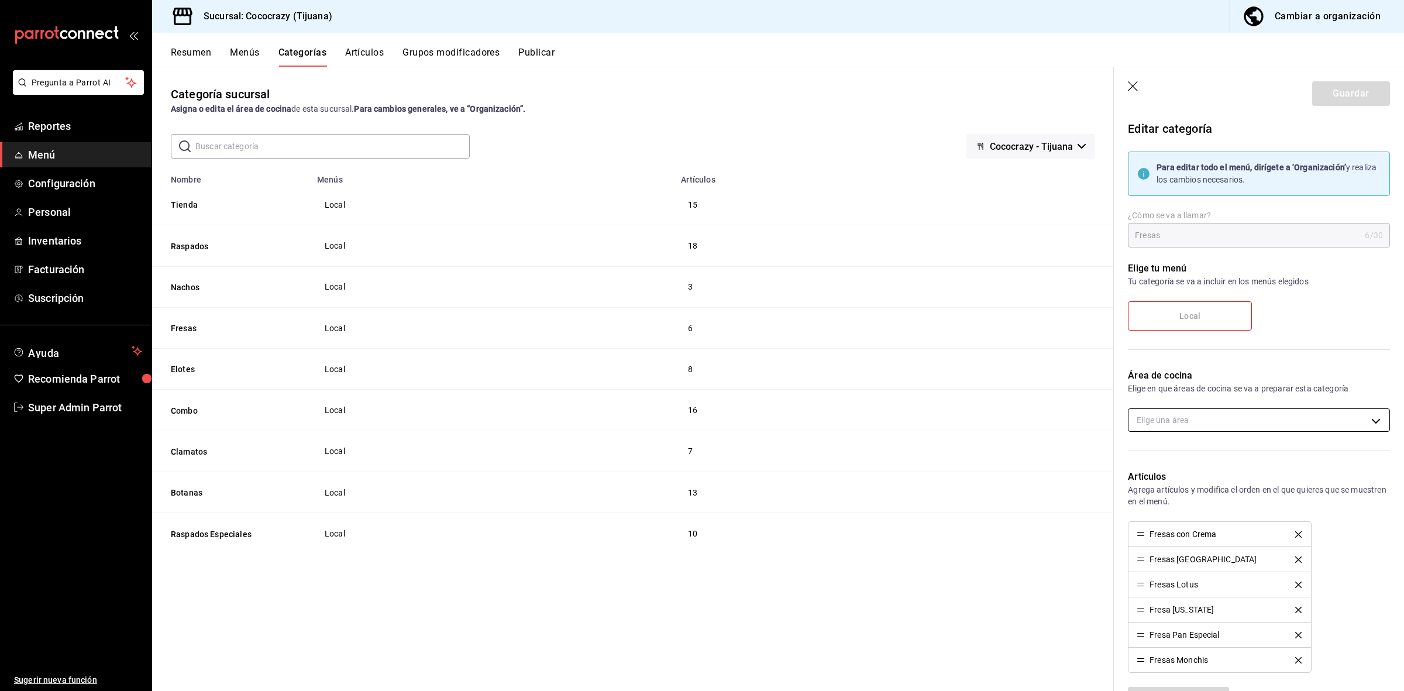
click at [1250, 427] on body "Pregunta a Parrot AI Reportes Menú Configuración Personal Inventarios Facturaci…" at bounding box center [702, 345] width 1404 height 691
click at [1163, 457] on span "Cocina" at bounding box center [1263, 459] width 211 height 12
type input "a0c23564-876c-4ffe-a602-83e707c39e0e"
checkbox input "true"
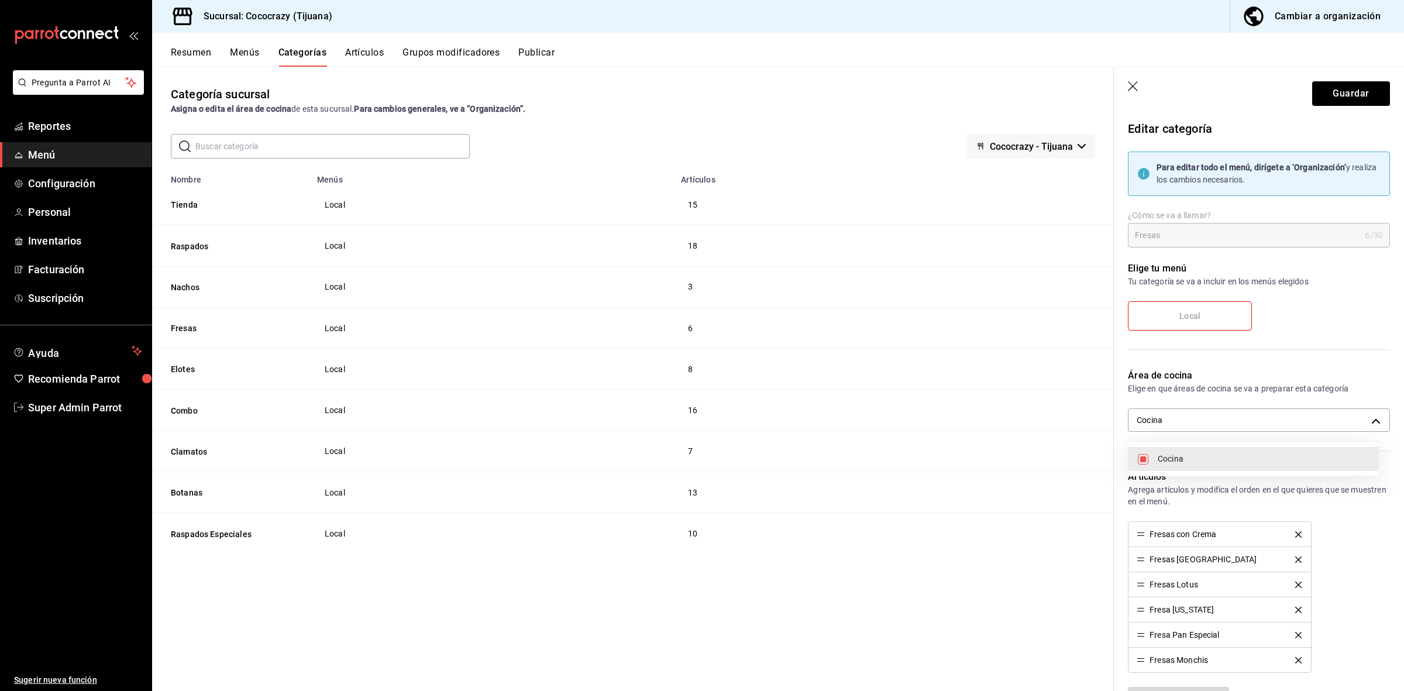
click at [1353, 83] on div at bounding box center [702, 345] width 1404 height 691
click at [1352, 85] on button "Guardar" at bounding box center [1352, 93] width 78 height 25
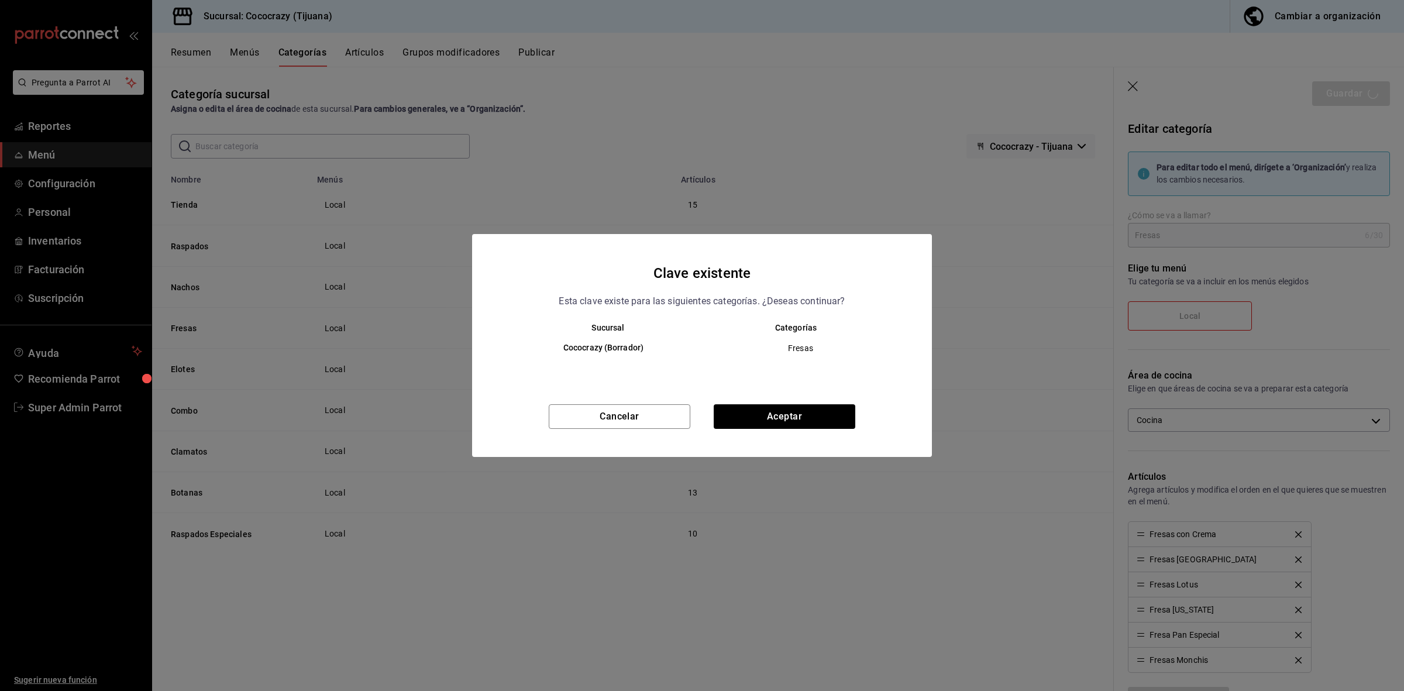
click at [758, 430] on div "Cancelar Aceptar" at bounding box center [702, 430] width 460 height 53
click at [799, 420] on button "Aceptar" at bounding box center [785, 416] width 142 height 25
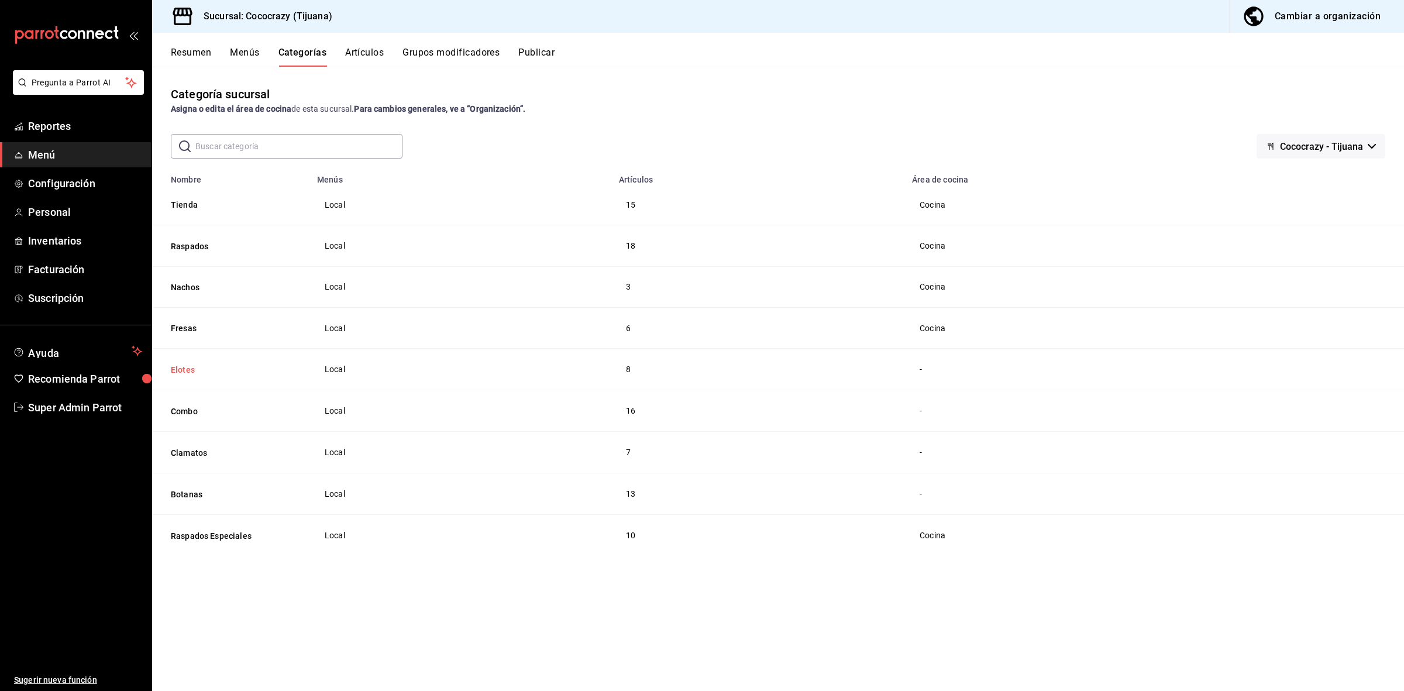
click at [183, 373] on button "Elotes" at bounding box center [229, 370] width 117 height 12
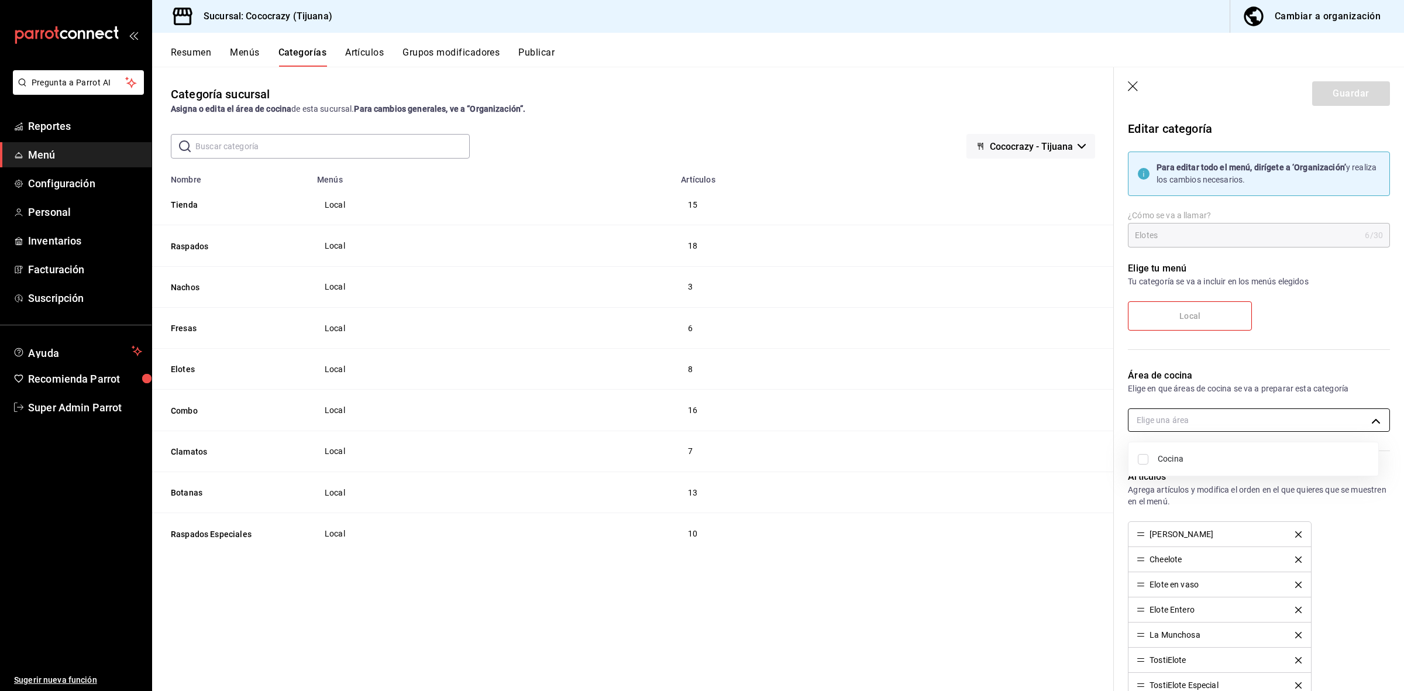
click at [1215, 430] on body "Pregunta a Parrot AI Reportes Menú Configuración Personal Inventarios Facturaci…" at bounding box center [702, 345] width 1404 height 691
click at [1145, 465] on li "Cocina" at bounding box center [1254, 459] width 250 height 24
type input "a0c23564-876c-4ffe-a602-83e707c39e0e"
checkbox input "true"
click at [1343, 98] on div at bounding box center [702, 345] width 1404 height 691
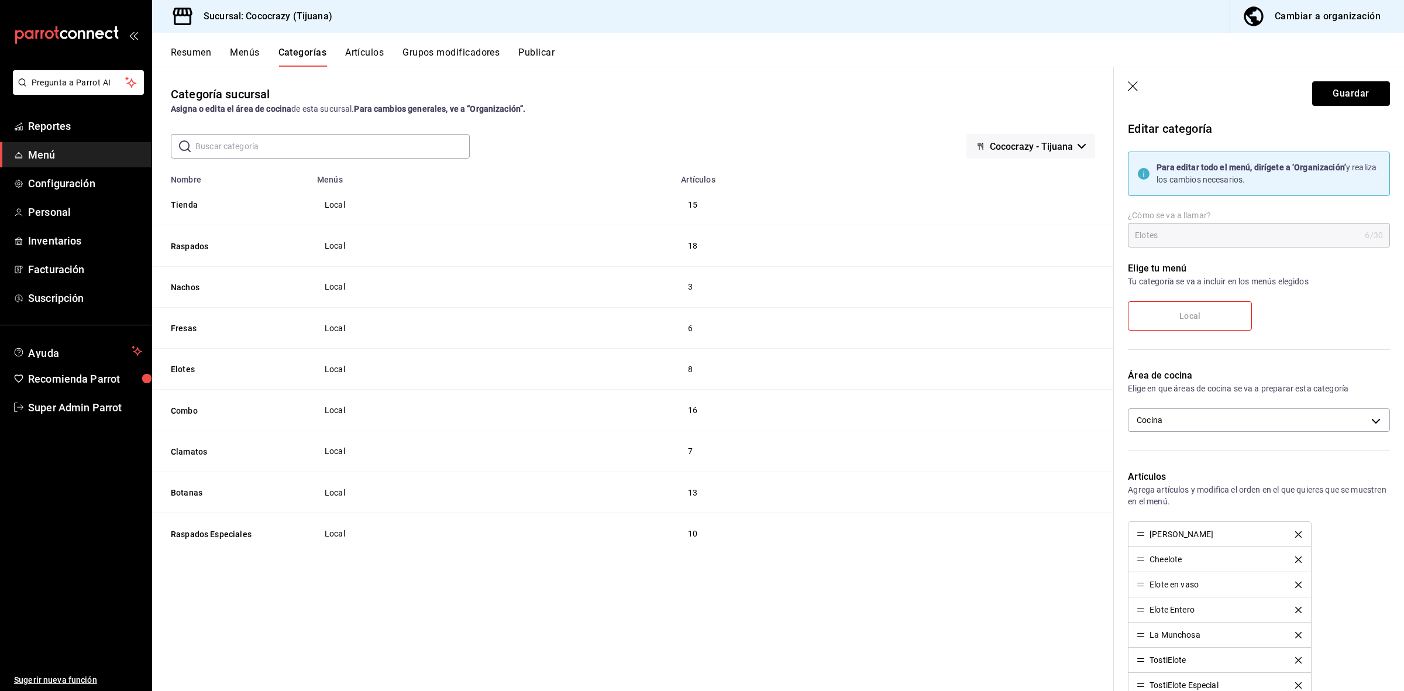
click at [1343, 98] on button "Guardar" at bounding box center [1352, 93] width 78 height 25
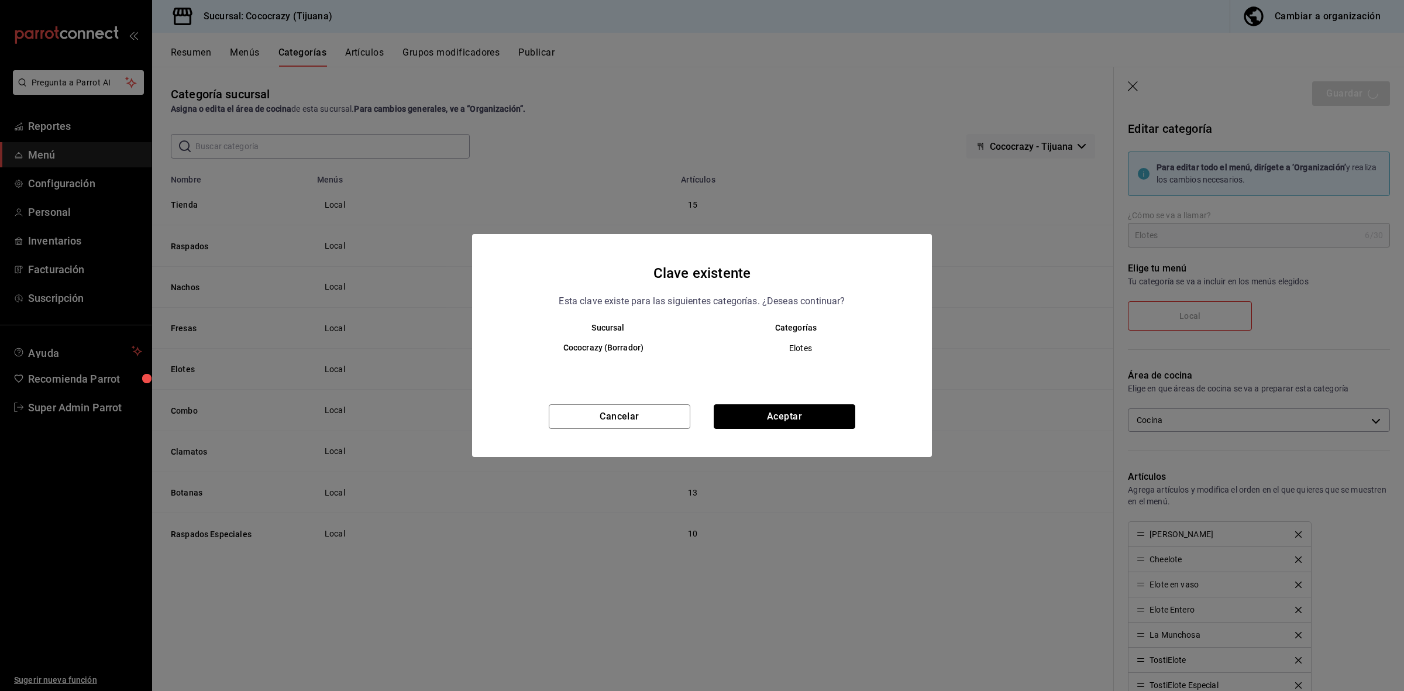
click at [770, 423] on button "Aceptar" at bounding box center [785, 416] width 142 height 25
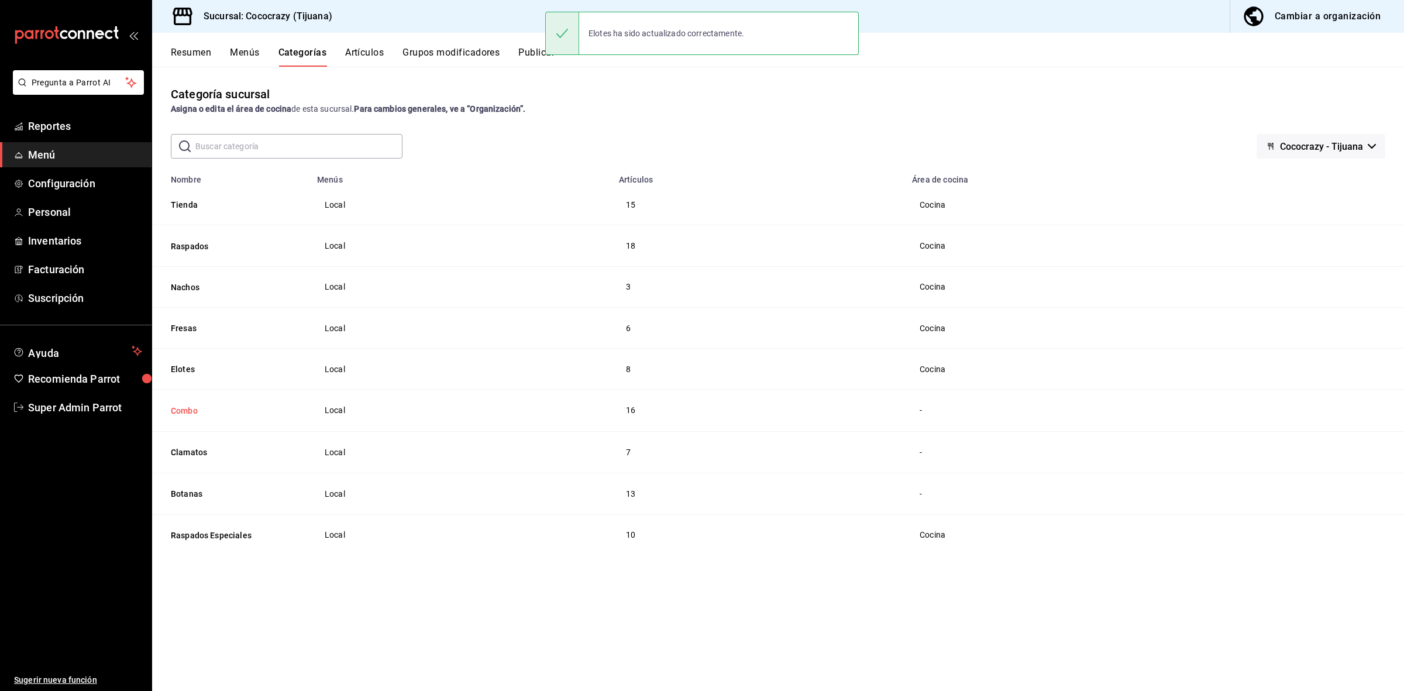
click at [187, 416] on button "Combo" at bounding box center [229, 411] width 117 height 12
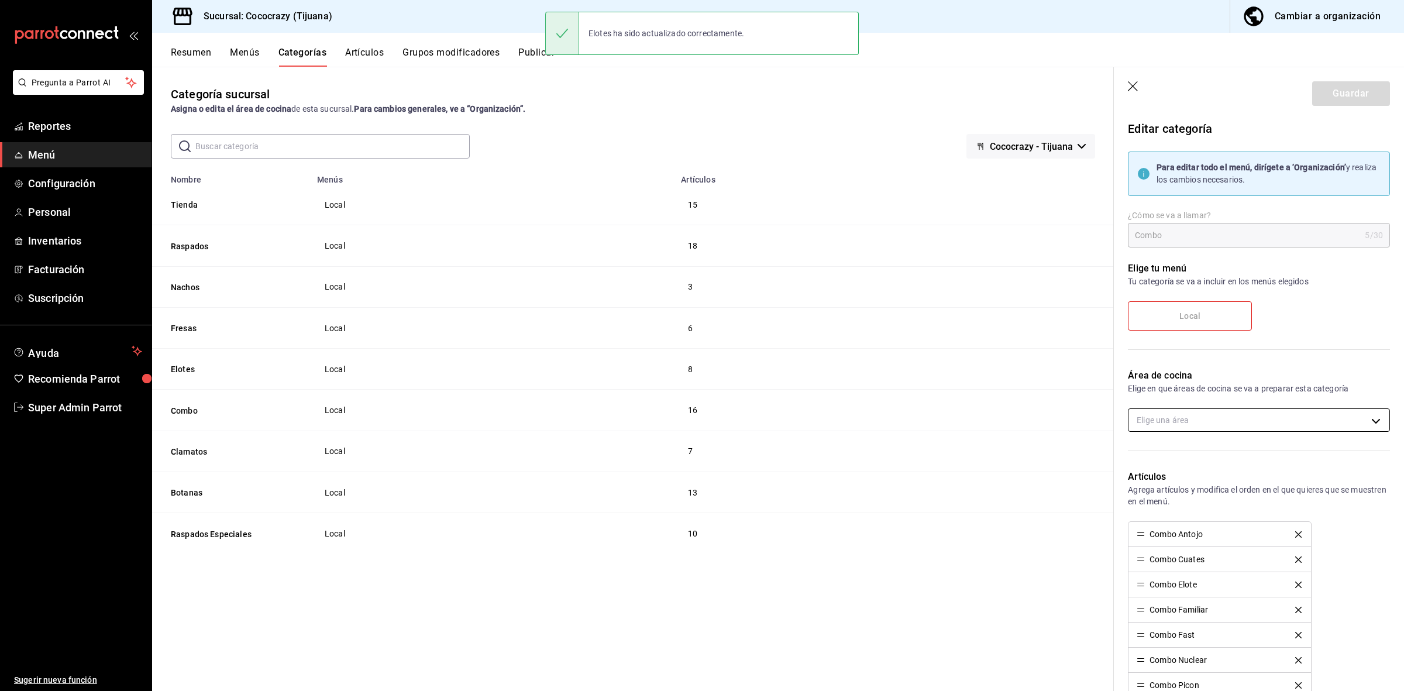
click at [1213, 415] on body "Pregunta a Parrot AI Reportes Menú Configuración Personal Inventarios Facturaci…" at bounding box center [702, 345] width 1404 height 691
click at [1138, 455] on input "checkbox" at bounding box center [1143, 459] width 11 height 11
checkbox input "true"
type input "a0c23564-876c-4ffe-a602-83e707c39e0e"
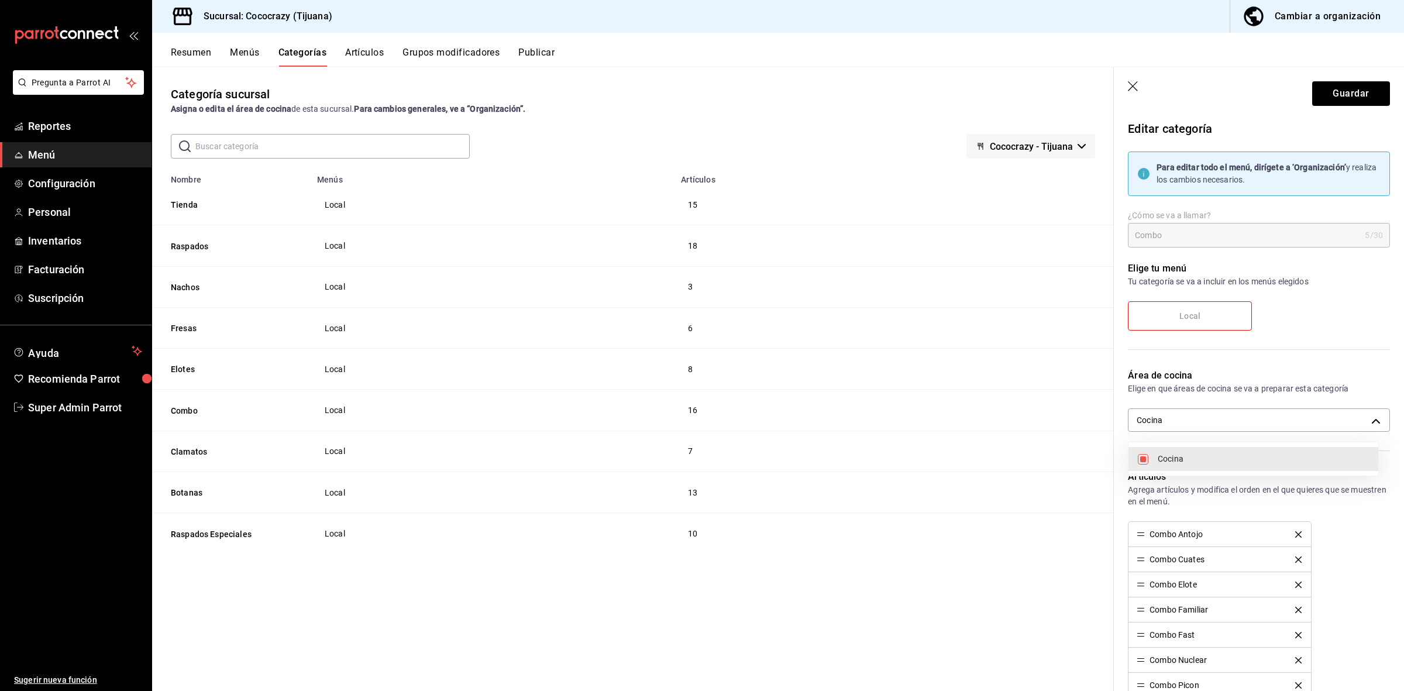
click at [1320, 97] on div at bounding box center [702, 345] width 1404 height 691
click at [1320, 97] on button "Guardar" at bounding box center [1352, 93] width 78 height 25
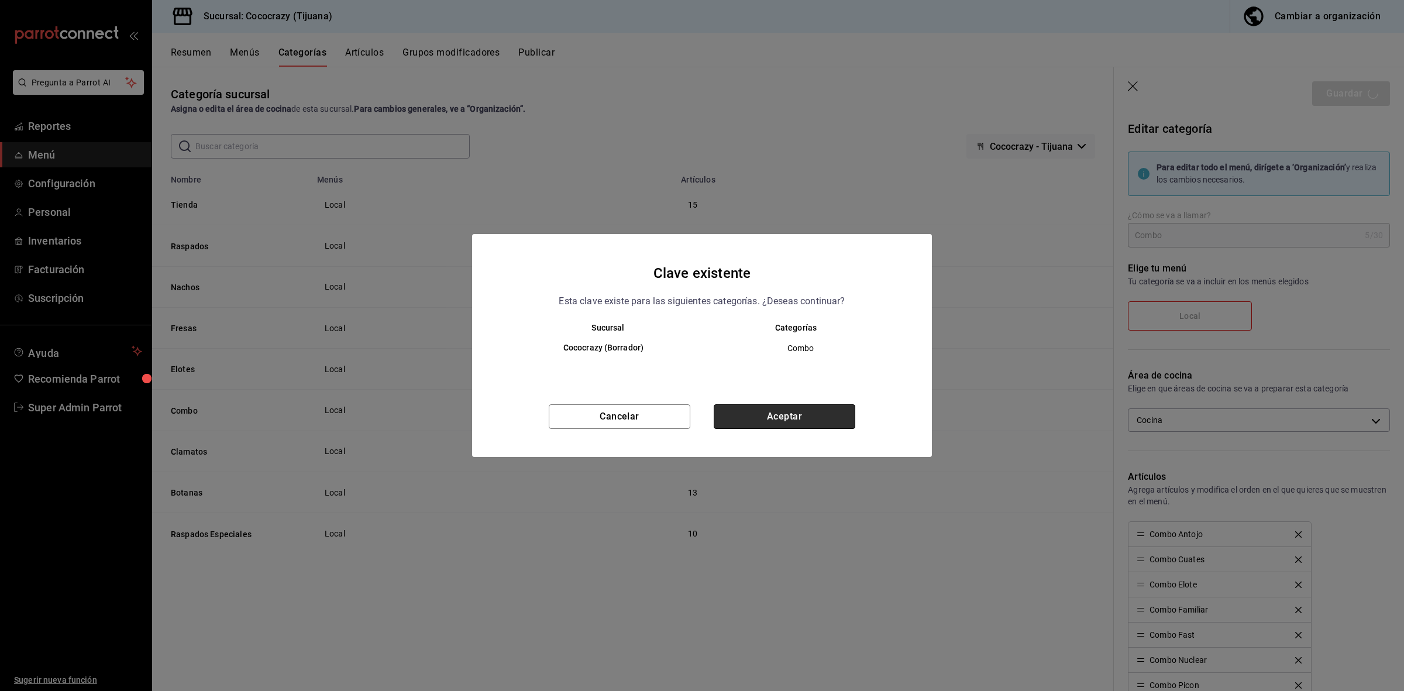
click at [765, 411] on button "Aceptar" at bounding box center [785, 416] width 142 height 25
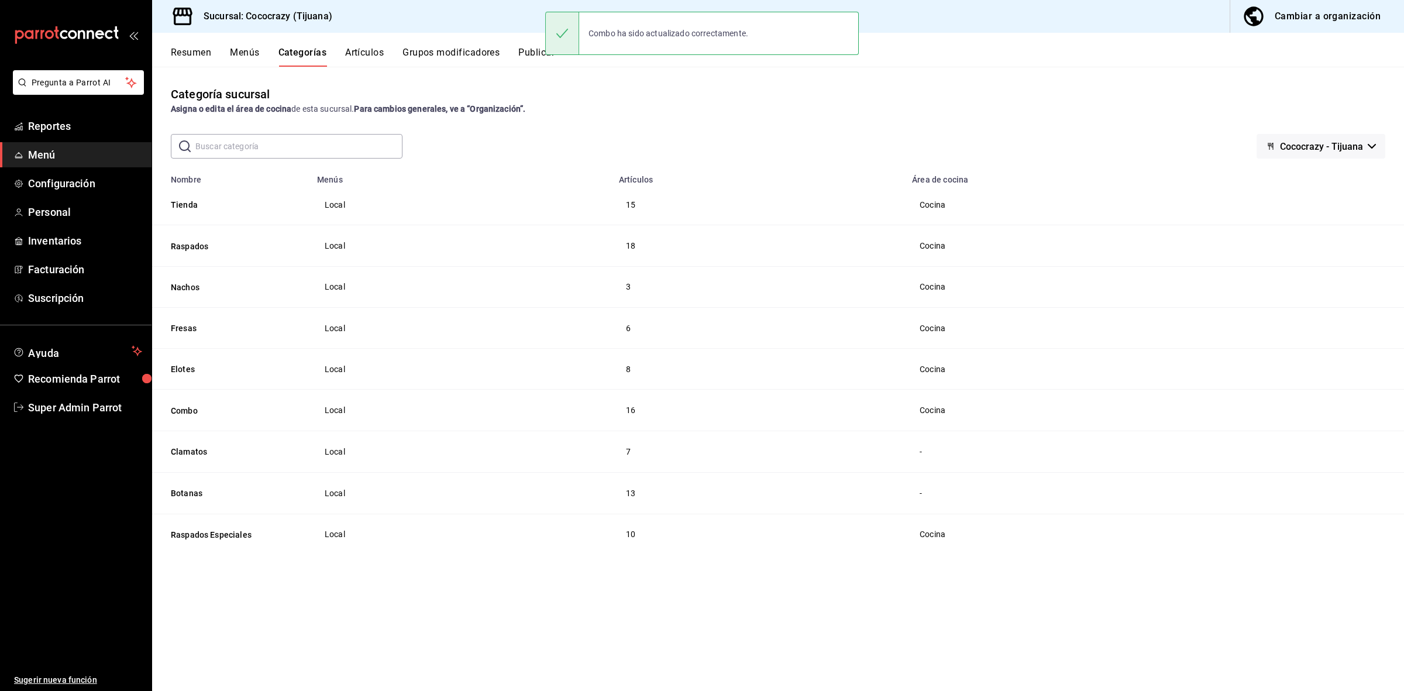
click at [169, 408] on th "Combo" at bounding box center [231, 410] width 158 height 41
click at [177, 452] on button "Clamatos" at bounding box center [229, 452] width 117 height 12
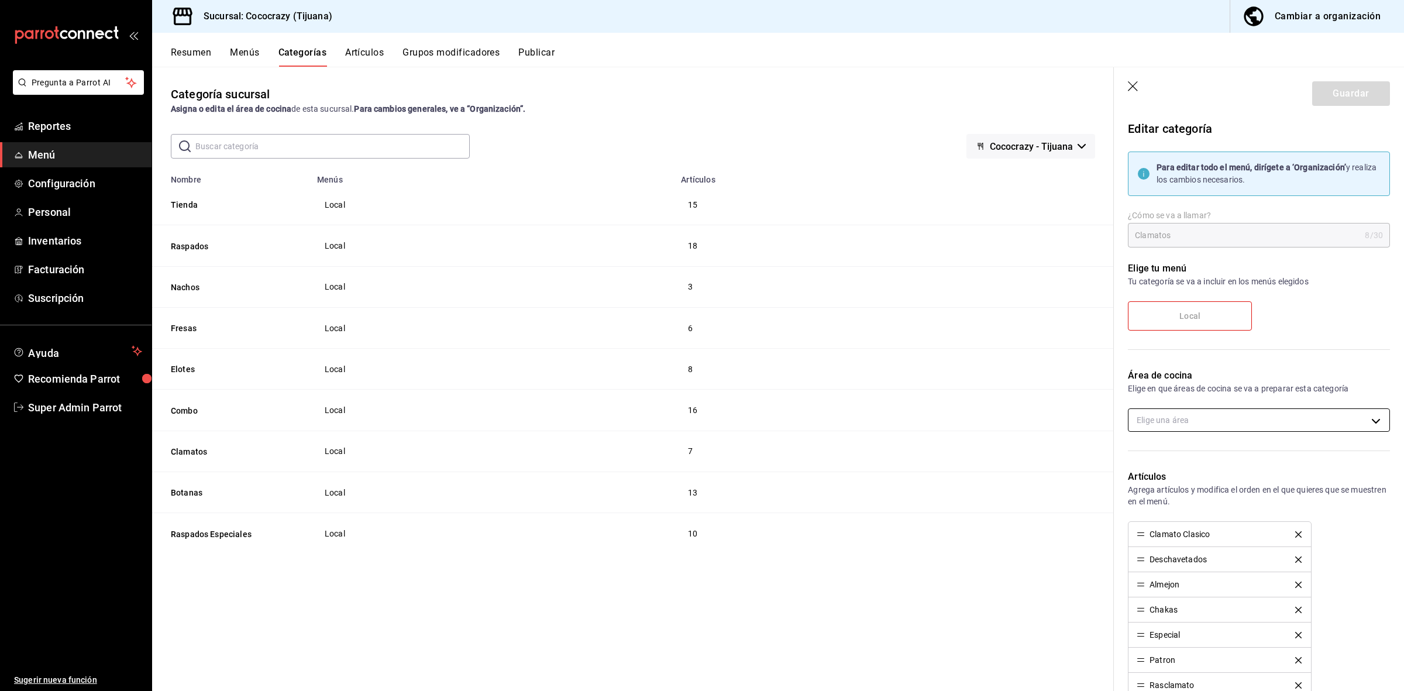
click at [1219, 417] on body "Pregunta a Parrot AI Reportes Menú Configuración Personal Inventarios Facturaci…" at bounding box center [702, 345] width 1404 height 691
click at [1147, 456] on input "checkbox" at bounding box center [1143, 459] width 11 height 11
checkbox input "true"
type input "a0c23564-876c-4ffe-a602-83e707c39e0e"
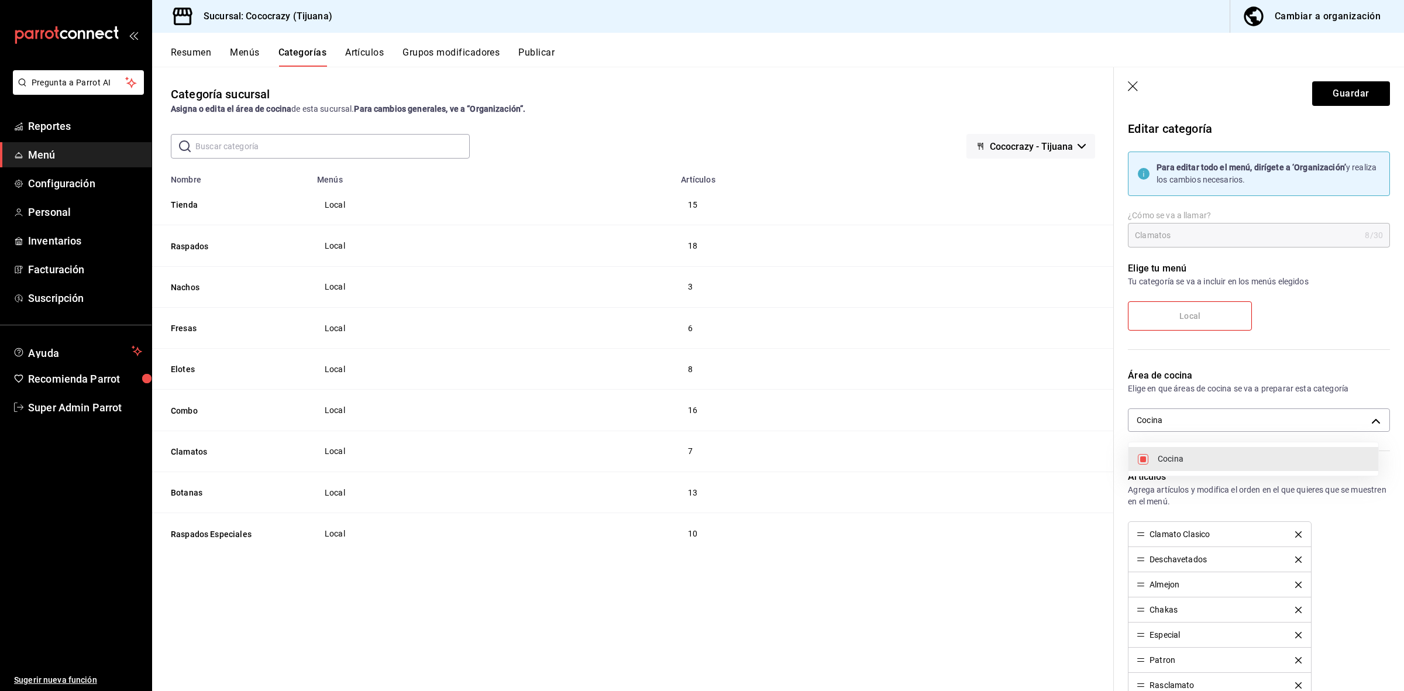
click at [1334, 98] on div at bounding box center [702, 345] width 1404 height 691
click at [1334, 98] on button "Guardar" at bounding box center [1352, 93] width 78 height 25
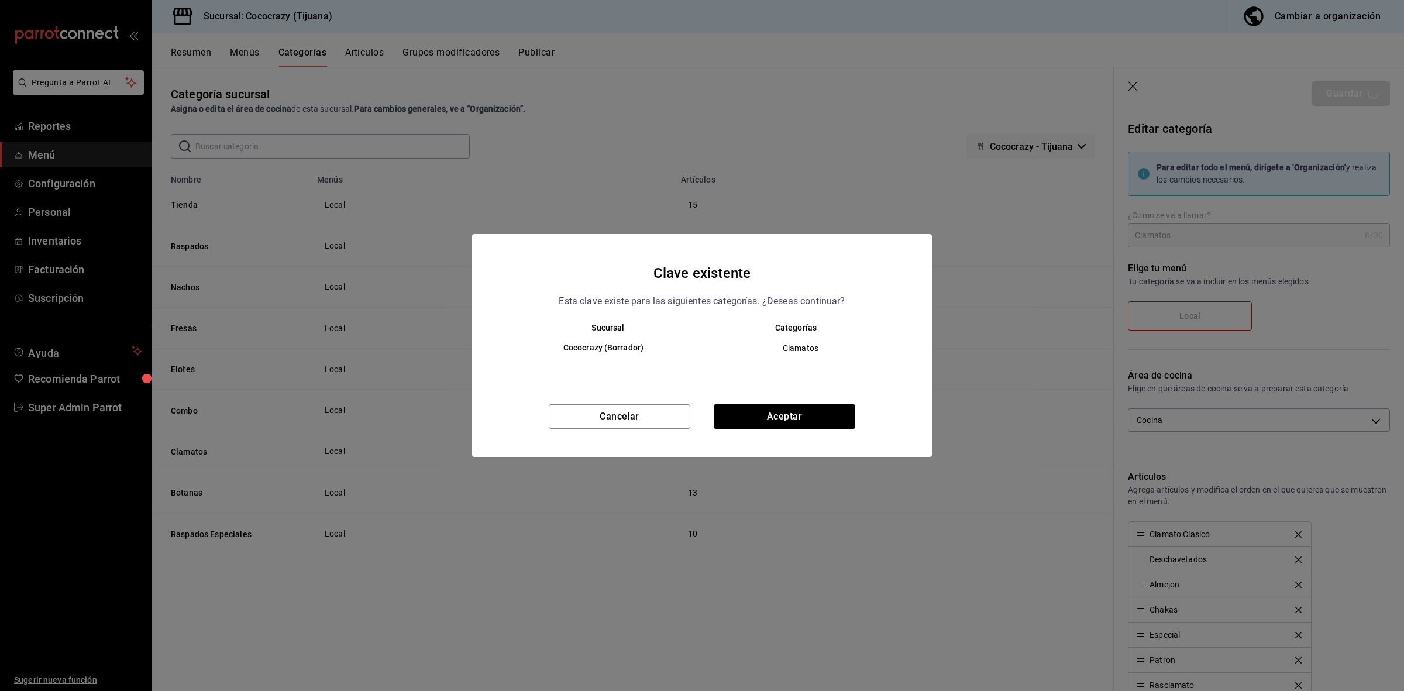
click at [792, 403] on div "Clave existente Esta clave existe para las siguientes categorías. ¿Deseas conti…" at bounding box center [702, 345] width 460 height 223
click at [791, 414] on button "Aceptar" at bounding box center [785, 416] width 142 height 25
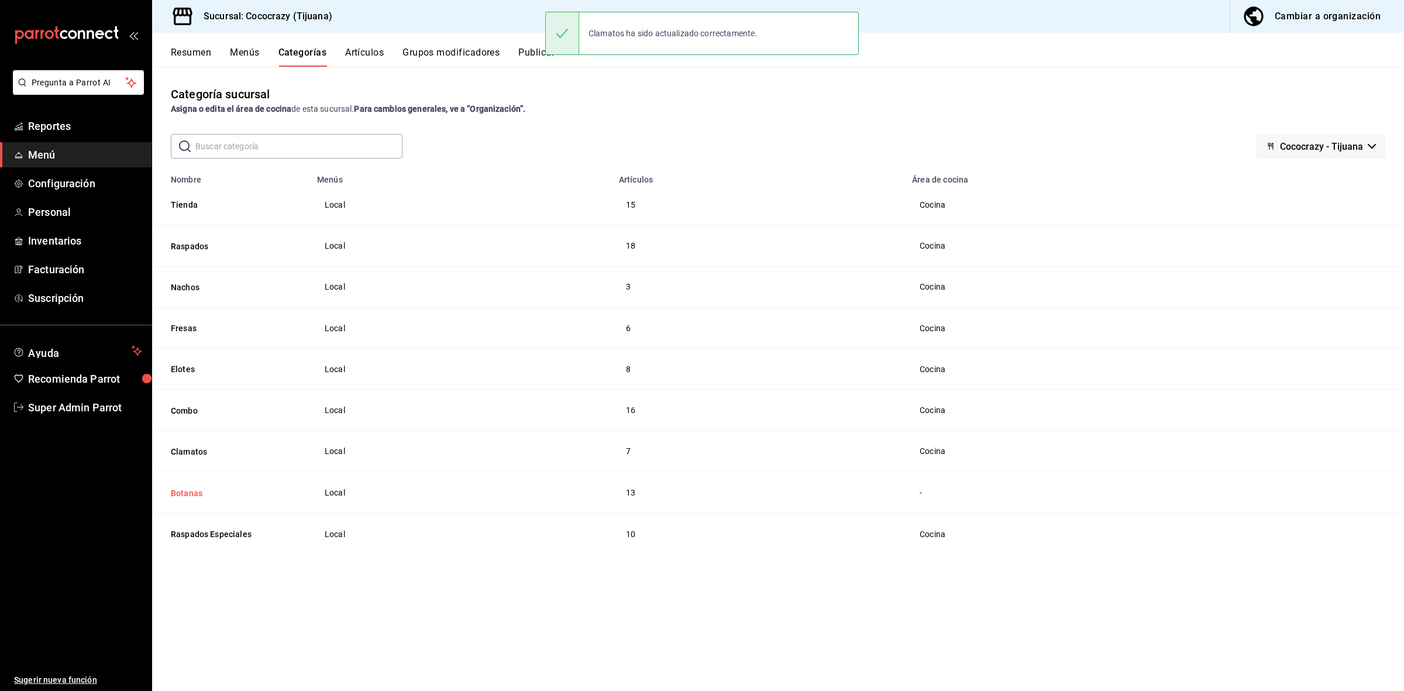
click at [173, 496] on button "Botanas" at bounding box center [229, 493] width 117 height 12
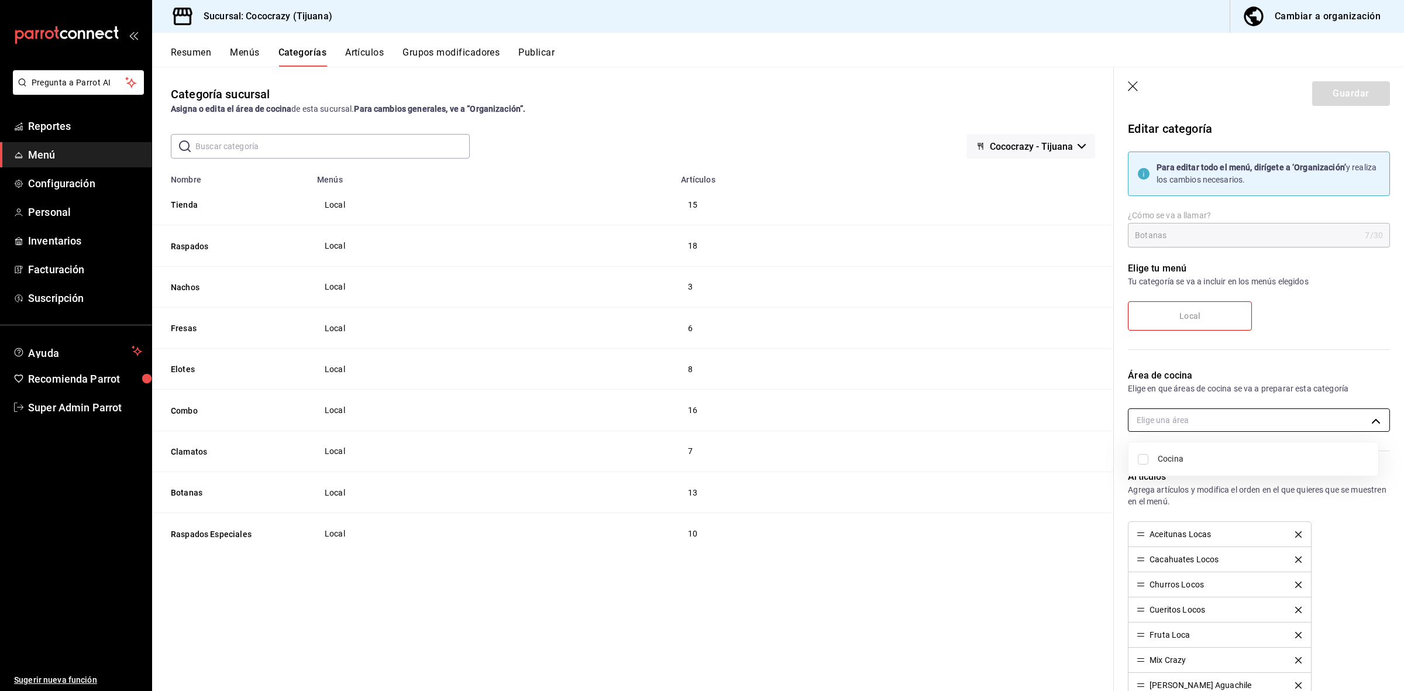
click at [1212, 425] on body "Pregunta a Parrot AI Reportes Menú Configuración Personal Inventarios Facturaci…" at bounding box center [702, 345] width 1404 height 691
click at [1140, 467] on li "Cocina" at bounding box center [1254, 459] width 250 height 24
type input "a0c23564-876c-4ffe-a602-83e707c39e0e"
checkbox input "true"
click at [1323, 113] on div at bounding box center [702, 345] width 1404 height 691
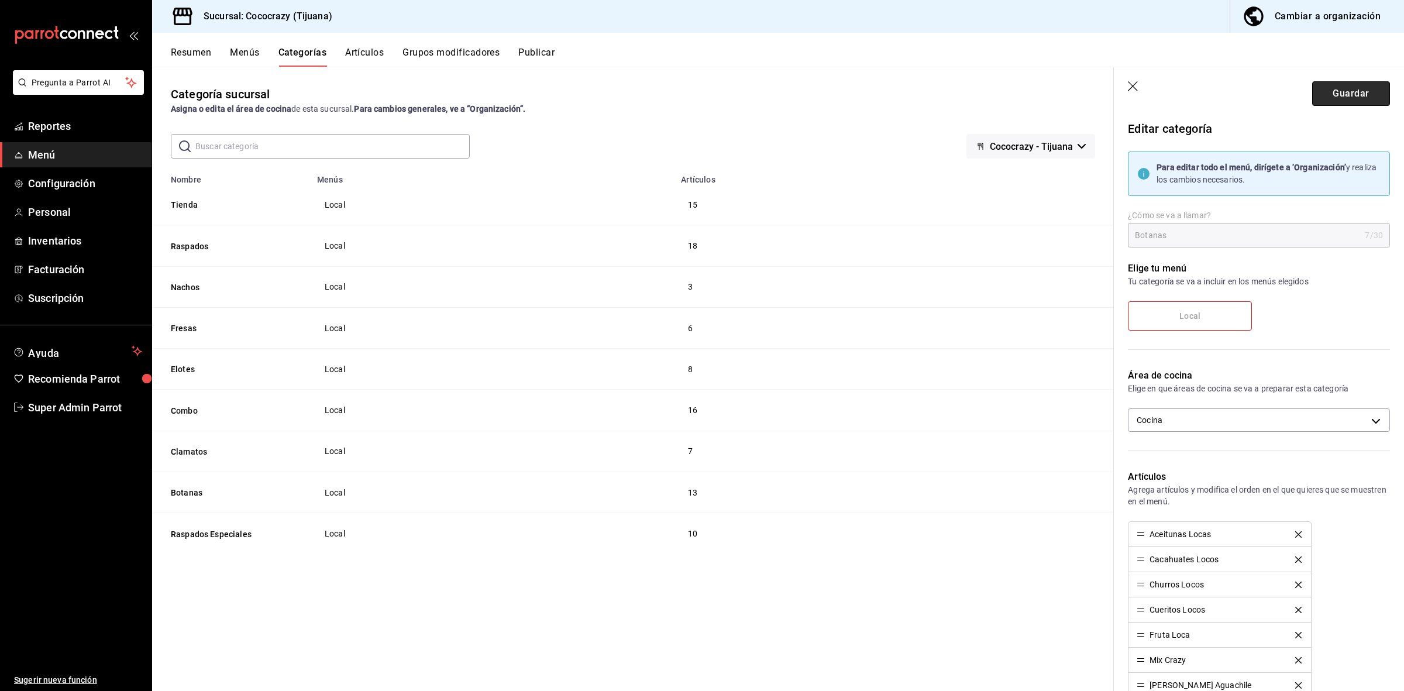
click at [1331, 95] on button "Guardar" at bounding box center [1352, 93] width 78 height 25
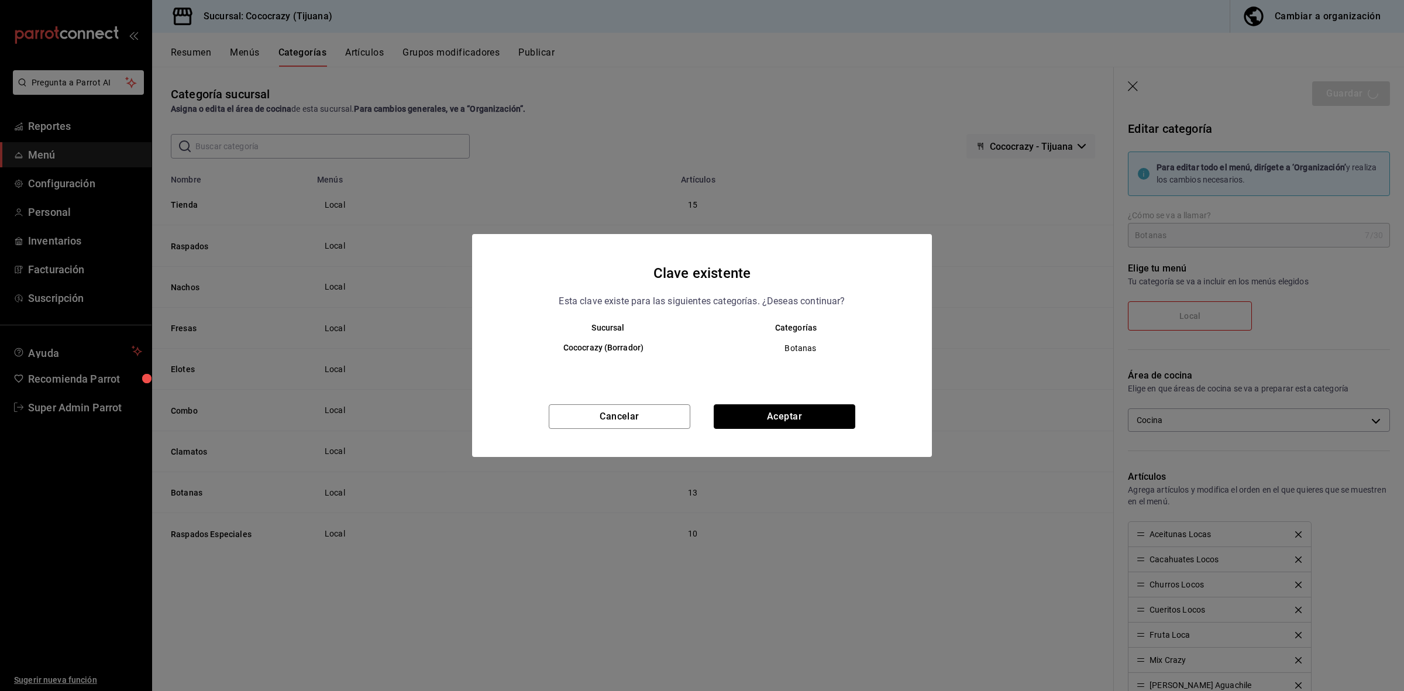
click at [844, 424] on button "Aceptar" at bounding box center [785, 416] width 142 height 25
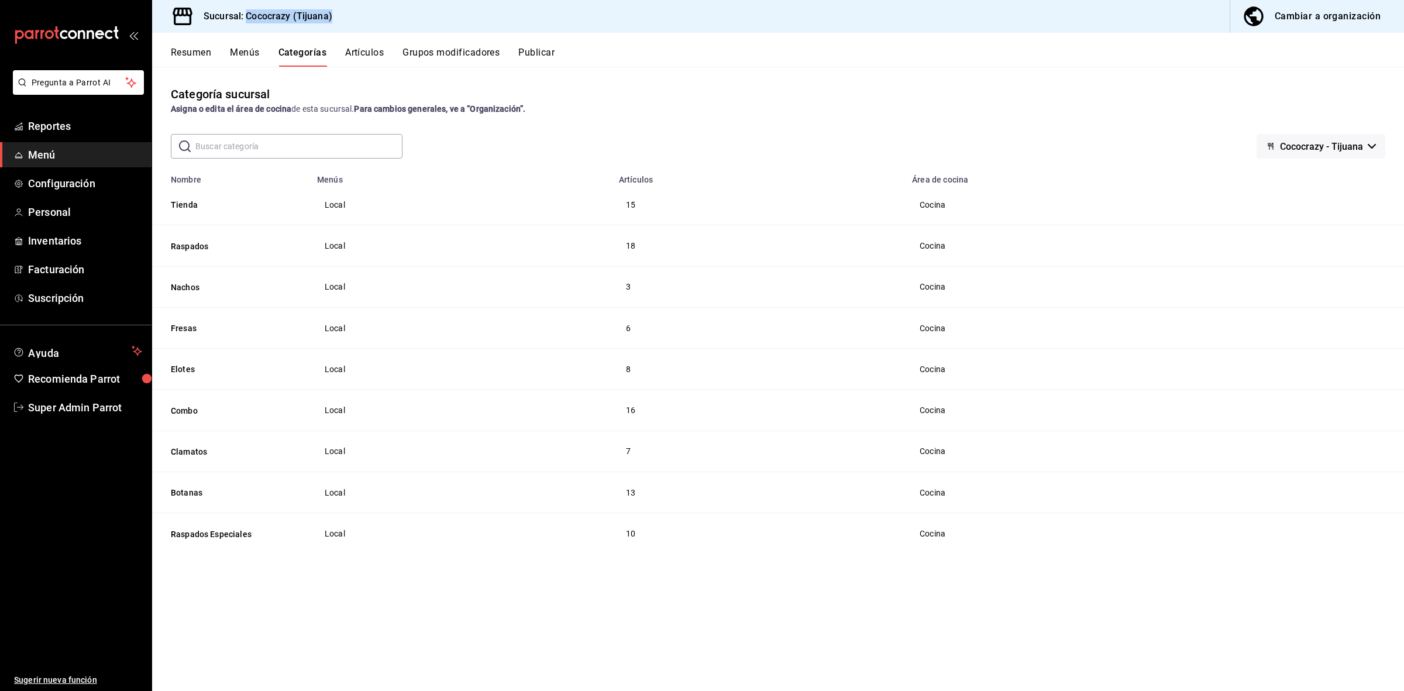
drag, startPoint x: 339, startPoint y: 19, endPoint x: 249, endPoint y: 28, distance: 91.2
click at [249, 28] on div "Sucursal: Cococrazy (Tijuana) Cambiar a organización" at bounding box center [778, 16] width 1252 height 33
copy h3 "Cococrazy (Tijuana)"
click at [85, 407] on span "Super Admin Parrot" at bounding box center [85, 408] width 114 height 16
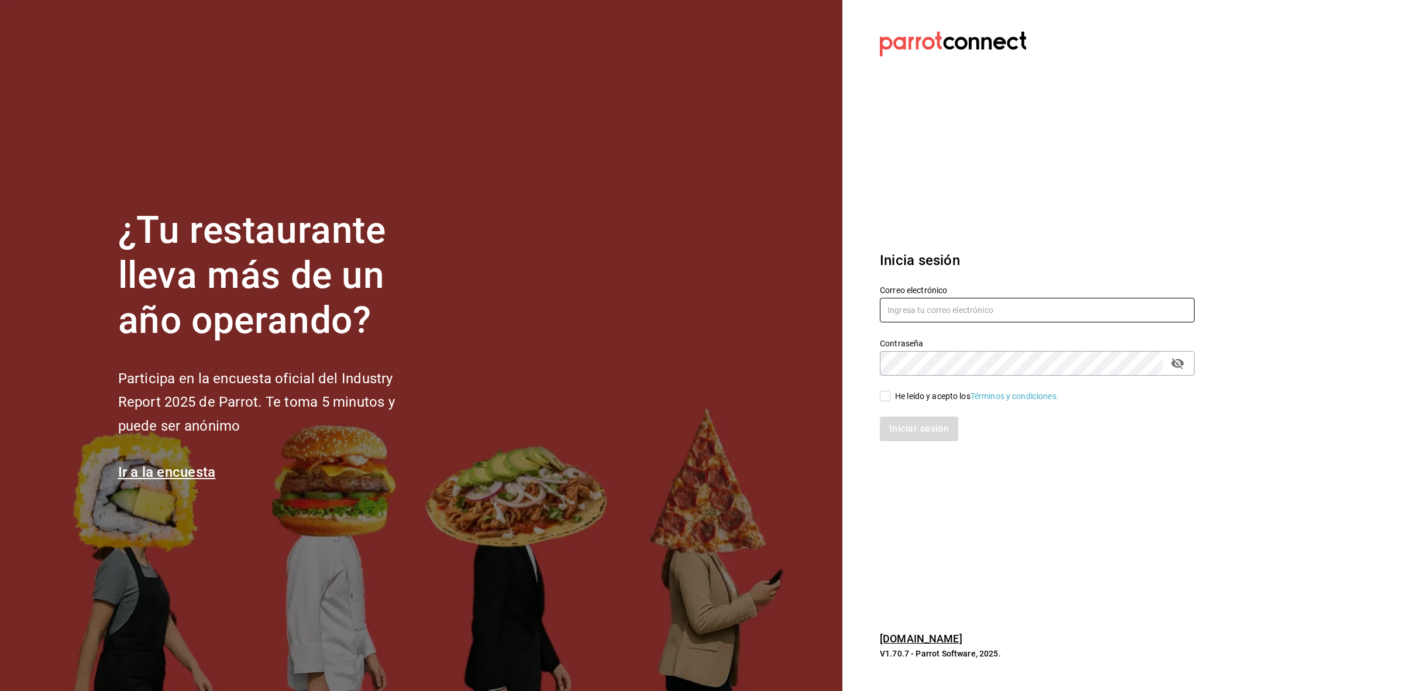
click at [981, 303] on input "text" at bounding box center [1037, 310] width 315 height 25
type input "[PERSON_NAME][EMAIL_ADDRESS][DOMAIN_NAME]"
click at [885, 399] on input "He leído y acepto los Términos y condiciones." at bounding box center [885, 396] width 11 height 11
checkbox input "true"
click at [897, 439] on button "Iniciar sesión" at bounding box center [920, 429] width 80 height 25
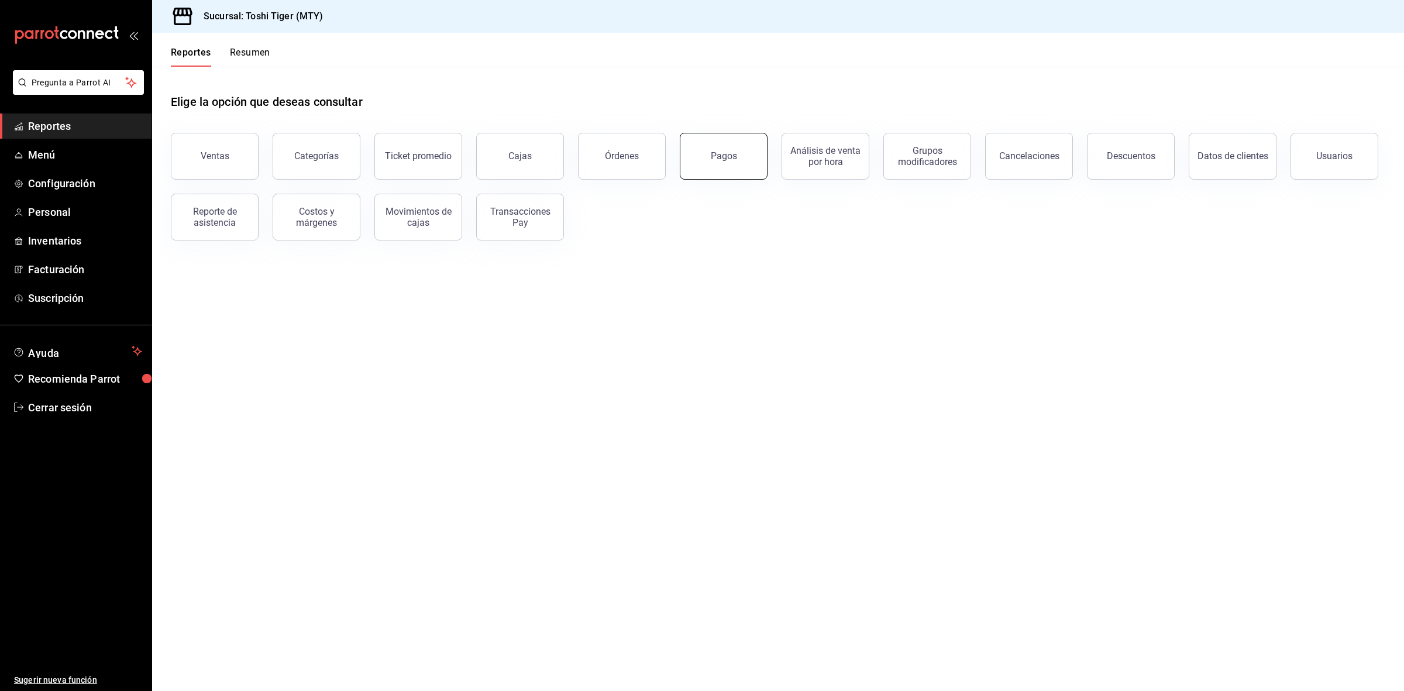
click at [724, 143] on button "Pagos" at bounding box center [724, 156] width 88 height 47
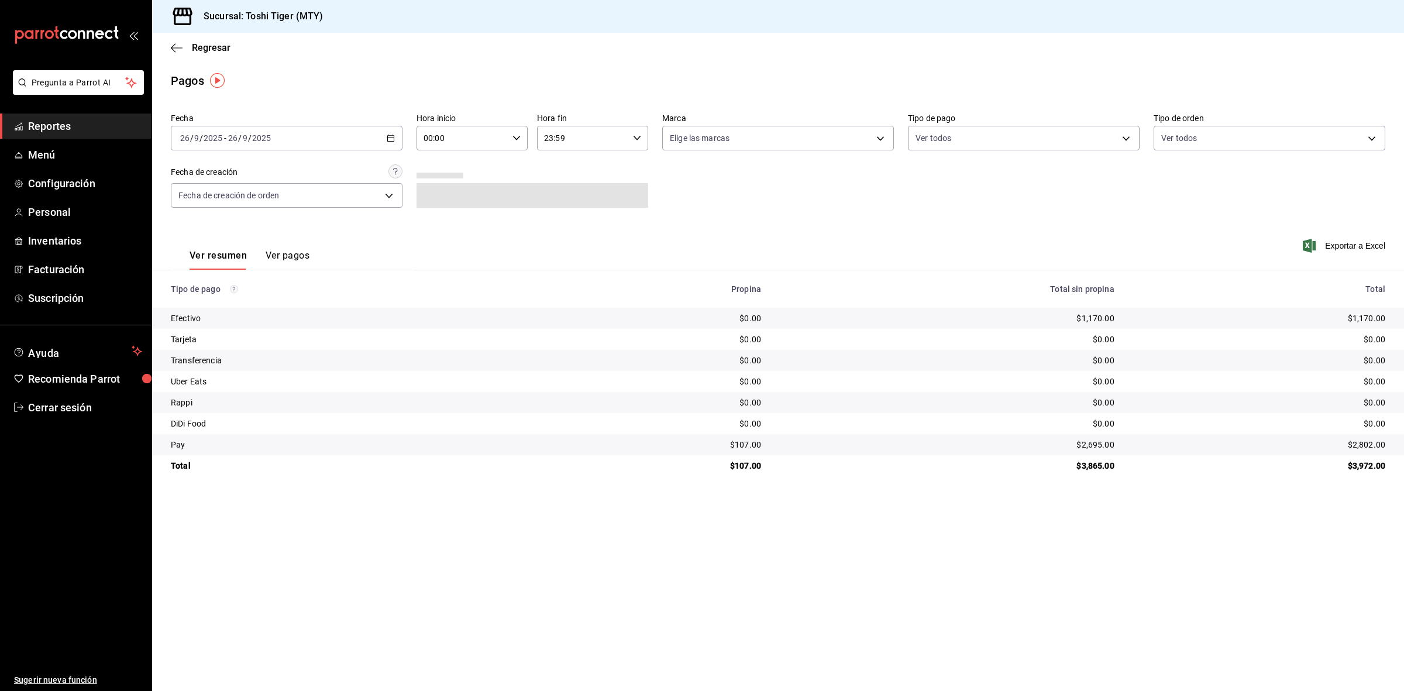
click at [283, 246] on div "Ver resumen Ver pagos" at bounding box center [240, 253] width 139 height 34
click at [283, 259] on button "Ver pagos" at bounding box center [288, 260] width 44 height 20
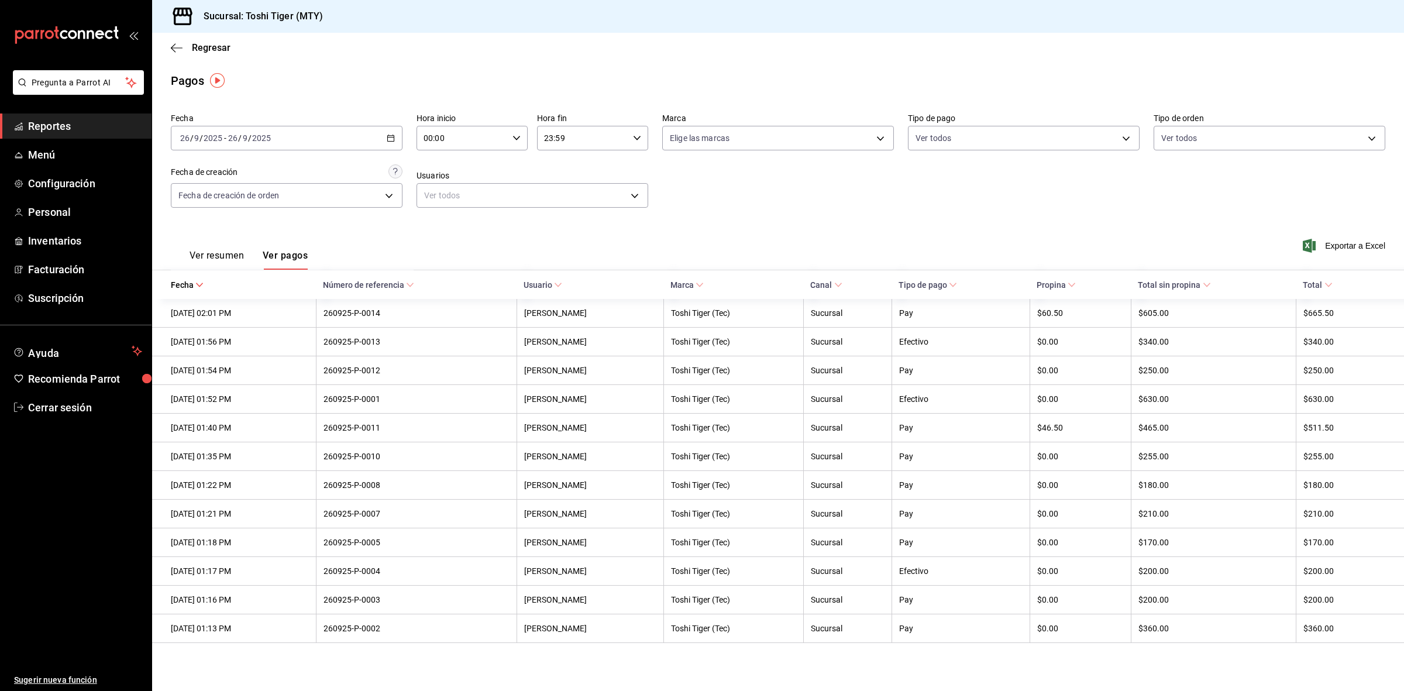
click at [387, 132] on div "2025-09-26 26 / 9 / 2025 - 2025-09-26 26 / 9 / 2025" at bounding box center [287, 138] width 232 height 25
click at [209, 303] on span "Rango de fechas" at bounding box center [226, 305] width 91 height 12
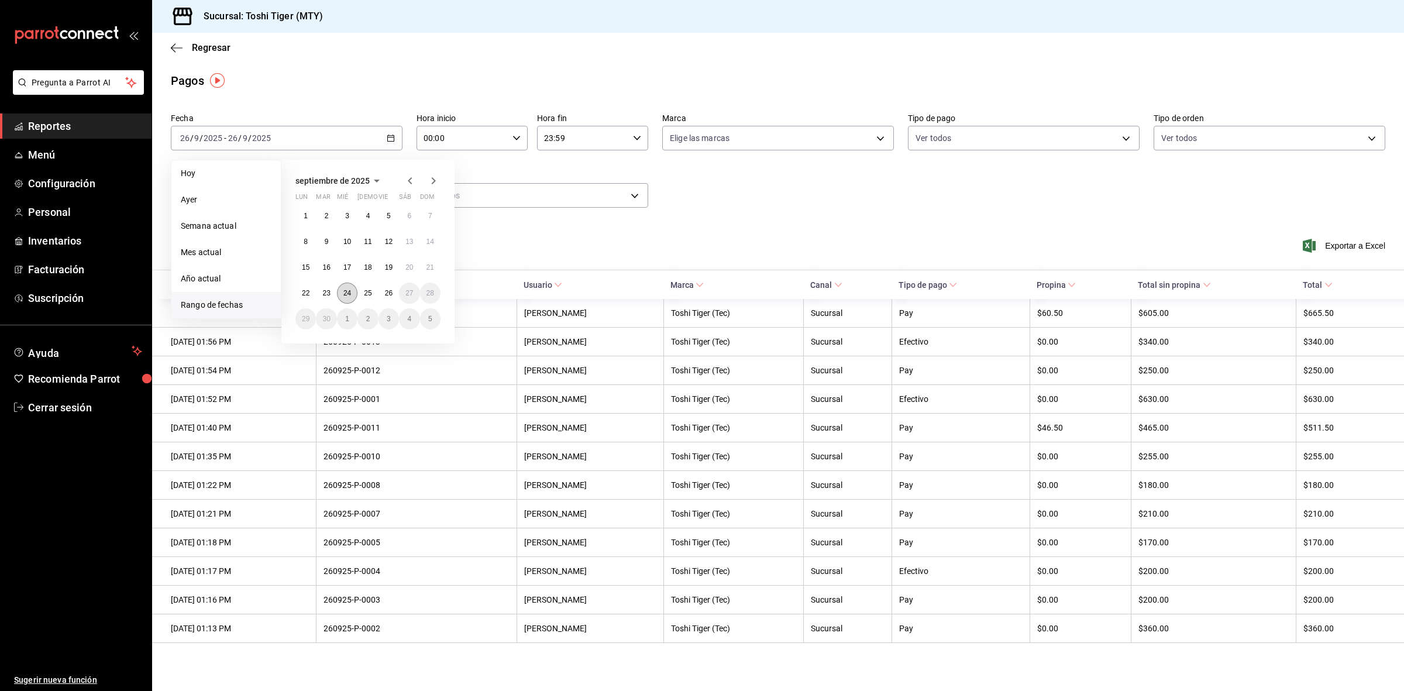
click at [341, 291] on button "24" at bounding box center [347, 293] width 20 height 21
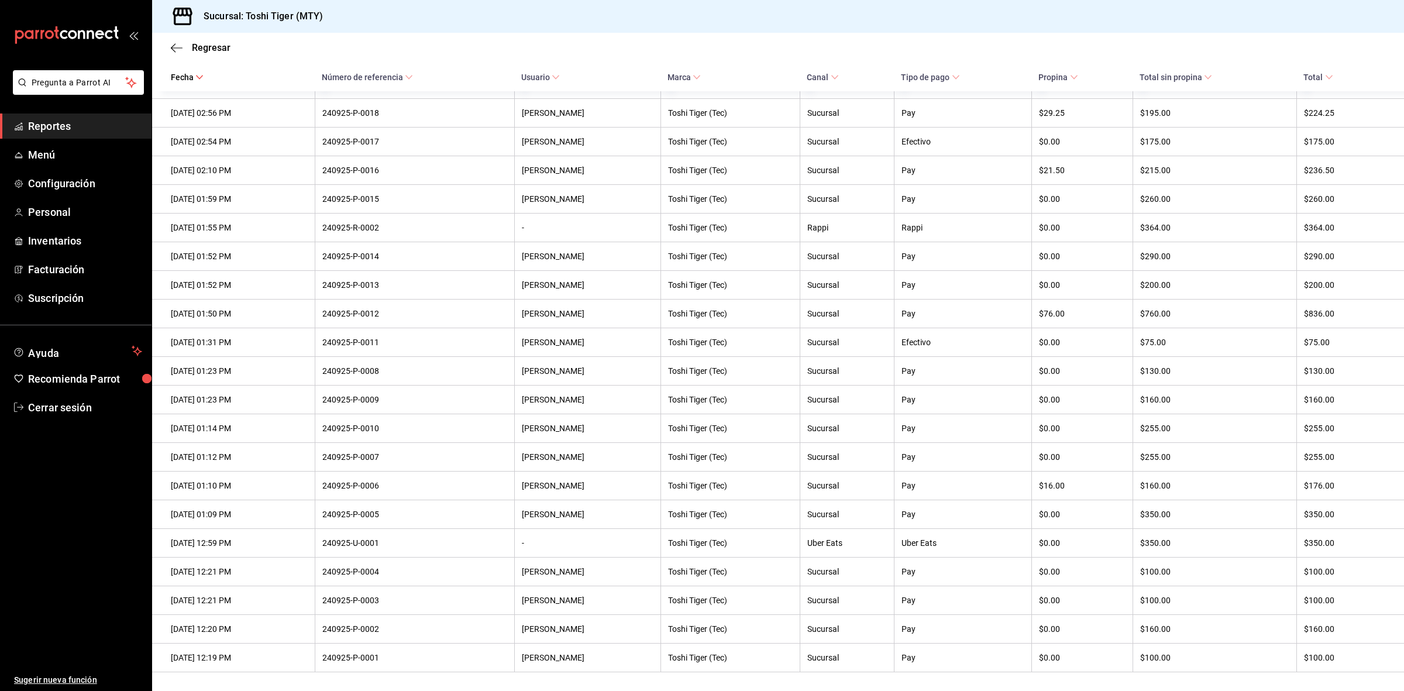
scroll to position [1557, 0]
click at [466, 596] on div "240925-P-0003" at bounding box center [414, 600] width 185 height 9
click at [452, 600] on div "240925-P-0003" at bounding box center [414, 600] width 185 height 9
click at [574, 596] on div "Debany Díaz" at bounding box center [588, 600] width 132 height 9
